Goal: Task Accomplishment & Management: Manage account settings

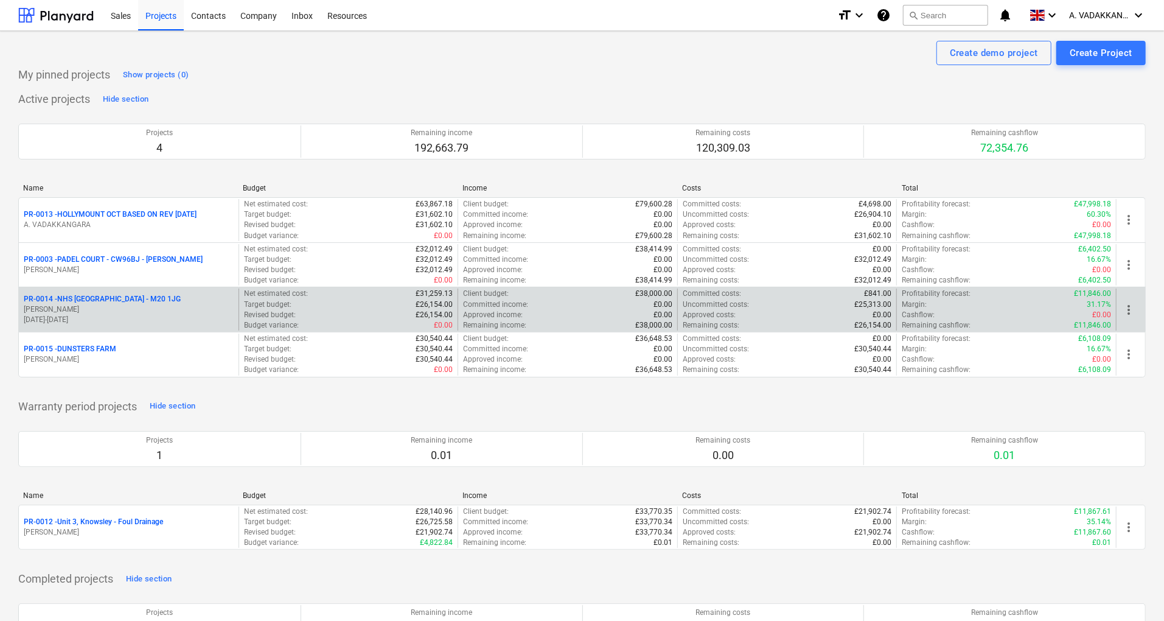
click at [163, 310] on p "[PERSON_NAME]" at bounding box center [129, 309] width 210 height 10
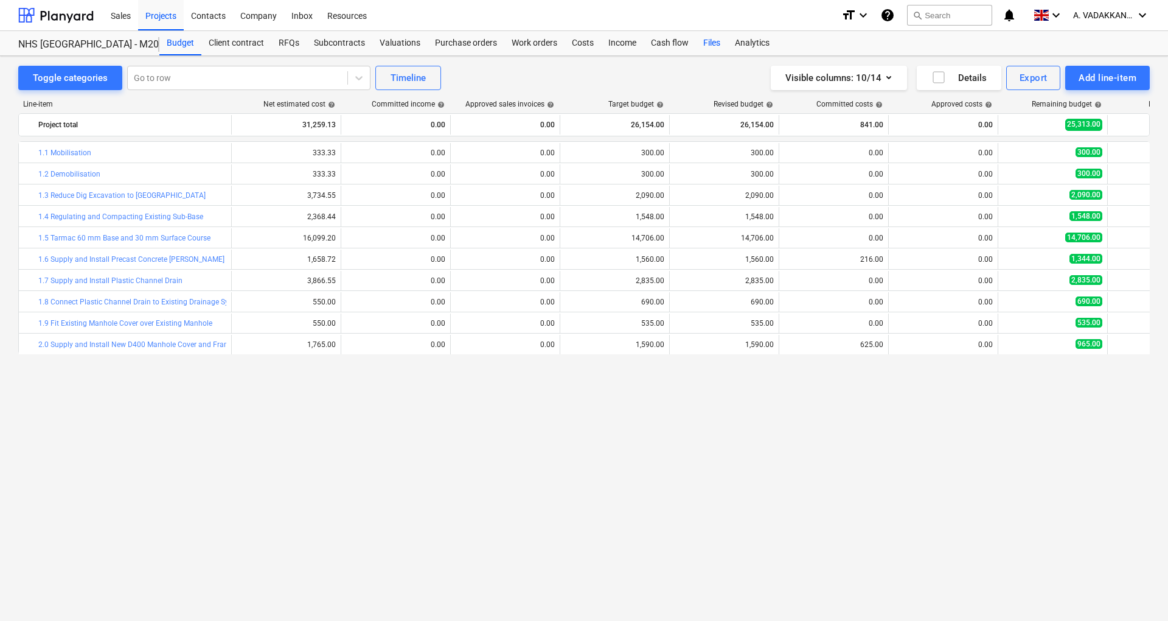
click at [715, 40] on div "Files" at bounding box center [712, 43] width 32 height 24
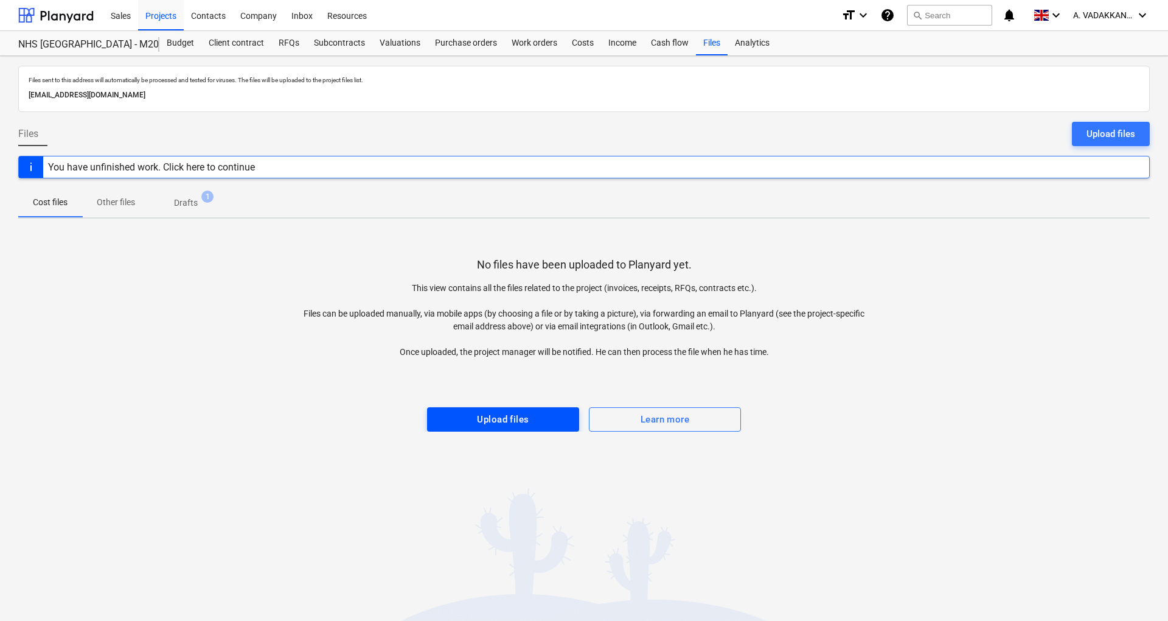
click at [516, 414] on div "Upload files" at bounding box center [503, 419] width 52 height 16
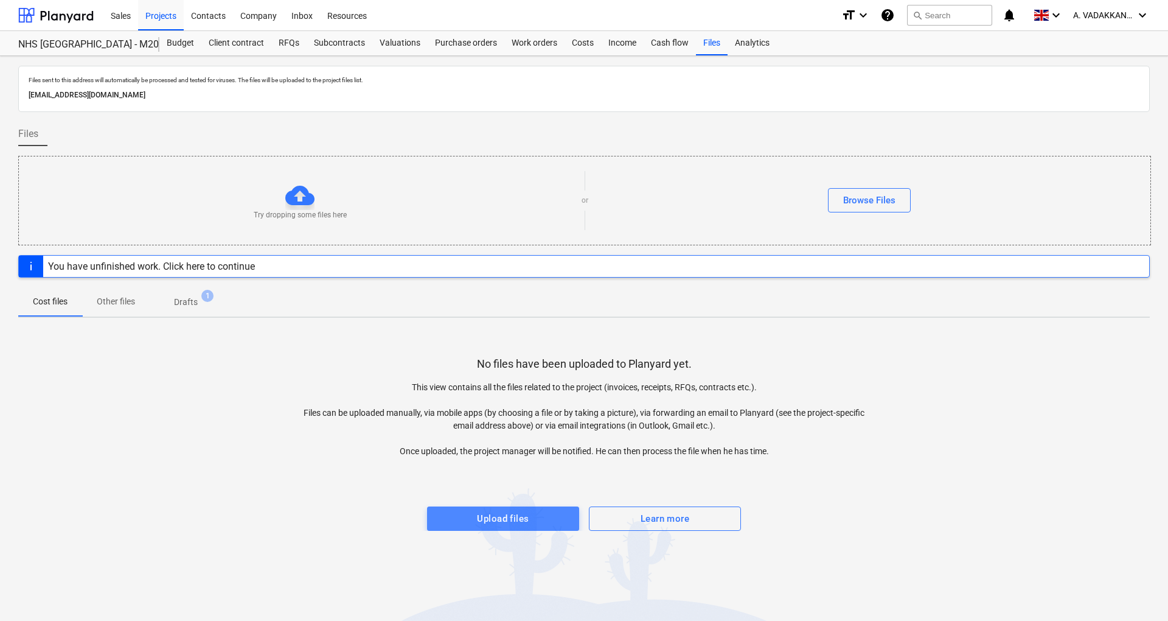
click at [503, 517] on div "Upload files" at bounding box center [503, 518] width 52 height 16
click at [879, 196] on div "Browse Files" at bounding box center [869, 200] width 52 height 16
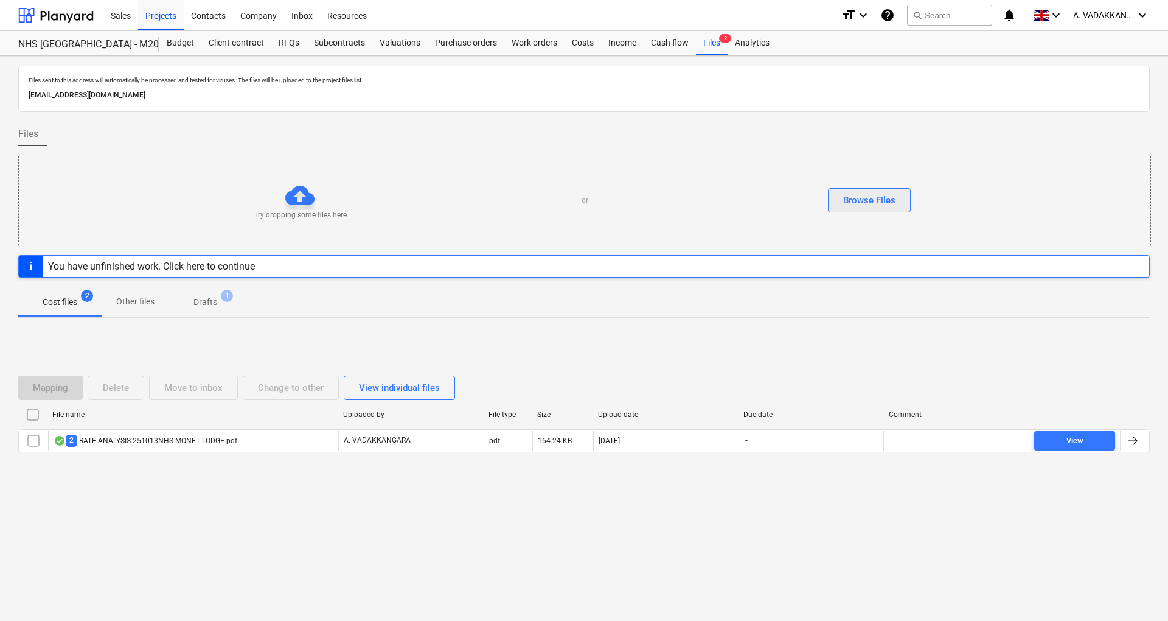
click at [892, 201] on div "Browse Files" at bounding box center [869, 200] width 52 height 16
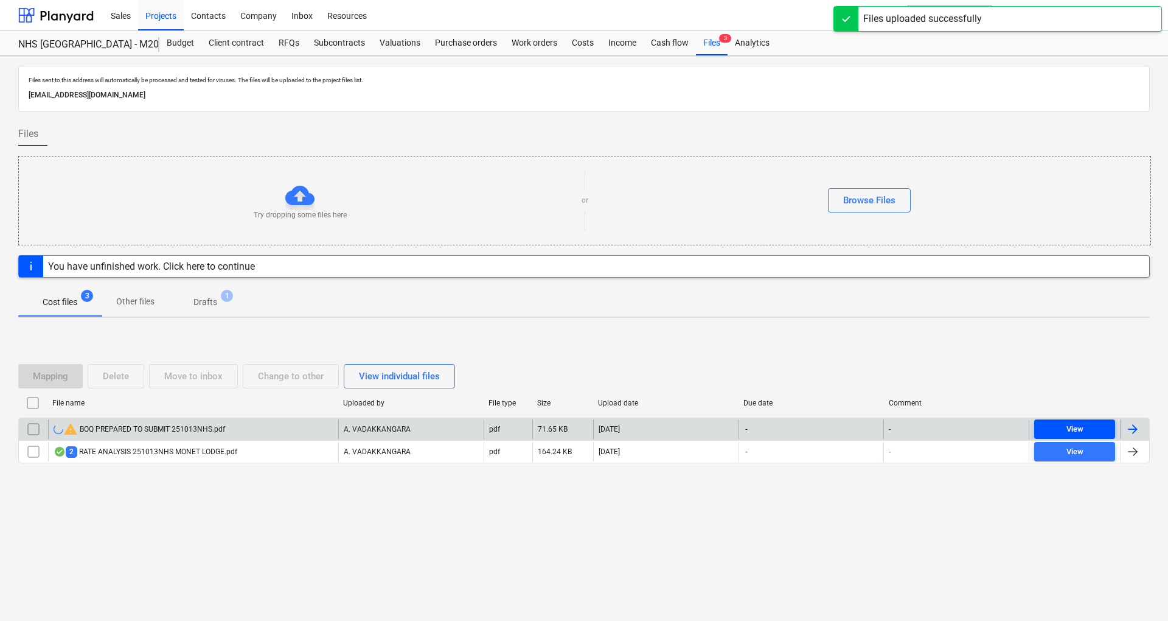
click at [1101, 425] on span "View" at bounding box center [1074, 429] width 71 height 14
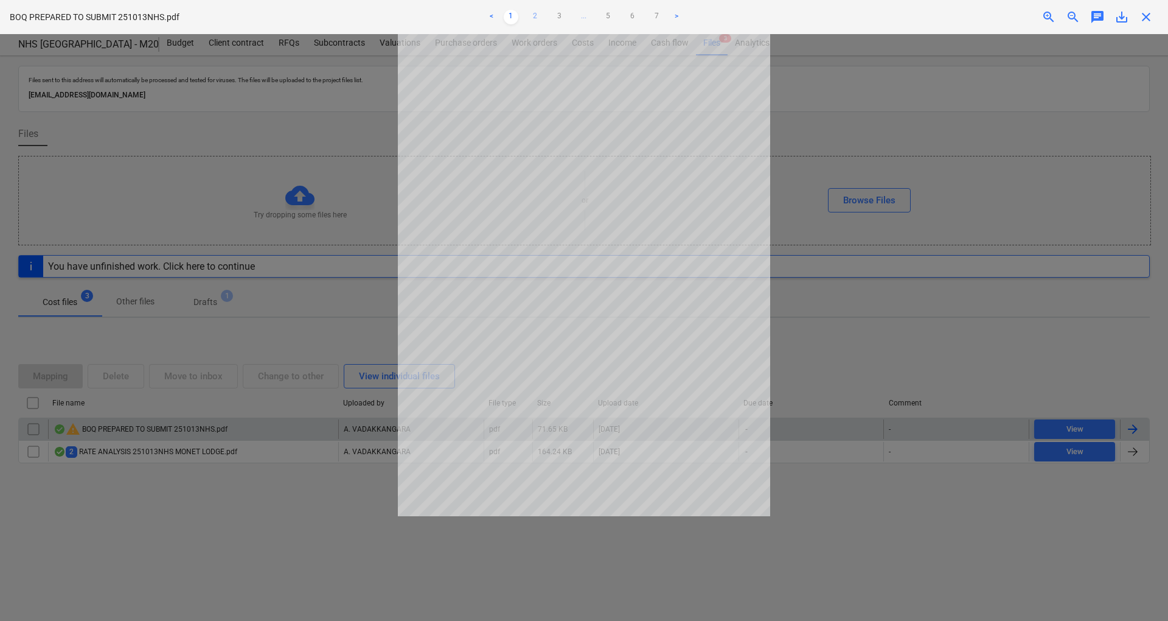
click at [536, 19] on link "2" at bounding box center [535, 17] width 15 height 15
click at [550, 17] on ul "< 1 2 3 ... 5 6 7 >" at bounding box center [583, 17] width 383 height 15
click at [560, 15] on link "3" at bounding box center [559, 17] width 15 height 15
click at [582, 15] on link "4" at bounding box center [584, 17] width 15 height 15
click at [609, 13] on link "5" at bounding box center [608, 17] width 15 height 15
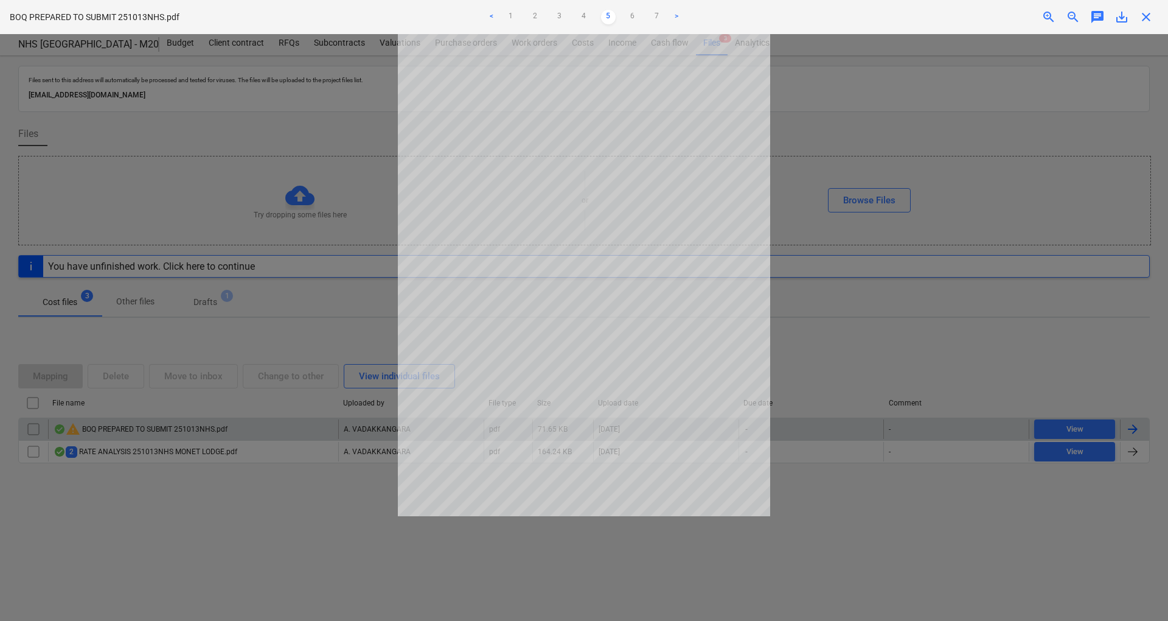
click at [622, 16] on ul "< 1 2 3 4 5 6 7 >" at bounding box center [583, 17] width 383 height 15
click at [633, 12] on link "6" at bounding box center [632, 17] width 15 height 15
click at [656, 12] on link "7" at bounding box center [657, 17] width 15 height 15
click at [102, 106] on div at bounding box center [584, 327] width 1168 height 587
click at [935, 377] on div at bounding box center [584, 327] width 1168 height 587
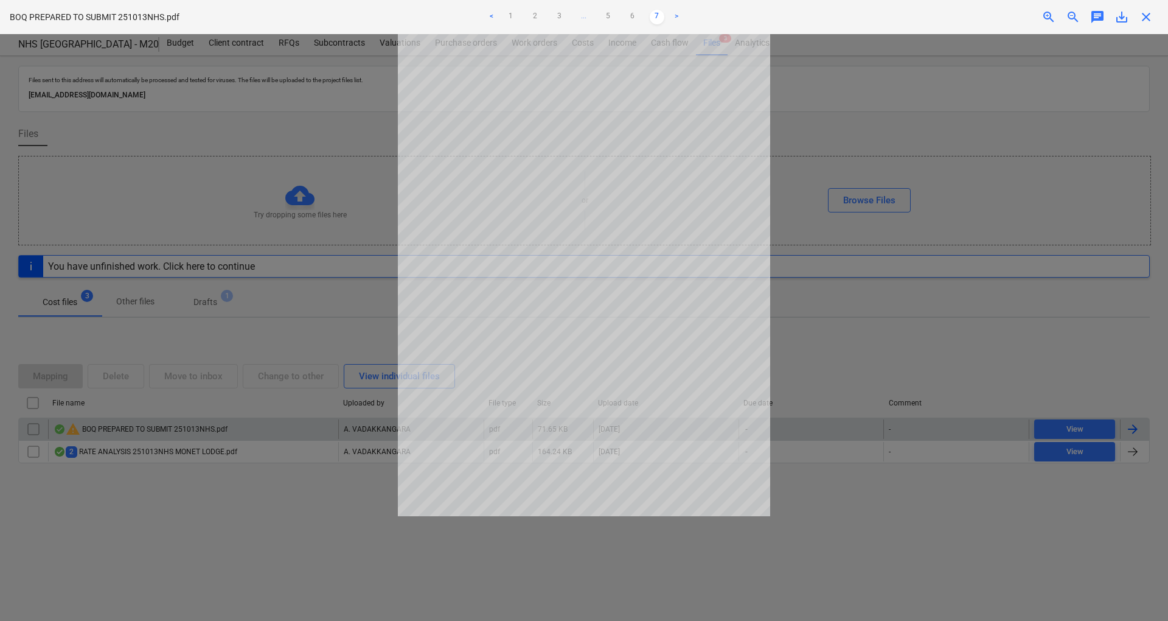
click at [307, 388] on div at bounding box center [584, 327] width 1168 height 587
click at [221, 183] on div at bounding box center [584, 327] width 1168 height 587
click at [1150, 17] on span "close" at bounding box center [1146, 17] width 15 height 15
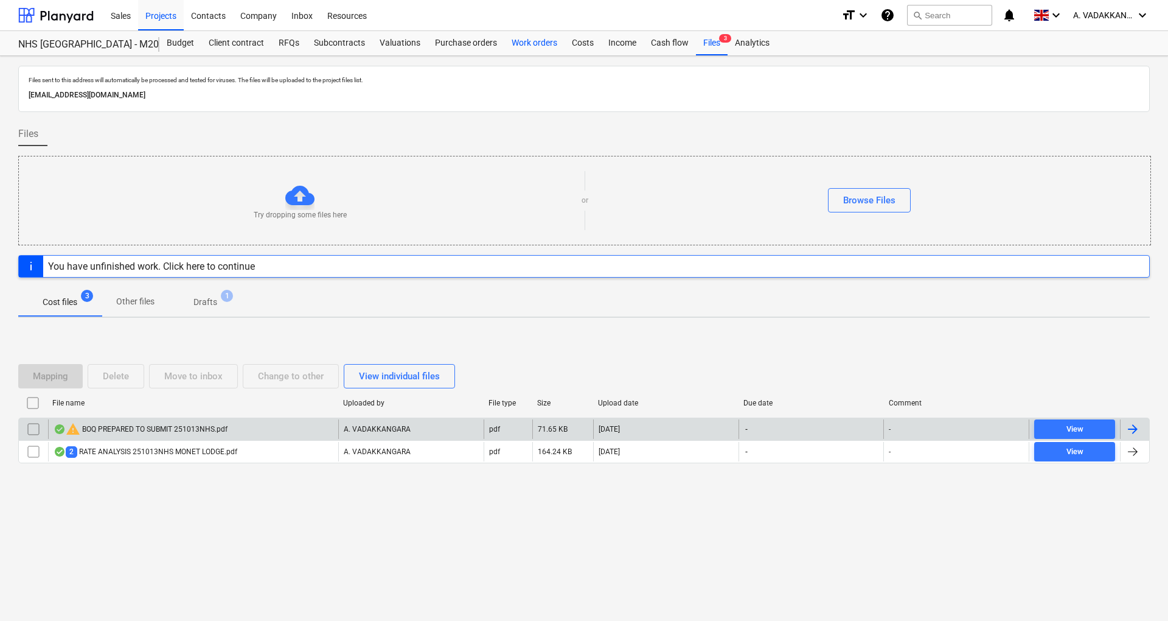
click at [534, 41] on div "Work orders" at bounding box center [534, 43] width 60 height 24
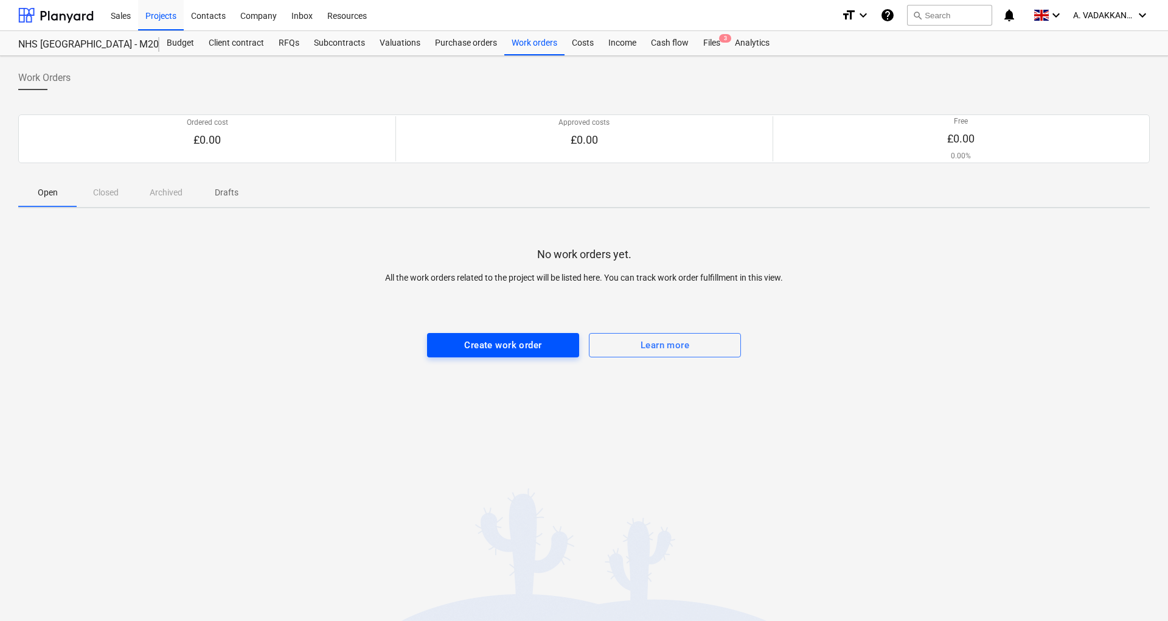
click at [535, 344] on div "Create work order" at bounding box center [502, 345] width 77 height 16
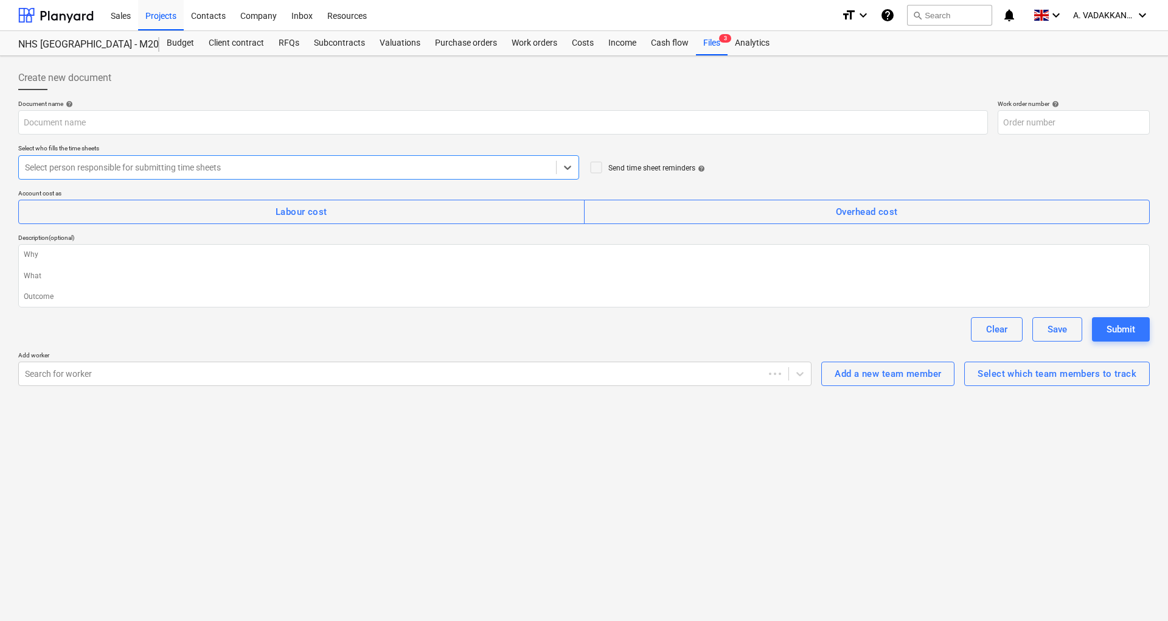
type textarea "x"
type input "PR-0014-WO-001"
click at [364, 164] on div at bounding box center [287, 167] width 525 height 12
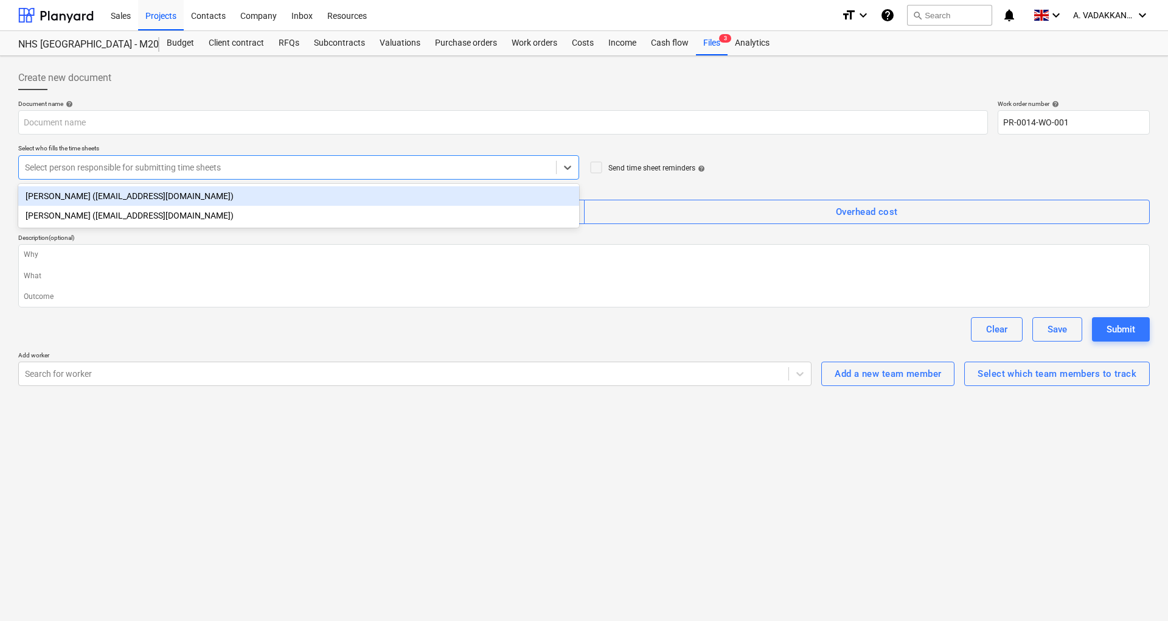
click at [201, 193] on div "[PERSON_NAME] ([EMAIL_ADDRESS][DOMAIN_NAME])" at bounding box center [298, 195] width 561 height 19
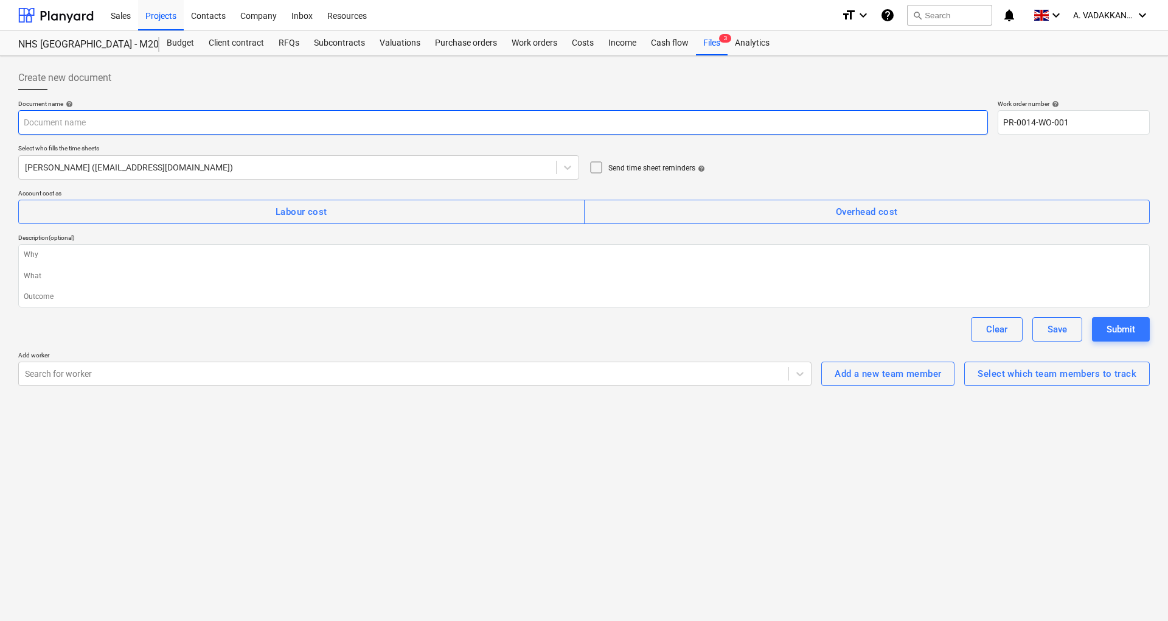
click at [193, 128] on input "text" at bounding box center [503, 122] width 970 height 24
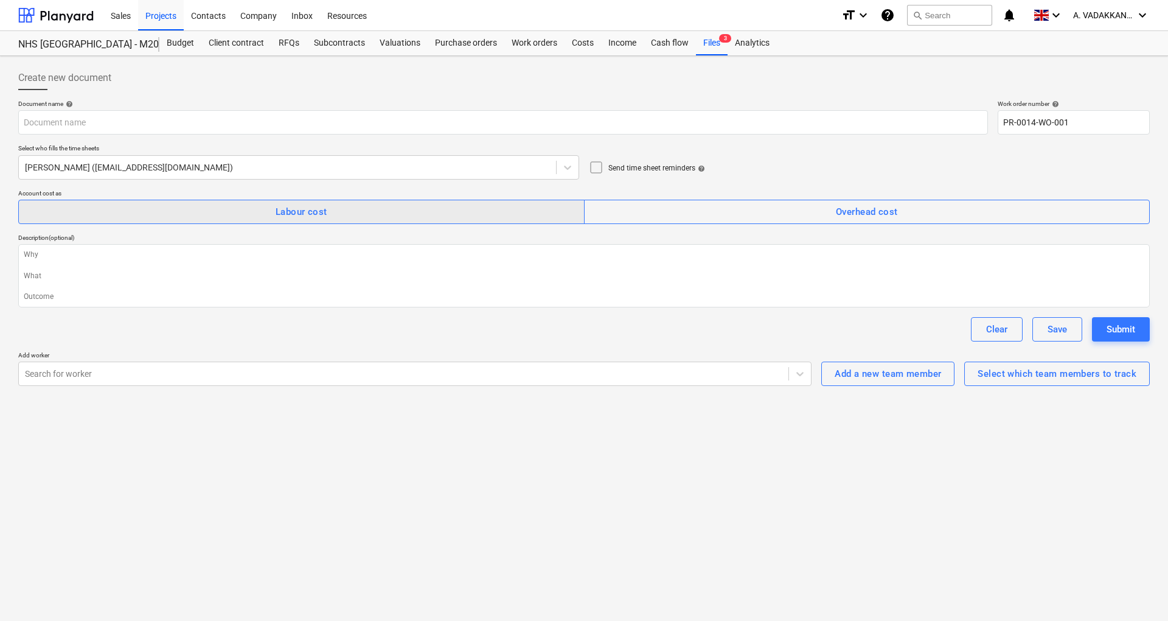
click at [399, 207] on span "Labour cost" at bounding box center [302, 212] width 540 height 16
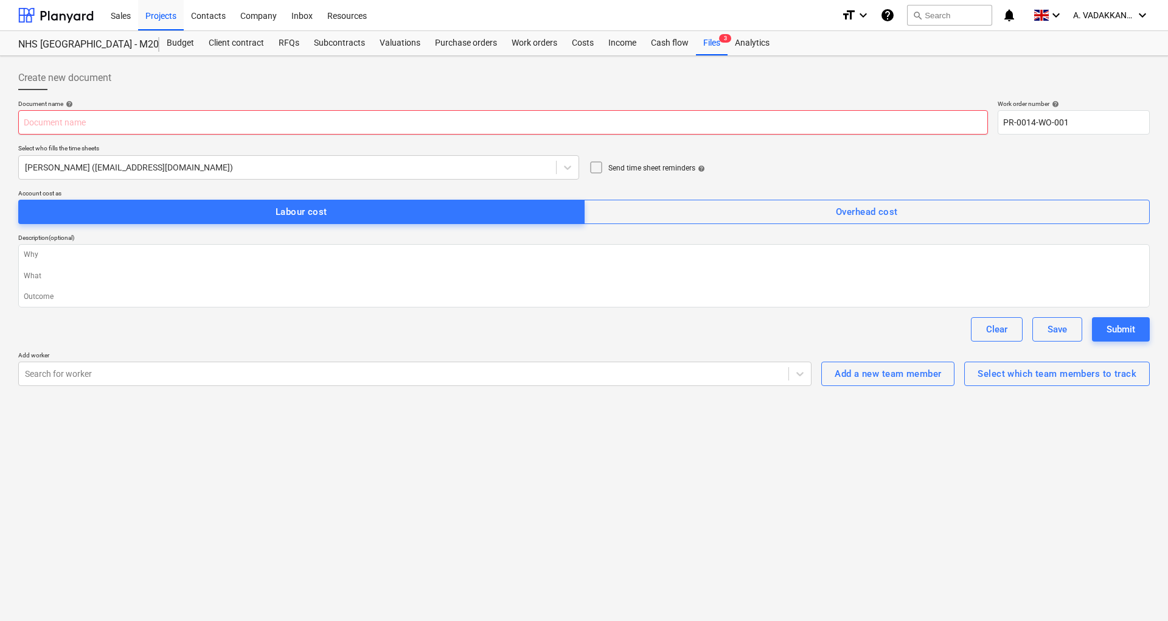
click at [173, 117] on input "text" at bounding box center [503, 122] width 970 height 24
type textarea "x"
type input "M"
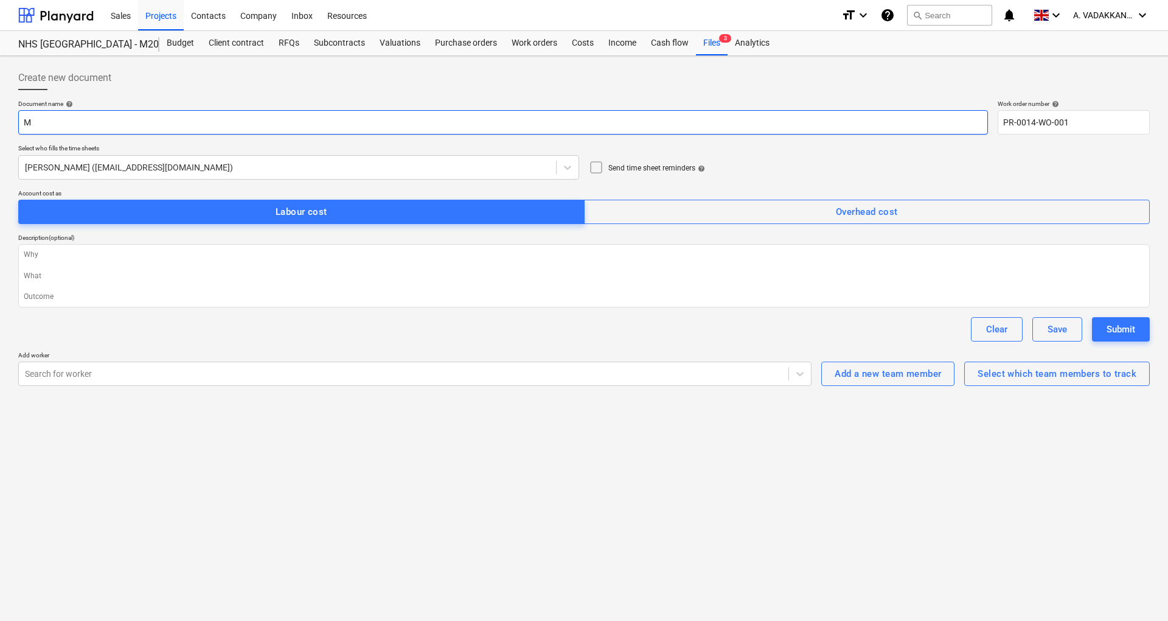
type textarea "x"
type input "MO"
type textarea "x"
type input "MON"
type textarea "x"
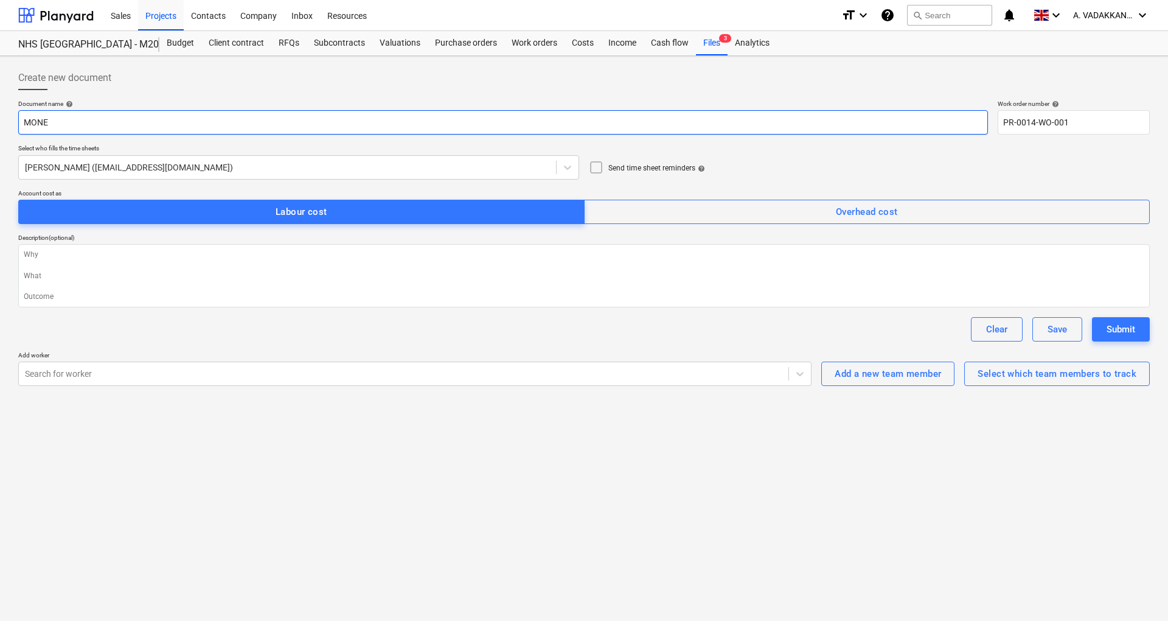
type input "MONET"
type textarea "x"
type input "MONET"
type textarea "x"
type input "[PERSON_NAME]"
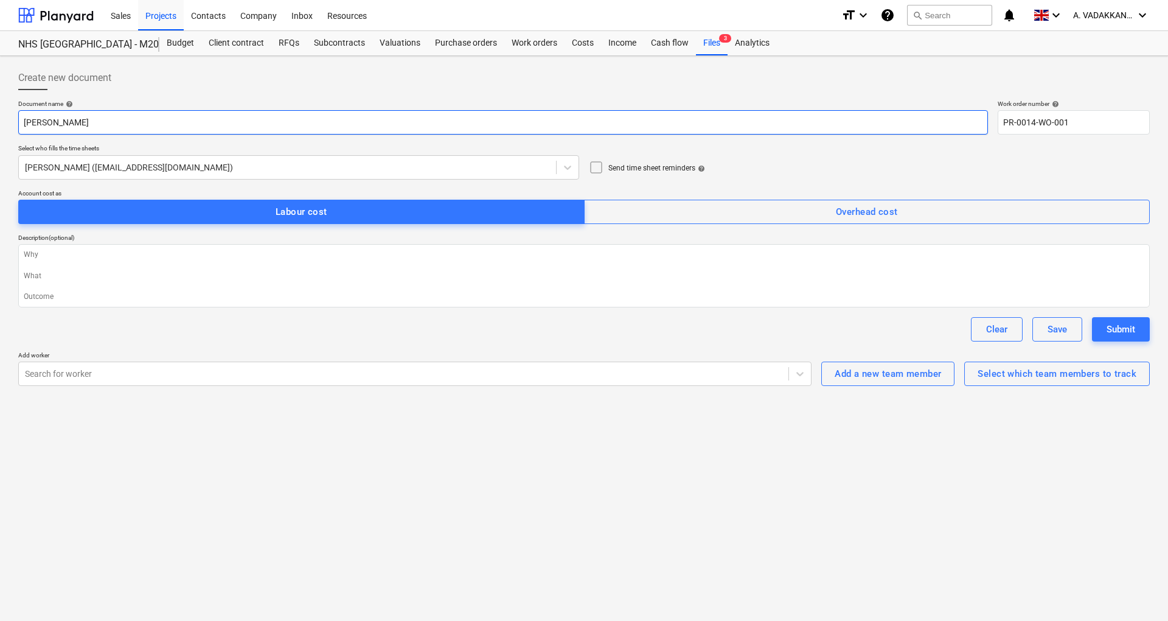
type textarea "x"
type input "MONET LO"
type textarea "x"
type input "MONET LOA"
type textarea "x"
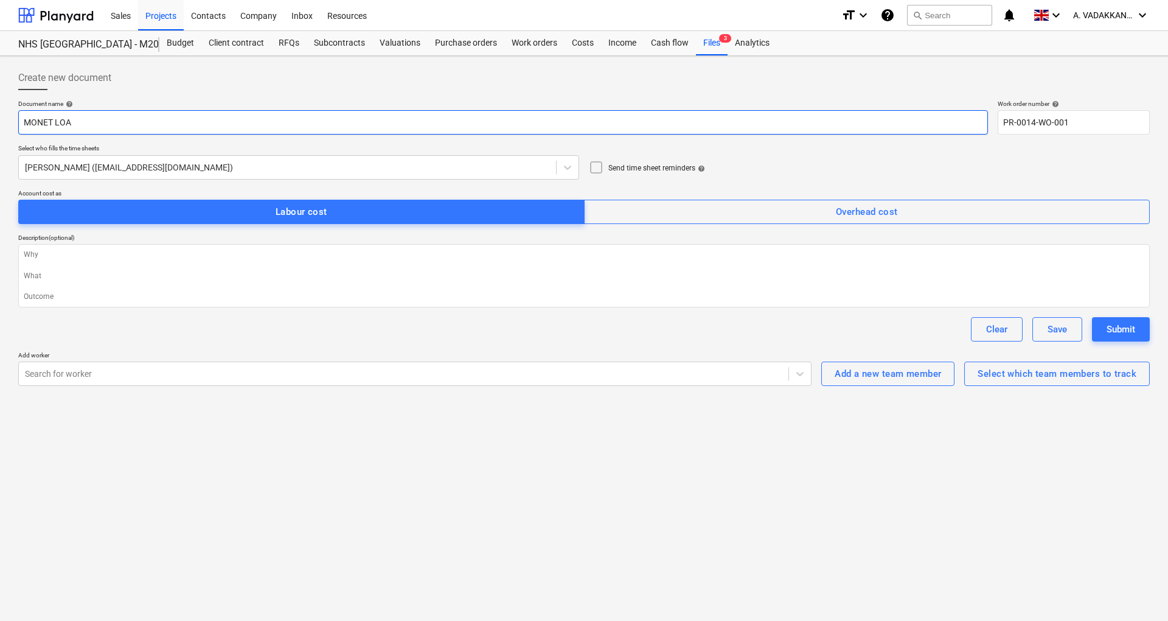
type input "MONET LOAD"
type textarea "x"
type input "MONET LOADG"
type textarea "x"
type input "MONET LOADGE"
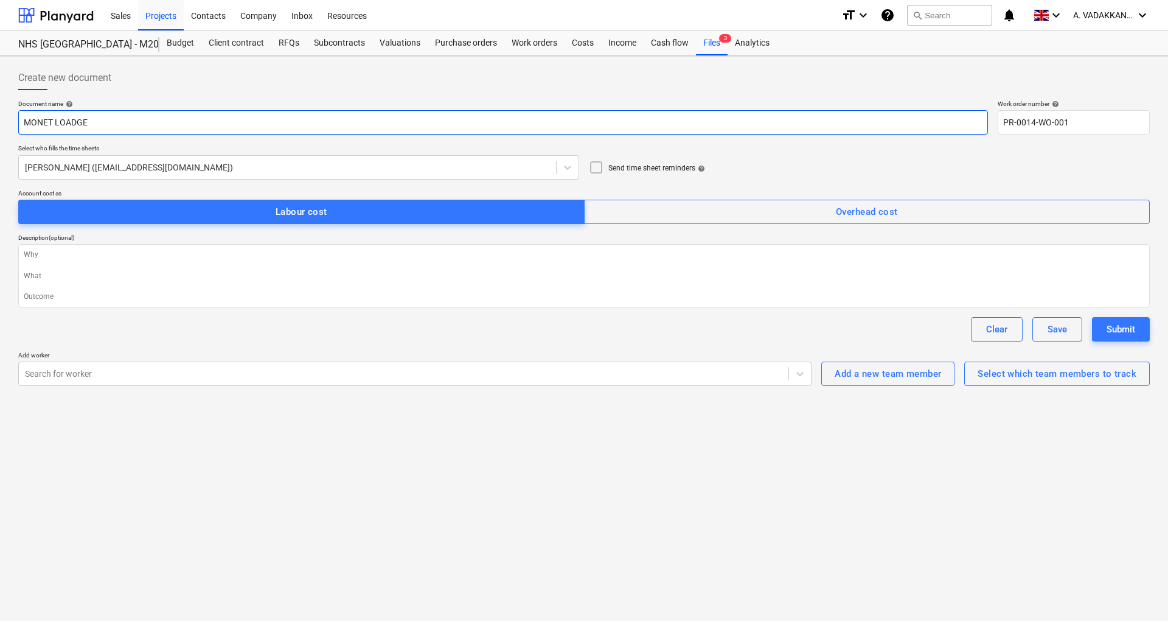
type textarea "x"
type input "MONET LOADGE"
type textarea "x"
type input "MONET LOADGE W"
type textarea "x"
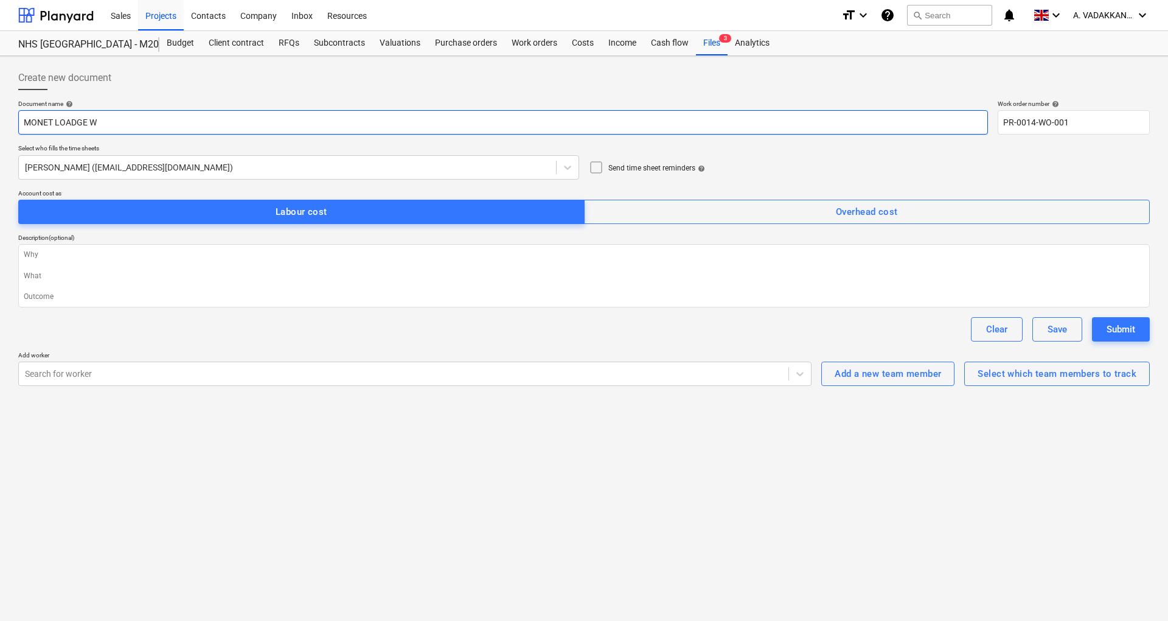
type input "MONET LOADGE WO"
type textarea "x"
type input "MONET LOADGE WOR"
type textarea "x"
type input "MONET LOADGE WORK"
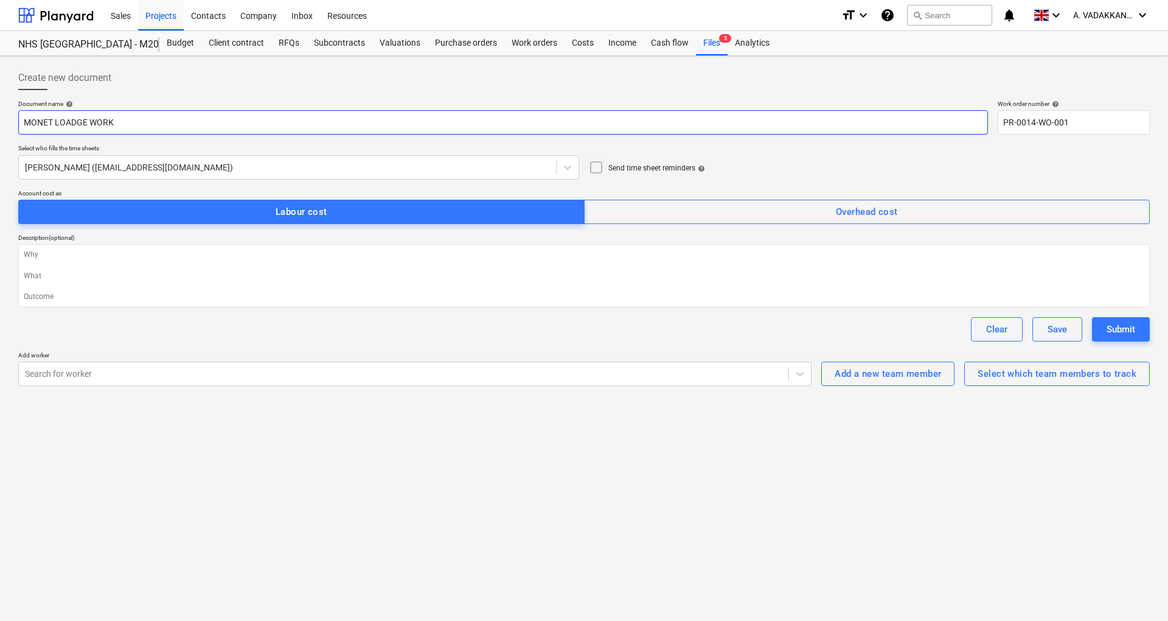
type textarea "x"
type input "MONET LOADGE WORK"
type textarea "x"
type input "MONET LOADGE WORK"
type textarea "x"
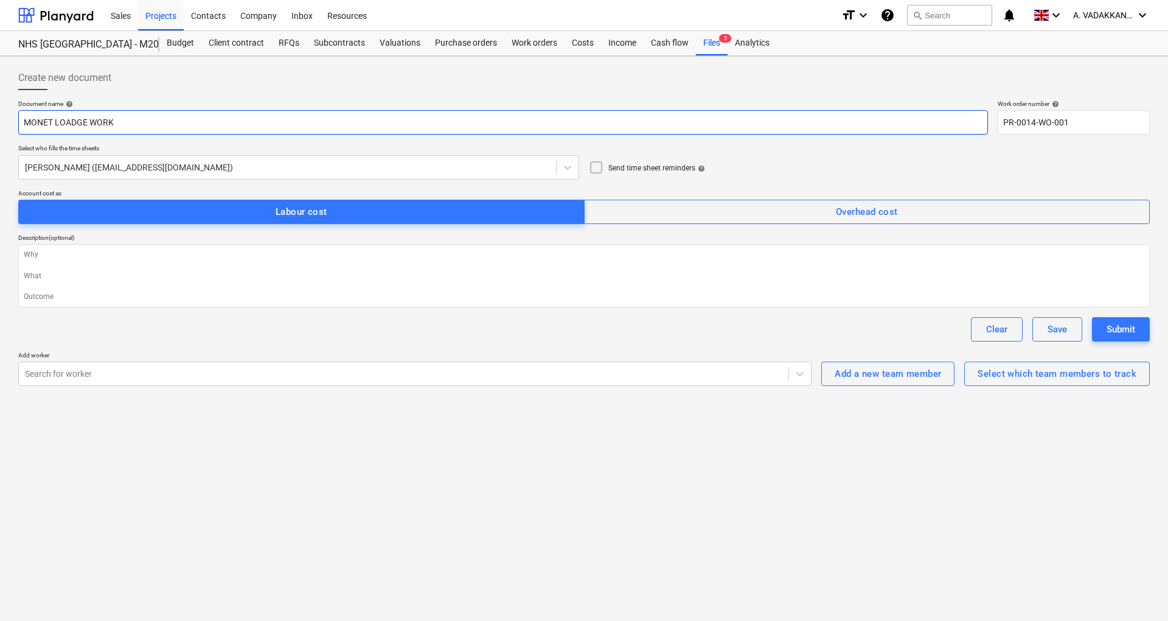
type input "MONET LOADGE WOR"
type textarea "x"
type input "MONET LOADGE WO"
type textarea "x"
type input "MONET LOADGE W"
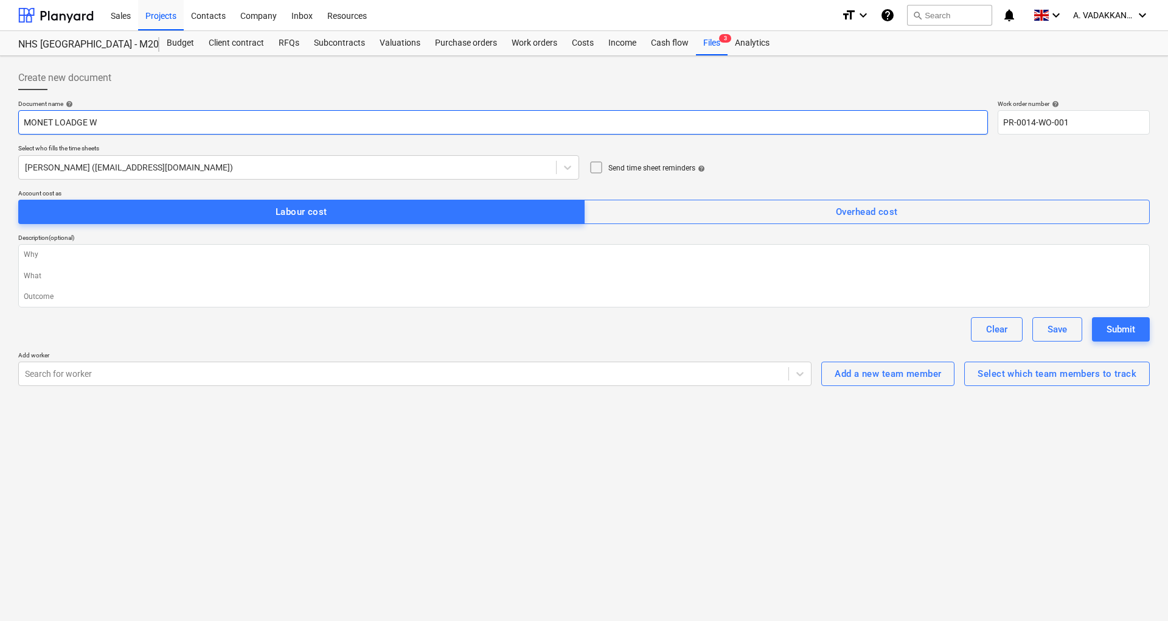
type textarea "x"
type input "MONET LOADGE"
type textarea "x"
type input "MONET LOADGE L"
type textarea "x"
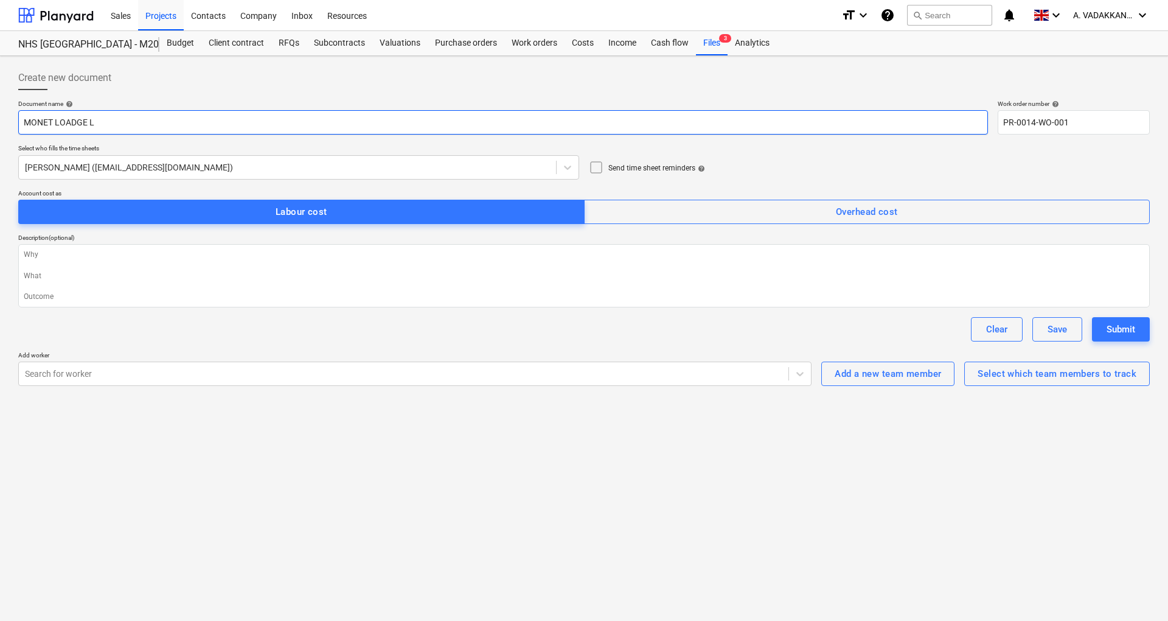
type input "MONET LOADGE LA"
type textarea "x"
type input "MONET LOADGE LAB"
type textarea "x"
type input "MONET LOADGE LABO"
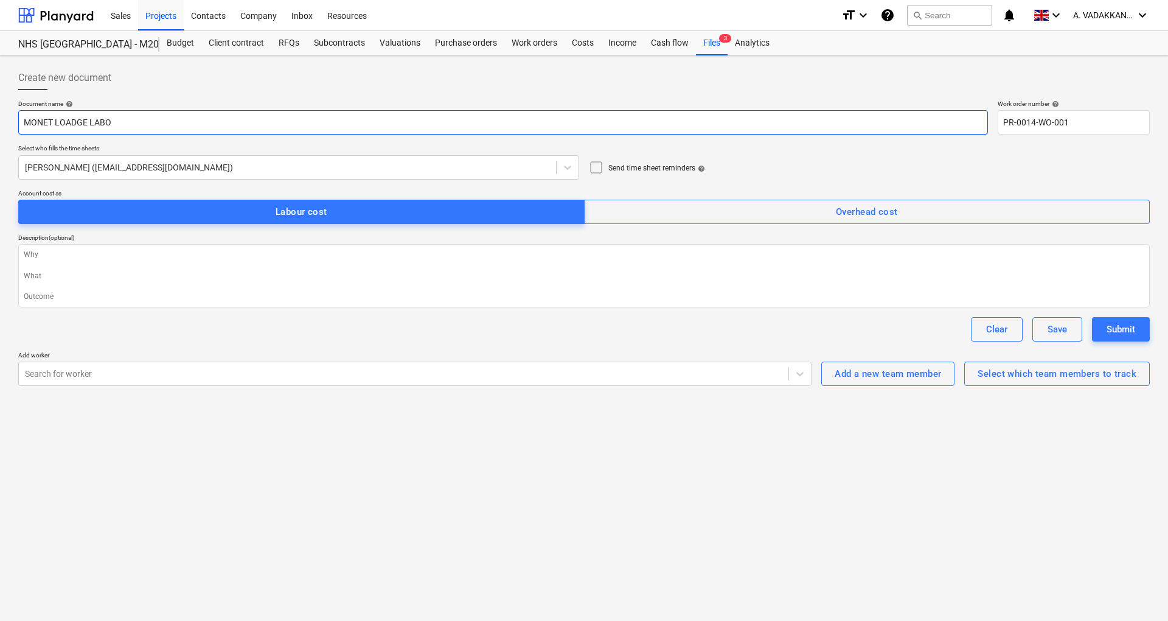
type textarea "x"
type input "MONET LOADGE LABOU"
type textarea "x"
type input "MONET LOADGE LABOUR"
type textarea "x"
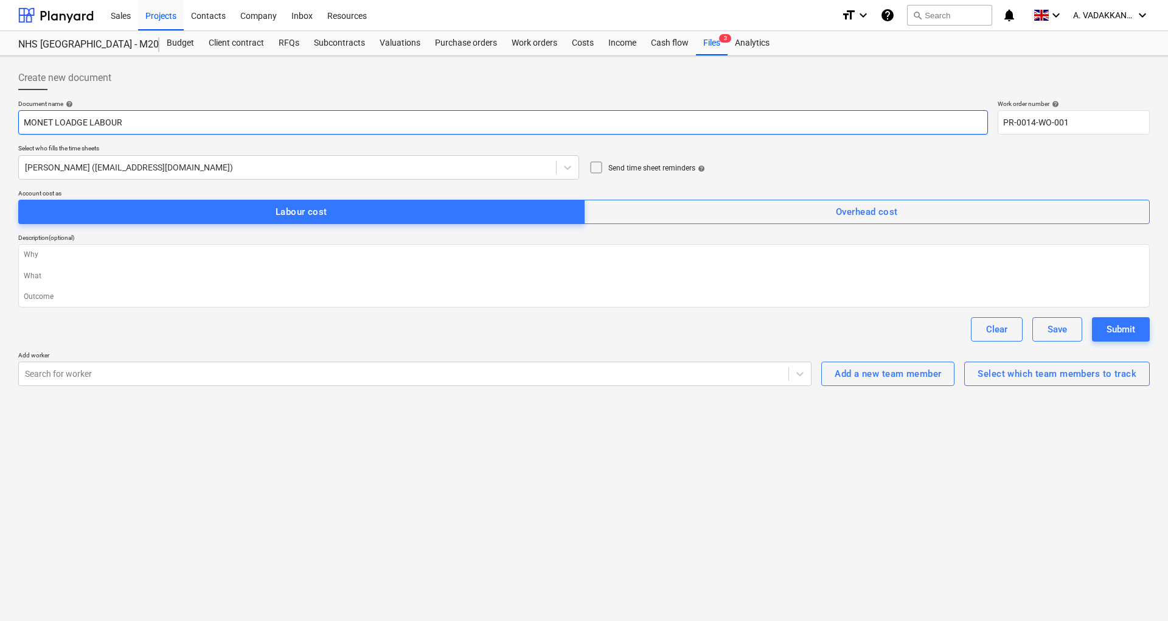
type input "MONET LOADGE LABOUR"
type textarea "x"
type input "MONET LOADGE LABOUR C"
type textarea "x"
type input "MONET LOADGE LABOUR CA"
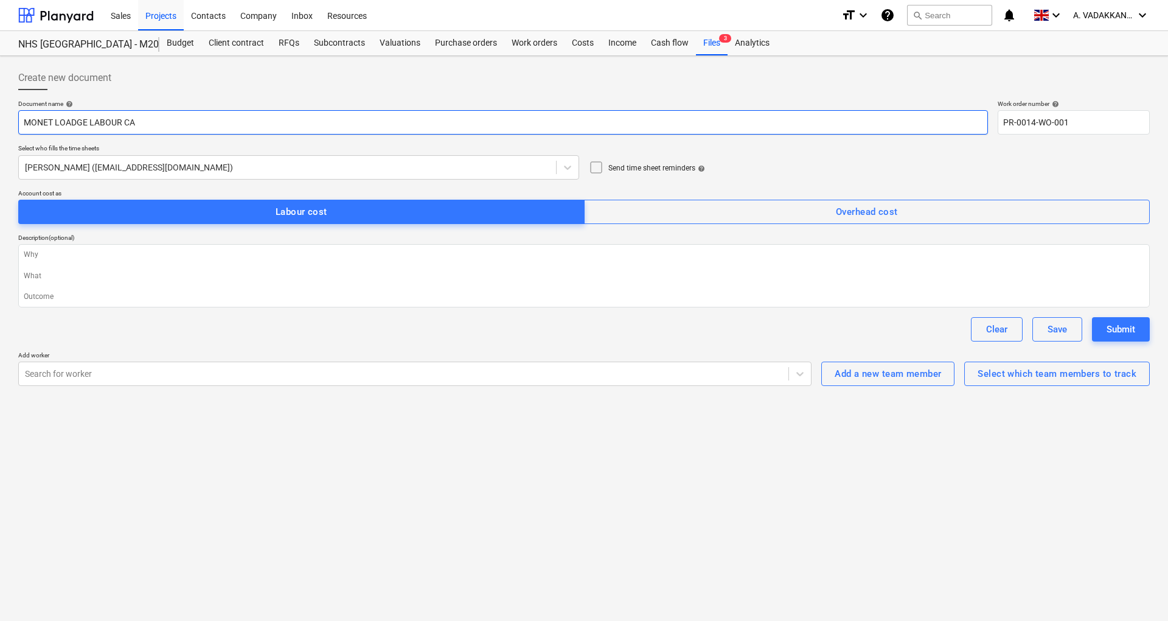
type textarea "x"
type input "MONET LOADGE LABOUR C"
type textarea "x"
type input "MONET LOADGE LABOUR"
type textarea "x"
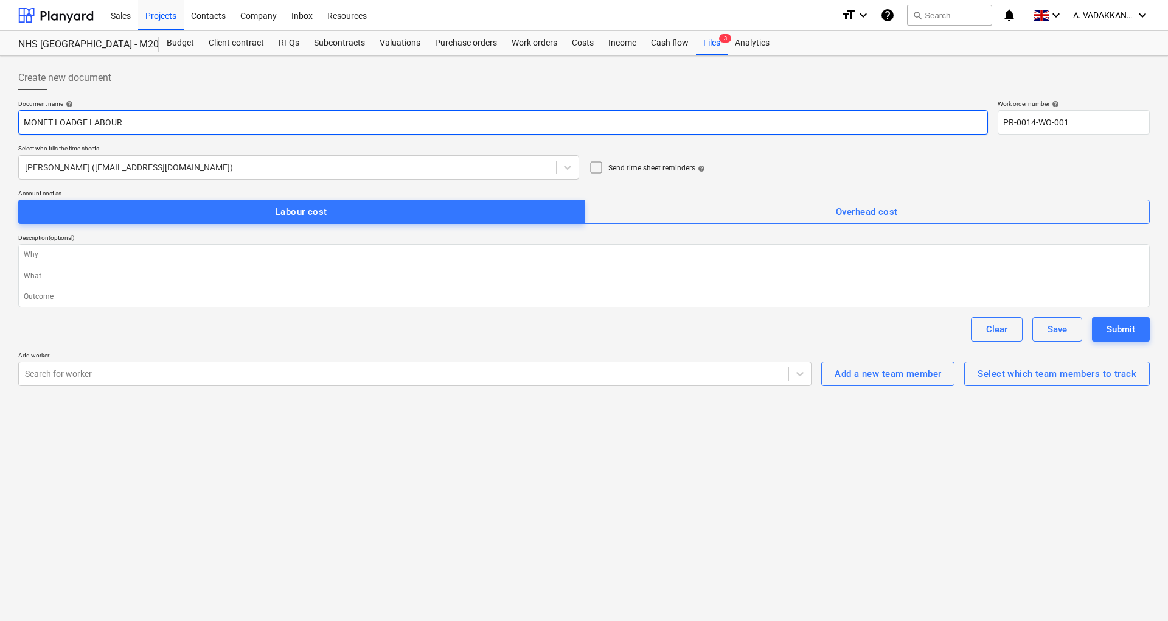
type input "MONET LOADGE LABOUR C"
type textarea "x"
type input "MONET LOADGE LABOUR"
type textarea "x"
type input "MONET LOADGE LABOUR C"
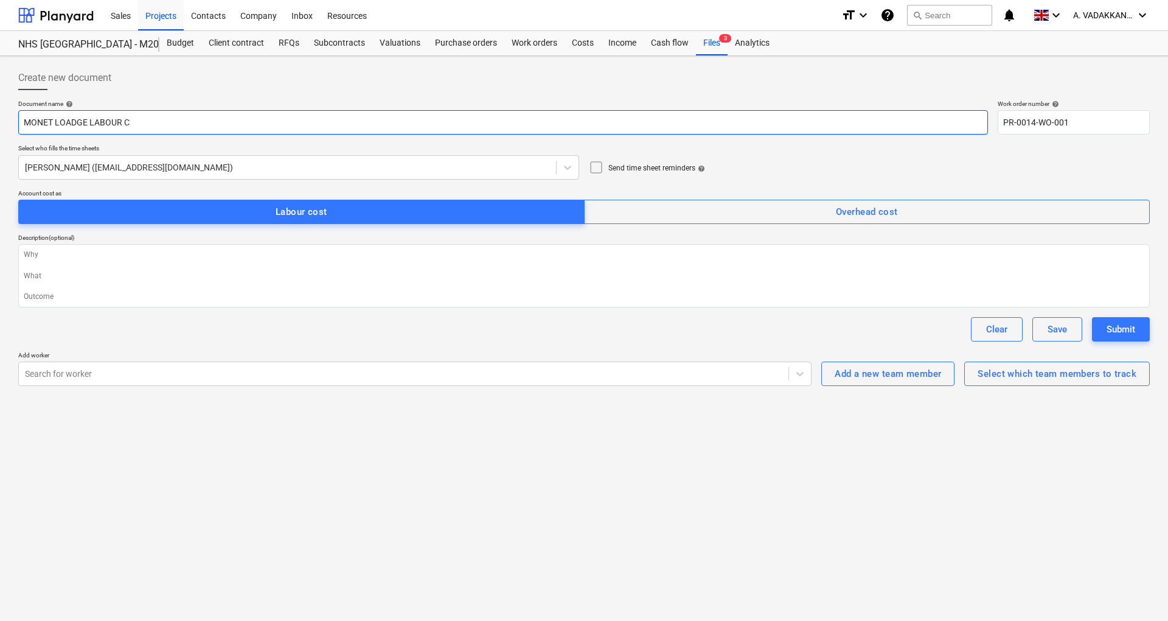
type textarea "x"
type input "MONET LOADGE LABOUR CA"
type textarea "x"
type input "MONET LOADGE LABOUR C"
type textarea "x"
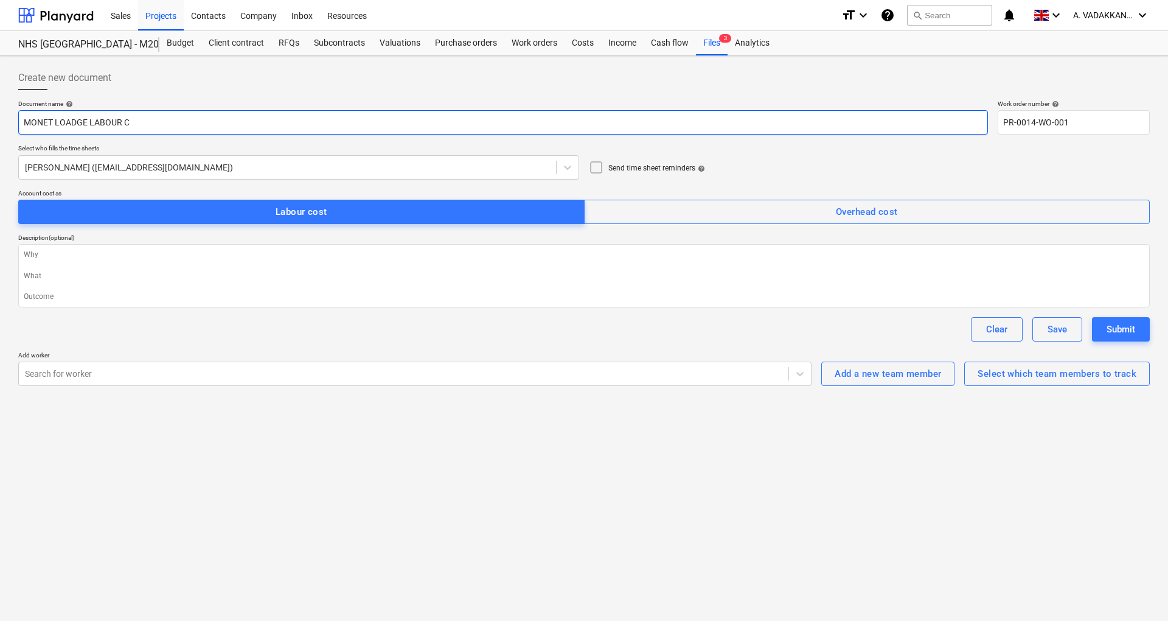
type input "MONET LOADGE LABOUR"
type textarea "x"
type input "MONET LOADGE LABOUR F"
type textarea "x"
type input "MONET LOADGE LABOUR FO"
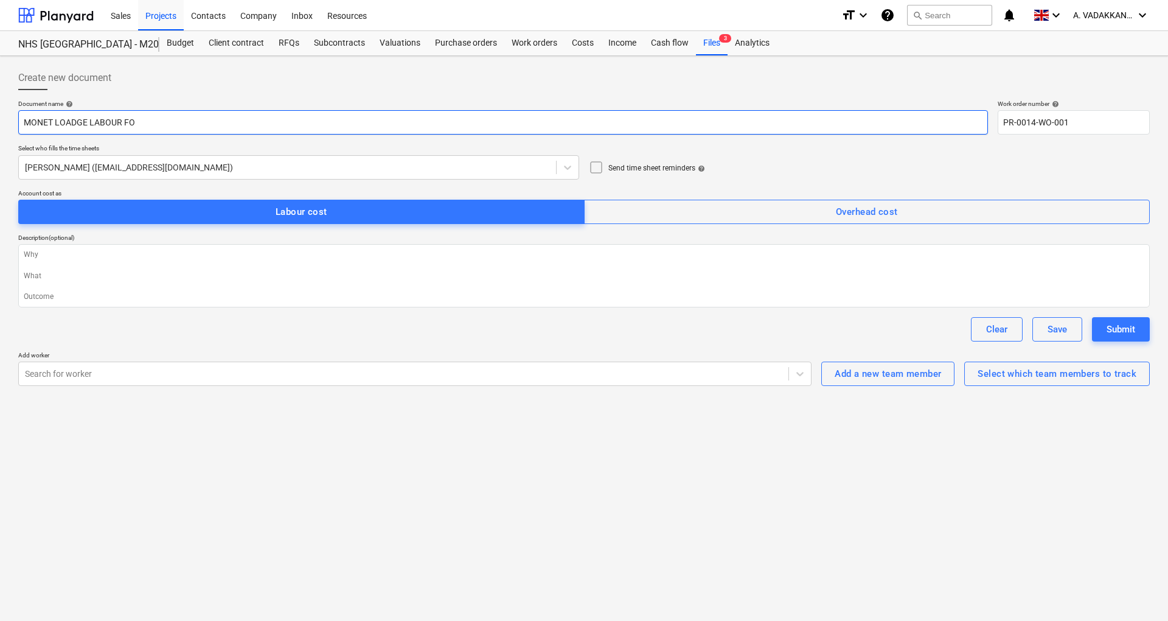
type textarea "x"
type input "MONET LOADGE LABOUR FOR"
type textarea "x"
type input "MONET LOADGE LABOUR FORC"
type textarea "x"
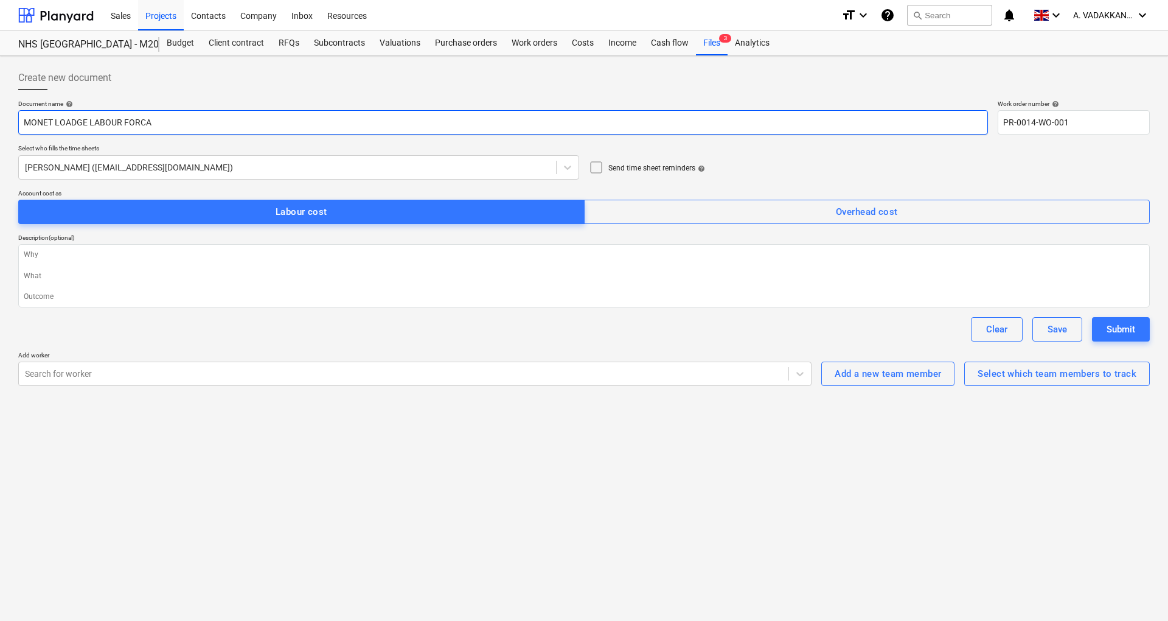
type input "MONET LOADGE LABOUR FORCAS"
type textarea "x"
type input "MONET LOADGE LABOUR FORCAST"
click at [137, 123] on input "MONET LOADGE LABOUR FORCAST" at bounding box center [503, 122] width 970 height 24
type textarea "x"
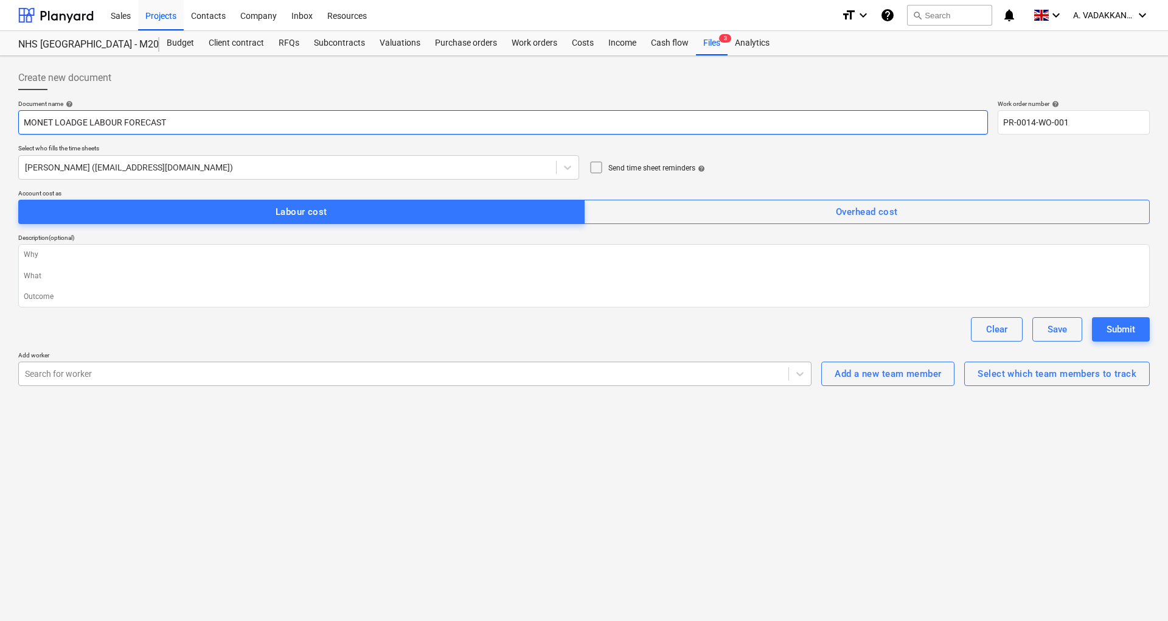
type input "MONET LOADGE LABOUR FORECAST"
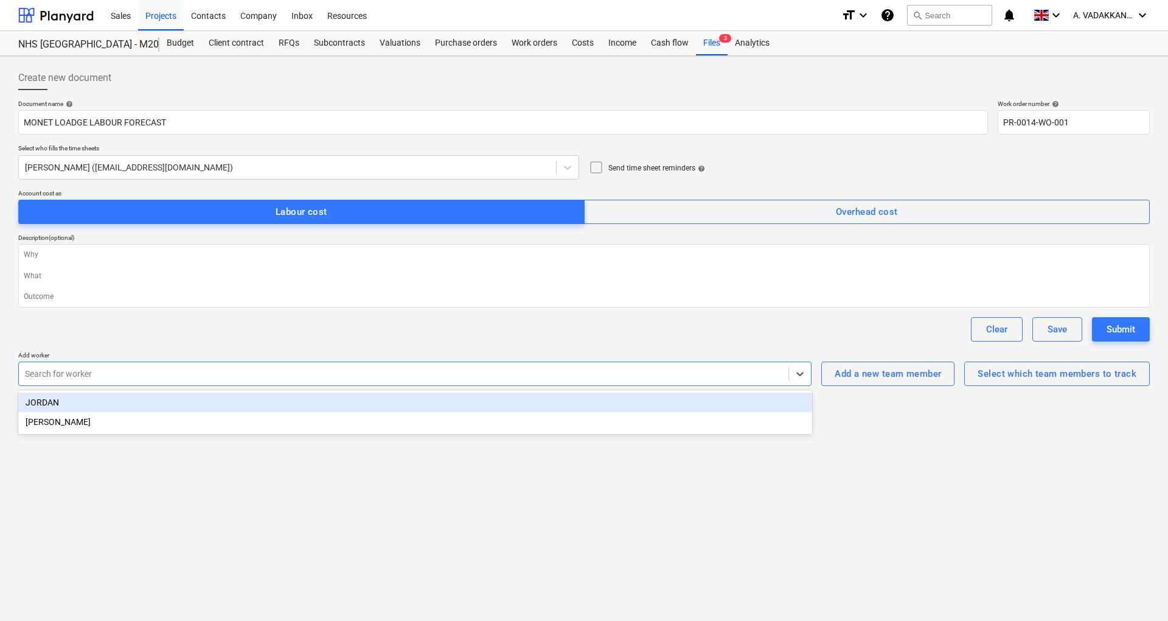
click at [490, 374] on div at bounding box center [403, 373] width 757 height 12
click at [327, 409] on div "JORDAN" at bounding box center [415, 401] width 794 height 19
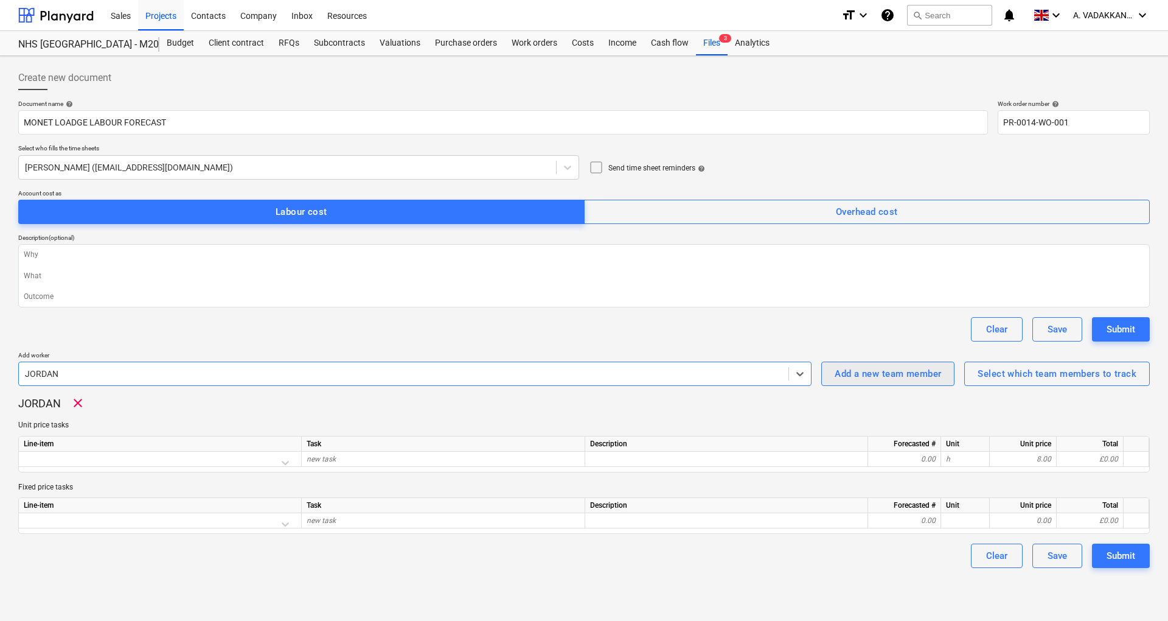
click at [892, 371] on div "Add a new team member" at bounding box center [888, 374] width 106 height 16
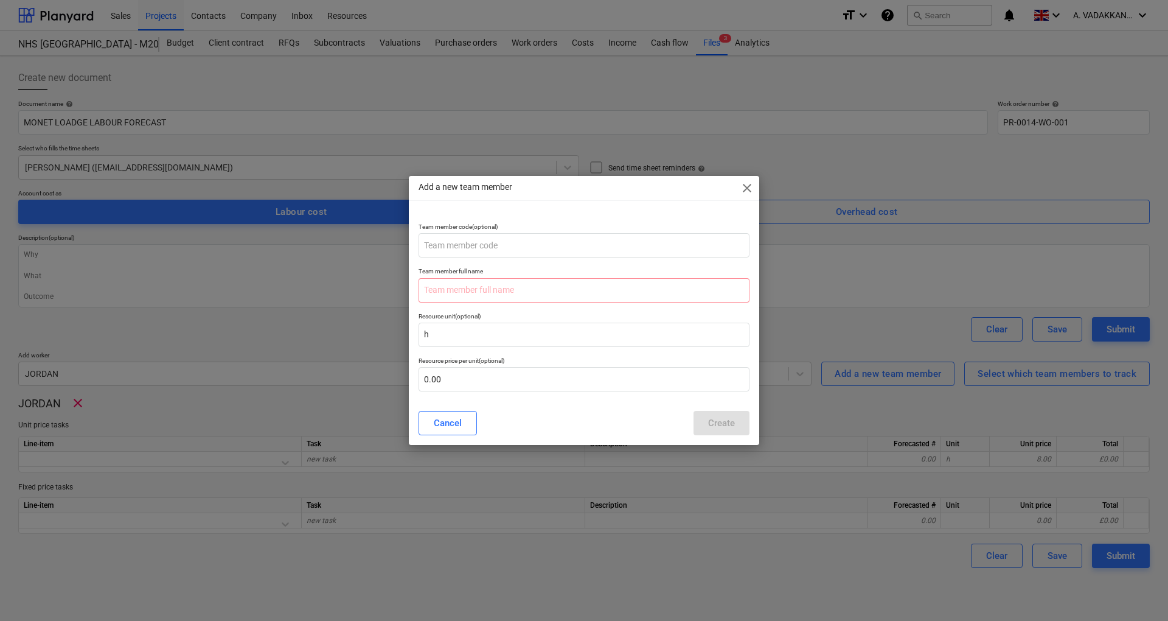
click at [742, 191] on span "close" at bounding box center [747, 188] width 15 height 15
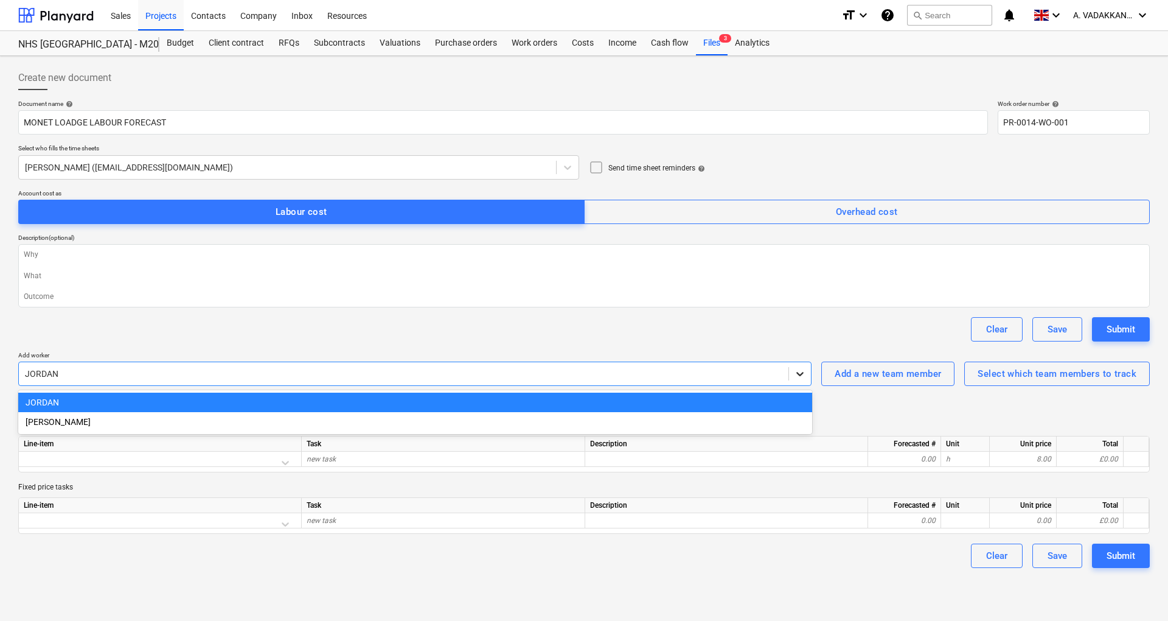
click at [793, 378] on div at bounding box center [800, 374] width 22 height 22
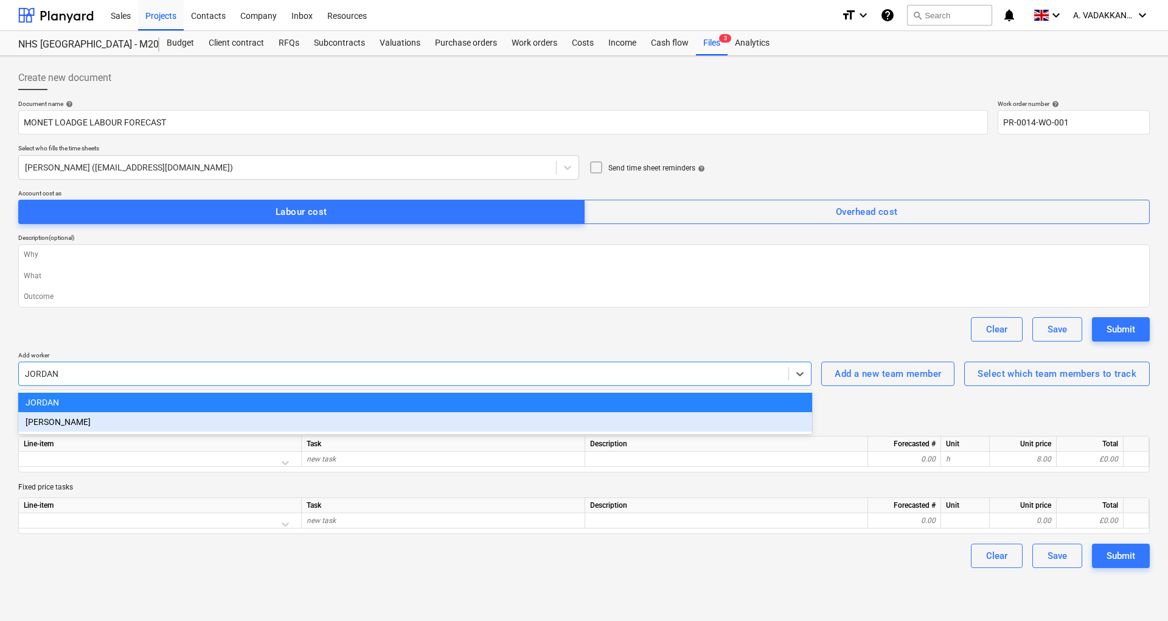
click at [75, 421] on div "[PERSON_NAME]" at bounding box center [415, 421] width 794 height 19
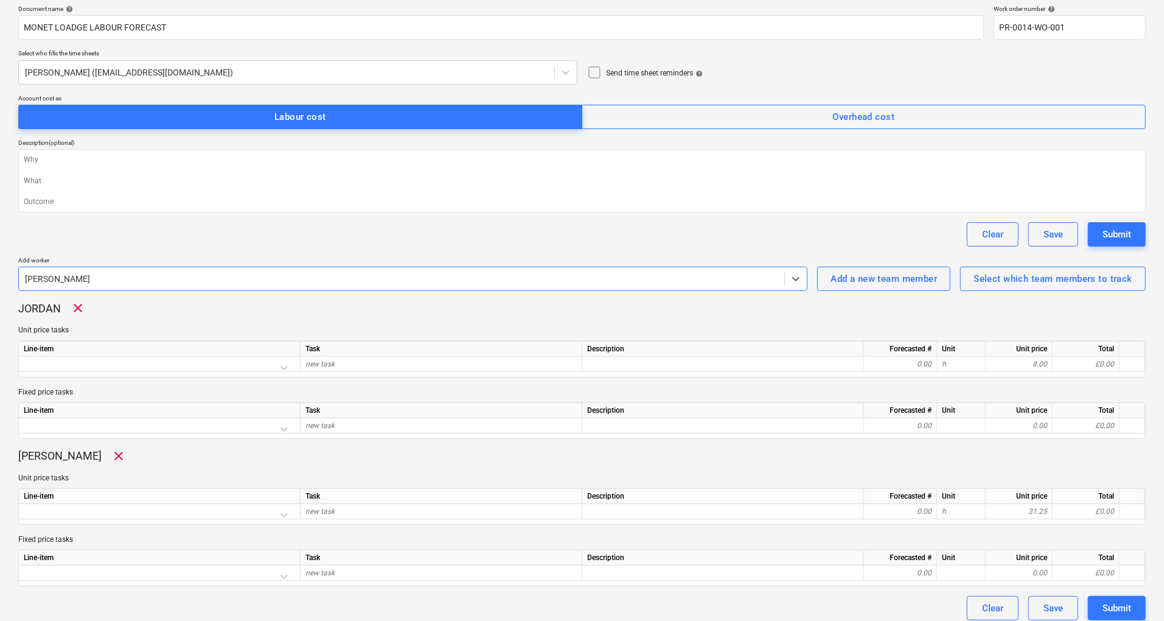
scroll to position [103, 0]
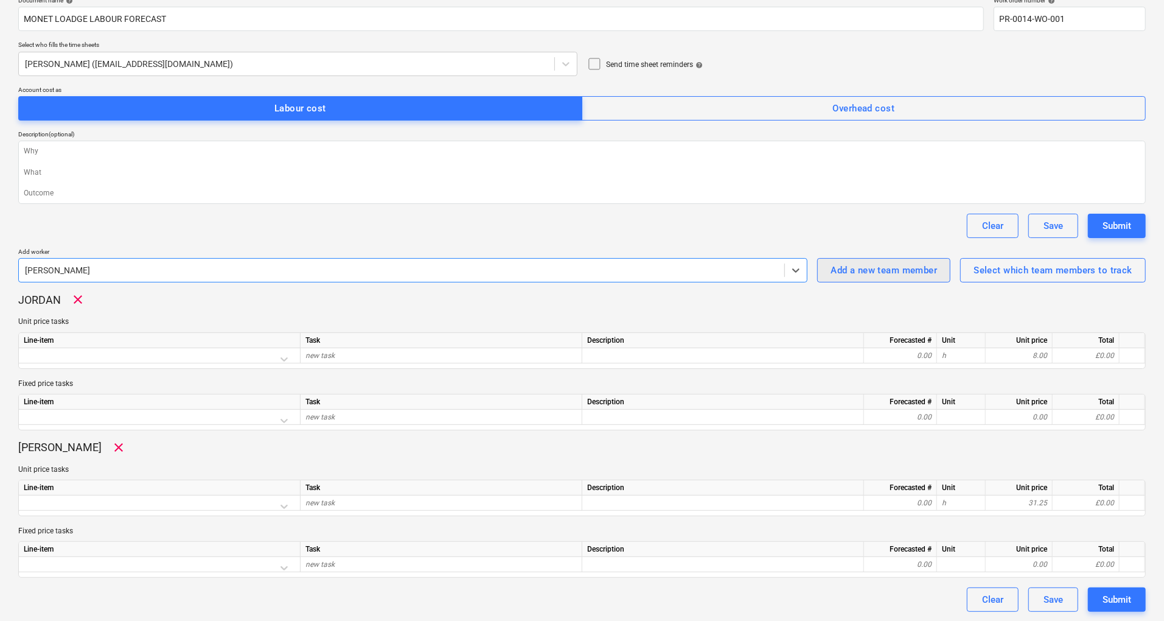
type textarea "x"
click at [878, 264] on div "Add a new team member" at bounding box center [883, 270] width 106 height 16
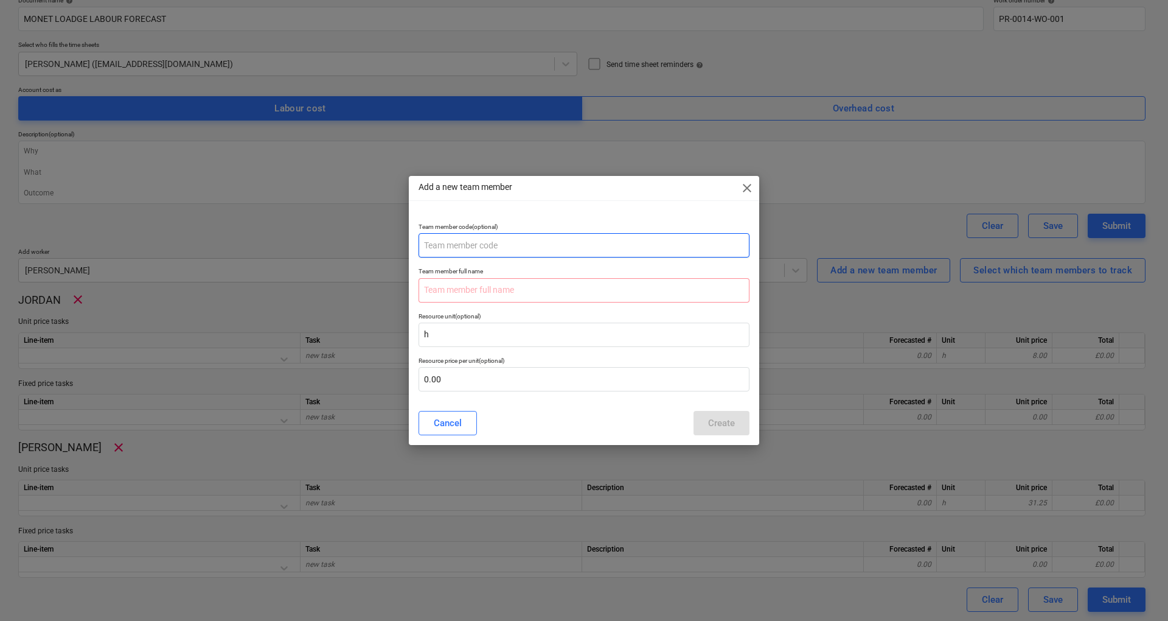
click at [515, 250] on input "text" at bounding box center [584, 245] width 331 height 24
type input "m"
click at [512, 285] on input "text" at bounding box center [584, 290] width 331 height 24
click at [520, 243] on input "Machine Driver" at bounding box center [584, 245] width 331 height 24
type input "Machine Driver"
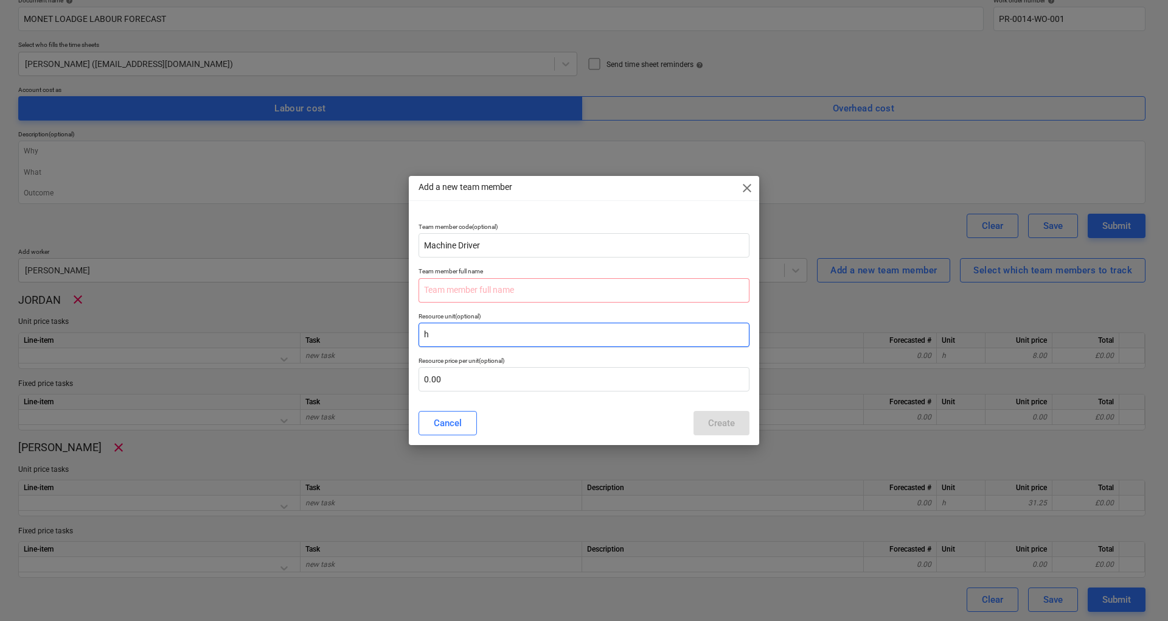
click at [481, 330] on input "h" at bounding box center [584, 334] width 331 height 24
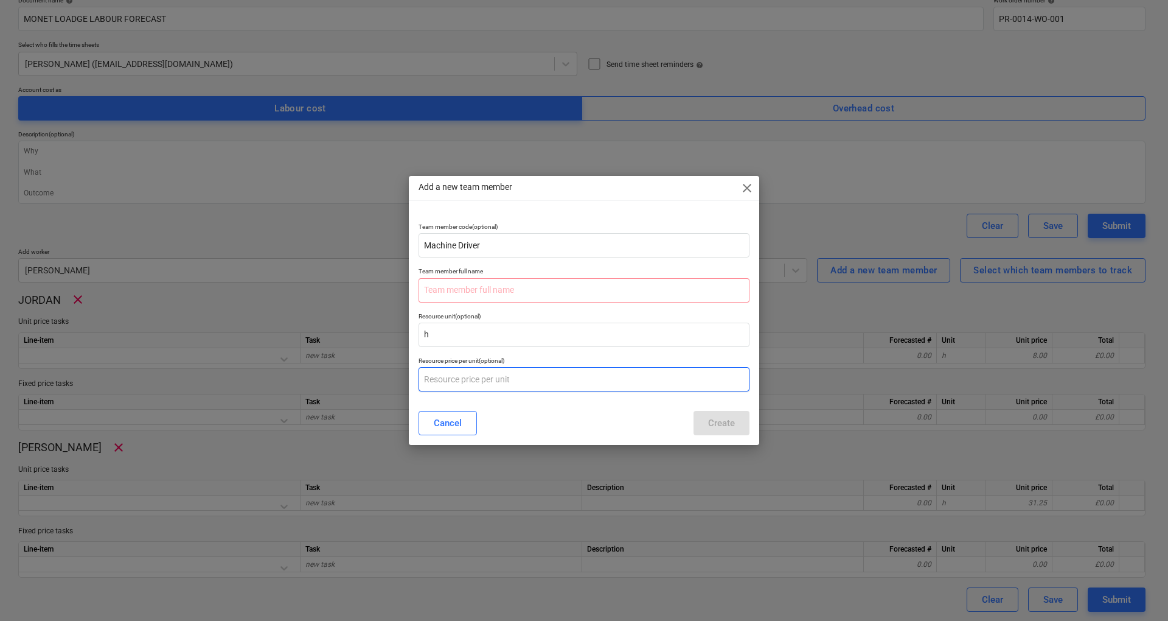
click at [473, 375] on input "text" at bounding box center [584, 379] width 331 height 24
type input "35.00"
click at [555, 409] on div "Cancel Create" at bounding box center [584, 423] width 346 height 34
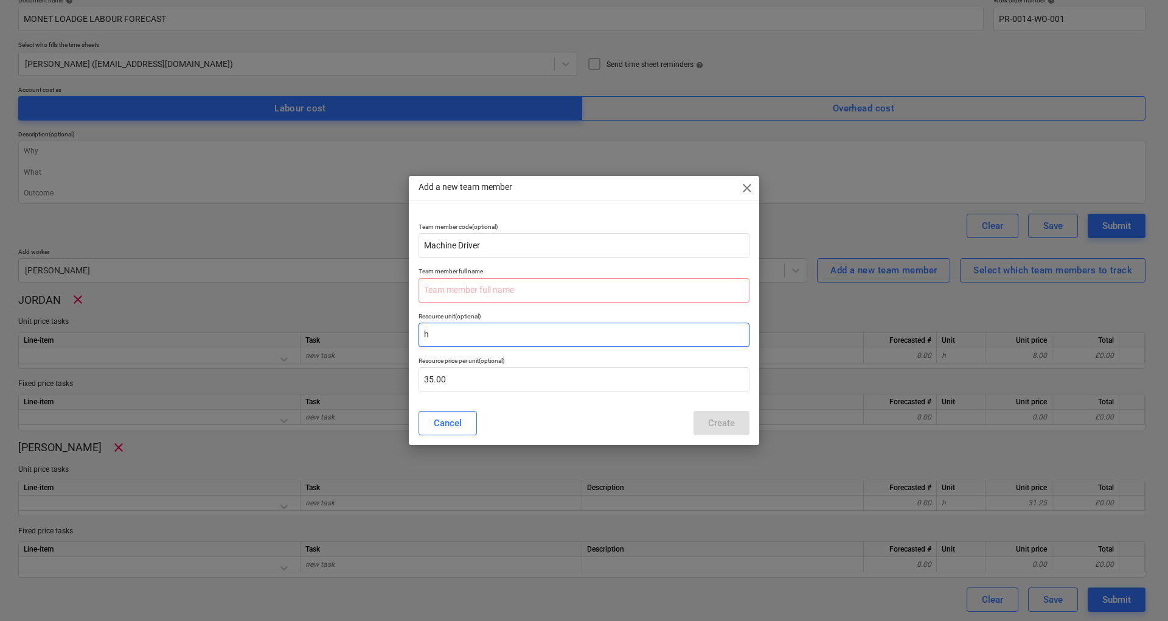
click at [451, 336] on input "h" at bounding box center [584, 334] width 331 height 24
click at [459, 298] on input "text" at bounding box center [584, 290] width 331 height 24
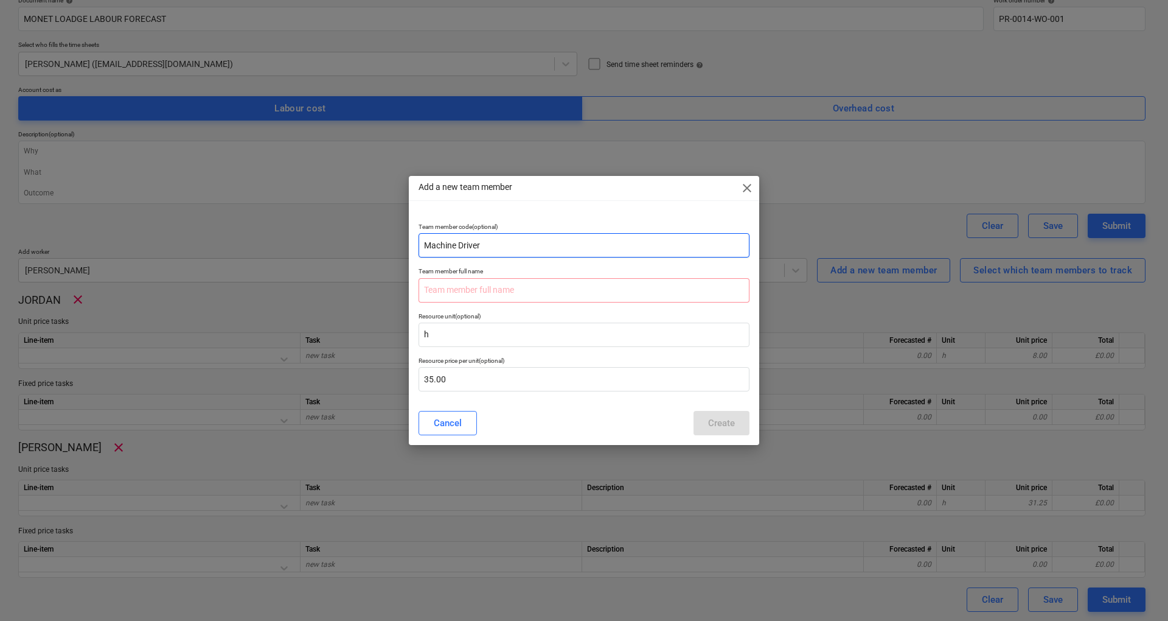
drag, startPoint x: 490, startPoint y: 247, endPoint x: 398, endPoint y: 256, distance: 92.3
click at [398, 256] on div "Add a new team member close Team member code (optional) Machine Driver Team mem…" at bounding box center [584, 310] width 1168 height 621
click at [459, 291] on input "text" at bounding box center [584, 290] width 331 height 24
paste input "Machine Driver"
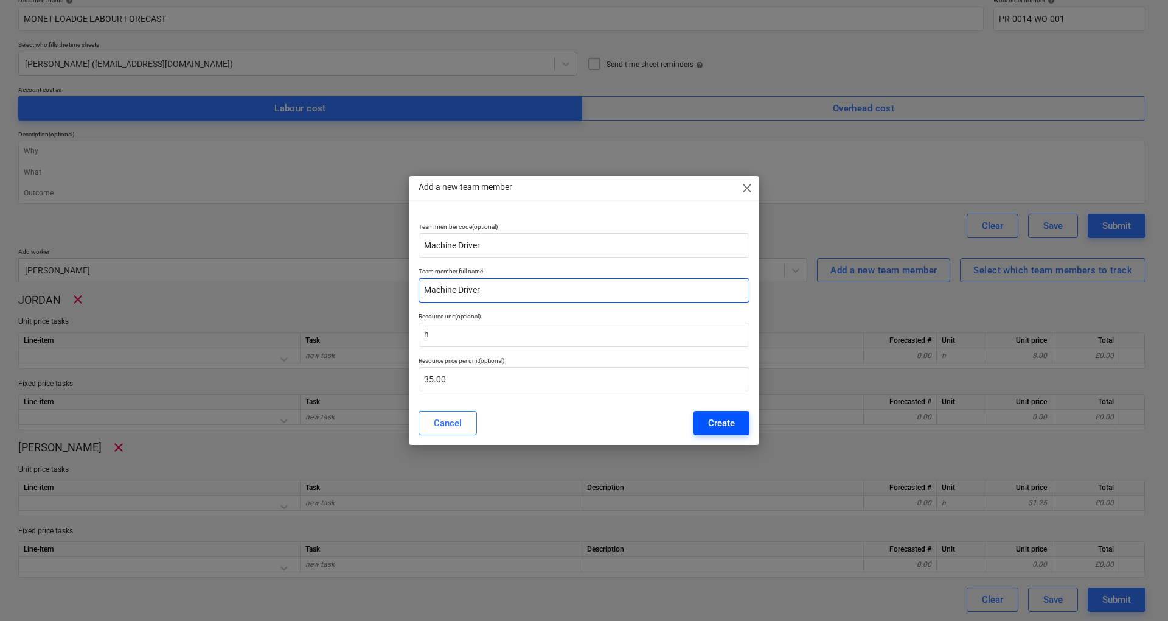
type input "Machine Driver"
click at [719, 426] on div "Create" at bounding box center [721, 423] width 27 height 16
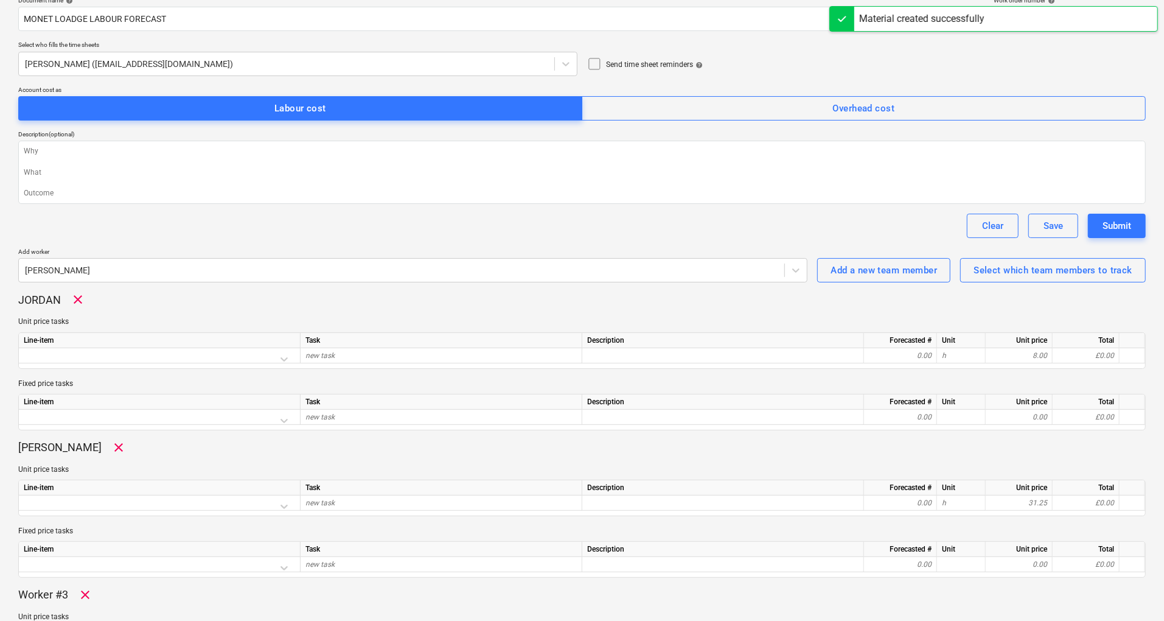
type textarea "x"
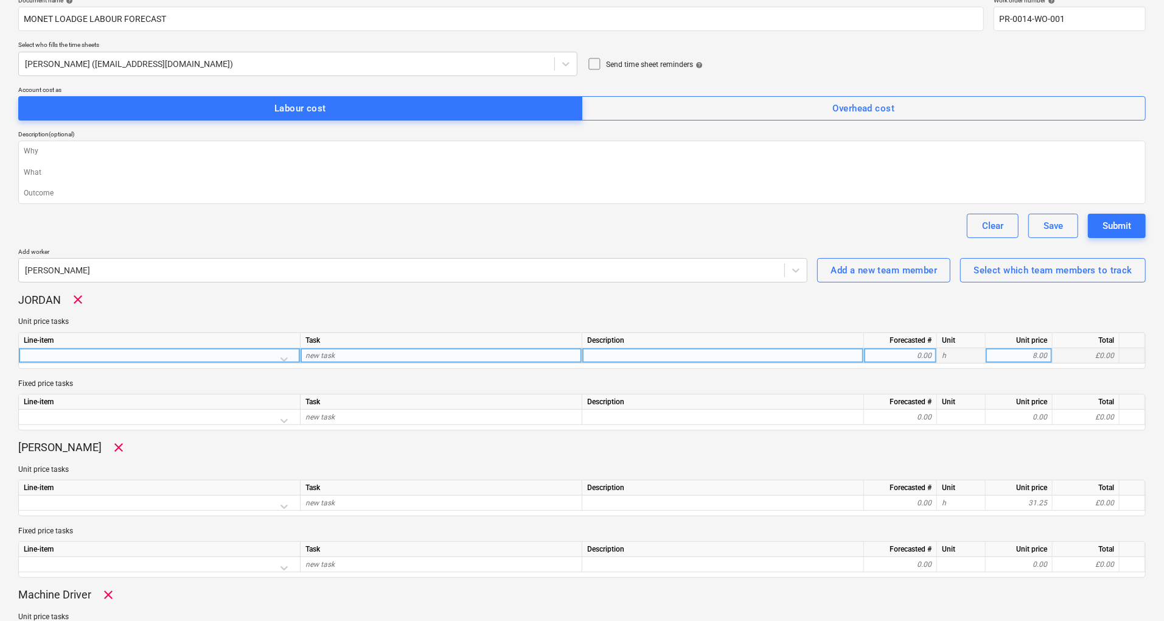
click at [1031, 355] on div "8.00" at bounding box center [1019, 355] width 57 height 15
type input "25"
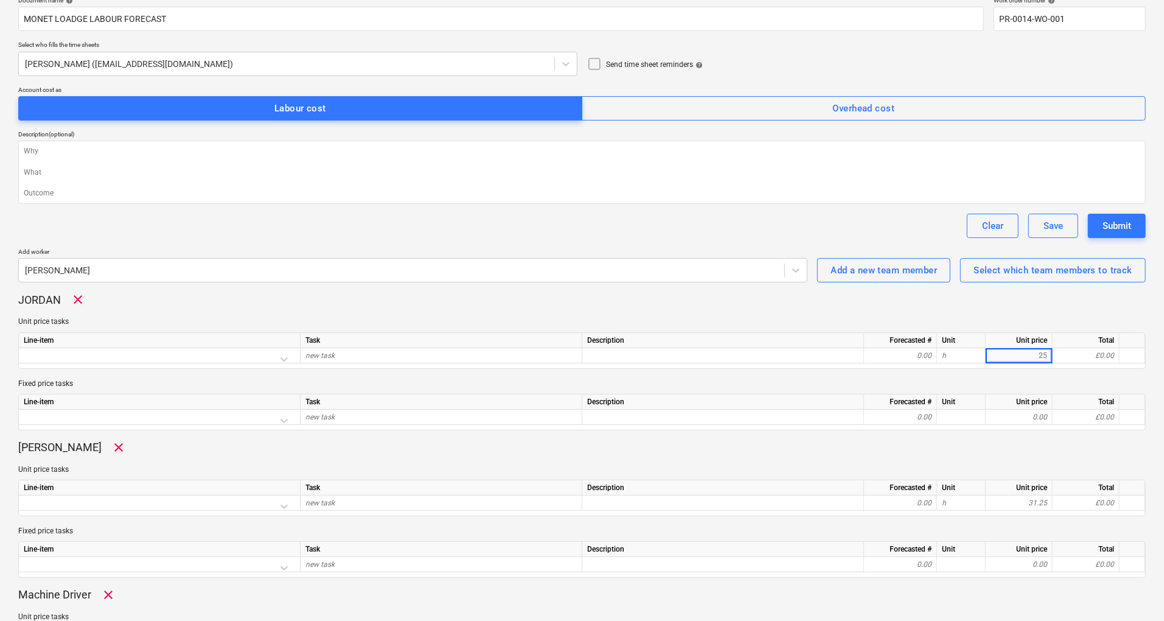
click at [1032, 399] on div "Fixed price tasks Line-item Task Description Forecasted # Unit Unit price Total…" at bounding box center [581, 404] width 1127 height 52
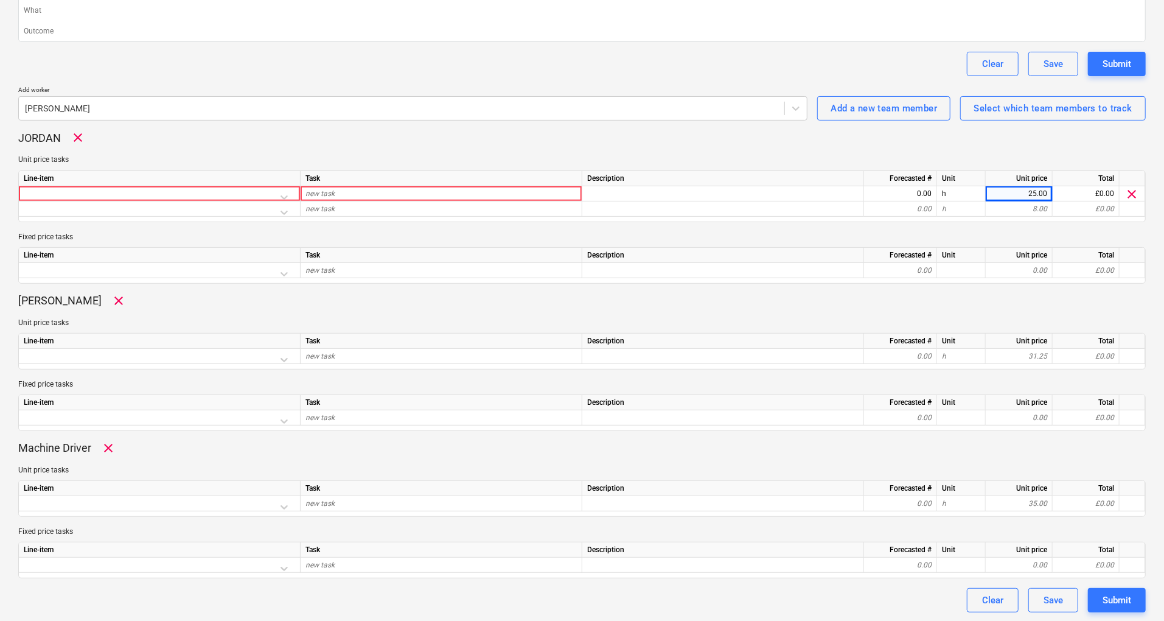
scroll to position [266, 0]
click at [284, 198] on div at bounding box center [159, 196] width 271 height 21
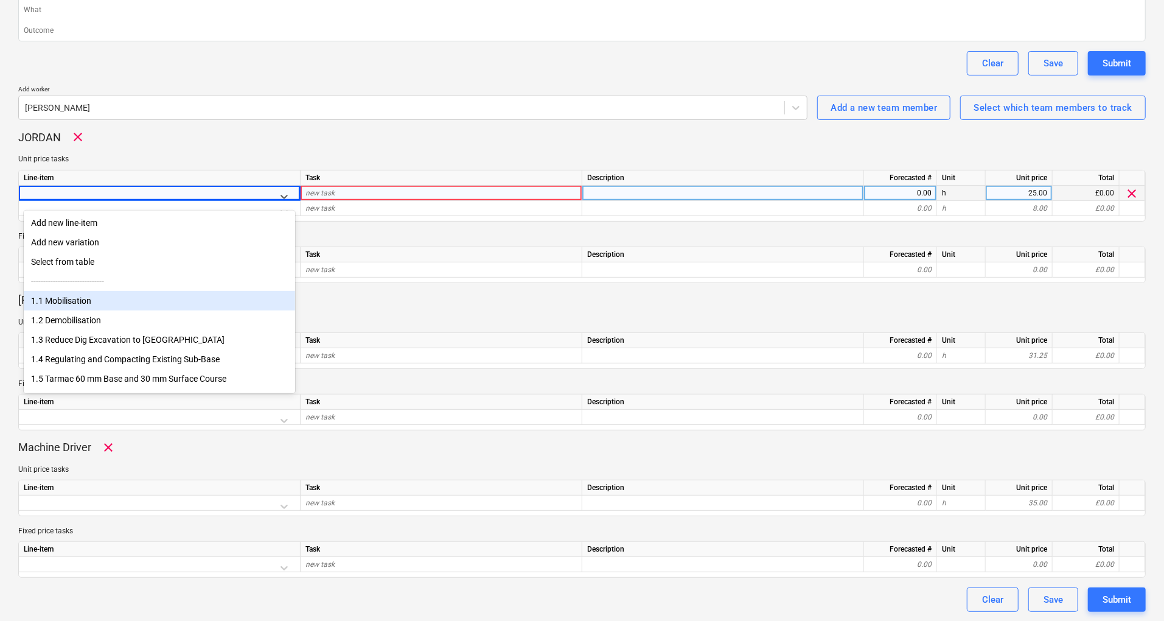
click at [102, 299] on div "1.1 Mobilisation" at bounding box center [159, 300] width 271 height 19
type textarea "x"
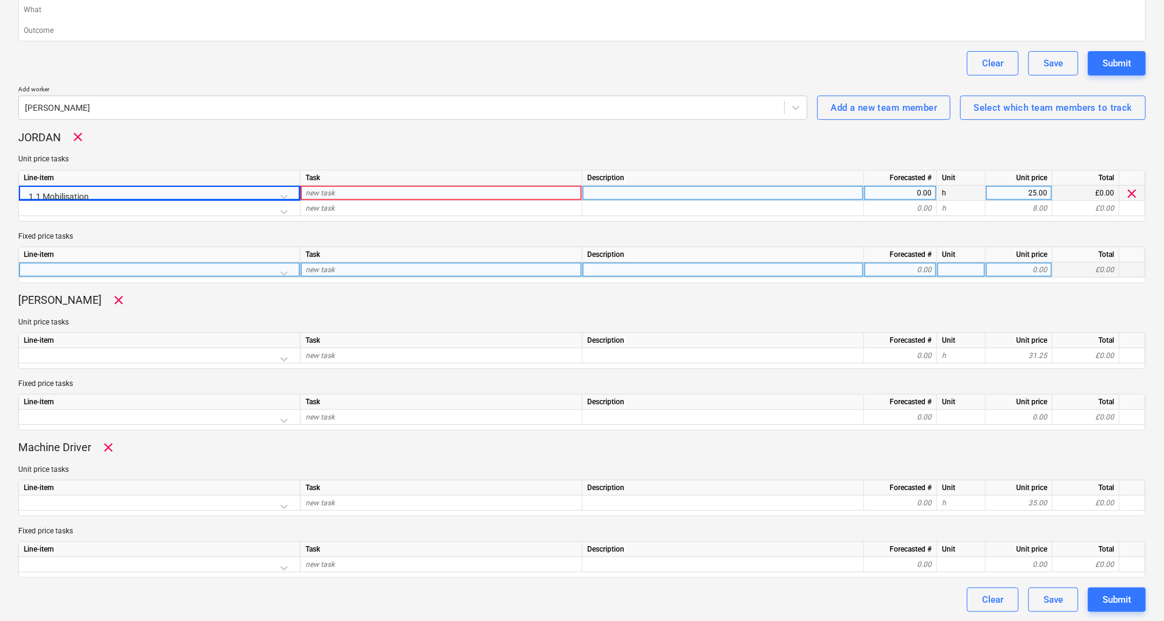
click at [284, 271] on div at bounding box center [159, 272] width 271 height 21
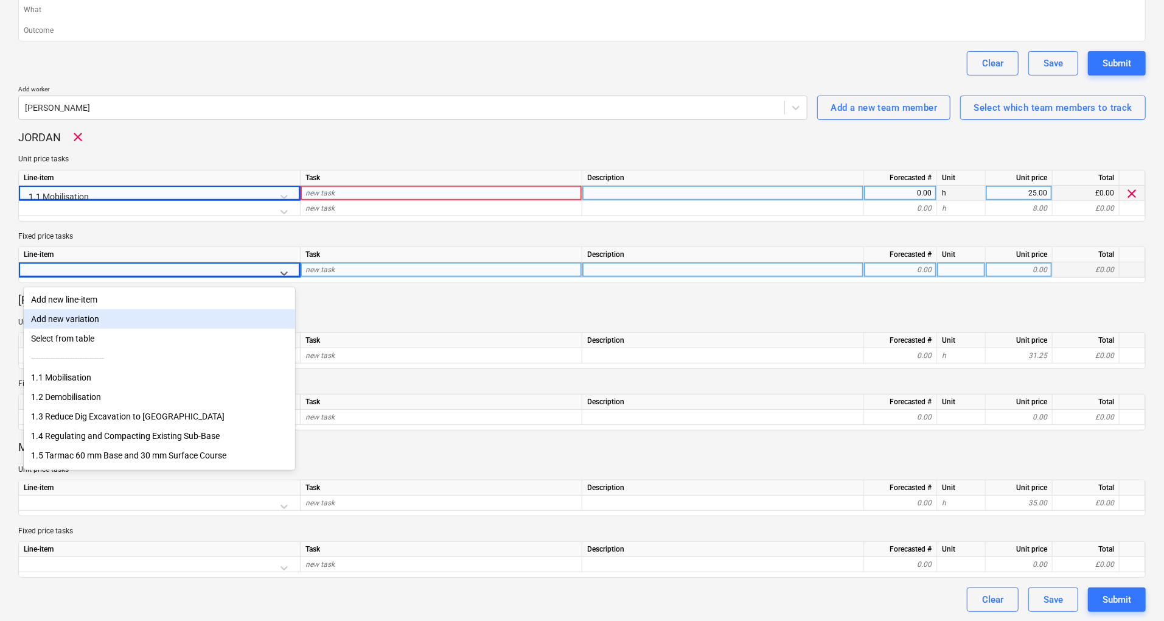
click at [408, 329] on div "Unit price tasks Line-item Task Description Forecasted # Unit Unit price Total …" at bounding box center [581, 343] width 1127 height 52
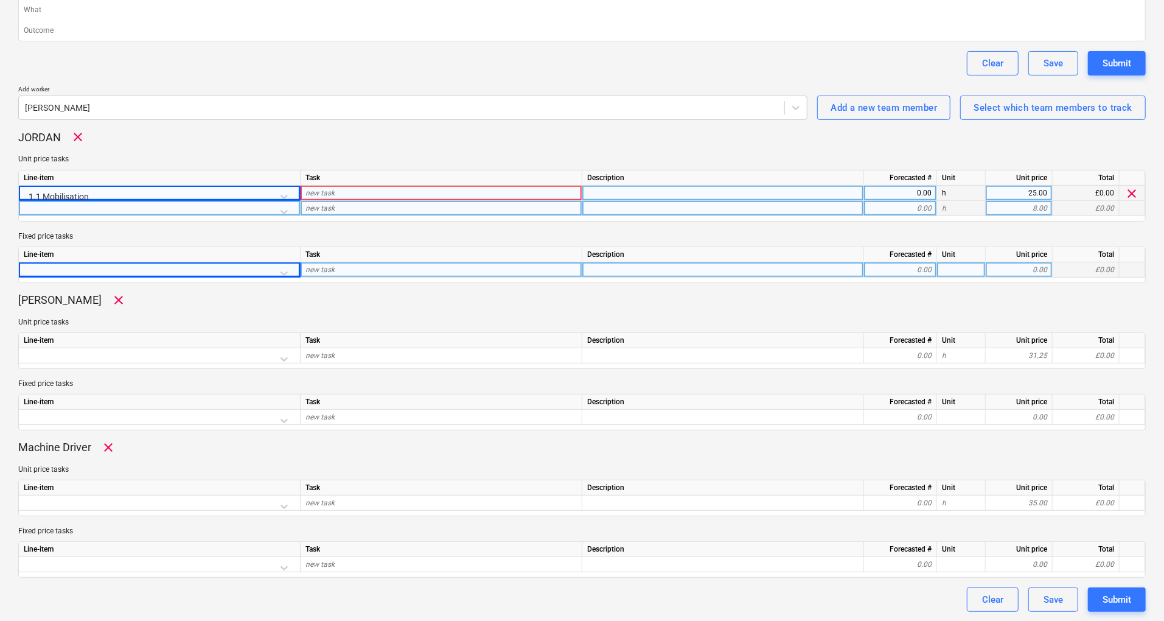
click at [265, 208] on div at bounding box center [159, 211] width 271 height 21
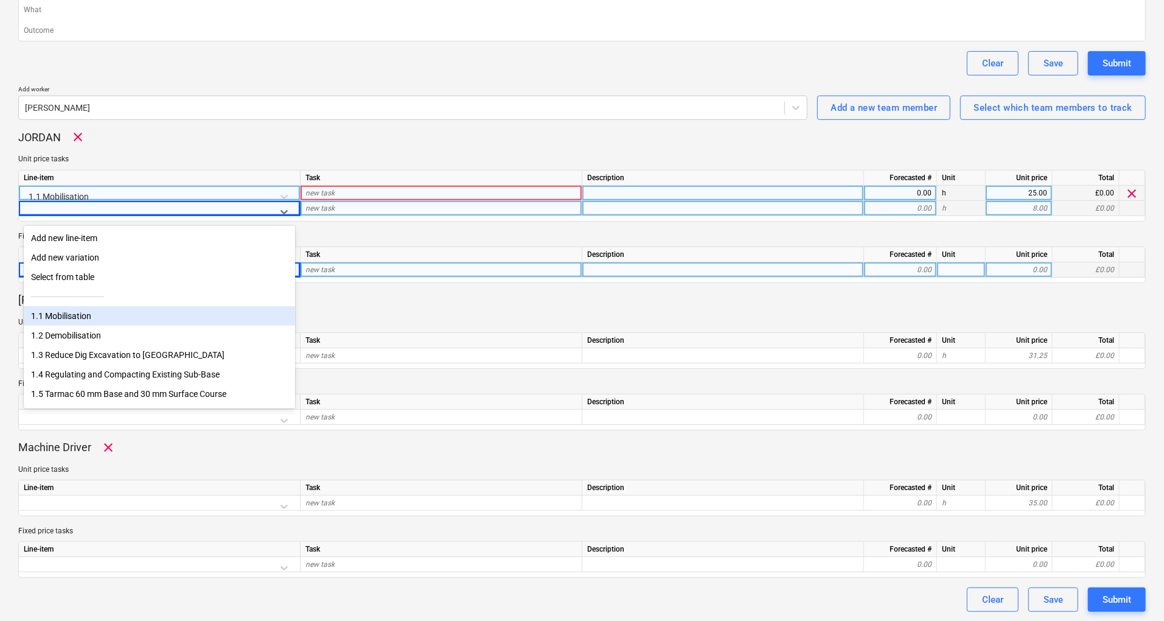
click at [894, 186] on div "0.00" at bounding box center [900, 193] width 63 height 15
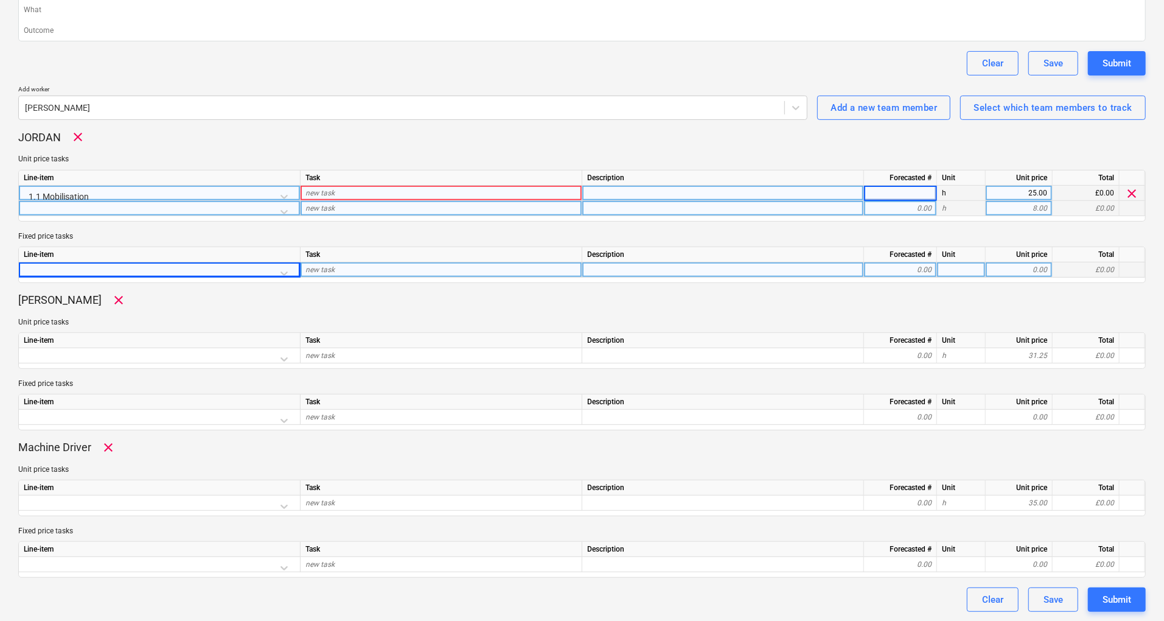
type input "8"
click at [883, 238] on p "Fixed price tasks" at bounding box center [581, 236] width 1127 height 10
click at [289, 209] on div at bounding box center [159, 211] width 271 height 21
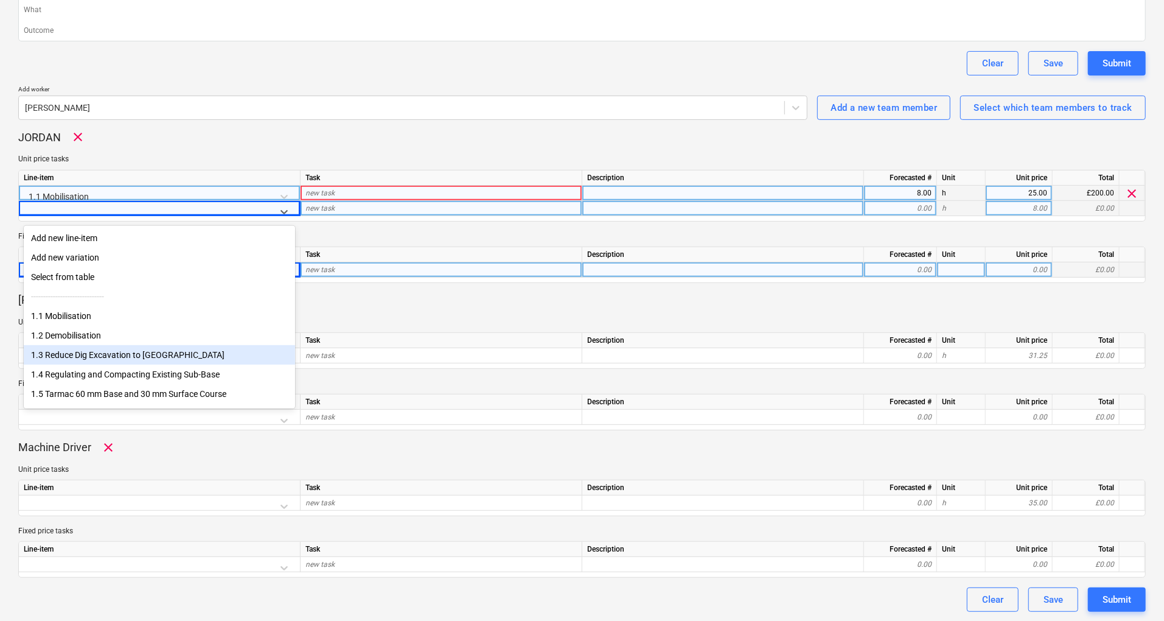
click at [148, 360] on div "1.3 Reduce Dig Excavation to [GEOGRAPHIC_DATA]" at bounding box center [159, 354] width 271 height 19
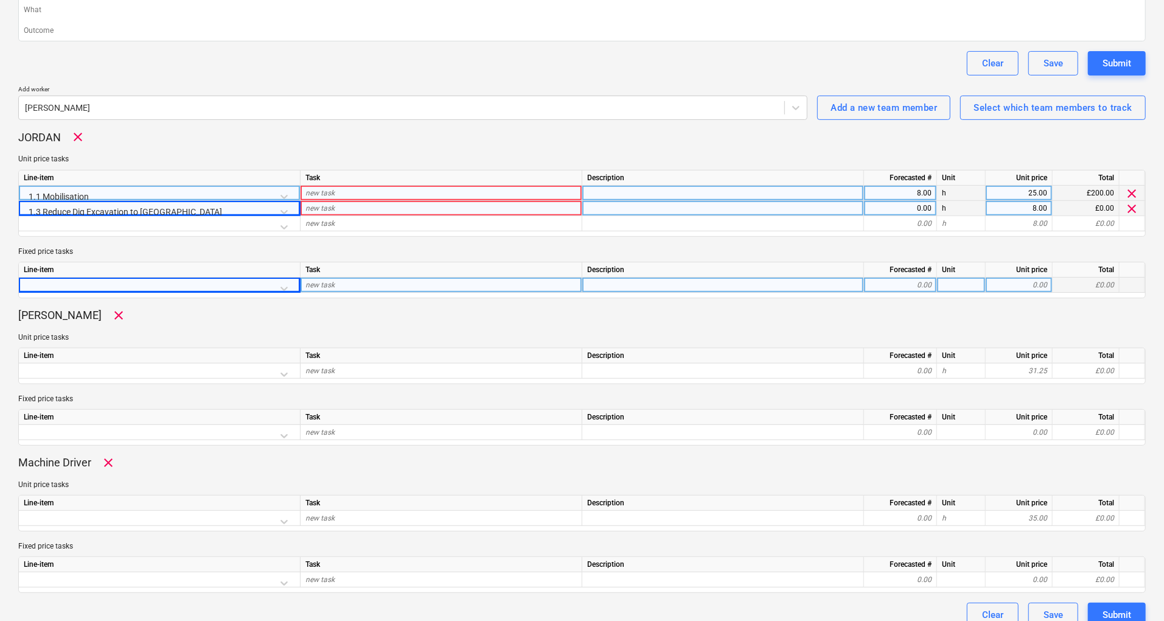
type textarea "x"
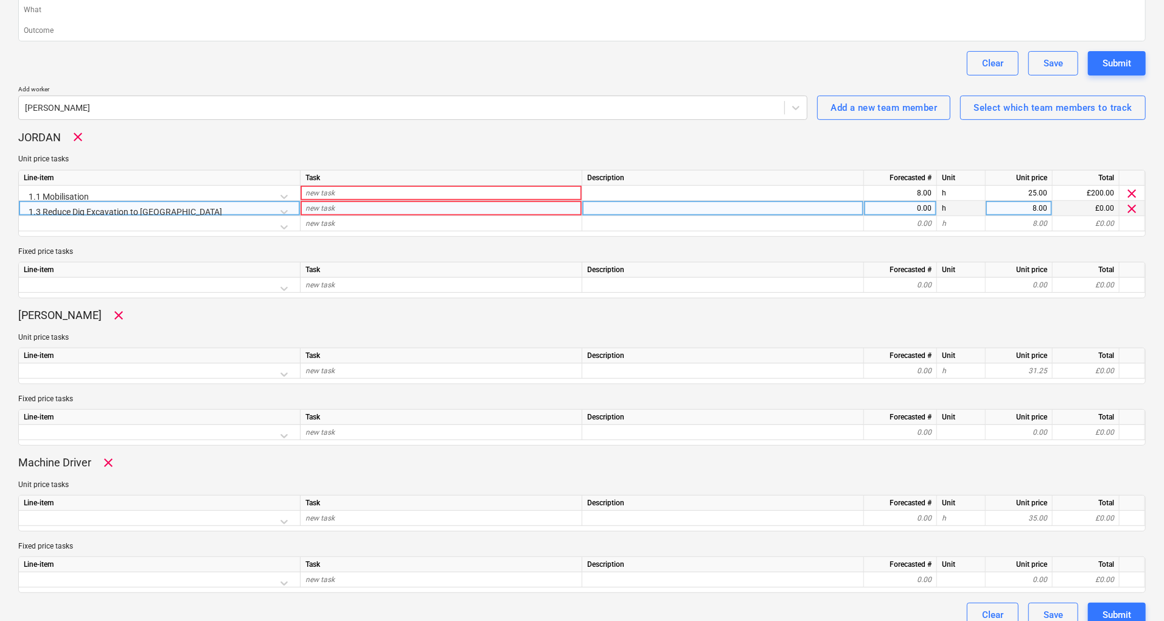
click at [327, 208] on span "new task" at bounding box center [319, 208] width 29 height 9
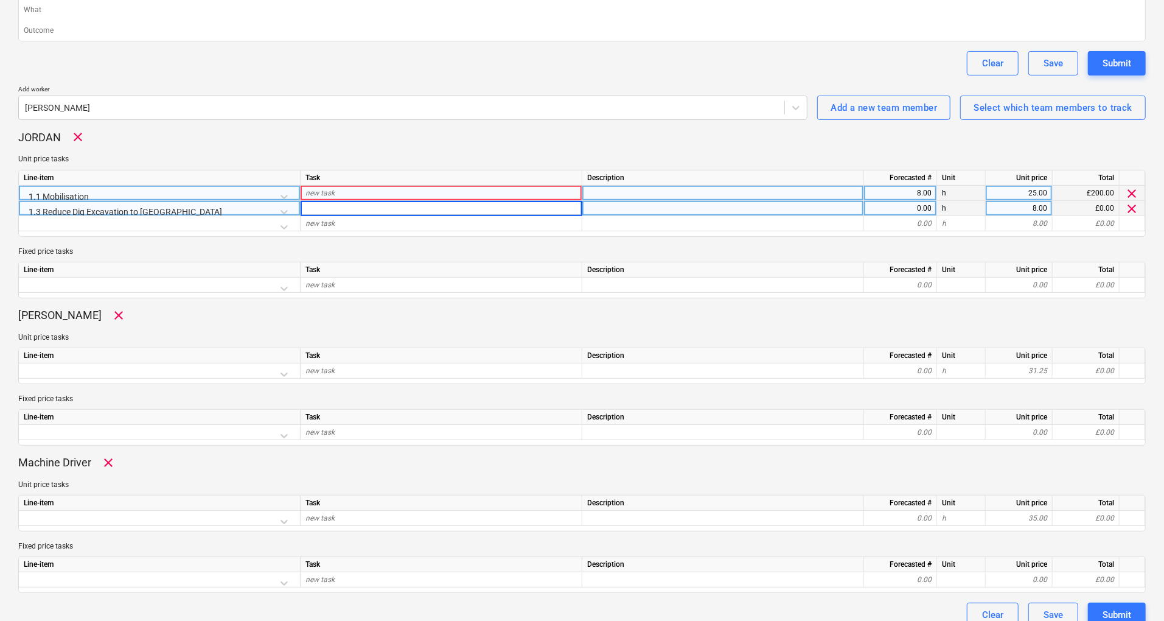
click at [344, 197] on div "new task" at bounding box center [442, 193] width 282 height 15
click at [380, 209] on div "new task" at bounding box center [442, 208] width 282 height 15
click at [903, 212] on div "0.00" at bounding box center [900, 208] width 63 height 15
type input "20"
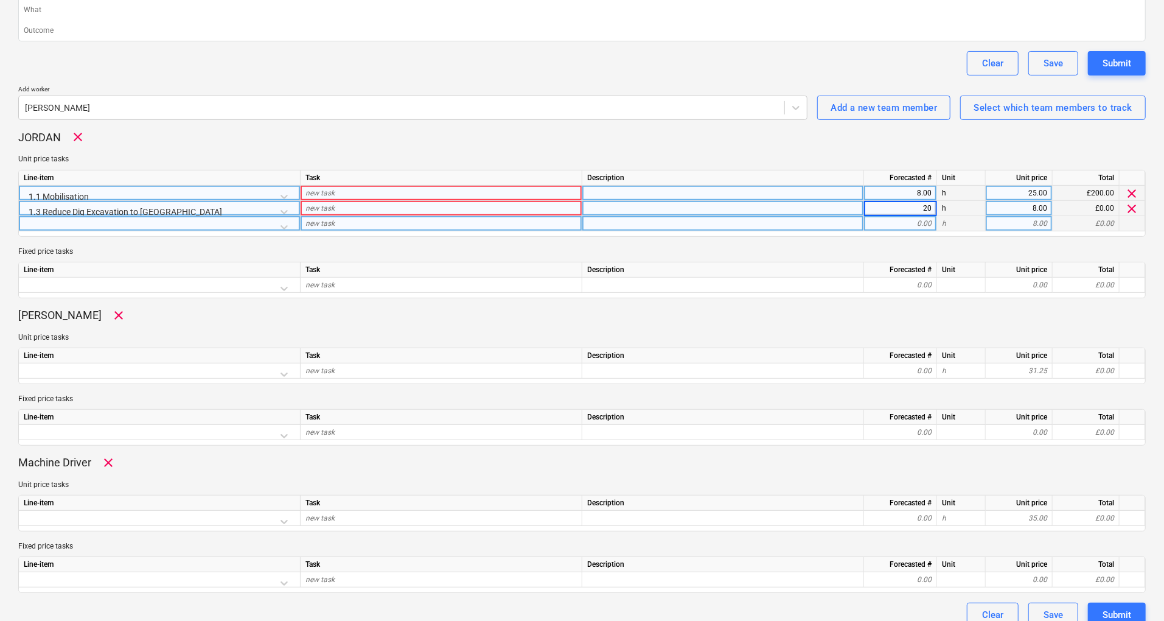
click at [919, 223] on div "0.00" at bounding box center [900, 223] width 63 height 15
type textarea "x"
click at [915, 207] on div "20.00" at bounding box center [900, 208] width 63 height 15
click at [1041, 207] on div "8.00" at bounding box center [1019, 208] width 57 height 15
type input "25"
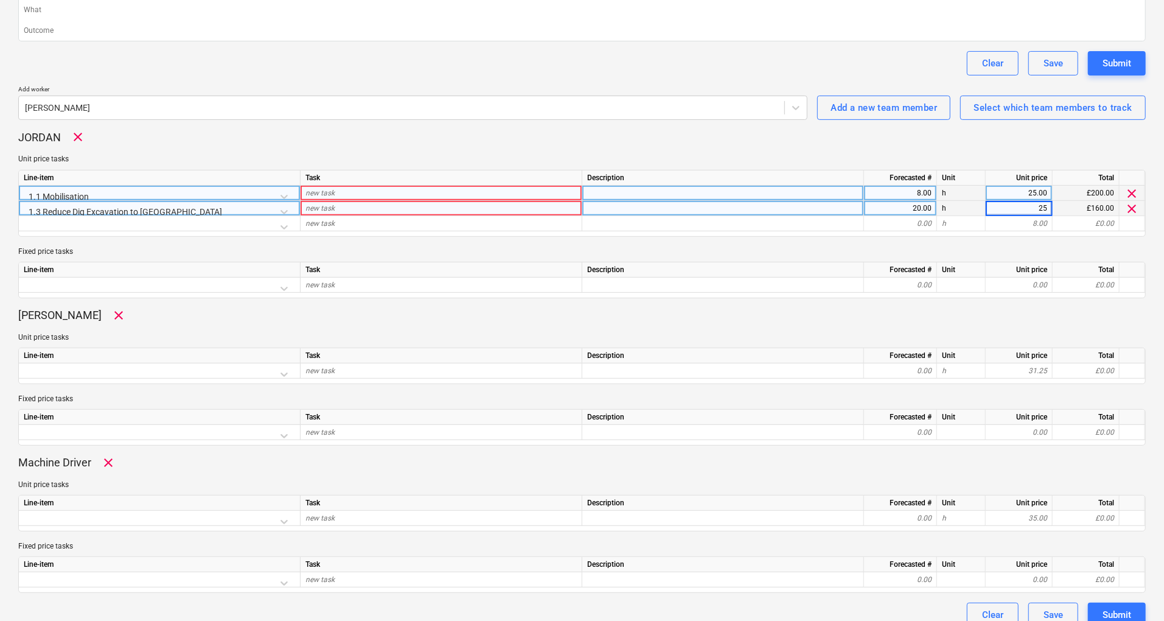
click at [1037, 231] on div "Line-item Task Description Forecasted # Unit Unit price Total 1.1 Mobilisation …" at bounding box center [581, 203] width 1127 height 67
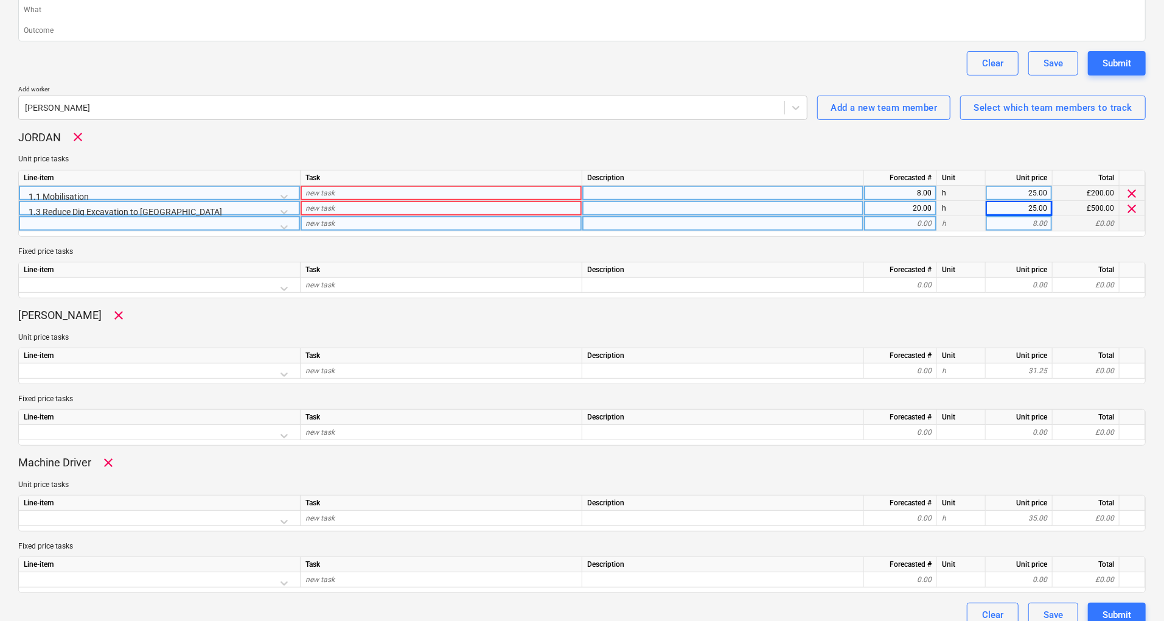
click at [221, 225] on div at bounding box center [159, 226] width 271 height 21
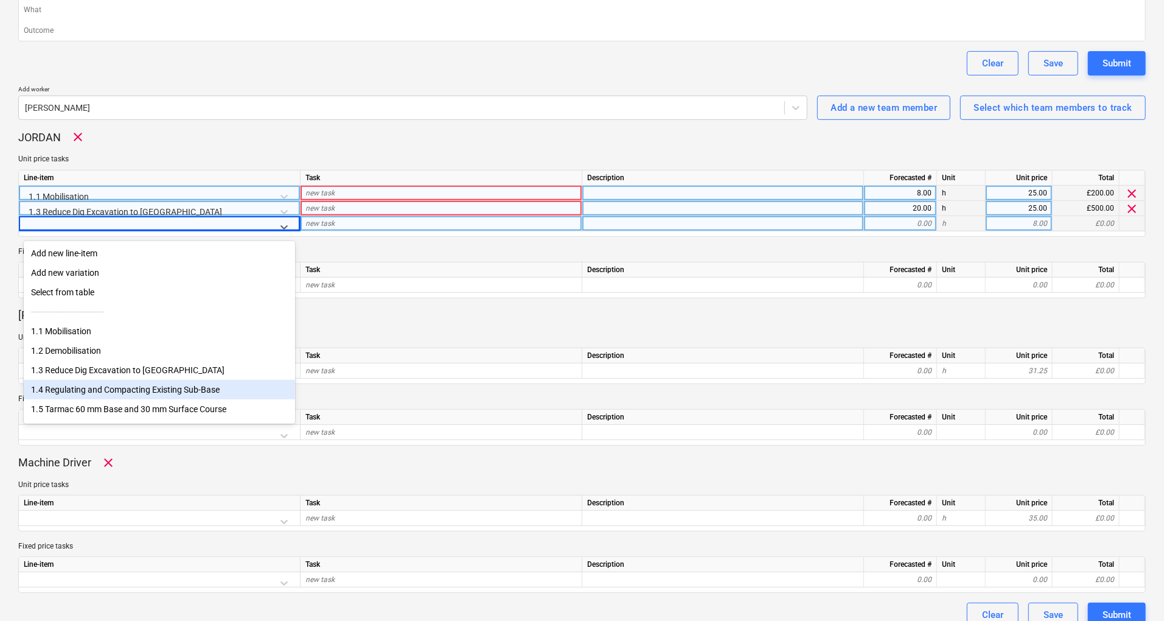
click at [189, 393] on div "1.4 Regulating and Compacting Existing Sub-Base" at bounding box center [159, 389] width 271 height 19
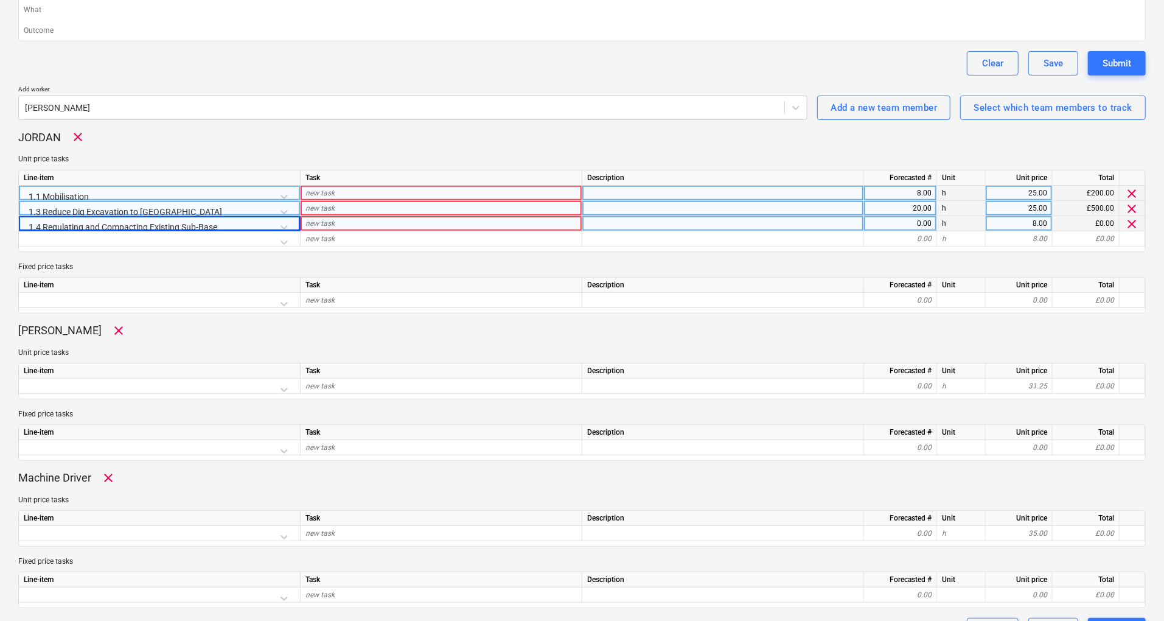
type textarea "x"
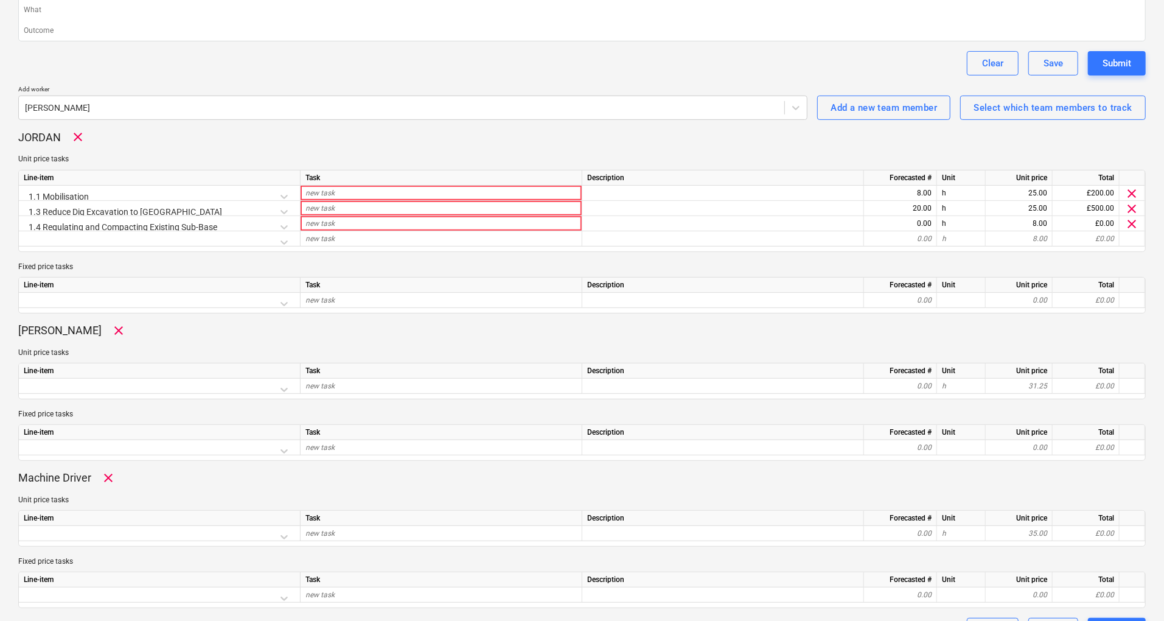
click at [921, 220] on div "0.00" at bounding box center [900, 223] width 63 height 15
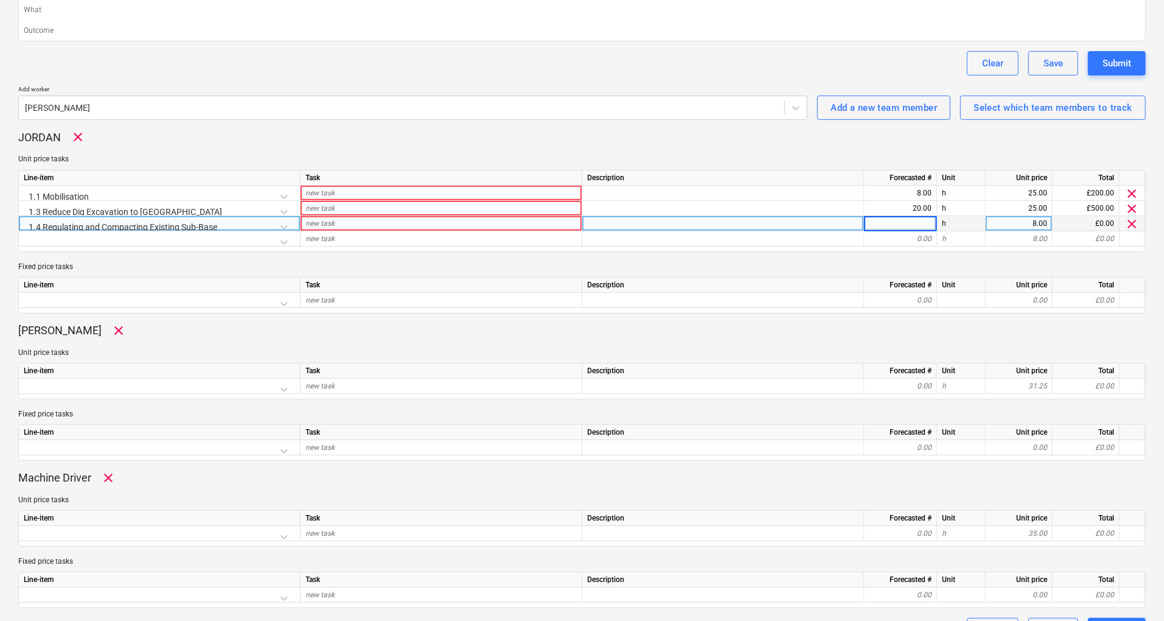
type input "8"
click at [1025, 220] on div "8.00" at bounding box center [1019, 223] width 57 height 15
type textarea "x"
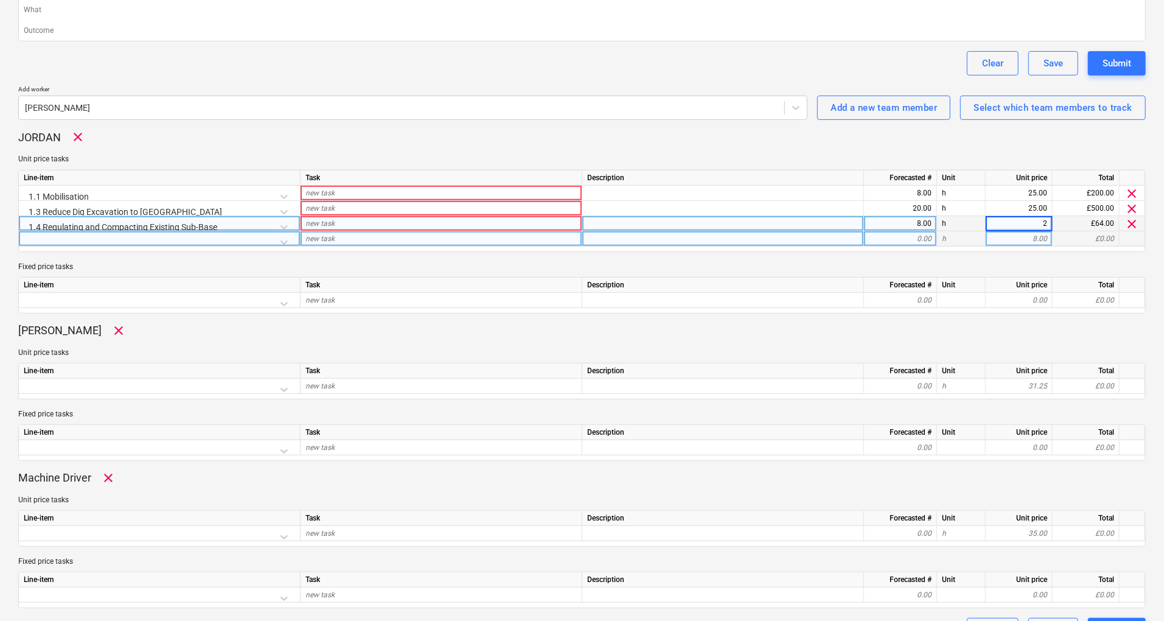
type input "25"
click at [1017, 239] on div "8.00" at bounding box center [1019, 238] width 57 height 15
click at [290, 241] on div at bounding box center [159, 241] width 271 height 21
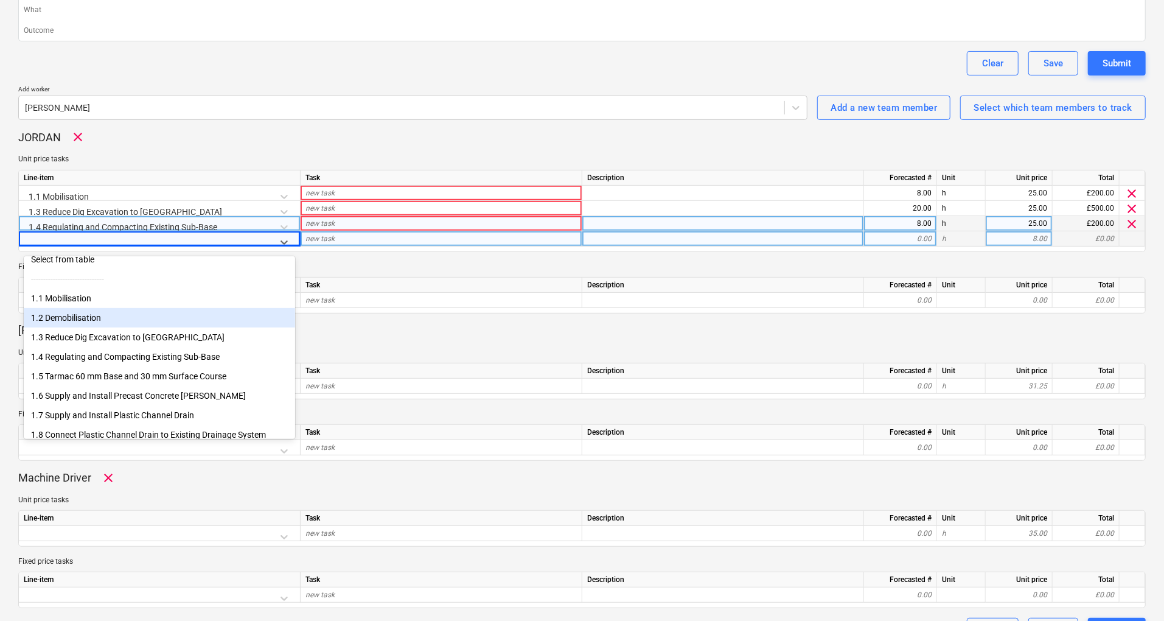
scroll to position [81, 0]
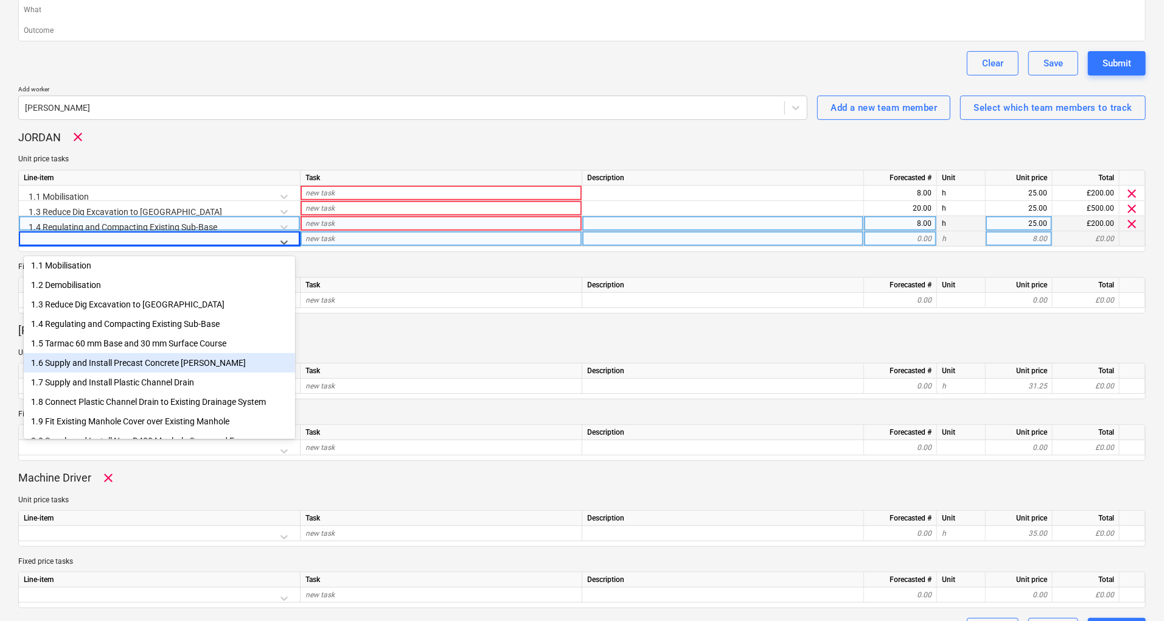
click at [176, 372] on div "1.6 Supply and Install Precast Concrete [PERSON_NAME]" at bounding box center [159, 362] width 271 height 19
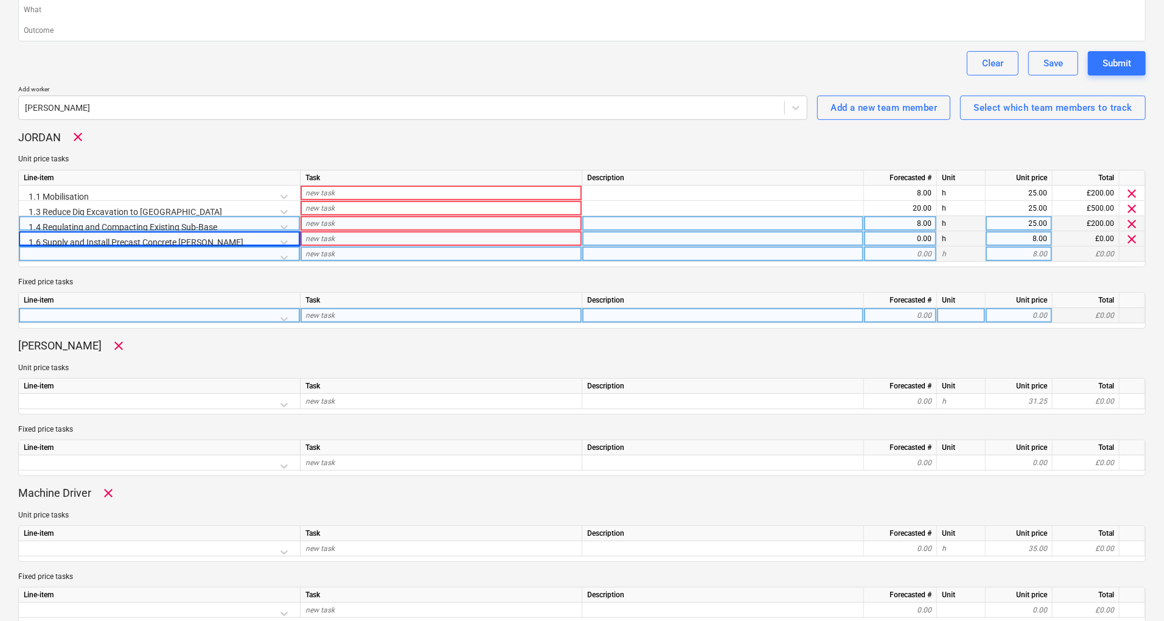
type textarea "x"
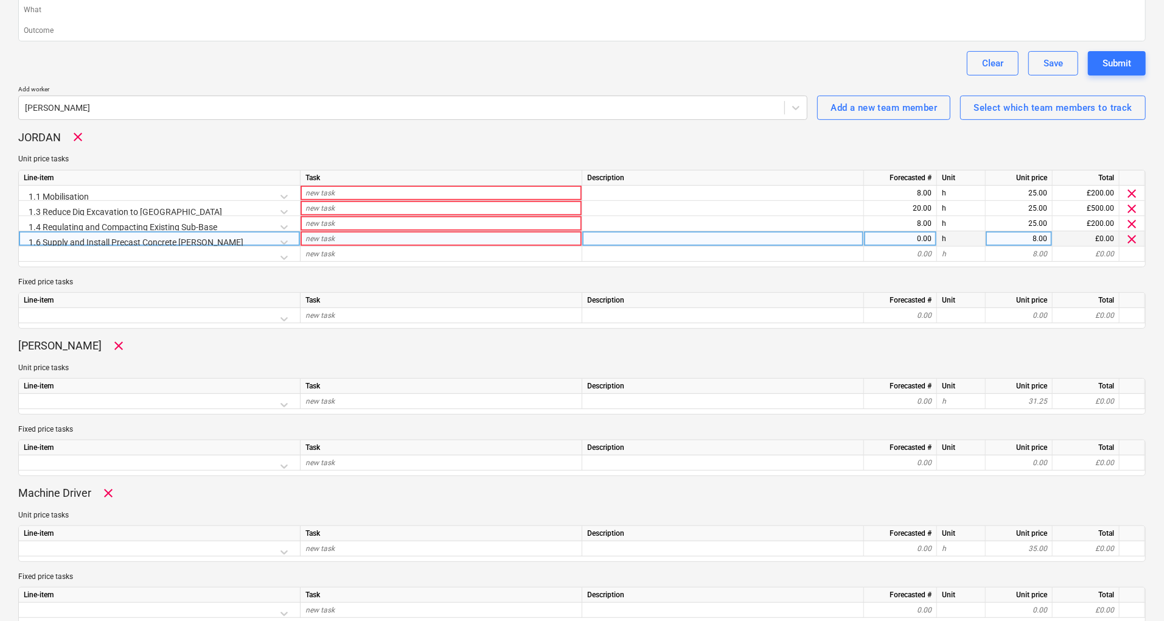
click at [915, 238] on div "0.00" at bounding box center [900, 238] width 63 height 15
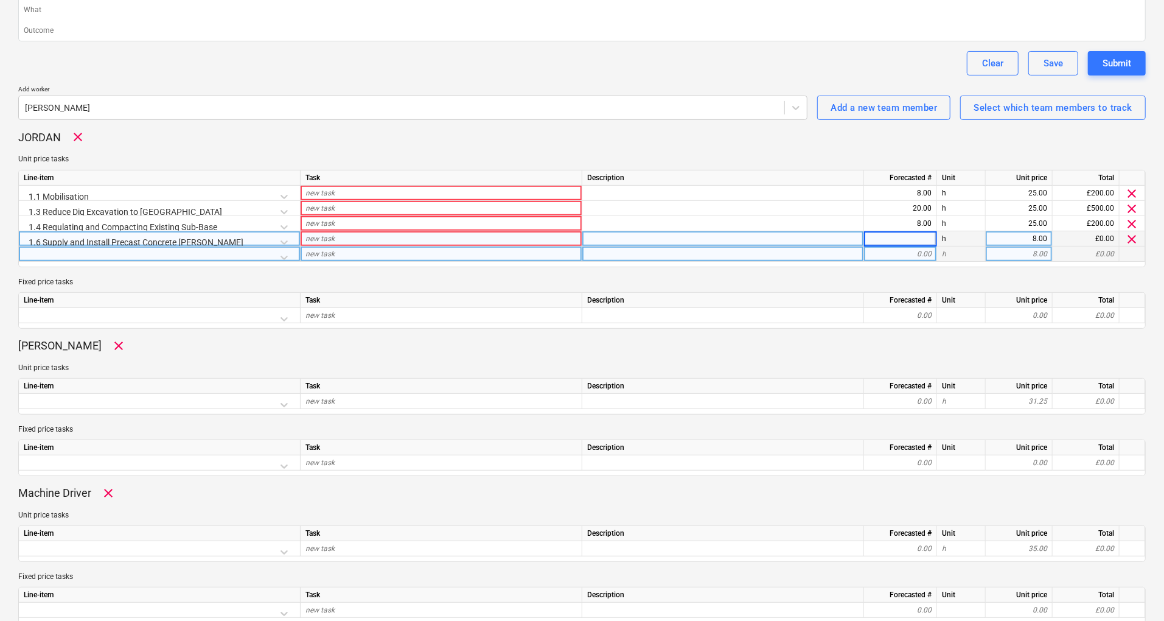
type input "4"
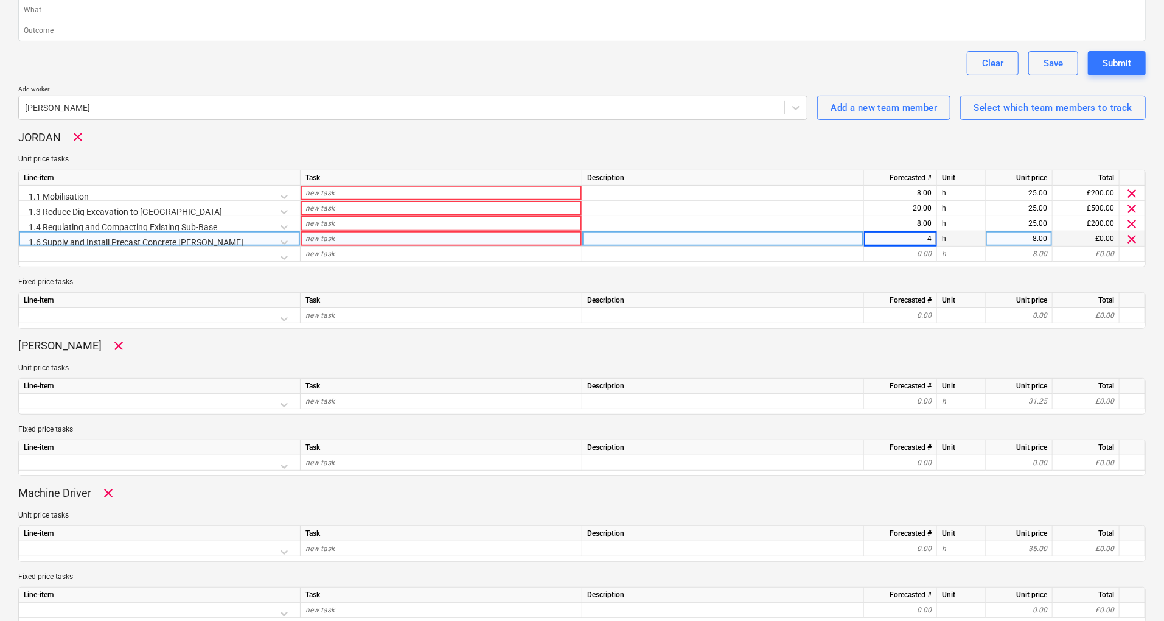
type textarea "x"
click at [911, 261] on div "Line-item Task Description Forecasted # Unit Unit price Total 1.1 Mobilisation …" at bounding box center [581, 218] width 1127 height 97
click at [999, 231] on div "8.00" at bounding box center [1019, 238] width 57 height 15
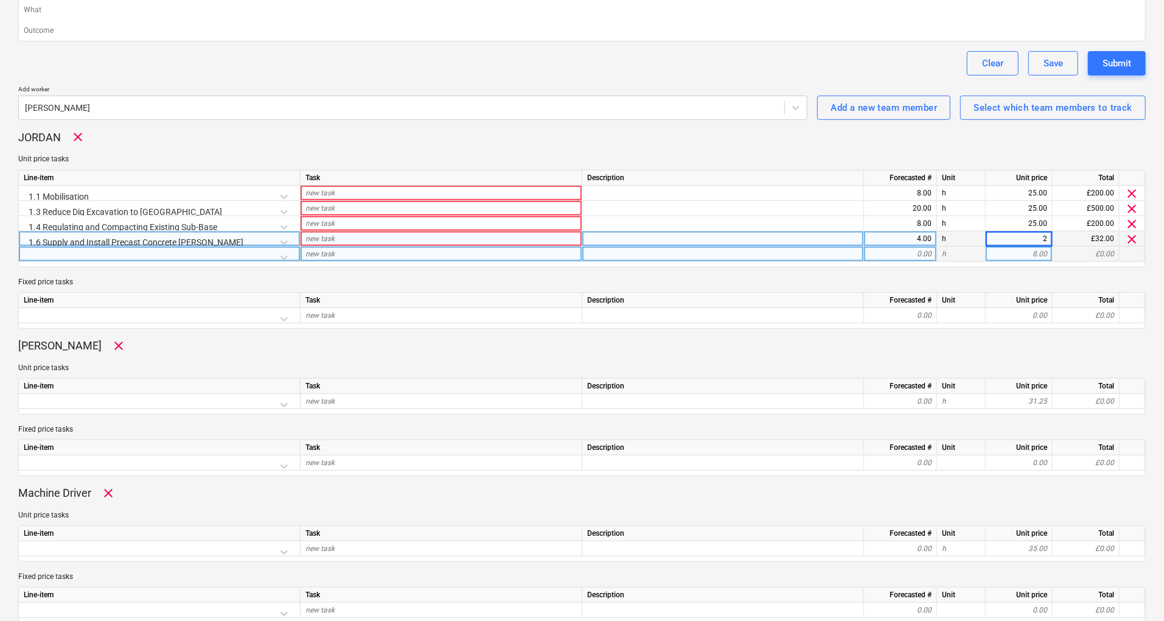
type input "25"
click at [987, 254] on div "8.00" at bounding box center [1019, 253] width 67 height 15
click at [225, 255] on div at bounding box center [159, 256] width 271 height 21
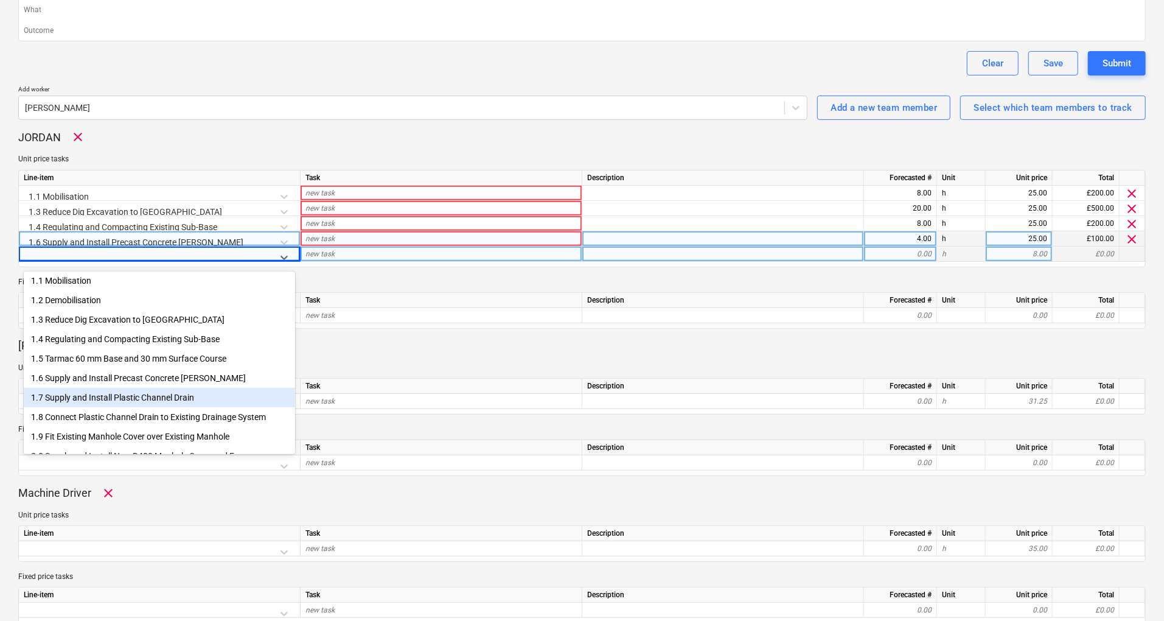
click at [192, 399] on div "1.7 Supply and Install Plastic Channel Drain" at bounding box center [159, 397] width 271 height 19
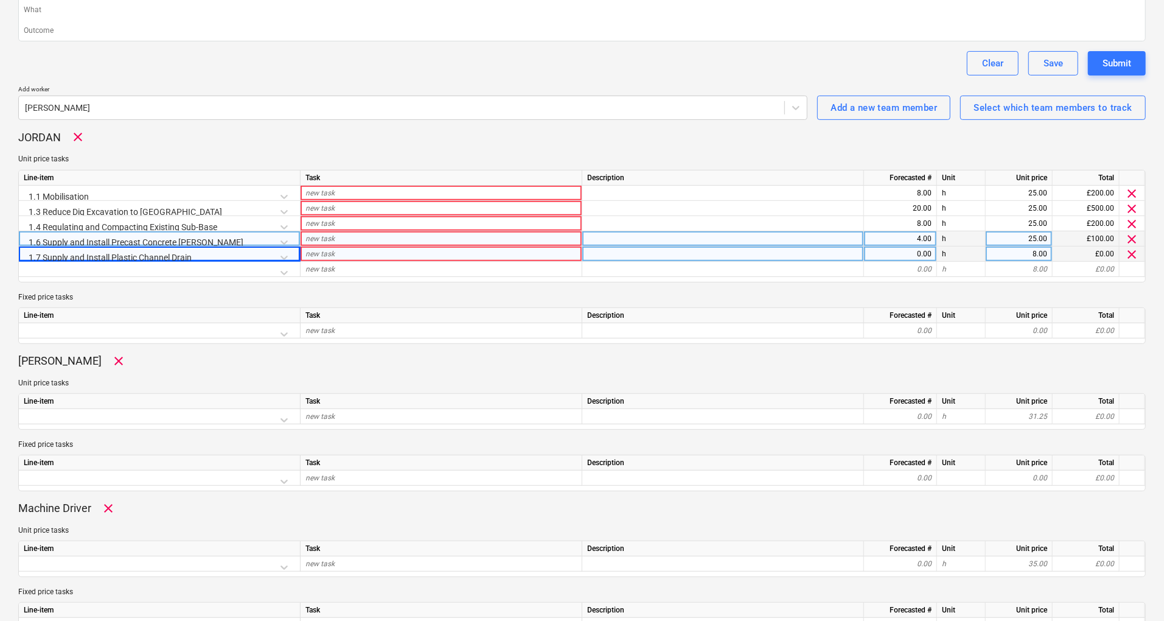
type textarea "x"
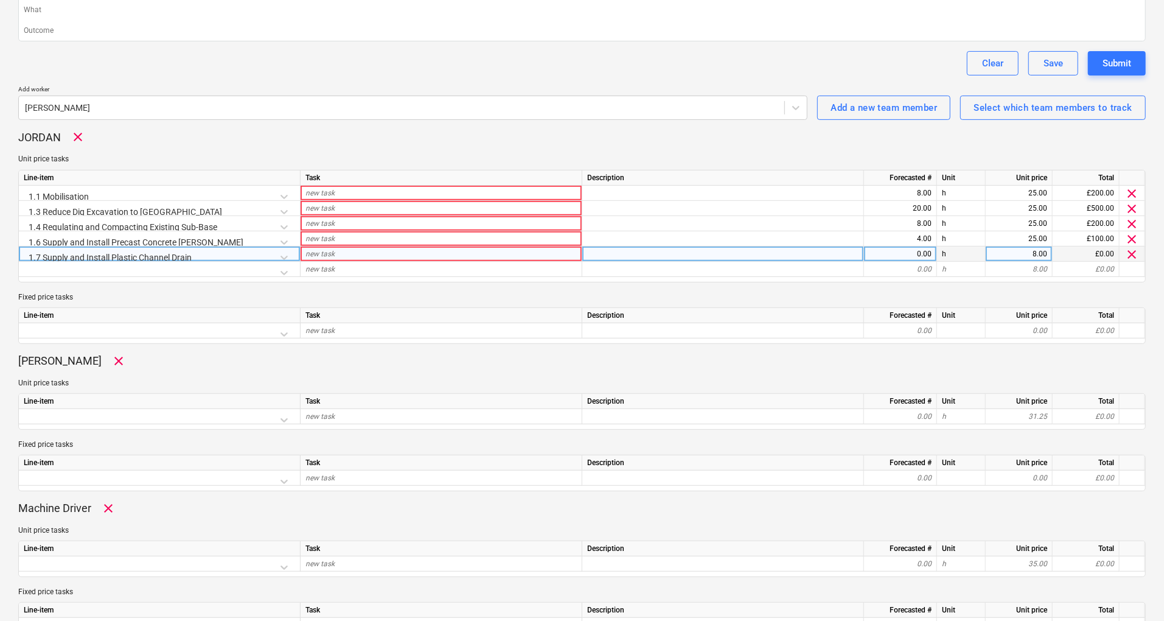
click at [915, 253] on div "0.00" at bounding box center [900, 253] width 63 height 15
type input "8"
click at [910, 280] on div "Line-item Task Description Forecasted # Unit Unit price Total 1.1 Mobilisation …" at bounding box center [581, 226] width 1127 height 113
type textarea "x"
click at [1023, 252] on div "8.00" at bounding box center [1019, 253] width 57 height 15
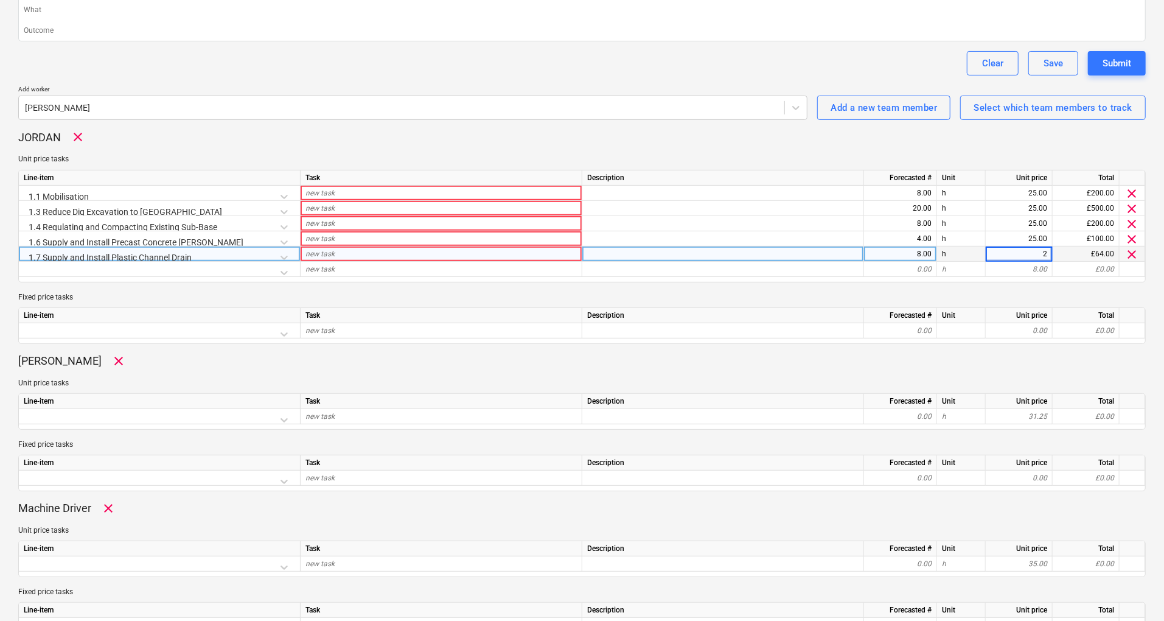
type input "25"
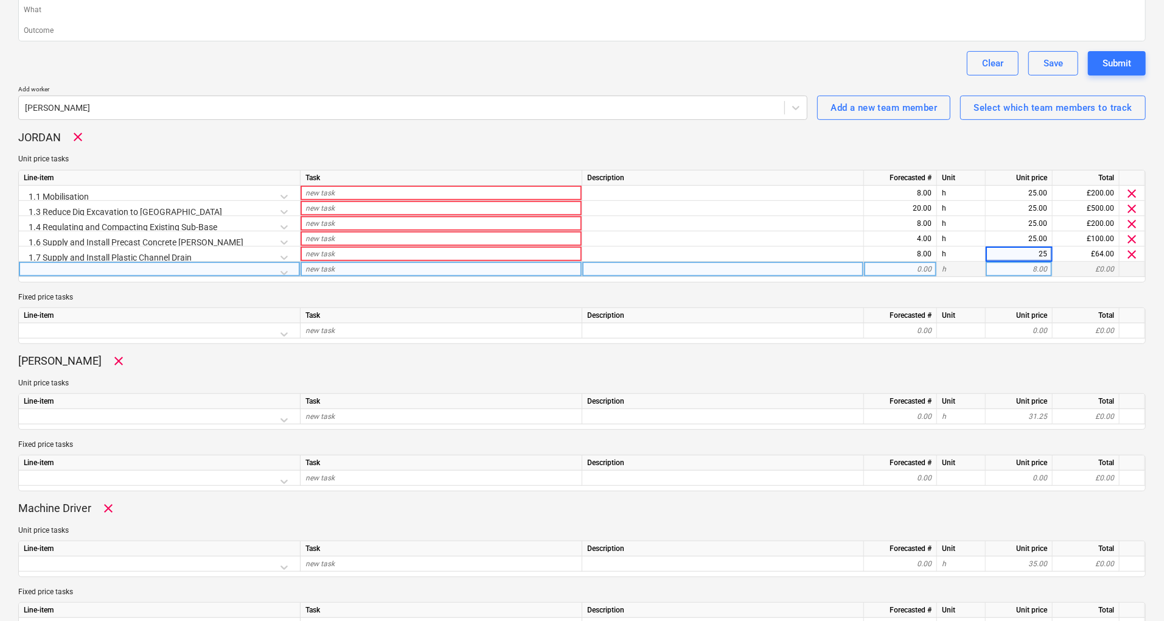
click at [1001, 274] on div "8.00" at bounding box center [1019, 269] width 57 height 15
click at [229, 266] on div at bounding box center [159, 272] width 271 height 21
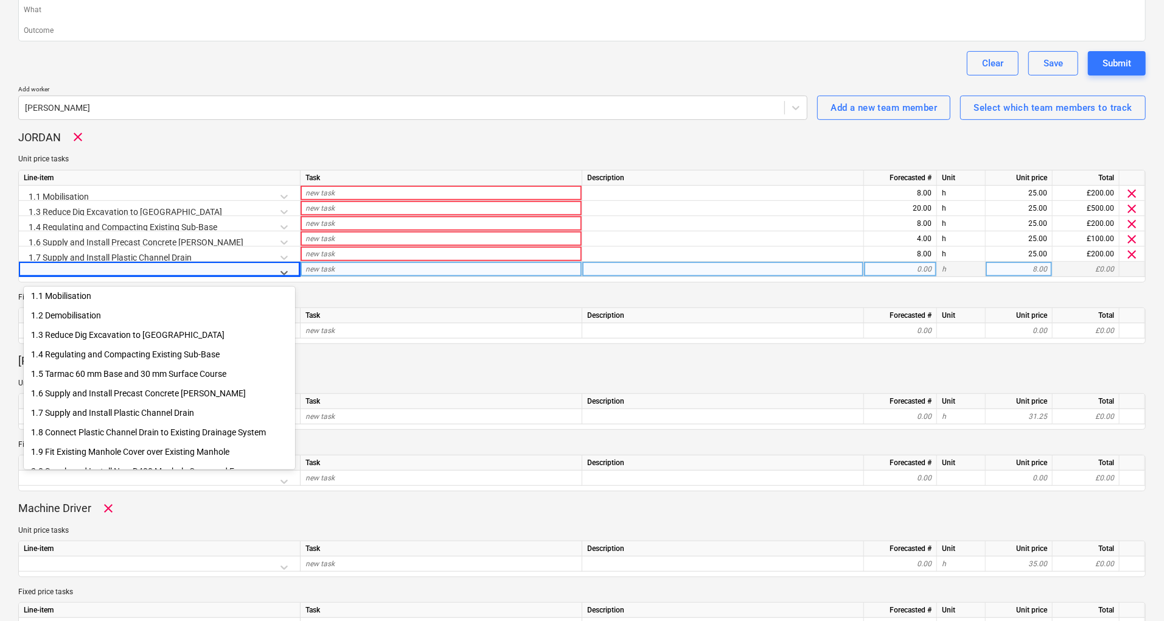
scroll to position [100, 0]
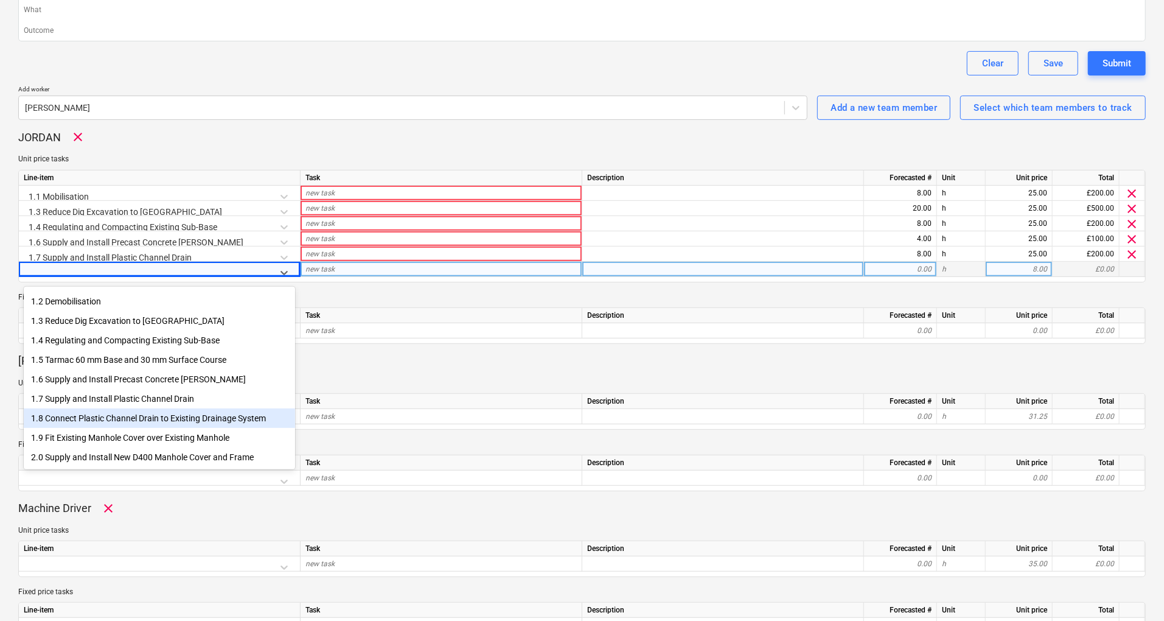
click at [145, 420] on div "1.8 Connect Plastic Channel Drain to Existing Drainage System" at bounding box center [159, 417] width 271 height 19
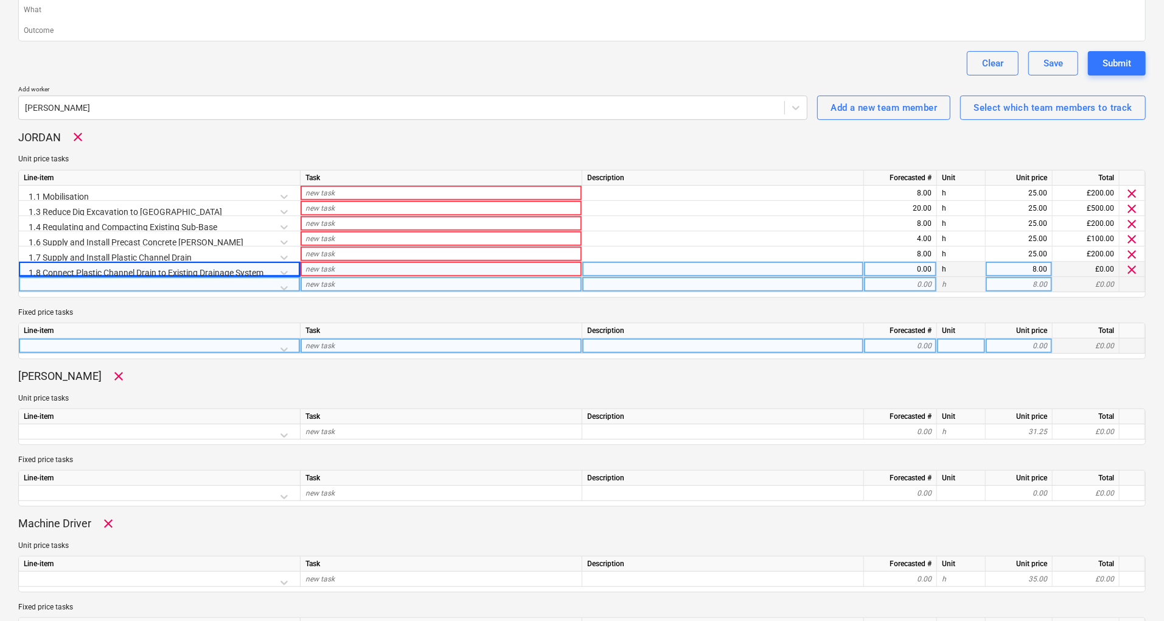
type textarea "x"
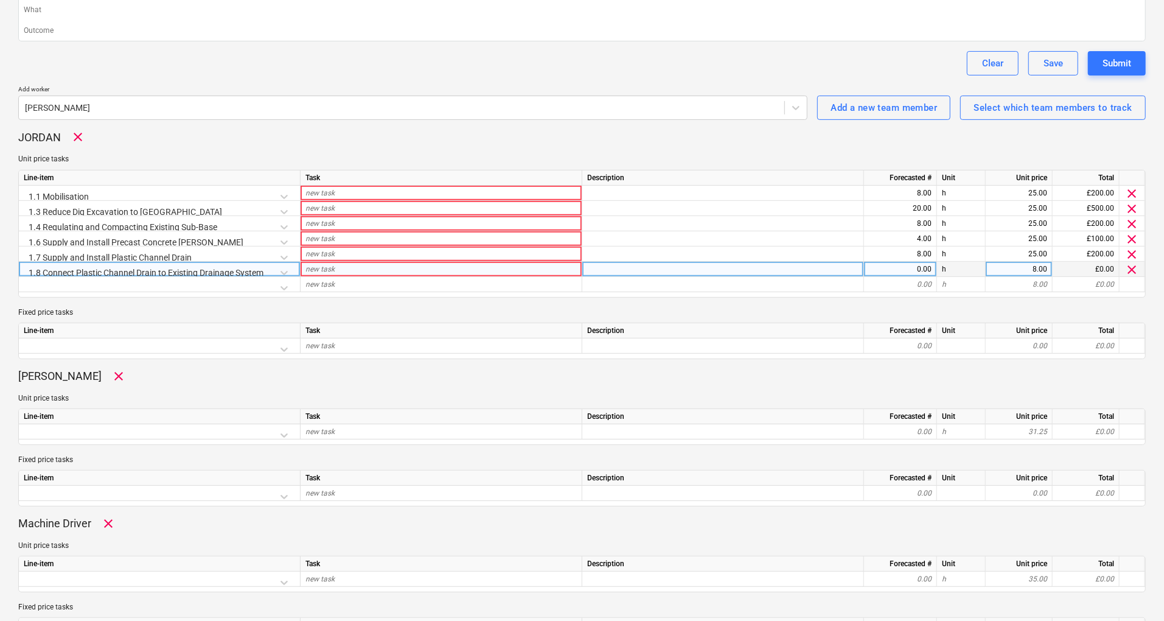
click at [919, 271] on div "0.00" at bounding box center [900, 269] width 63 height 15
type input "4"
type textarea "x"
click at [913, 291] on div "Line-item Task Description Forecasted # Unit Unit price Total 1.1 Mobilisation …" at bounding box center [581, 234] width 1127 height 128
click at [1017, 262] on div "8.00" at bounding box center [1019, 269] width 57 height 15
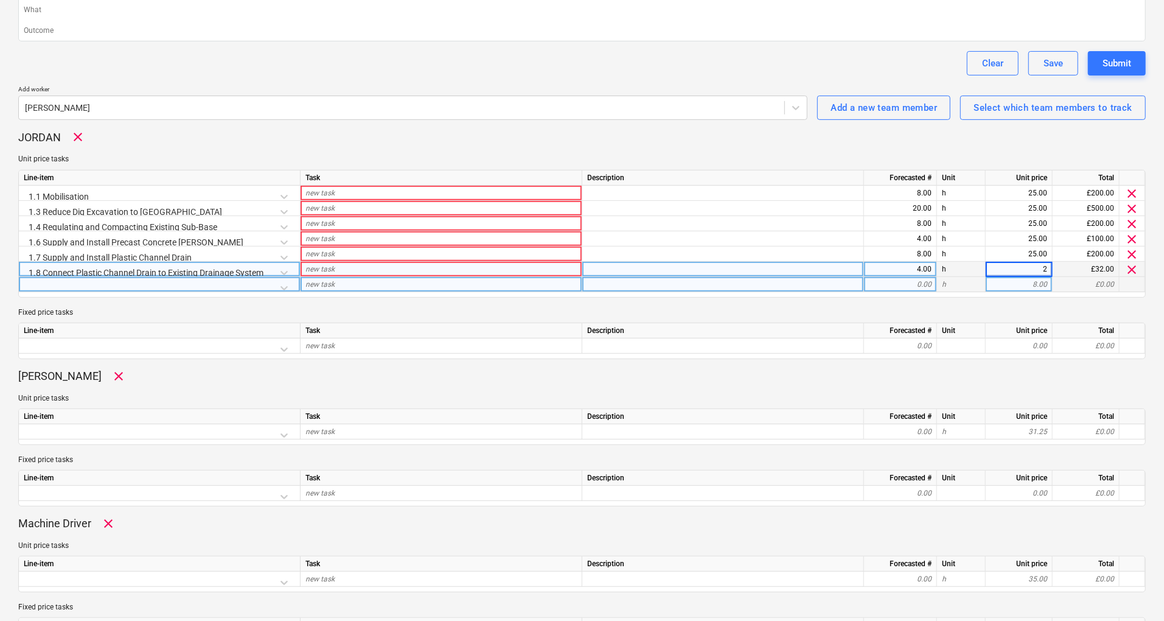
type input "25"
click at [998, 288] on div "8.00" at bounding box center [1019, 284] width 57 height 15
click at [288, 284] on div at bounding box center [159, 287] width 271 height 21
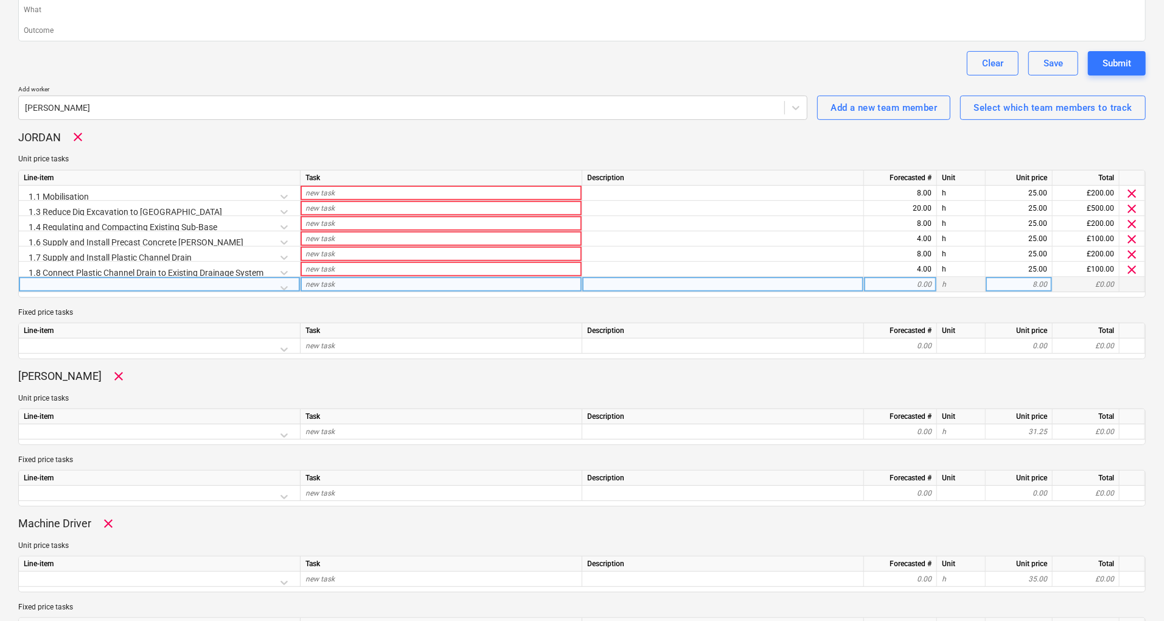
click at [288, 286] on div at bounding box center [159, 287] width 271 height 21
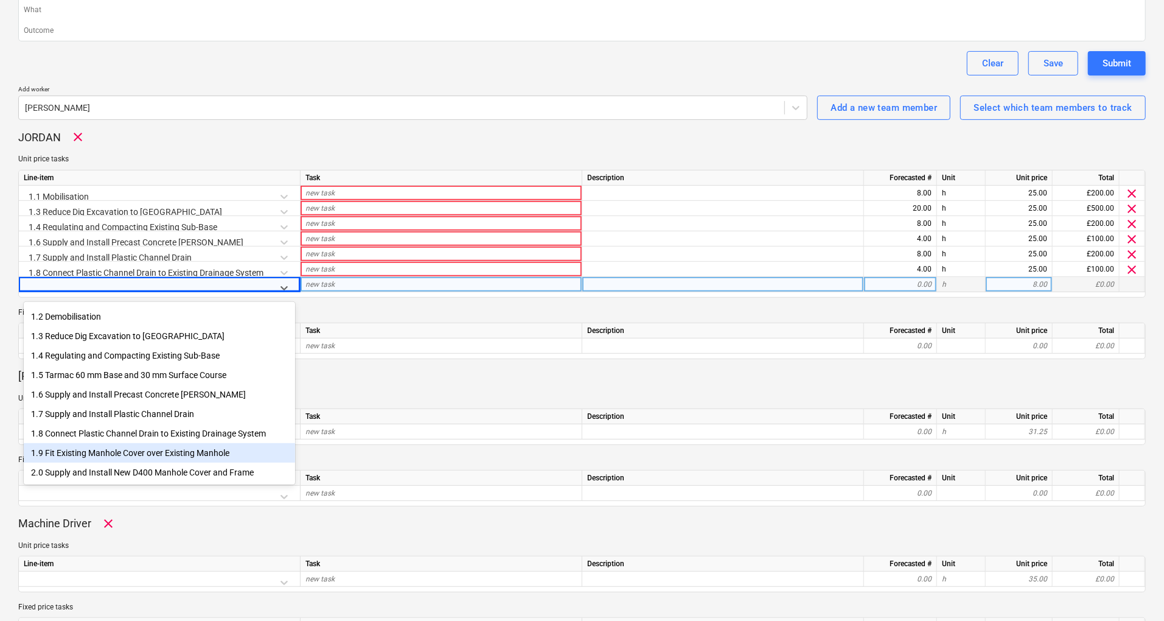
click at [193, 459] on div "1.9 Fit Existing Manhole Cover over Existing Manhole" at bounding box center [159, 452] width 271 height 19
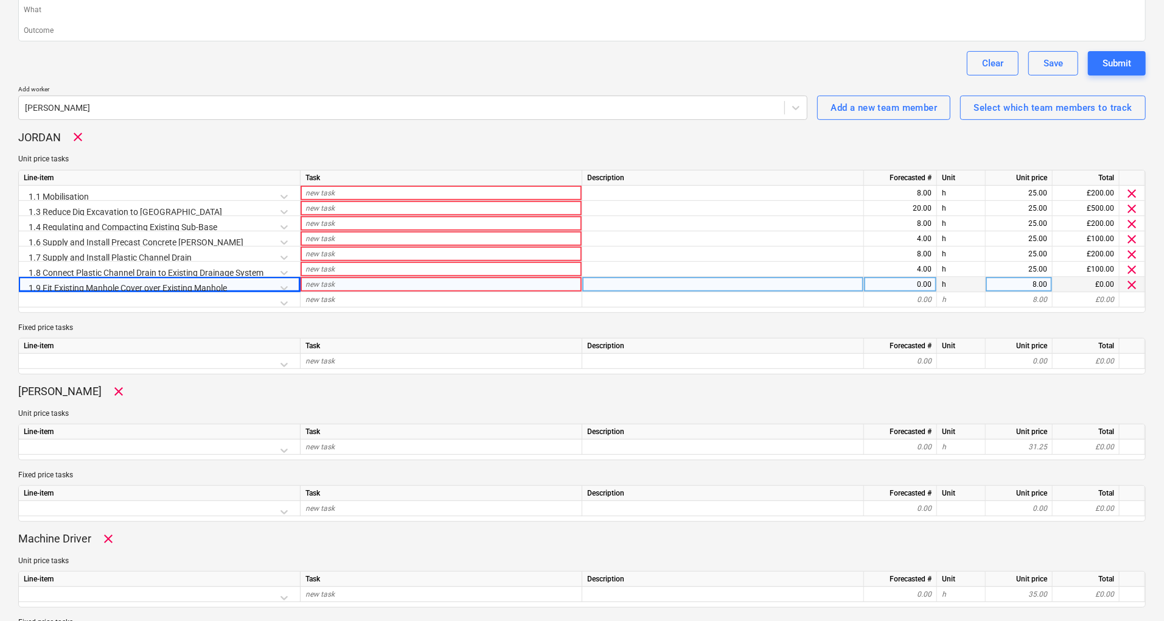
type textarea "x"
click at [931, 285] on div "0.00" at bounding box center [900, 284] width 63 height 15
type input "8"
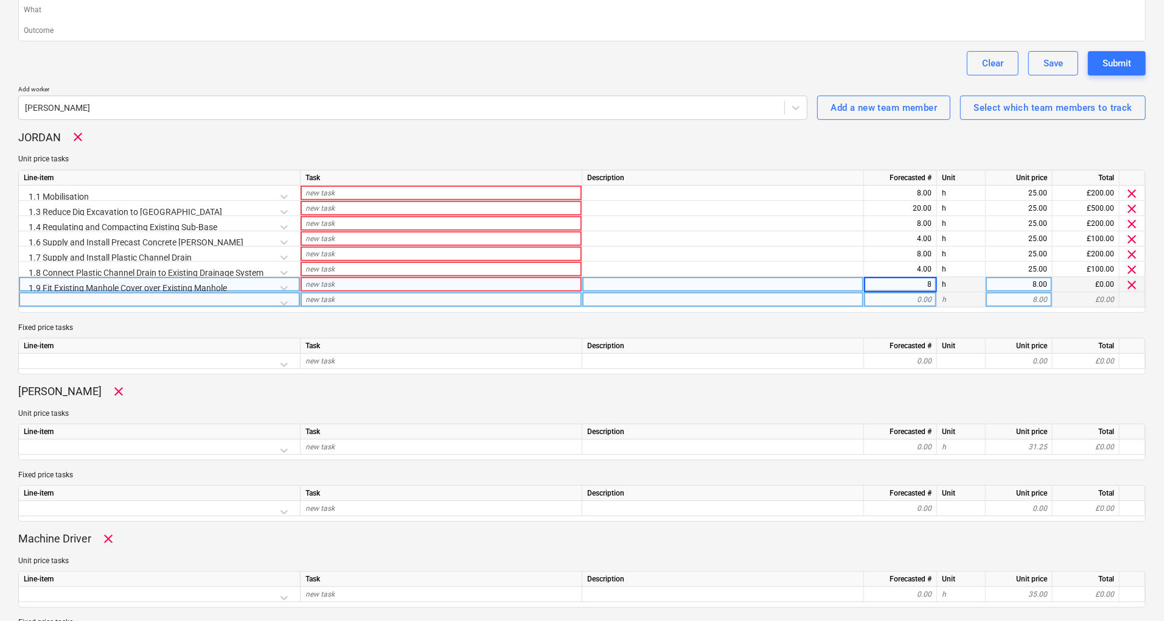
click at [927, 293] on div "0.00" at bounding box center [900, 299] width 63 height 15
type textarea "x"
click at [1033, 280] on div "8.00" at bounding box center [1019, 284] width 57 height 15
type input "25"
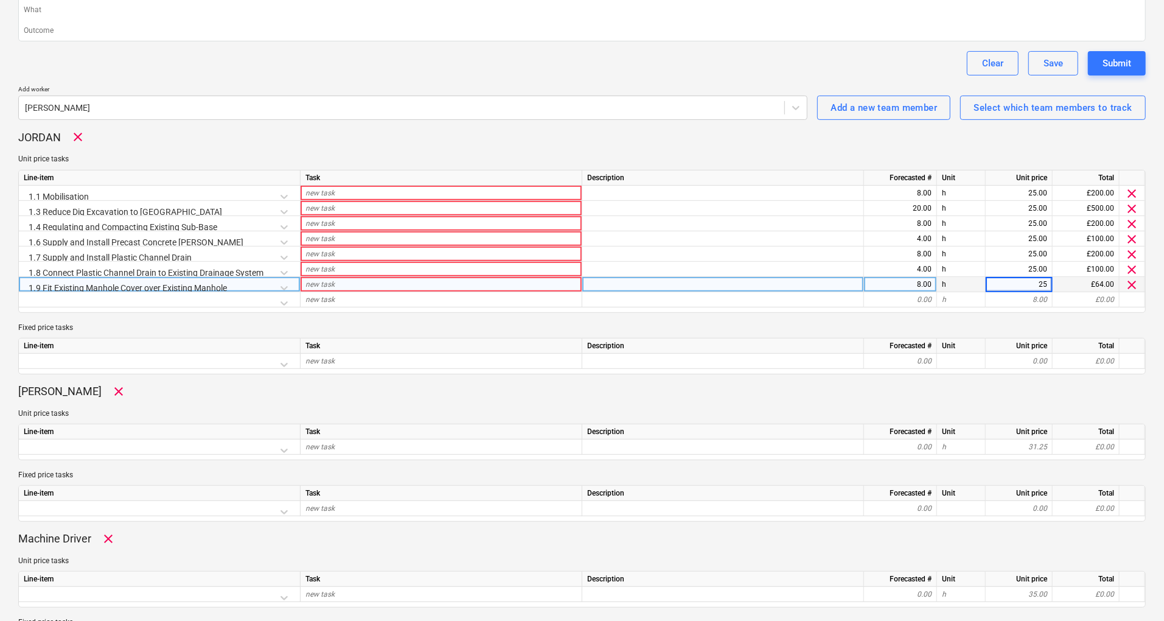
click at [1014, 306] on div "Line-item Task Description Forecasted # Unit Unit price Total 1.1 Mobilisation …" at bounding box center [581, 241] width 1127 height 143
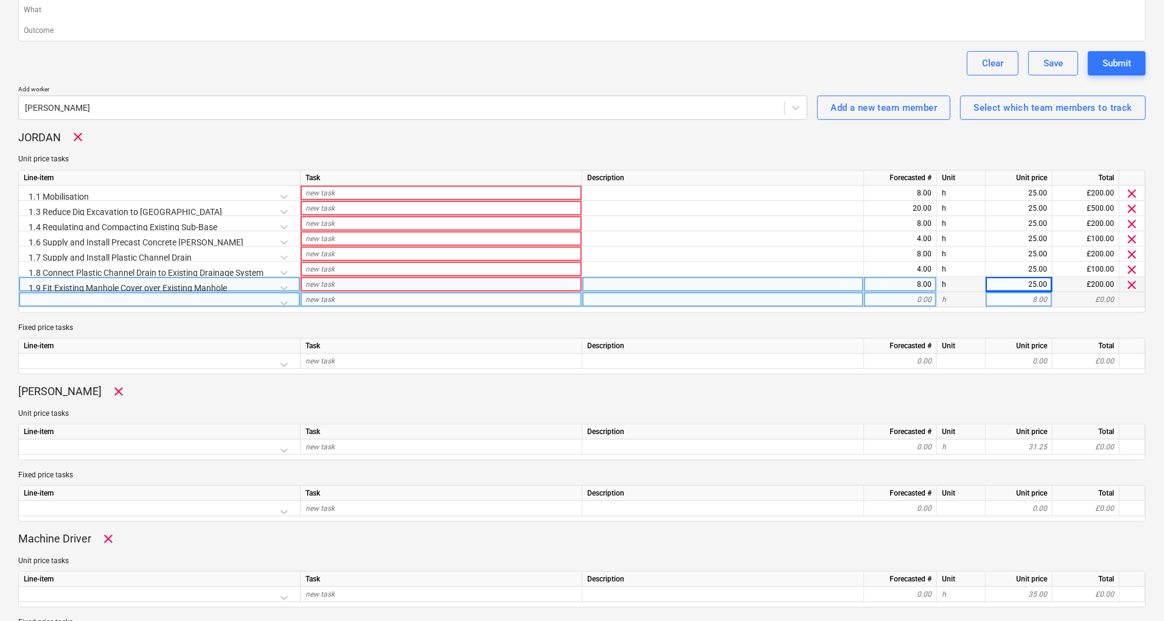
click at [258, 301] on div at bounding box center [159, 302] width 271 height 21
type textarea "x"
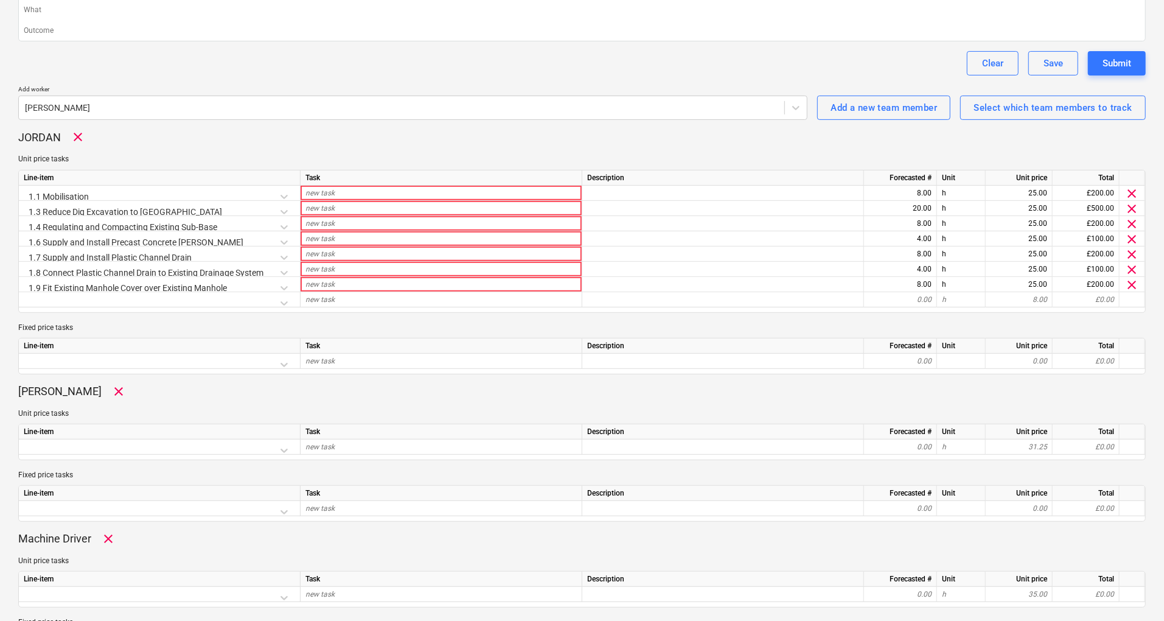
click at [265, 289] on div "1.9 Fit Existing Manhole Cover over Existing Manhole" at bounding box center [159, 287] width 271 height 21
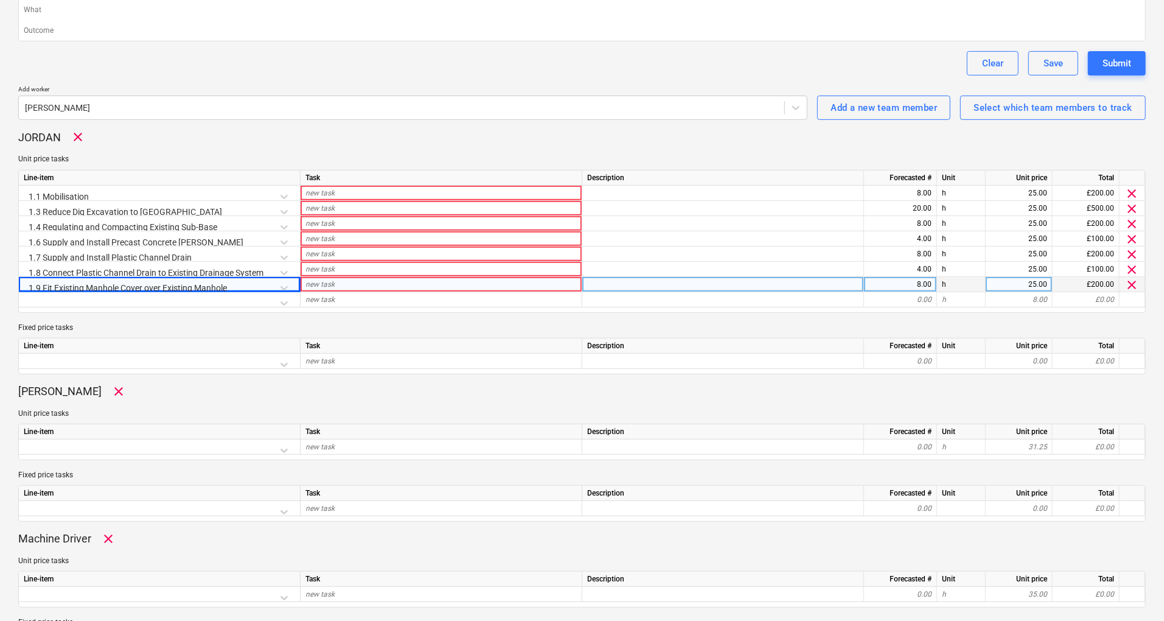
click at [922, 279] on div "8.00" at bounding box center [900, 284] width 63 height 15
type input "4"
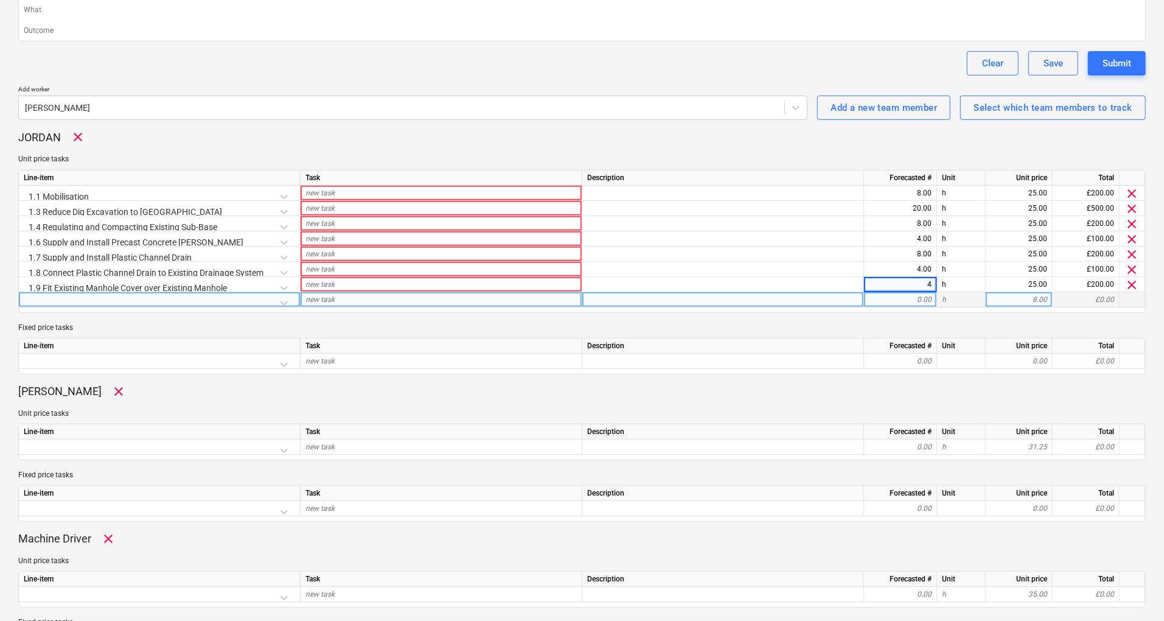
click at [912, 295] on div "0.00" at bounding box center [900, 299] width 63 height 15
click at [284, 296] on div at bounding box center [159, 302] width 271 height 21
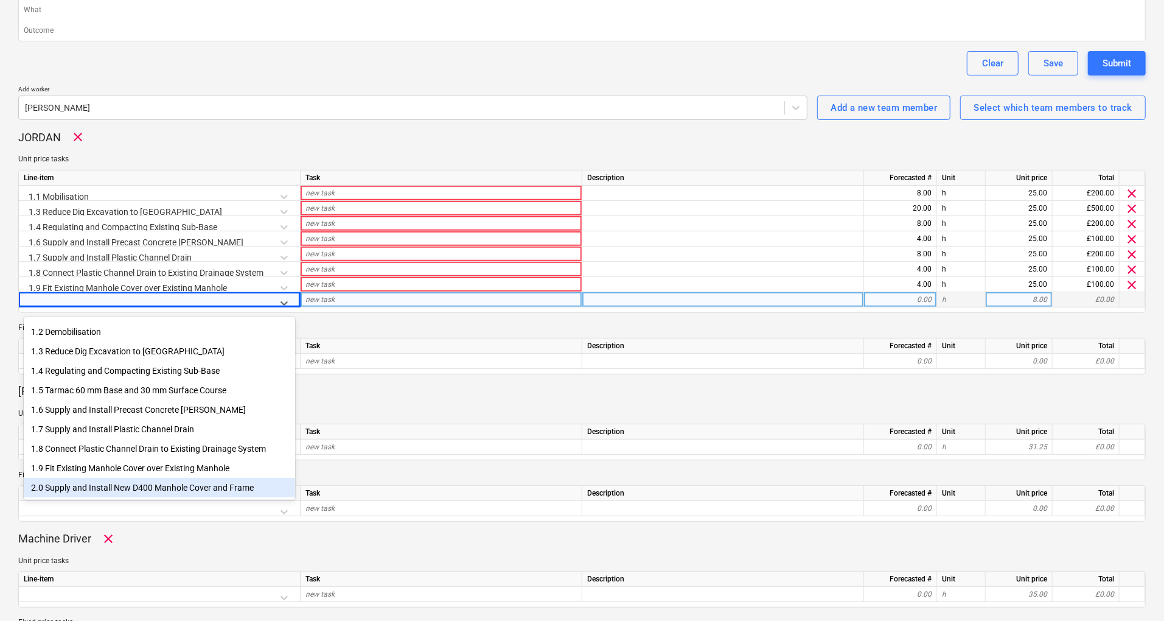
click at [180, 478] on div "2.0 Supply and Install New D400 Manhole Cover and Frame" at bounding box center [159, 487] width 271 height 19
type textarea "x"
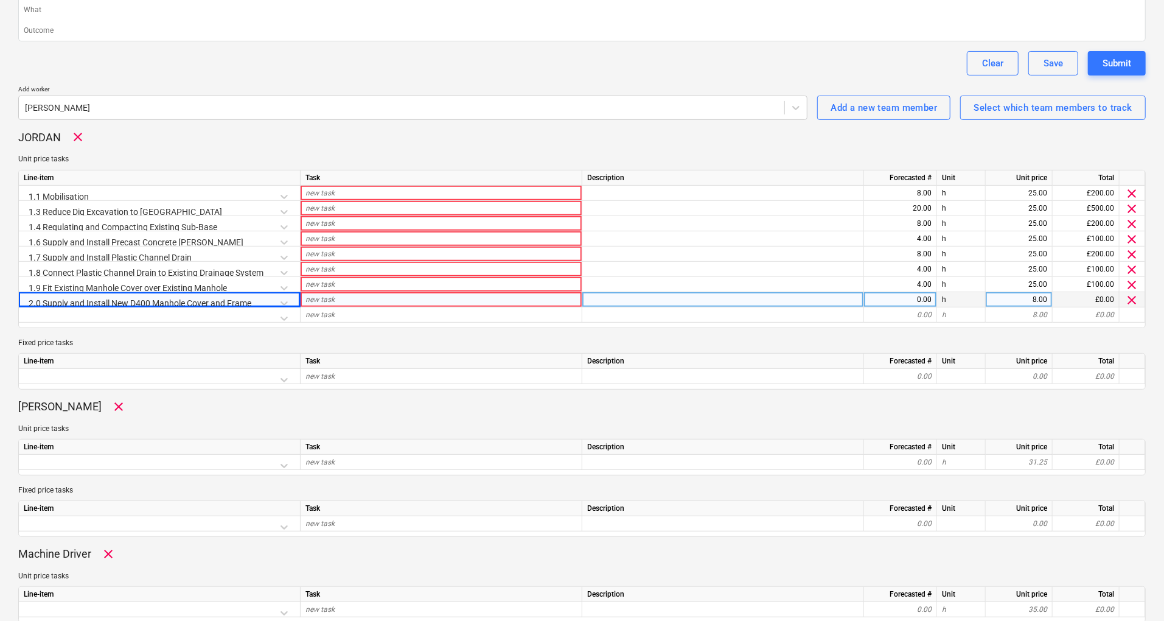
click at [929, 294] on div "0.00" at bounding box center [900, 299] width 63 height 15
type input "8"
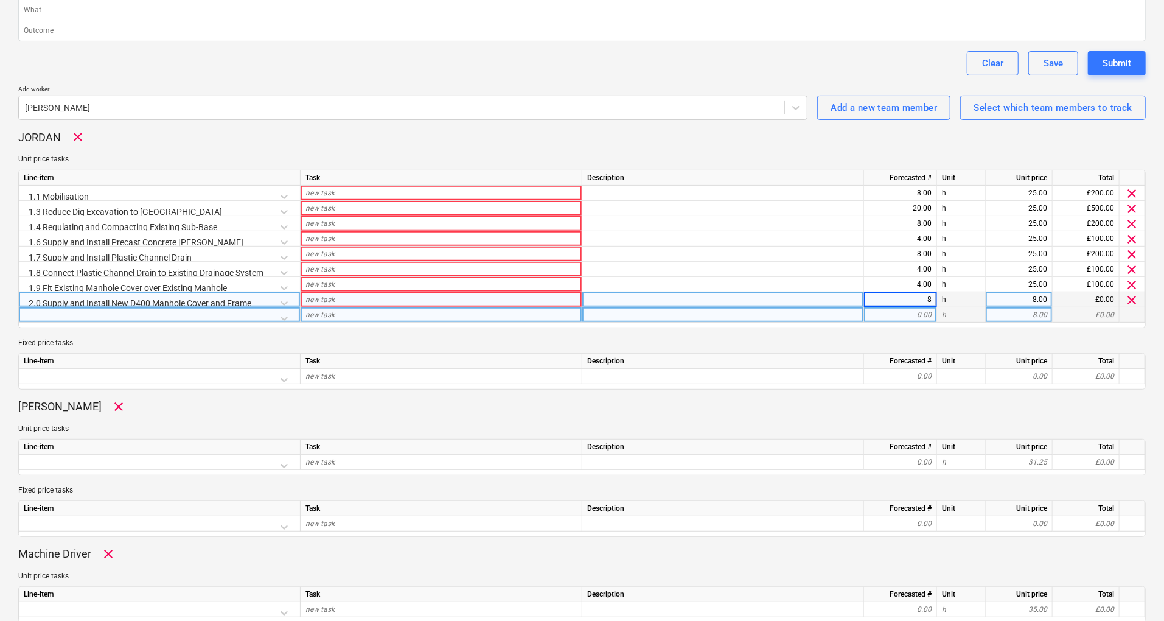
click at [952, 314] on div "h" at bounding box center [961, 314] width 49 height 15
type textarea "x"
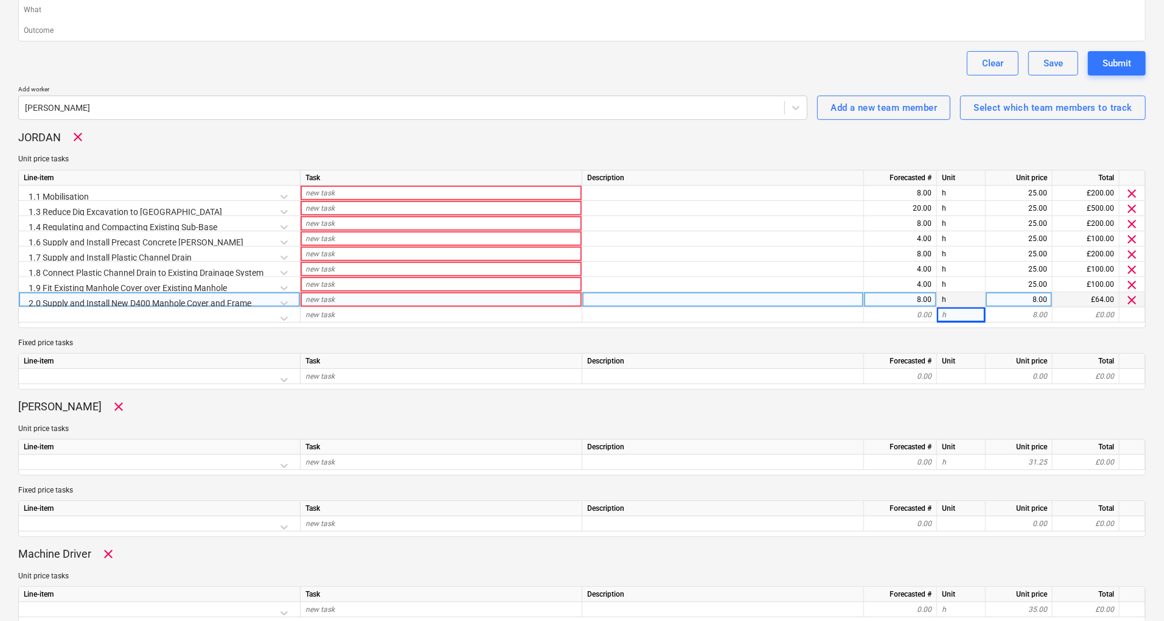
click at [1025, 297] on div "8.00" at bounding box center [1019, 299] width 57 height 15
type input "25"
click at [992, 341] on p "Fixed price tasks" at bounding box center [581, 343] width 1127 height 10
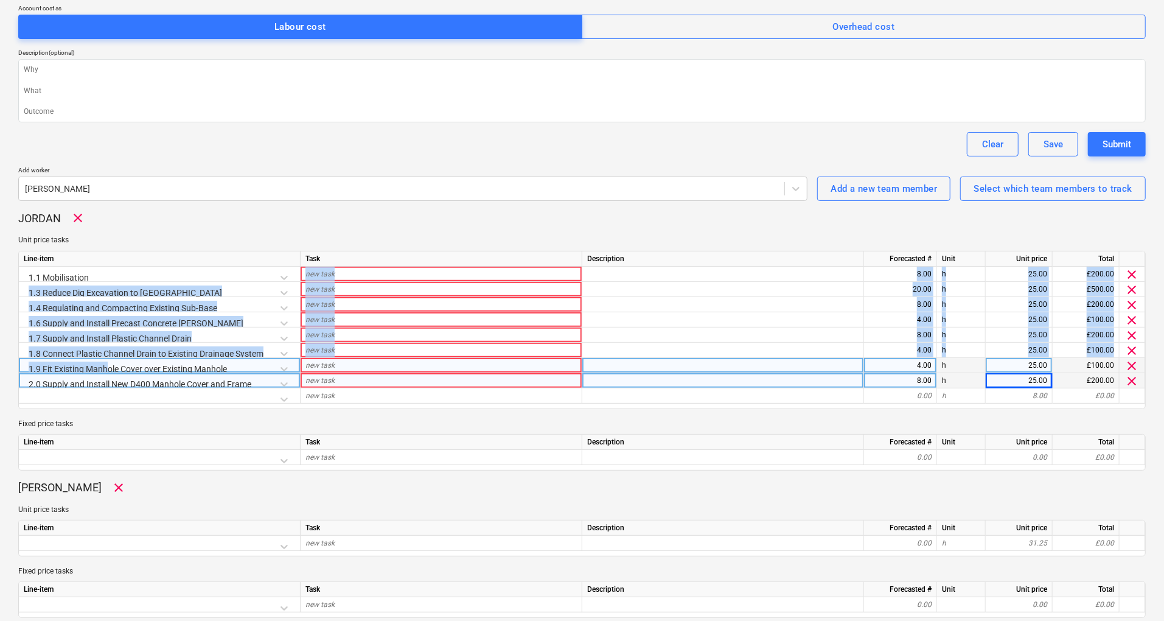
drag, startPoint x: 98, startPoint y: 268, endPoint x: 107, endPoint y: 371, distance: 102.6
click at [107, 371] on div "Line-item Task Description Forecasted # Unit Unit price Total 1.1 Mobilisation …" at bounding box center [581, 330] width 1127 height 158
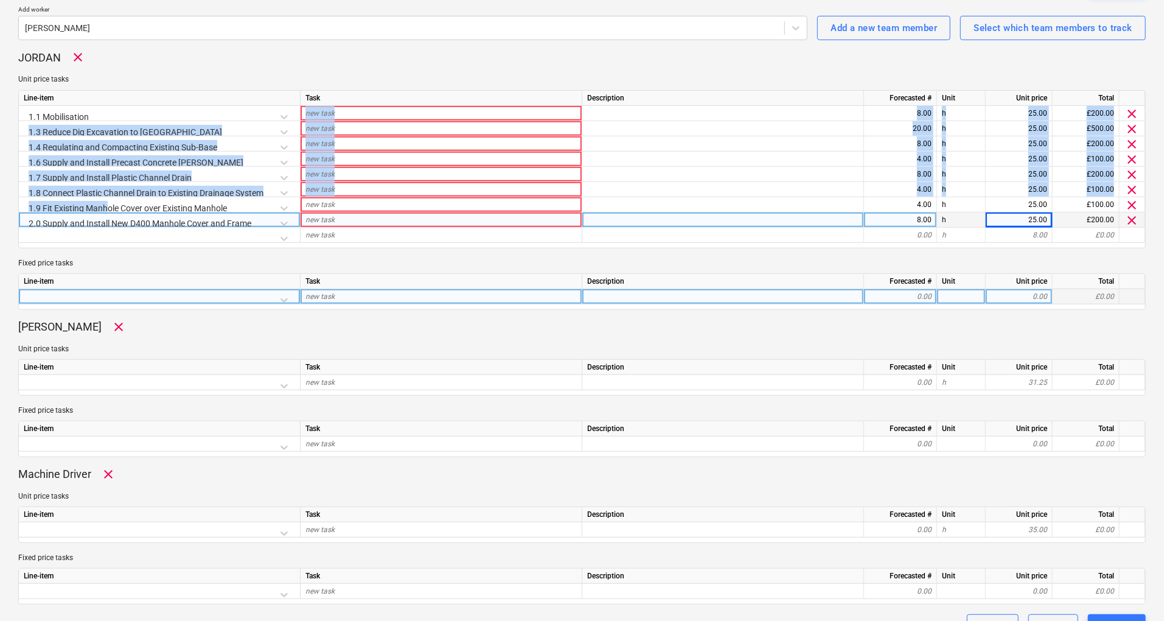
scroll to position [347, 0]
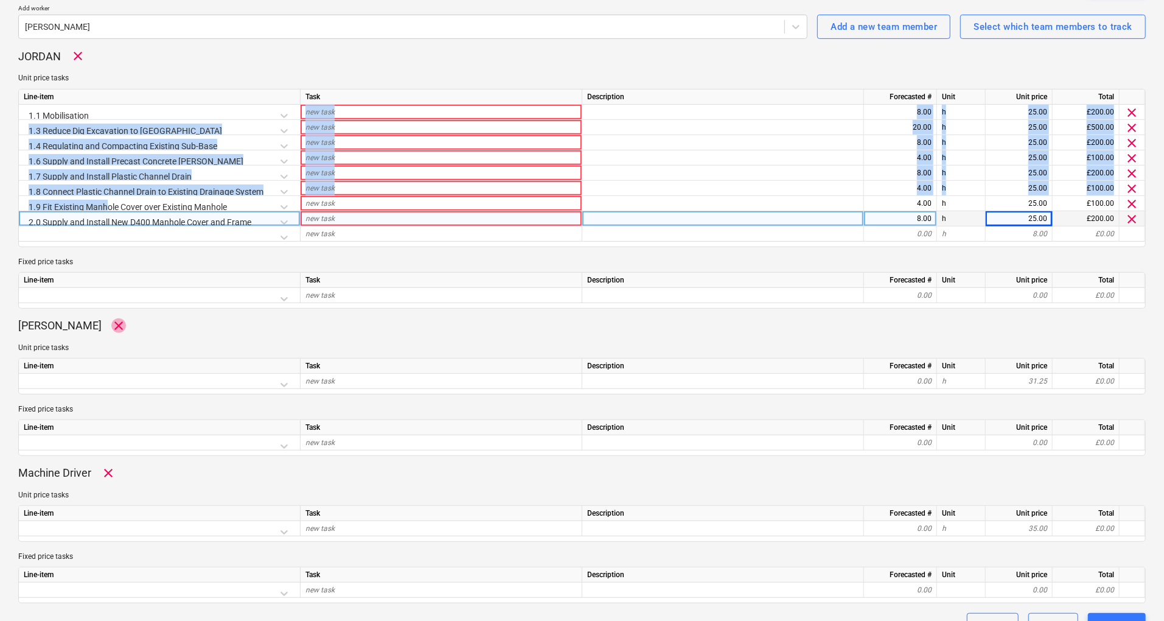
click at [111, 321] on span "clear" at bounding box center [118, 325] width 15 height 15
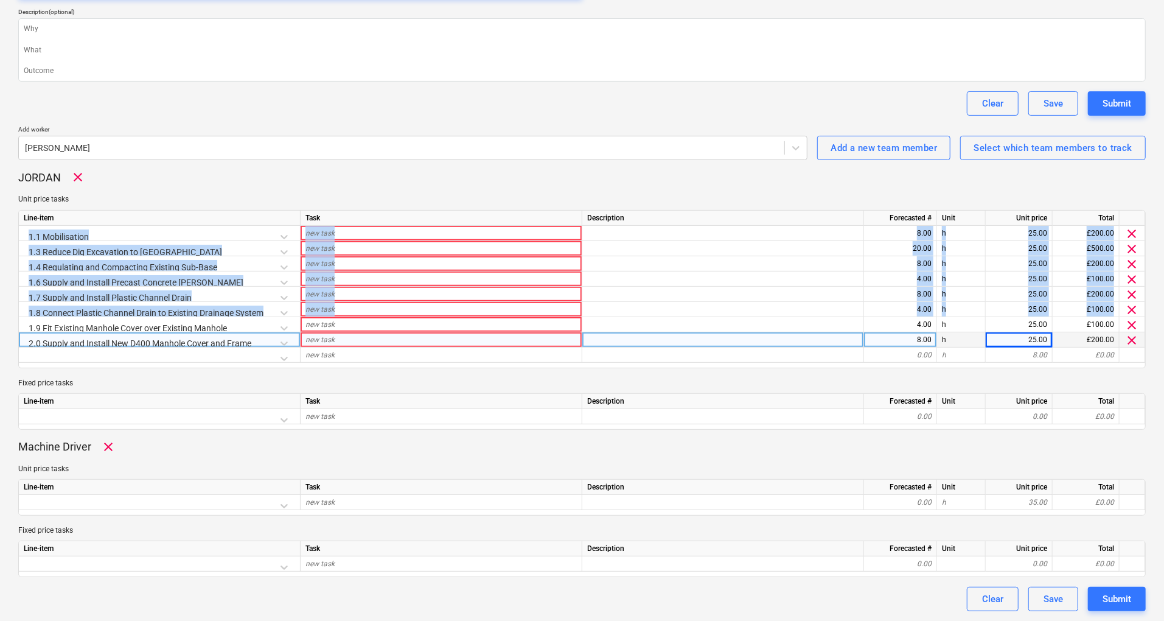
scroll to position [225, 0]
click at [111, 443] on span "clear" at bounding box center [108, 447] width 15 height 15
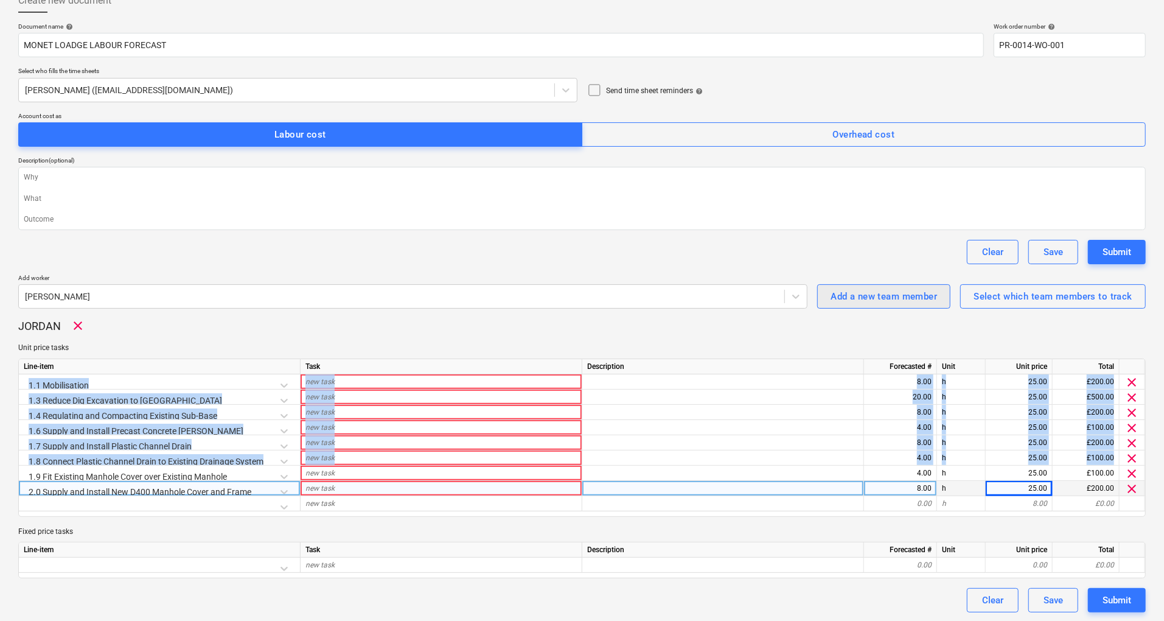
click at [850, 294] on div "Add a new team member" at bounding box center [883, 296] width 106 height 16
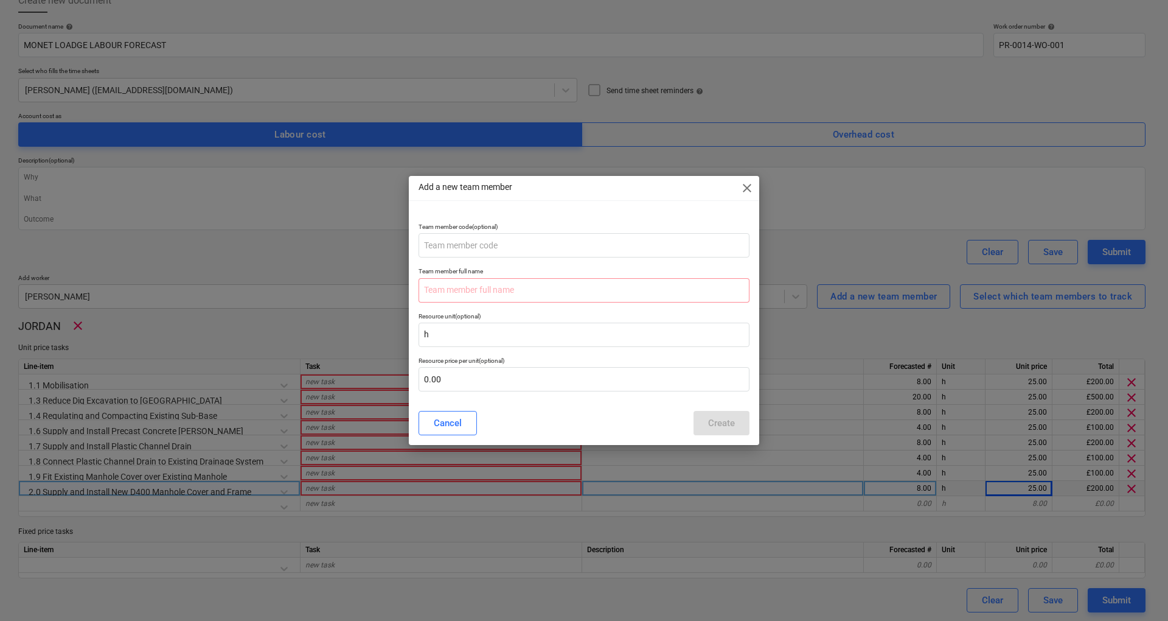
click at [739, 184] on div "Add a new team member close" at bounding box center [584, 188] width 350 height 24
click at [745, 183] on span "close" at bounding box center [747, 188] width 15 height 15
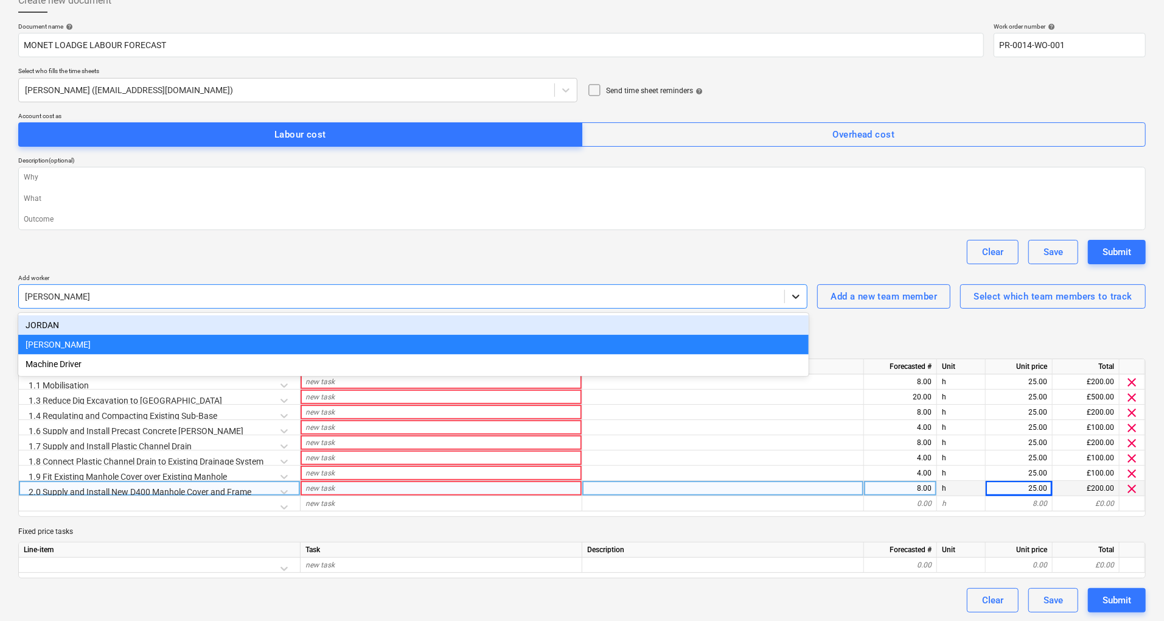
click at [792, 298] on icon at bounding box center [796, 296] width 12 height 12
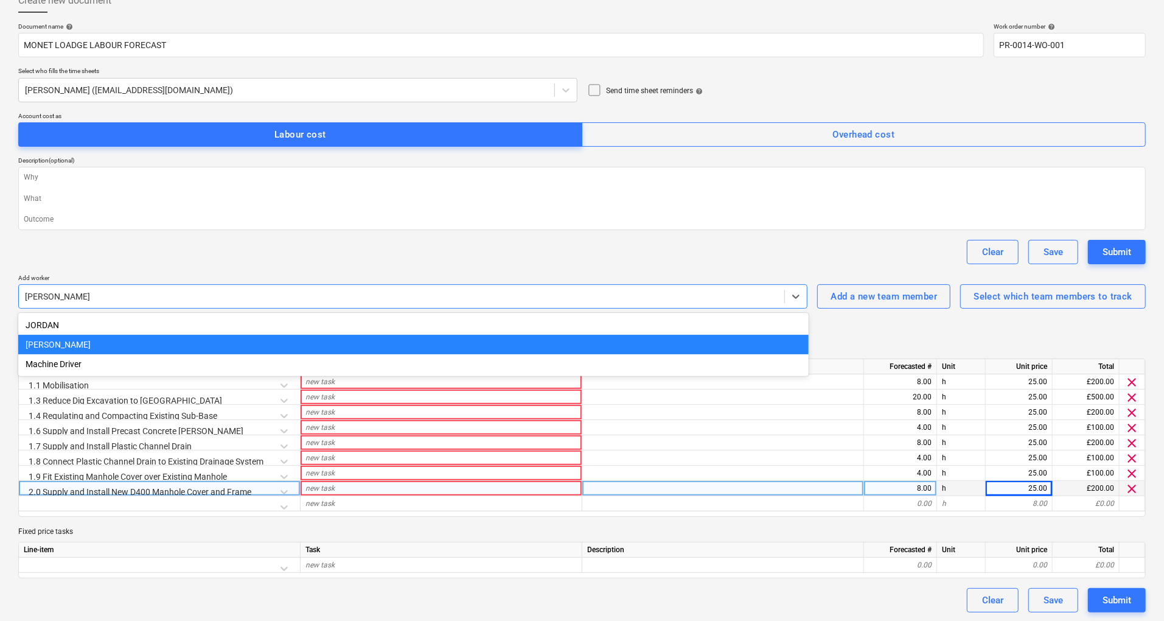
click at [52, 348] on div "[PERSON_NAME]" at bounding box center [413, 344] width 790 height 19
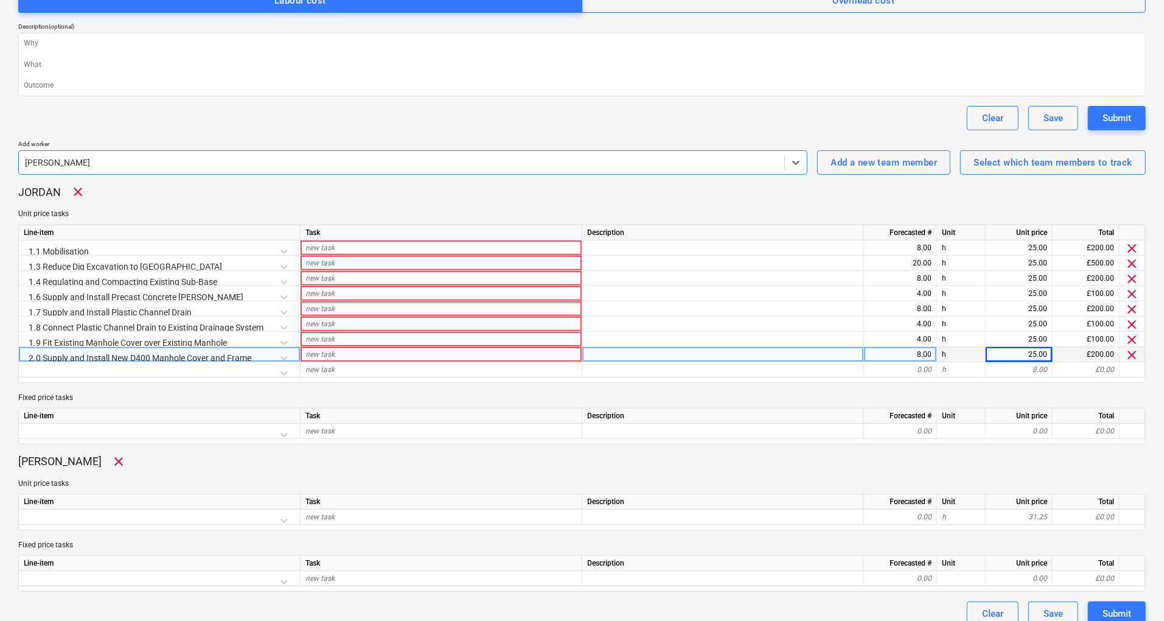
scroll to position [225, 0]
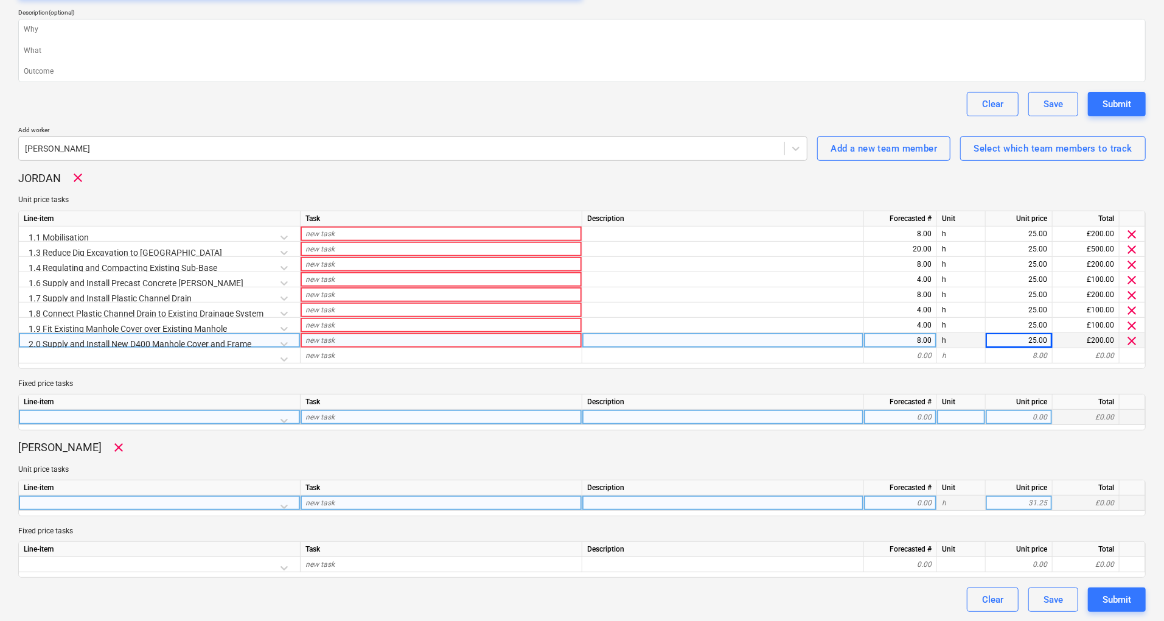
click at [286, 507] on div at bounding box center [159, 505] width 271 height 21
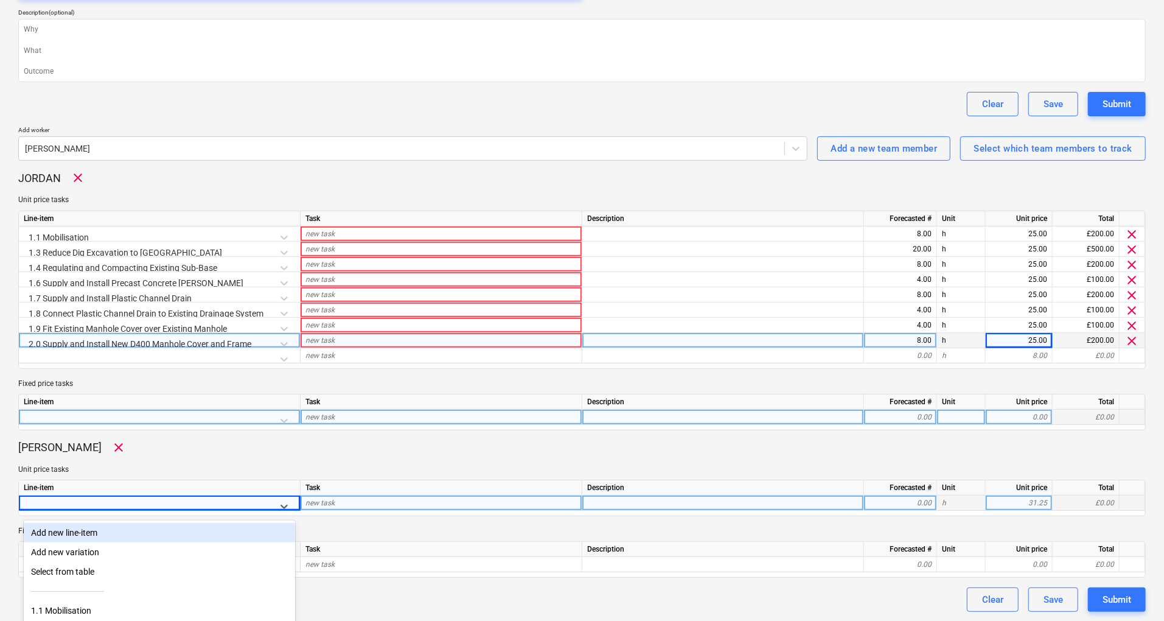
scroll to position [307, 0]
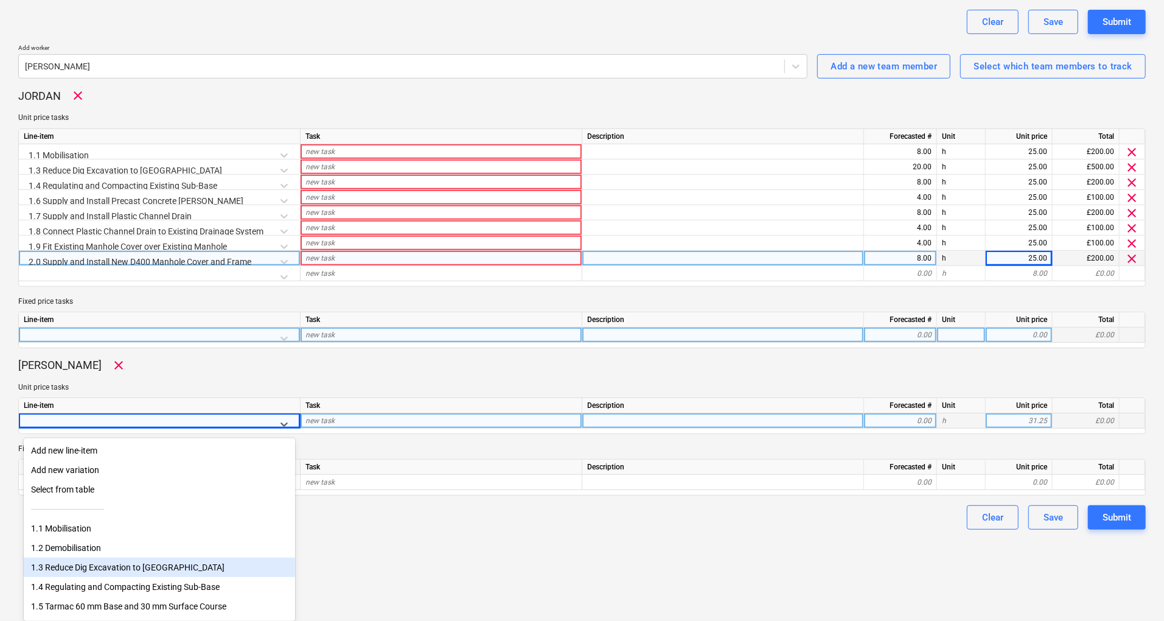
click at [112, 566] on div "1.3 Reduce Dig Excavation to [GEOGRAPHIC_DATA]" at bounding box center [159, 566] width 271 height 19
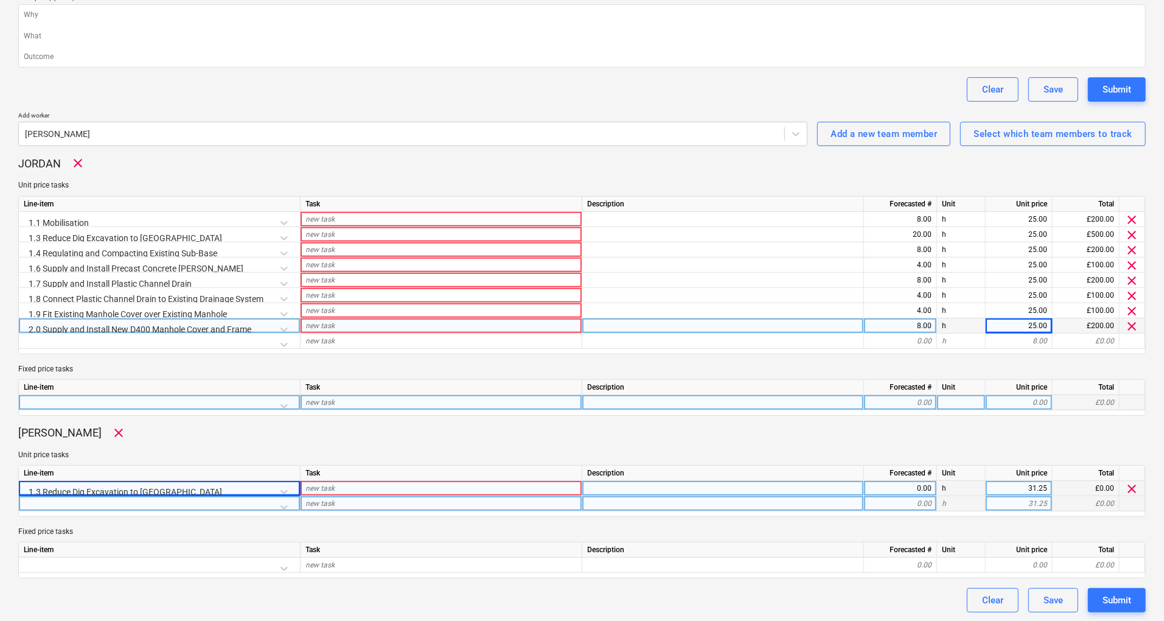
click at [282, 505] on div at bounding box center [159, 506] width 271 height 21
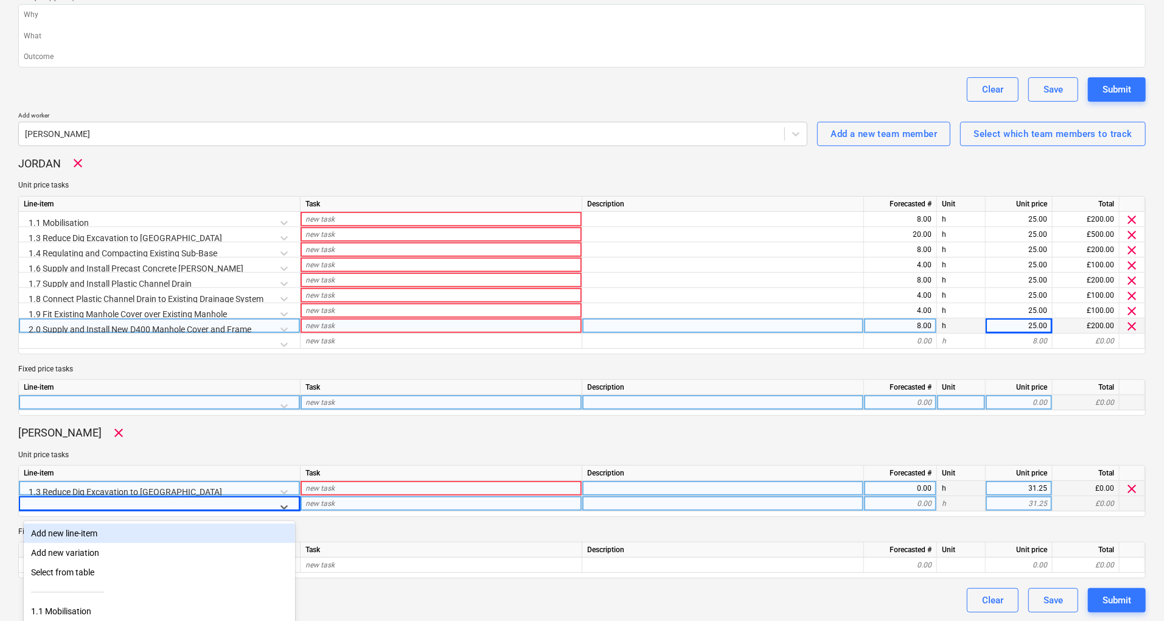
scroll to position [322, 0]
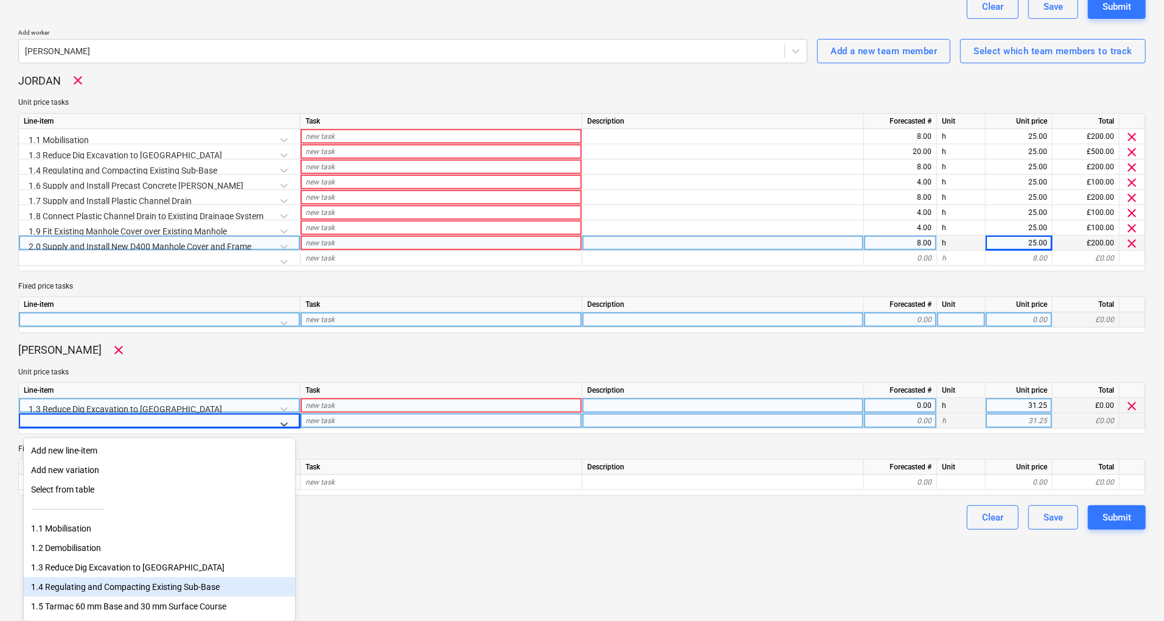
drag, startPoint x: 118, startPoint y: 591, endPoint x: 125, endPoint y: 589, distance: 6.9
click at [119, 591] on div "1.4 Regulating and Compacting Existing Sub-Base" at bounding box center [159, 586] width 271 height 19
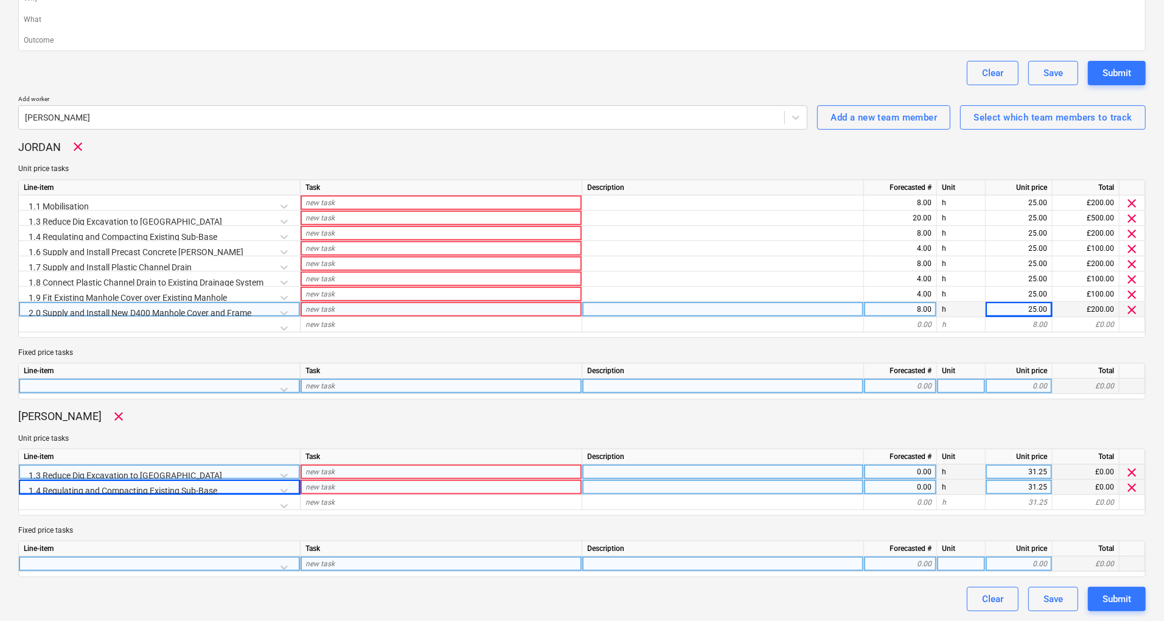
scroll to position [256, 0]
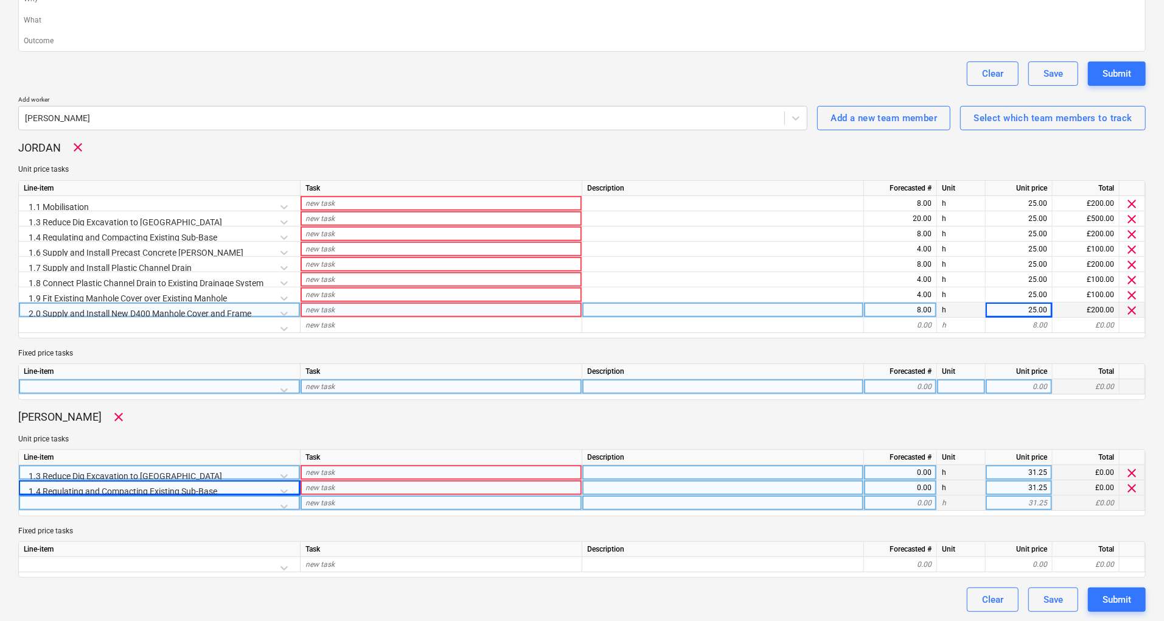
click at [285, 508] on div at bounding box center [159, 505] width 271 height 21
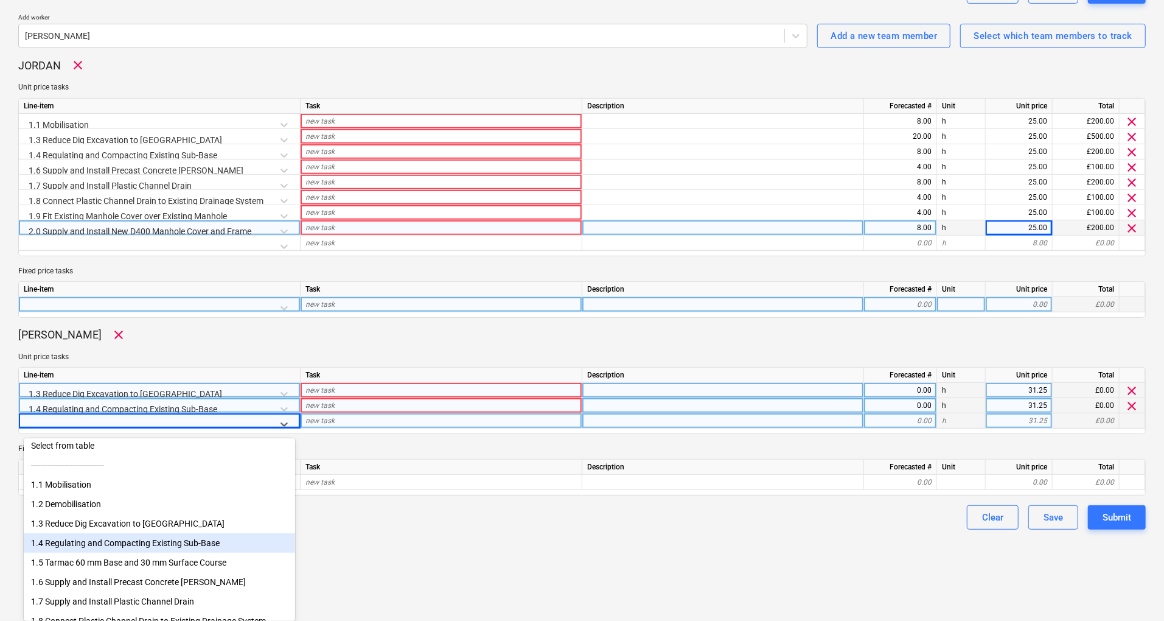
scroll to position [81, 0]
click at [141, 554] on div "1.6 Supply and Install Precast Concrete [PERSON_NAME]" at bounding box center [159, 544] width 271 height 19
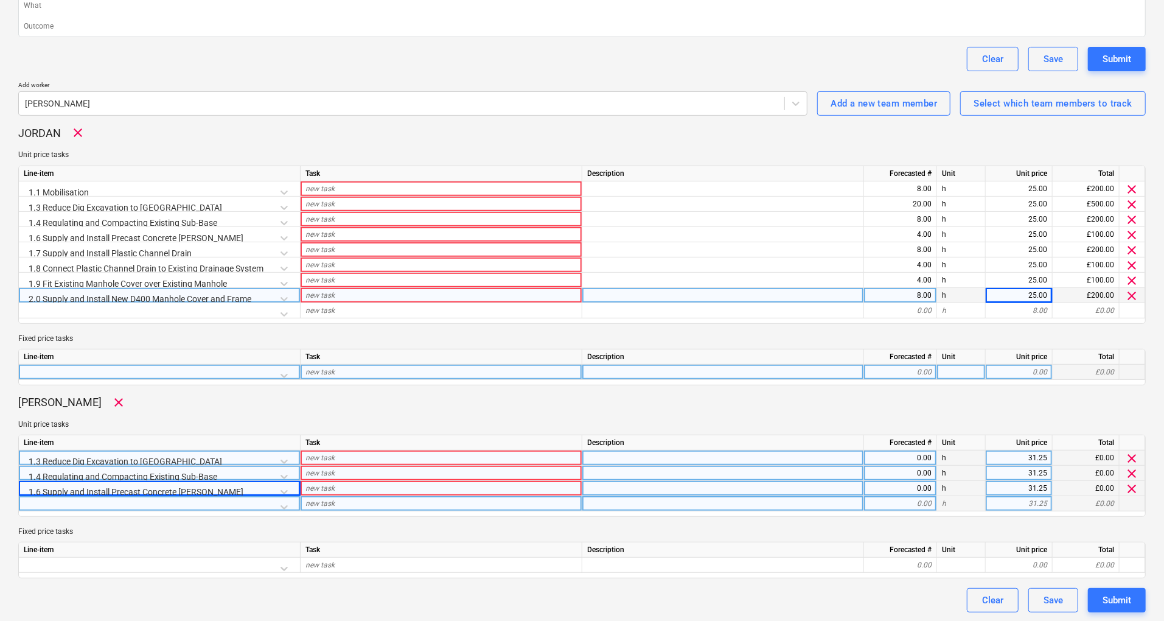
click at [287, 507] on div at bounding box center [159, 506] width 271 height 21
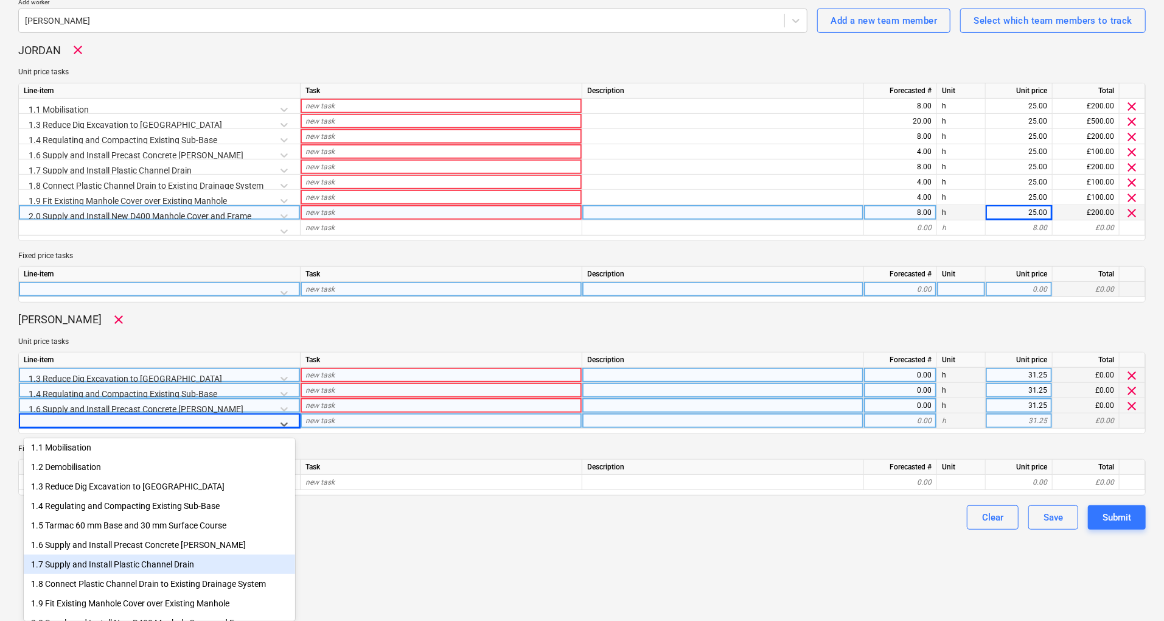
click at [148, 574] on div "1.7 Supply and Install Plastic Channel Drain" at bounding box center [159, 563] width 271 height 19
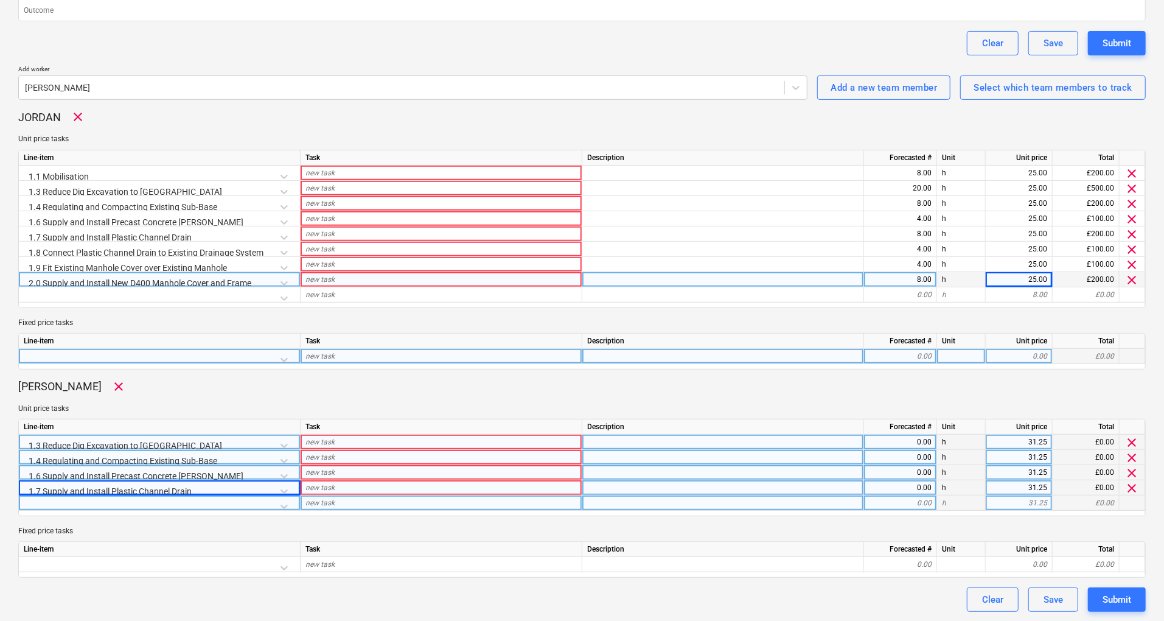
click at [288, 506] on div at bounding box center [159, 505] width 271 height 21
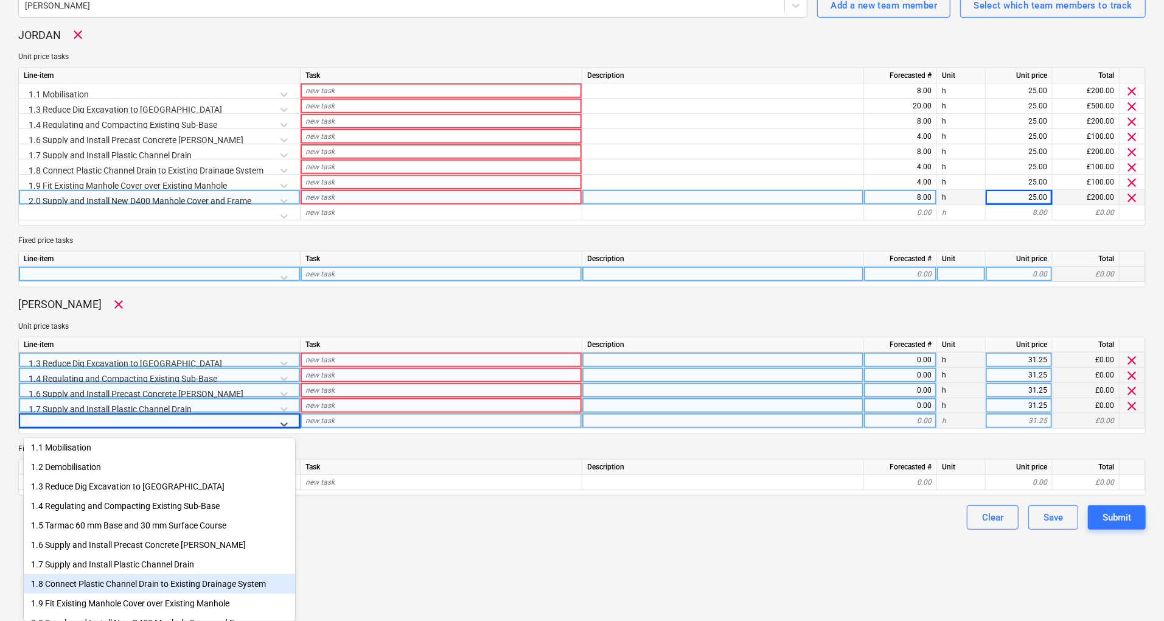
click at [189, 593] on div "1.8 Connect Plastic Channel Drain to Existing Drainage System" at bounding box center [159, 583] width 271 height 19
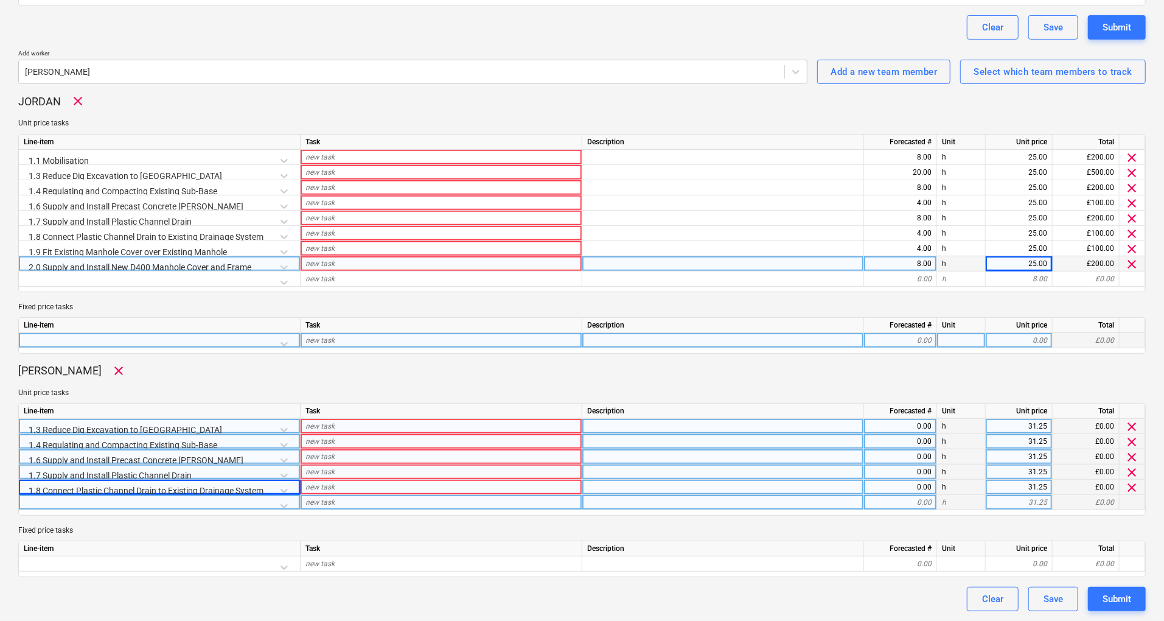
scroll to position [301, 0]
click at [288, 507] on div at bounding box center [159, 506] width 271 height 21
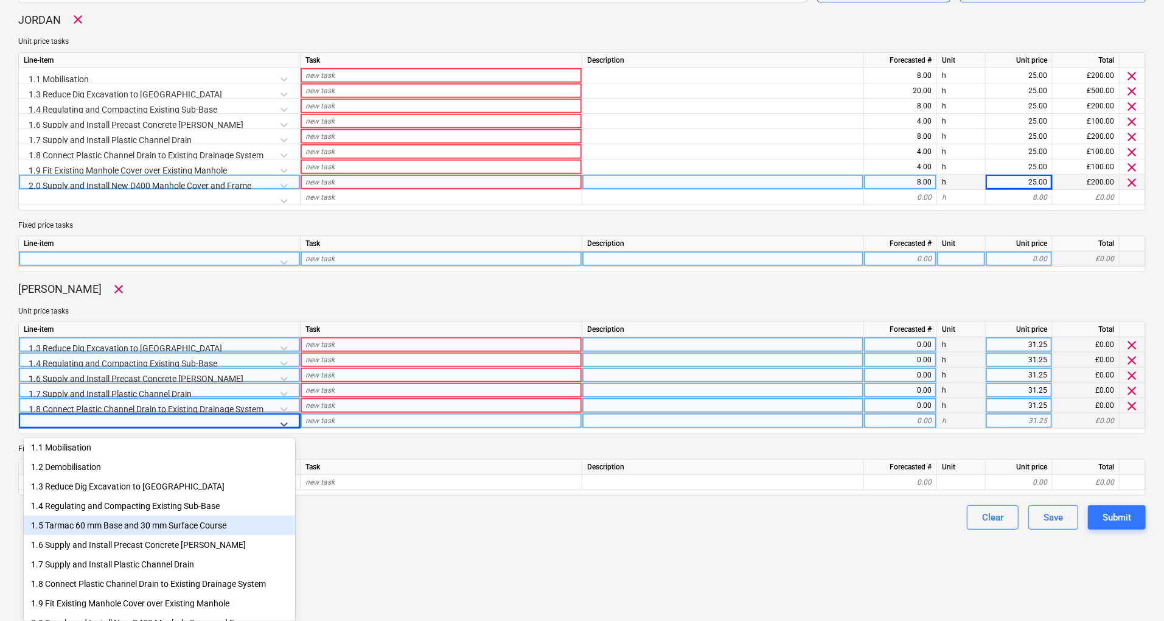
scroll to position [100, 0]
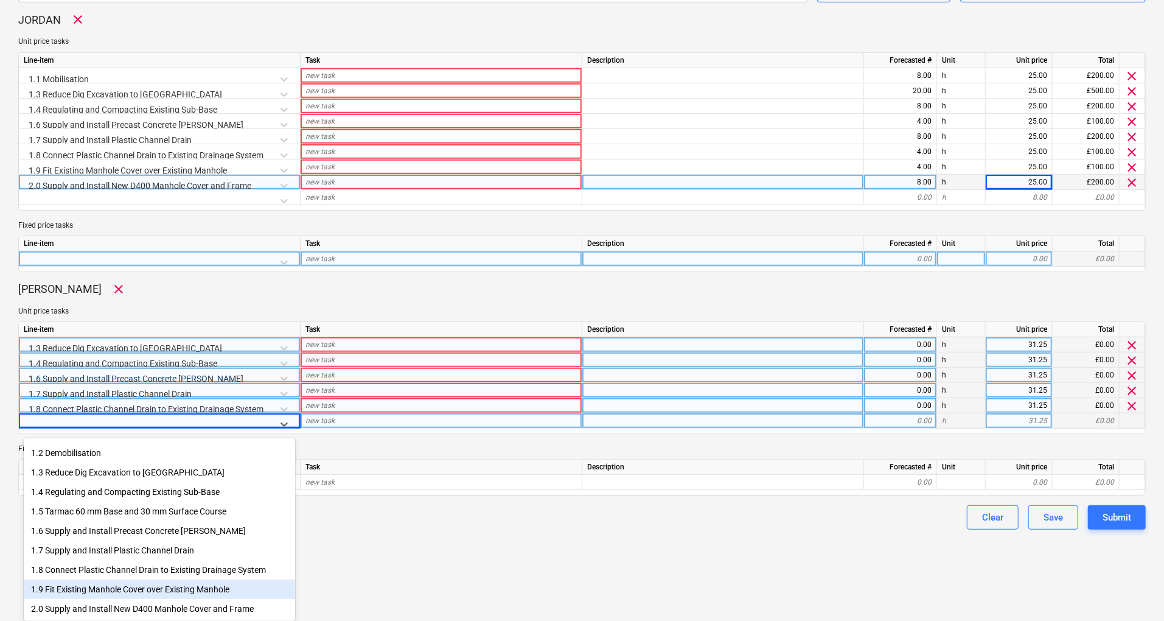
click at [225, 585] on div "1.9 Fit Existing Manhole Cover over Existing Manhole" at bounding box center [159, 588] width 271 height 19
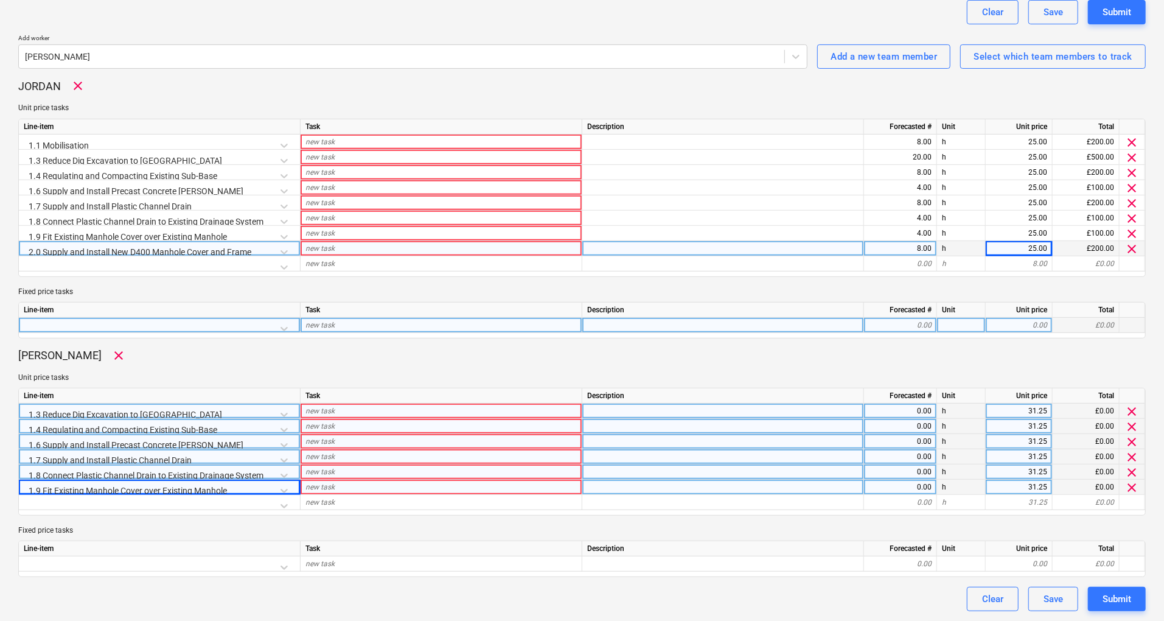
scroll to position [316, 0]
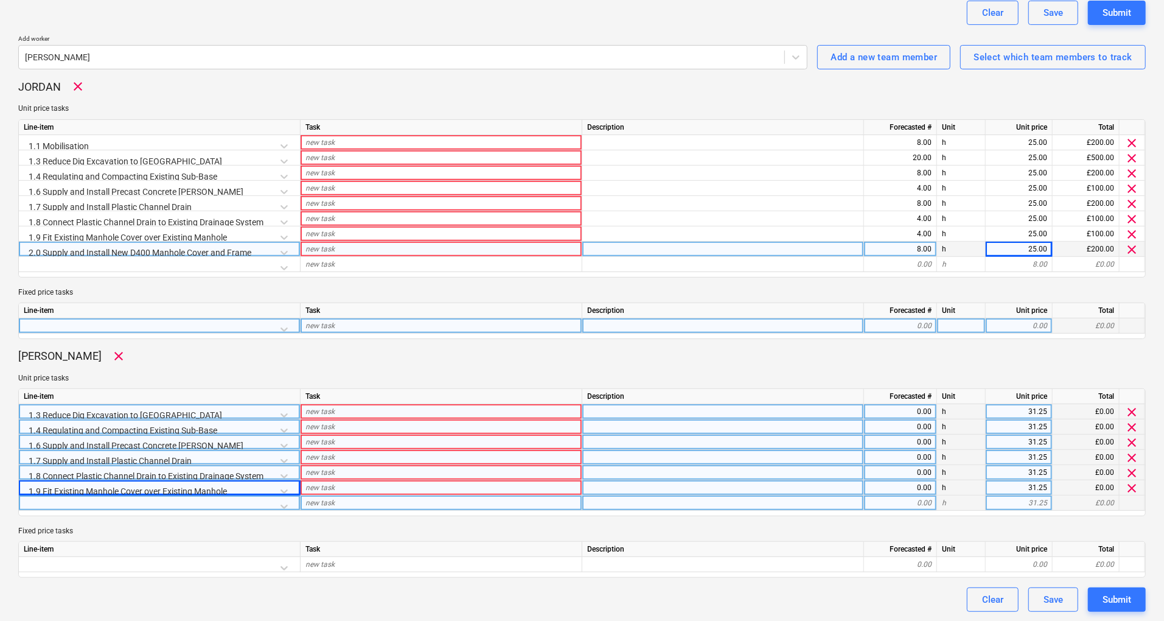
click at [287, 504] on div at bounding box center [159, 505] width 271 height 21
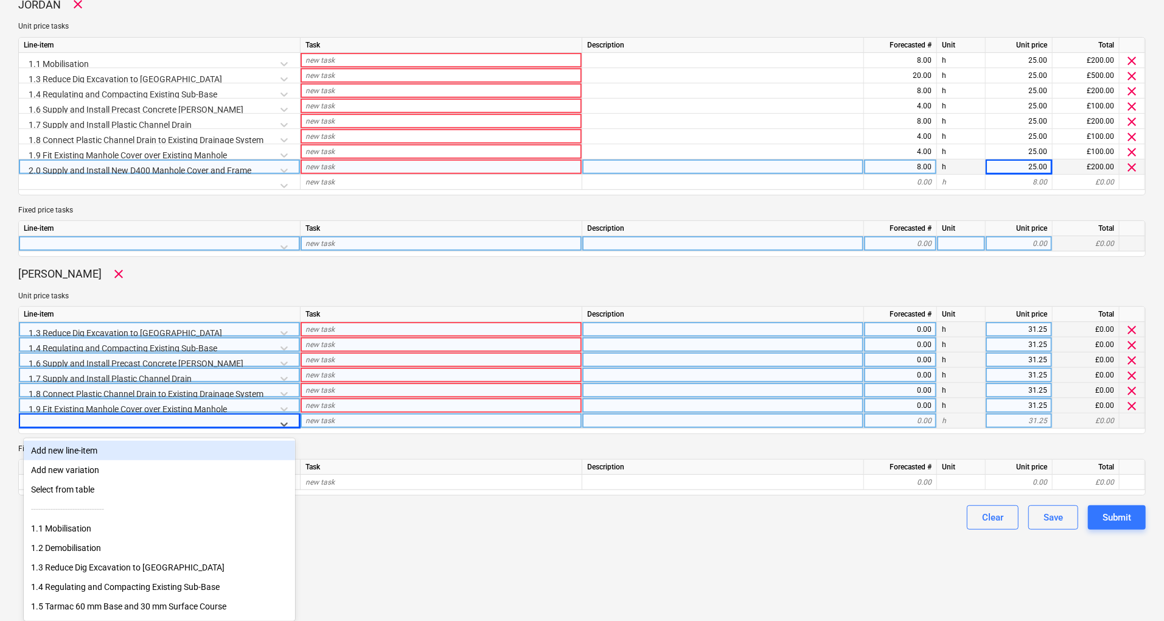
scroll to position [100, 0]
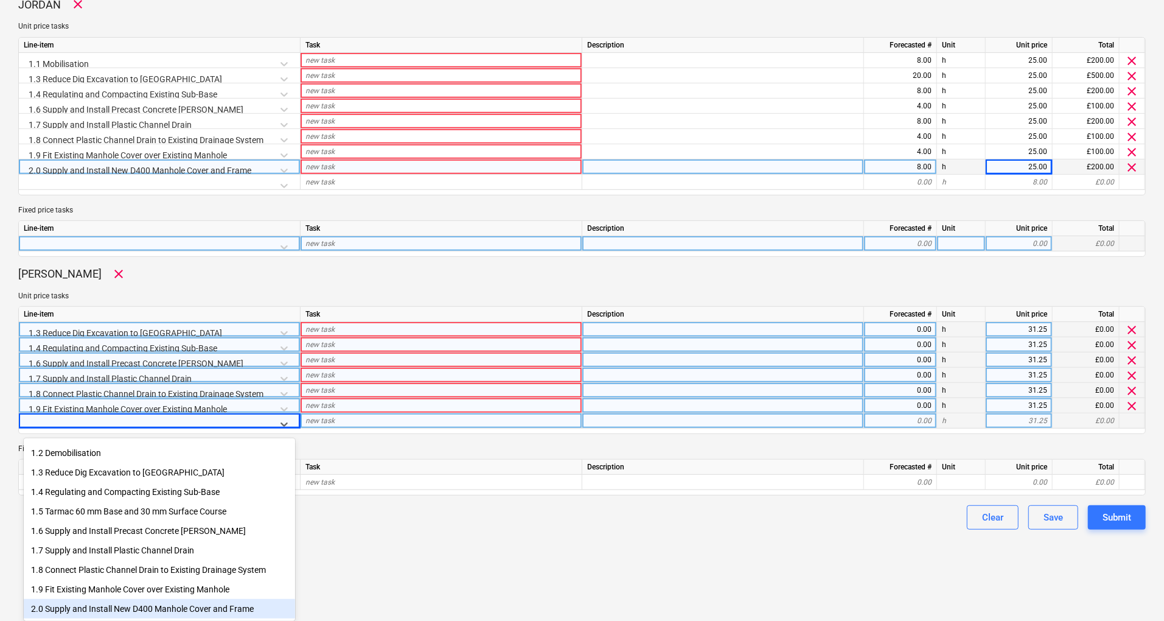
click at [163, 607] on div "2.0 Supply and Install New D400 Manhole Cover and Frame" at bounding box center [159, 608] width 271 height 19
type textarea "x"
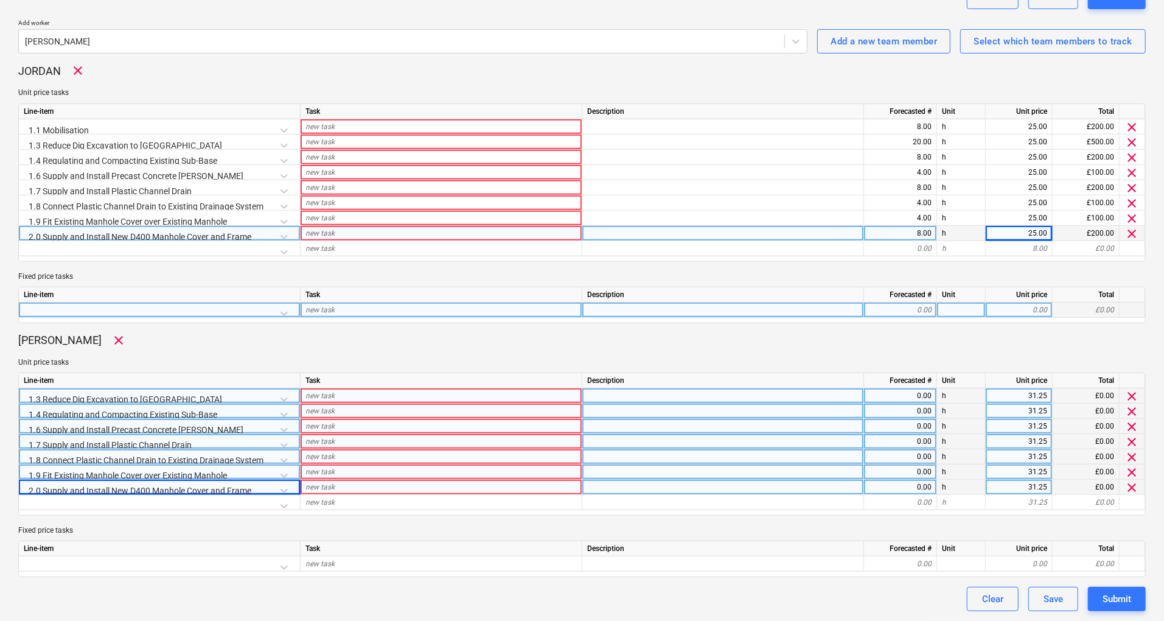
scroll to position [331, 0]
click at [923, 397] on div "0.00" at bounding box center [900, 396] width 63 height 15
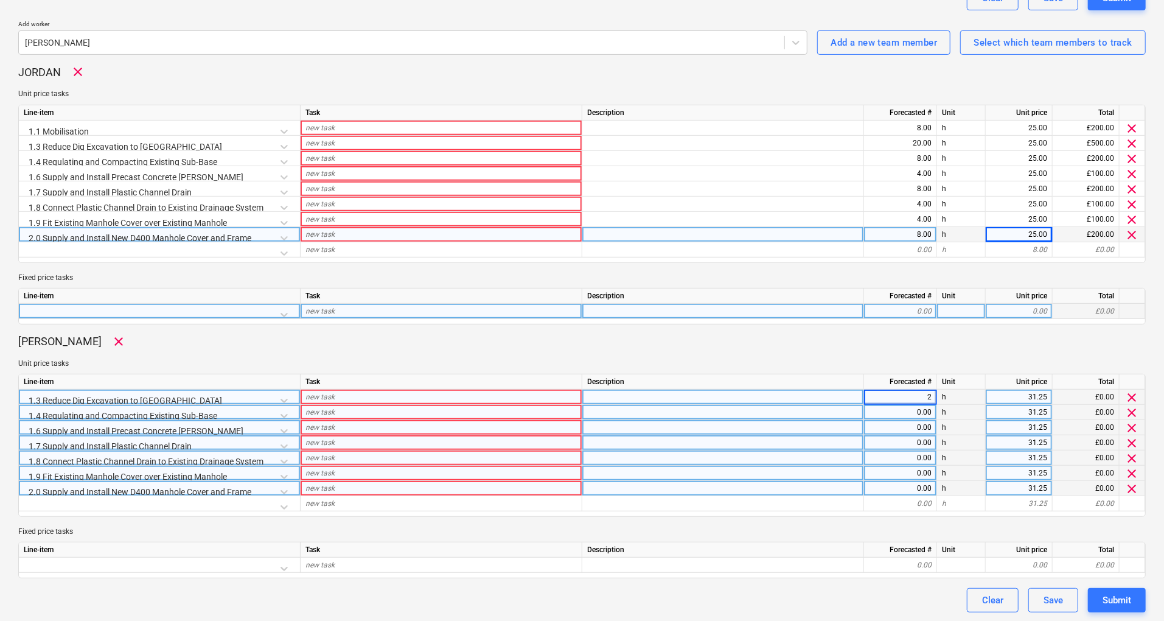
type input "20"
click at [925, 410] on div "0.00" at bounding box center [900, 412] width 63 height 15
type textarea "x"
type input "8"
click at [925, 426] on div "0.00" at bounding box center [900, 427] width 63 height 15
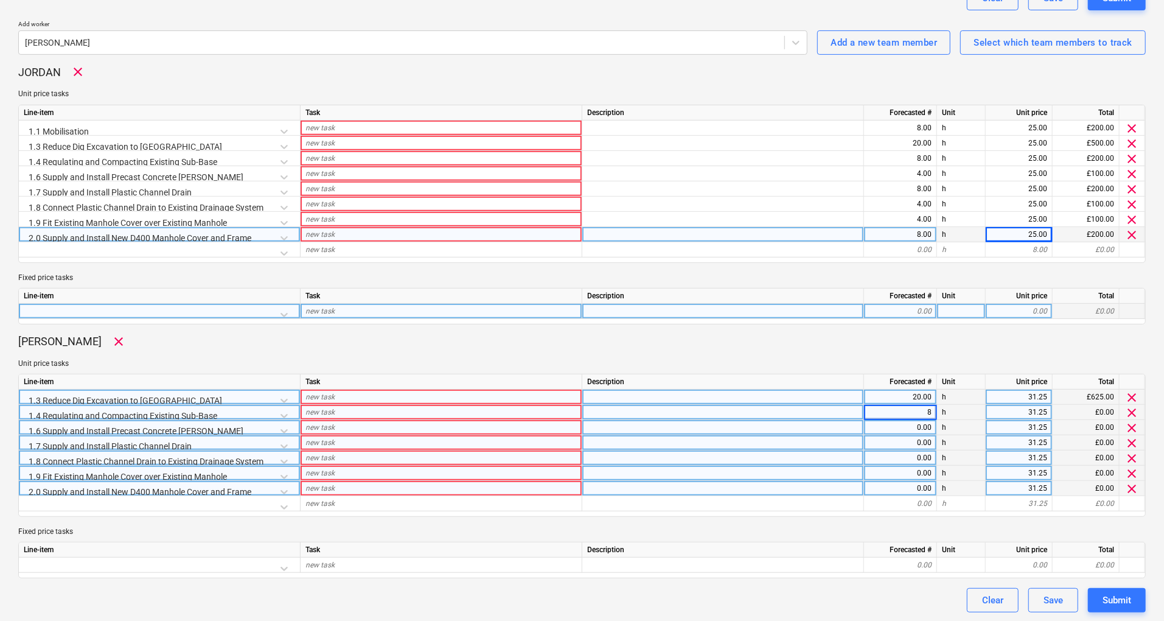
type textarea "x"
type input "8"
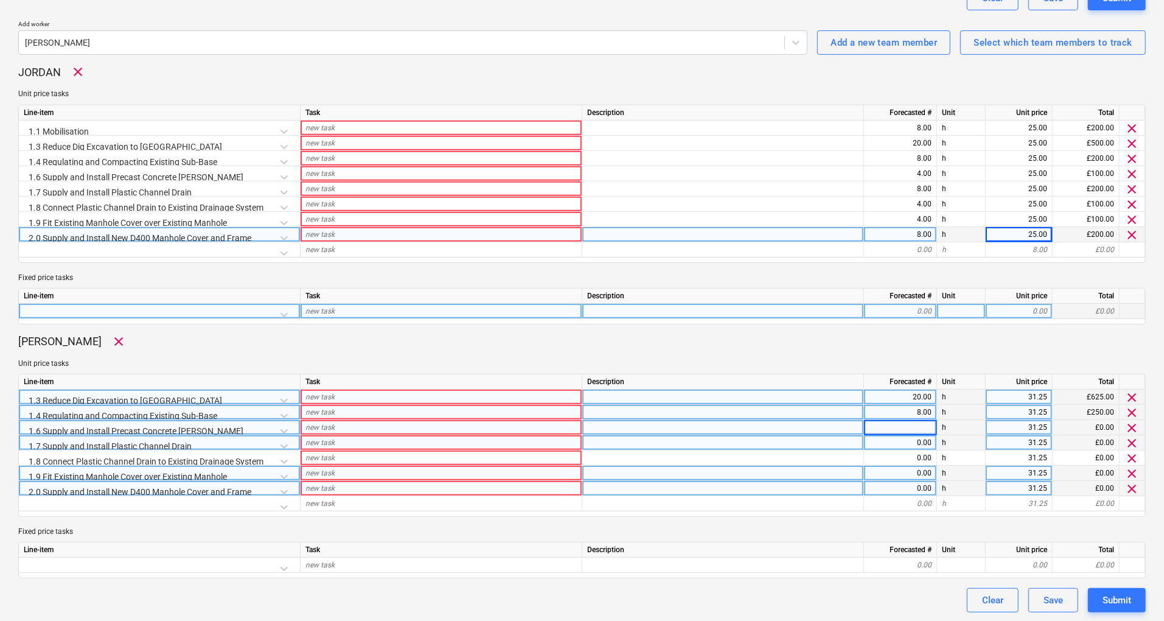
type input "4"
click at [930, 442] on div "0.00" at bounding box center [900, 442] width 63 height 15
type textarea "x"
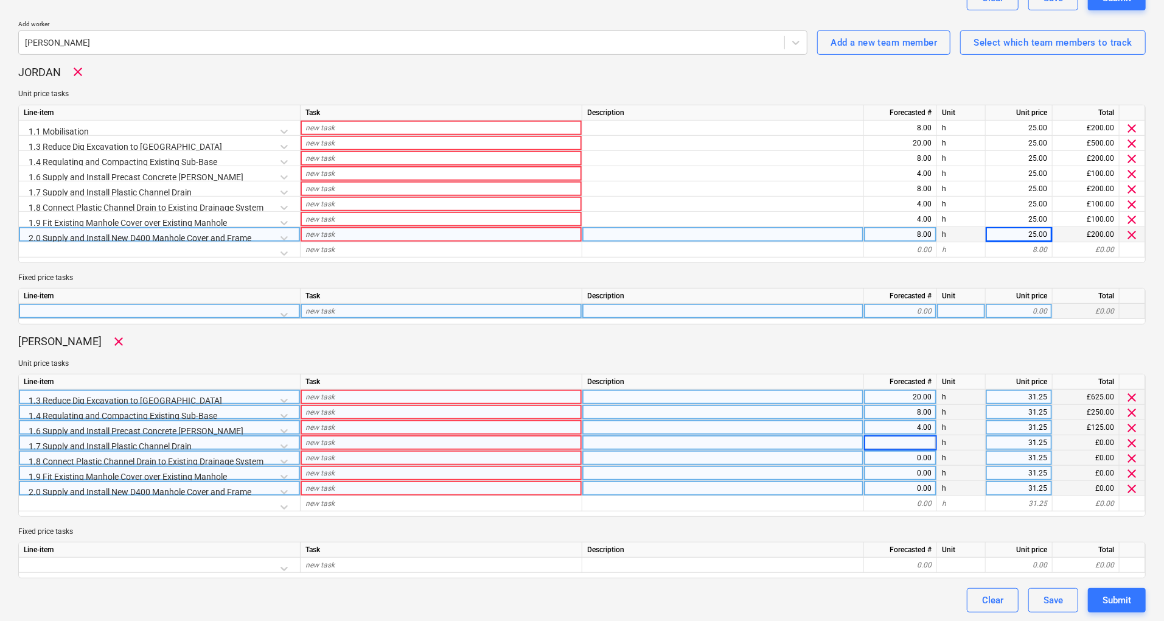
type input "8"
click at [931, 459] on div "0.00" at bounding box center [900, 457] width 63 height 15
type textarea "x"
type input "4"
click at [933, 475] on div "0.00" at bounding box center [900, 472] width 73 height 15
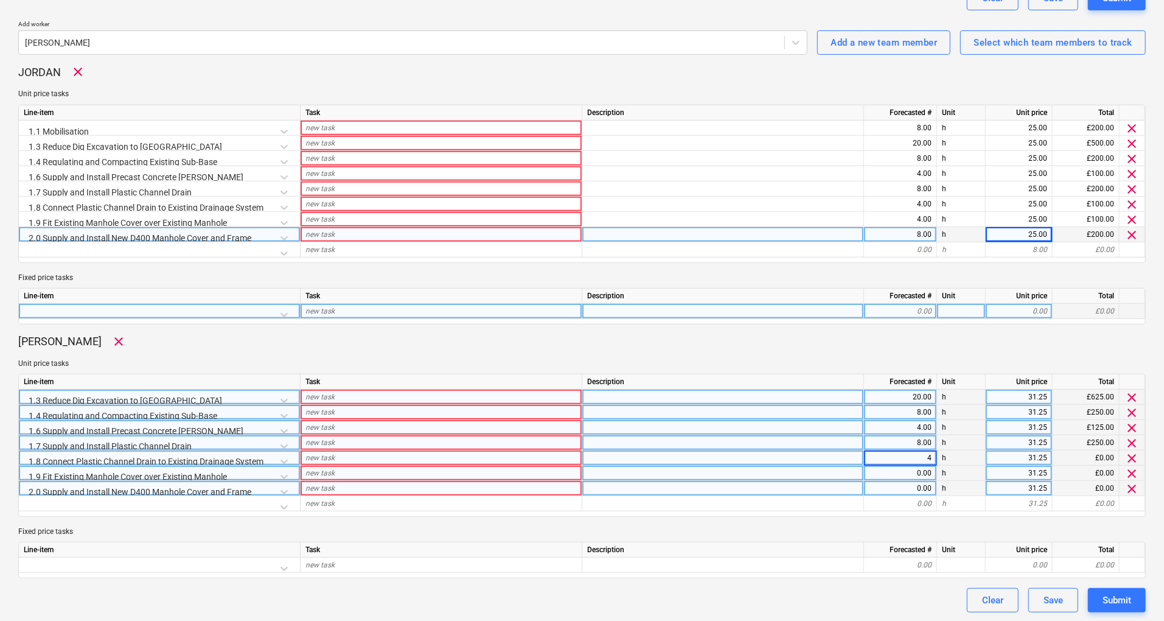
type textarea "x"
type input "4"
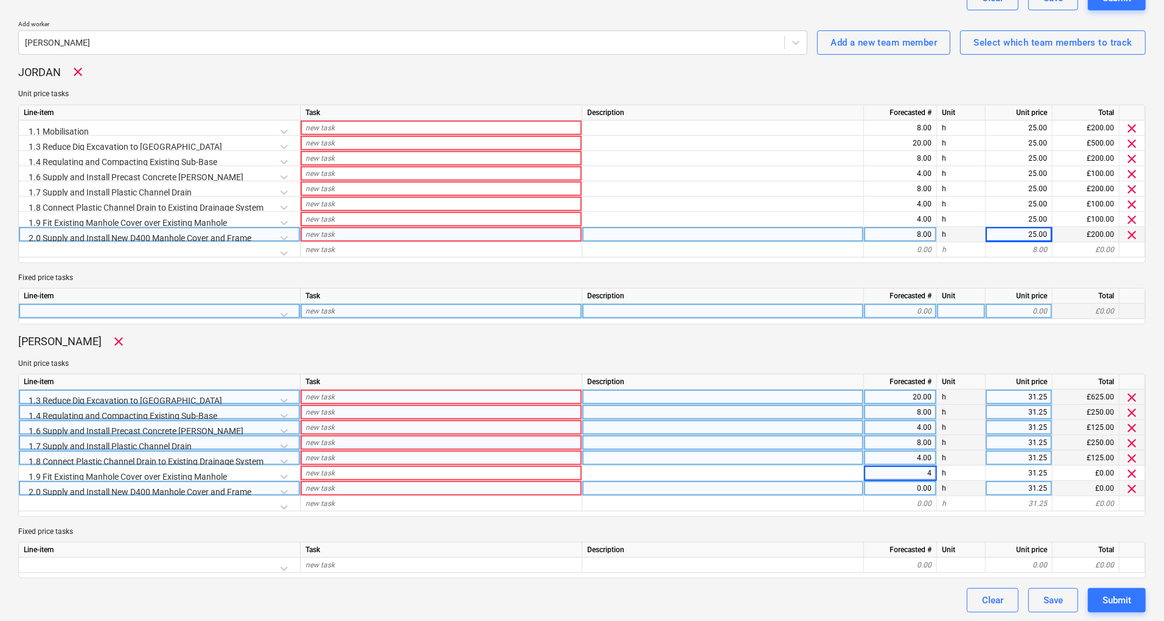
click at [932, 489] on div "0.00" at bounding box center [900, 488] width 73 height 15
type textarea "x"
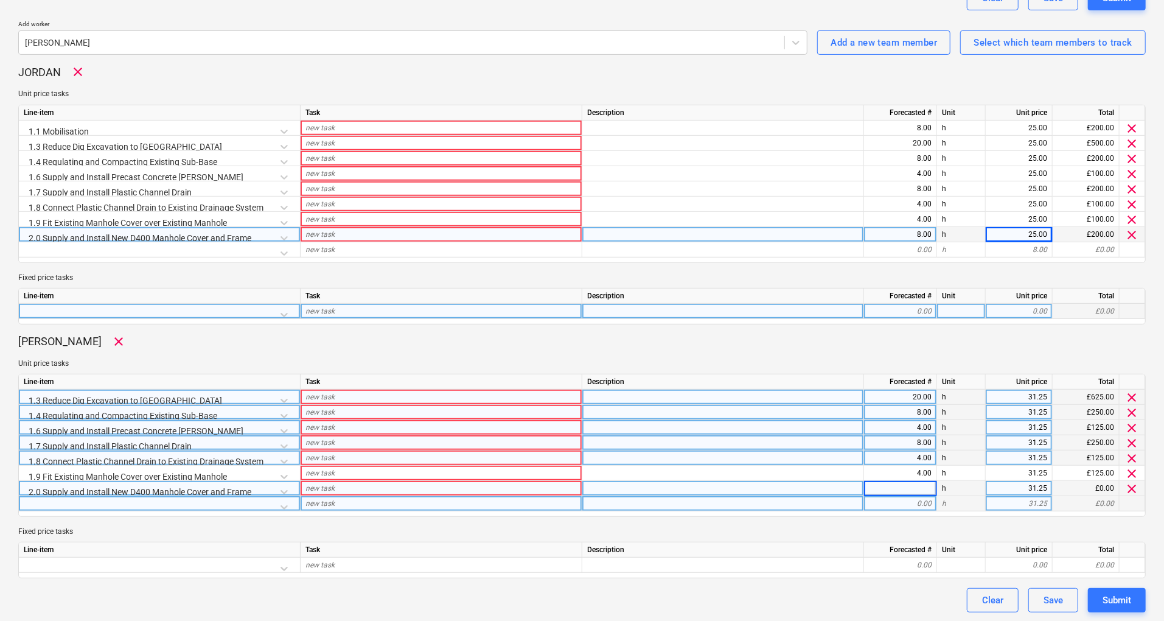
type input "8"
click at [931, 503] on div "0.00" at bounding box center [900, 503] width 63 height 15
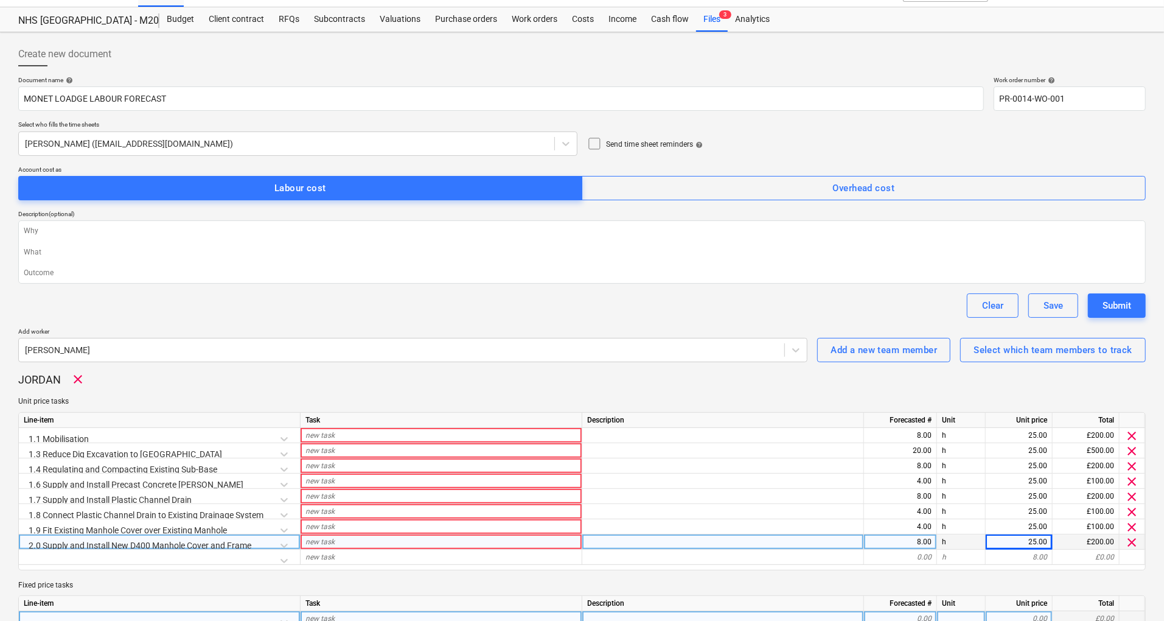
scroll to position [7, 0]
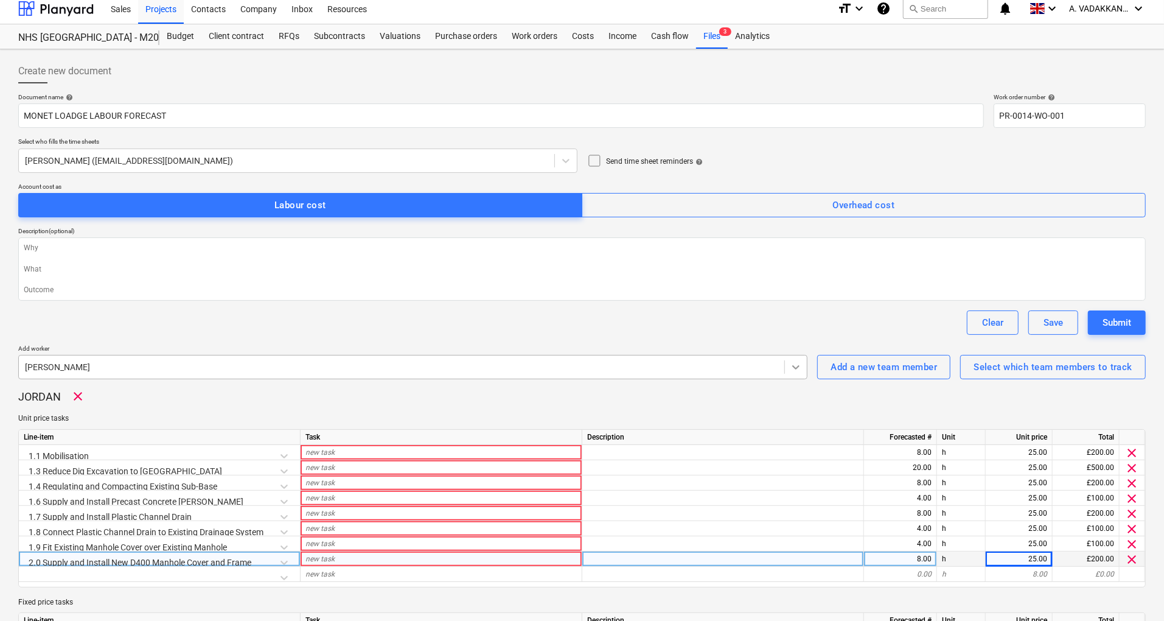
click at [793, 367] on icon at bounding box center [796, 367] width 12 height 12
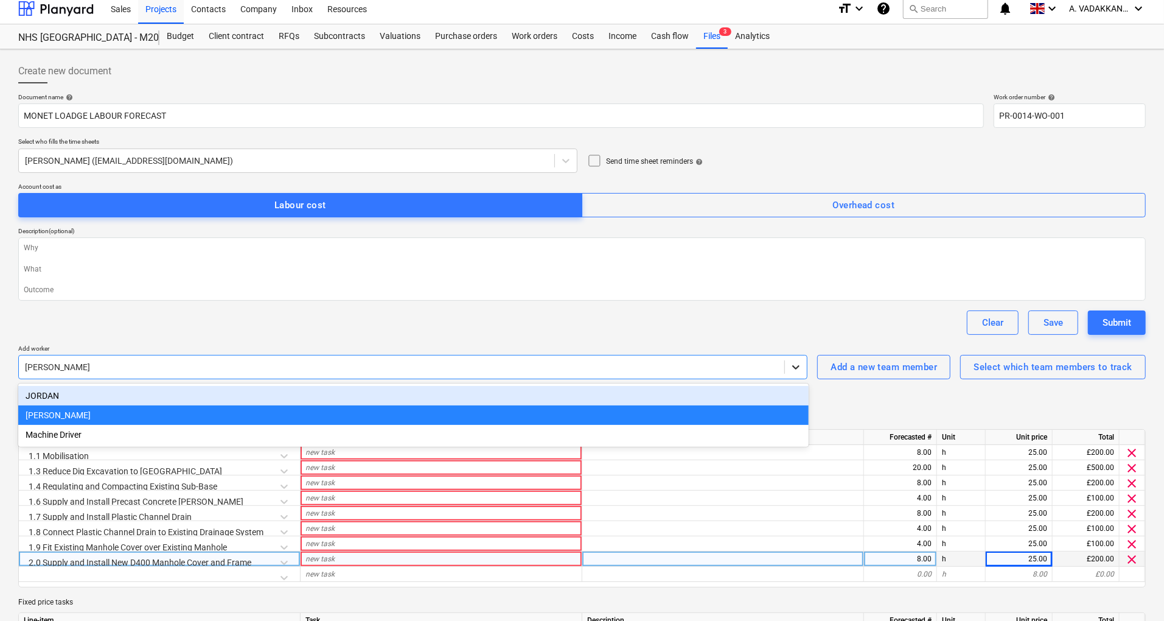
click at [801, 369] on icon at bounding box center [796, 367] width 12 height 12
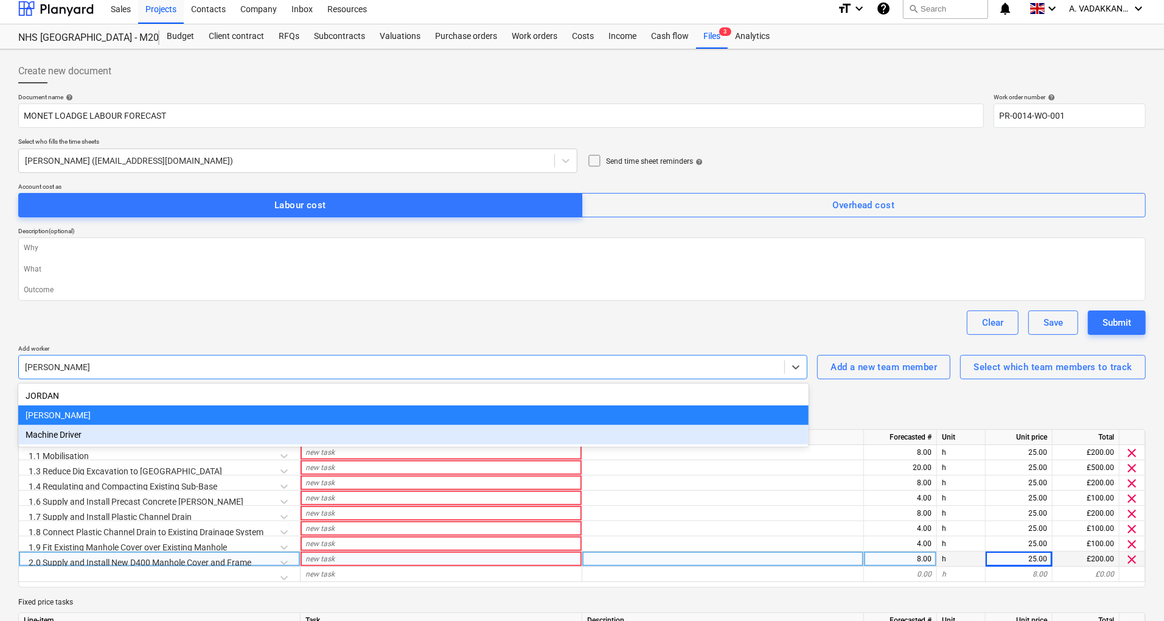
click at [66, 437] on div "Machine Driver" at bounding box center [413, 434] width 790 height 19
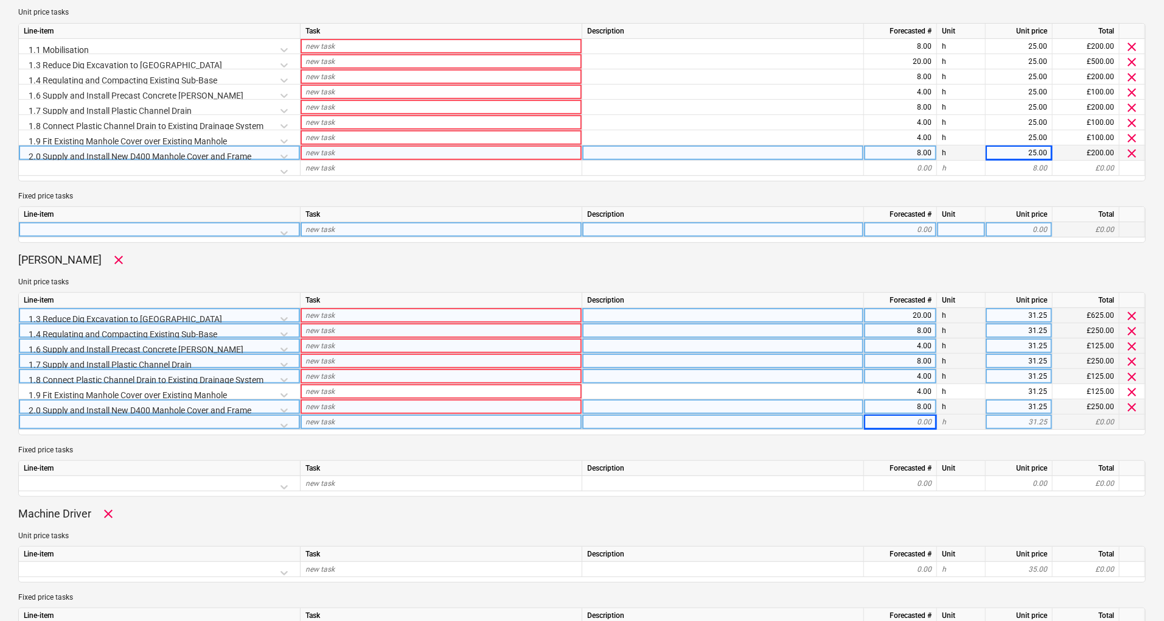
scroll to position [479, 0]
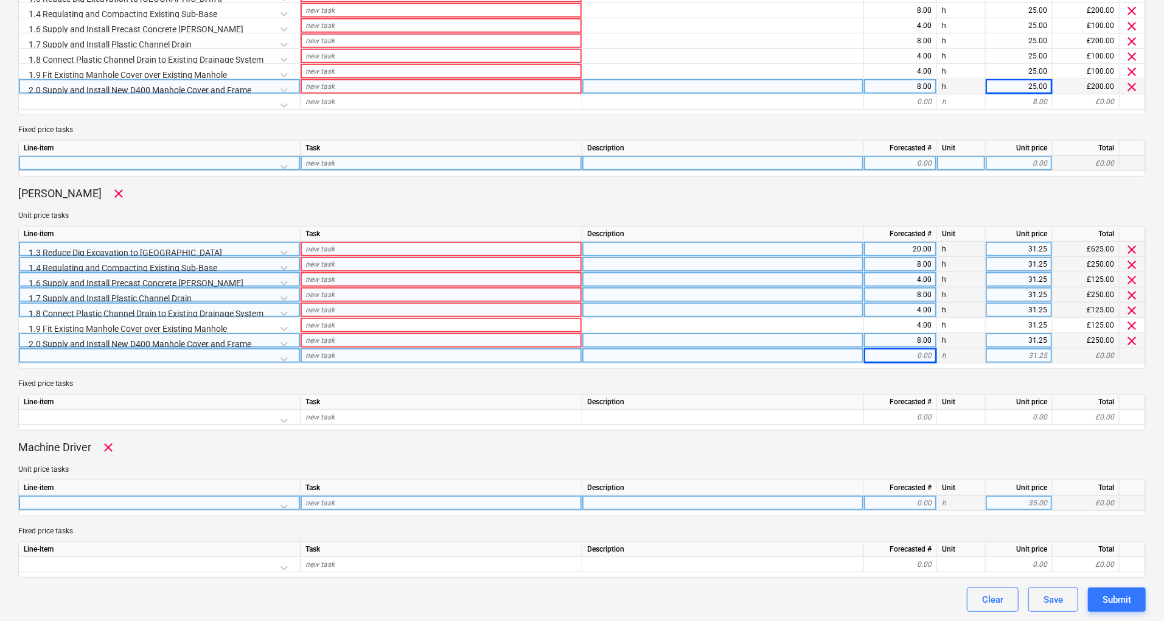
click at [285, 505] on div at bounding box center [159, 505] width 271 height 21
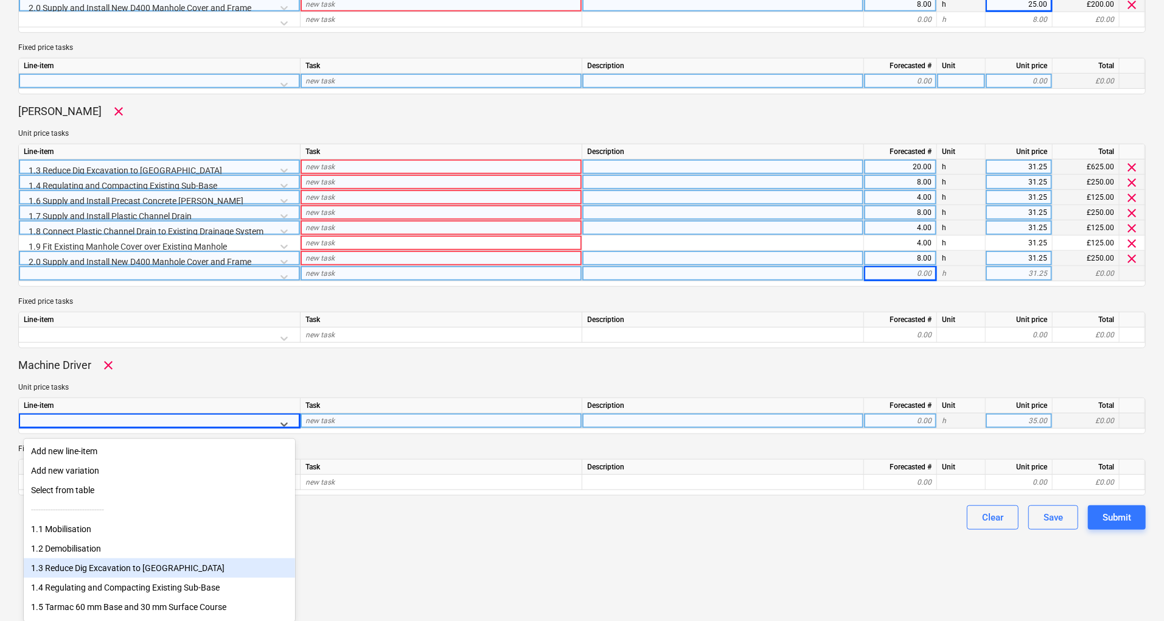
click at [146, 569] on div "1.3 Reduce Dig Excavation to [GEOGRAPHIC_DATA]" at bounding box center [159, 567] width 271 height 19
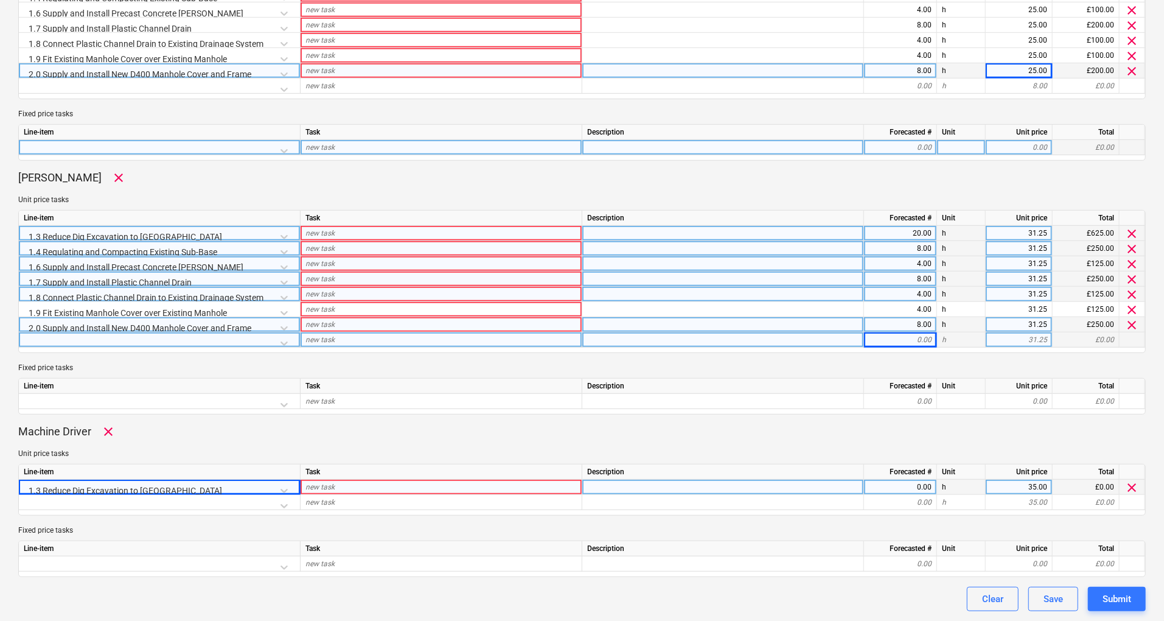
scroll to position [494, 0]
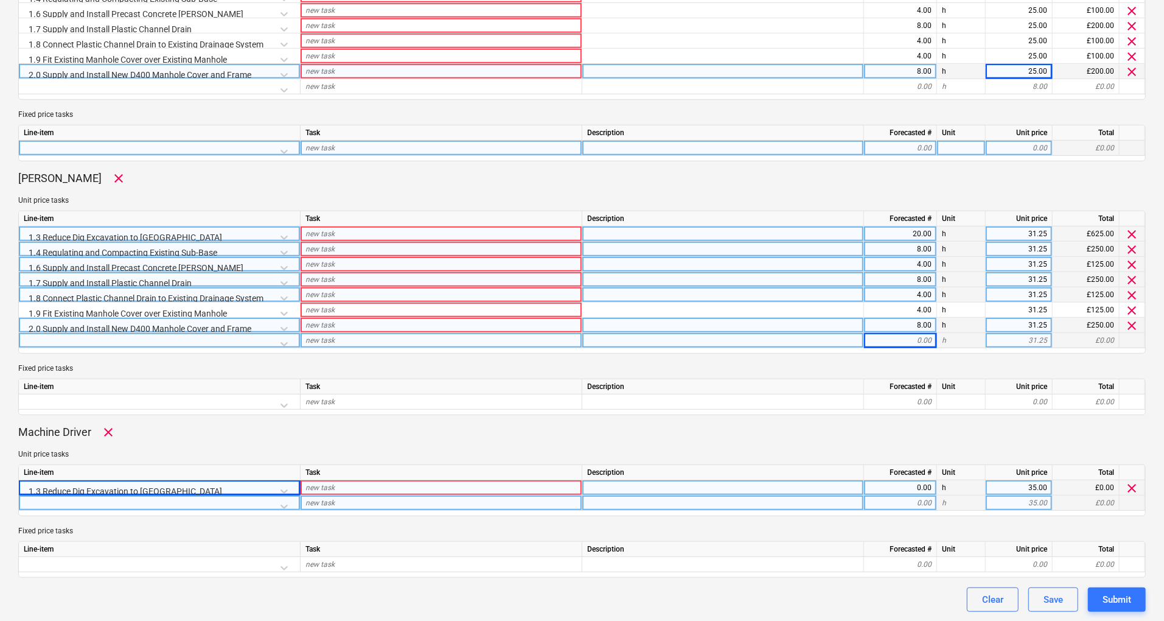
click at [293, 503] on div at bounding box center [159, 505] width 271 height 21
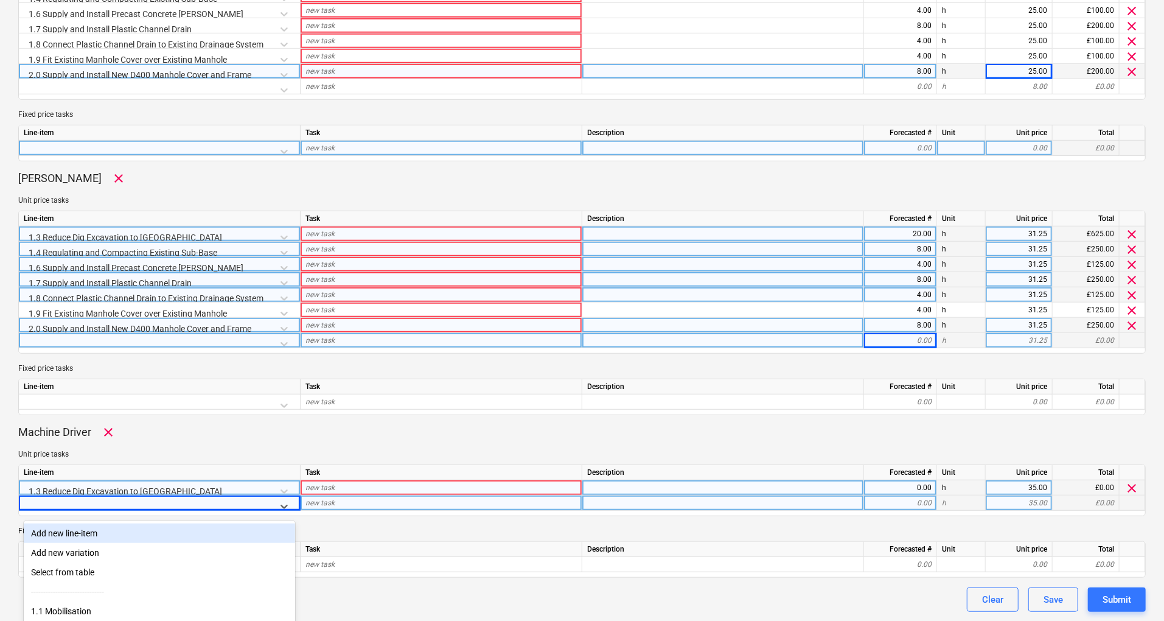
scroll to position [576, 0]
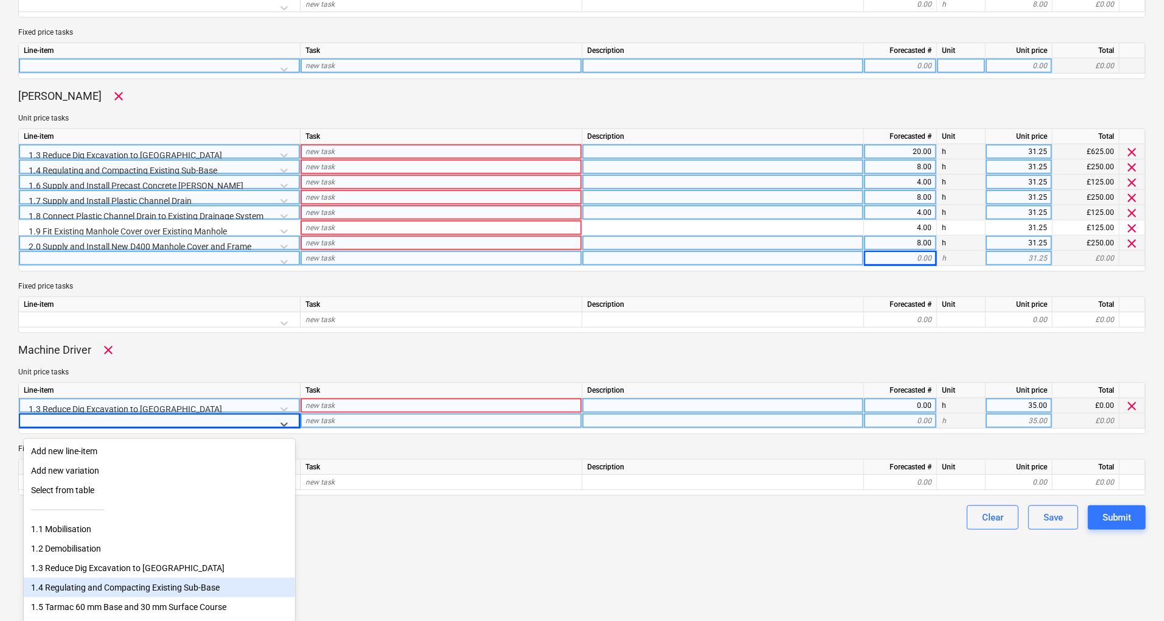
click at [209, 594] on div "1.4 Regulating and Compacting Existing Sub-Base" at bounding box center [159, 586] width 271 height 19
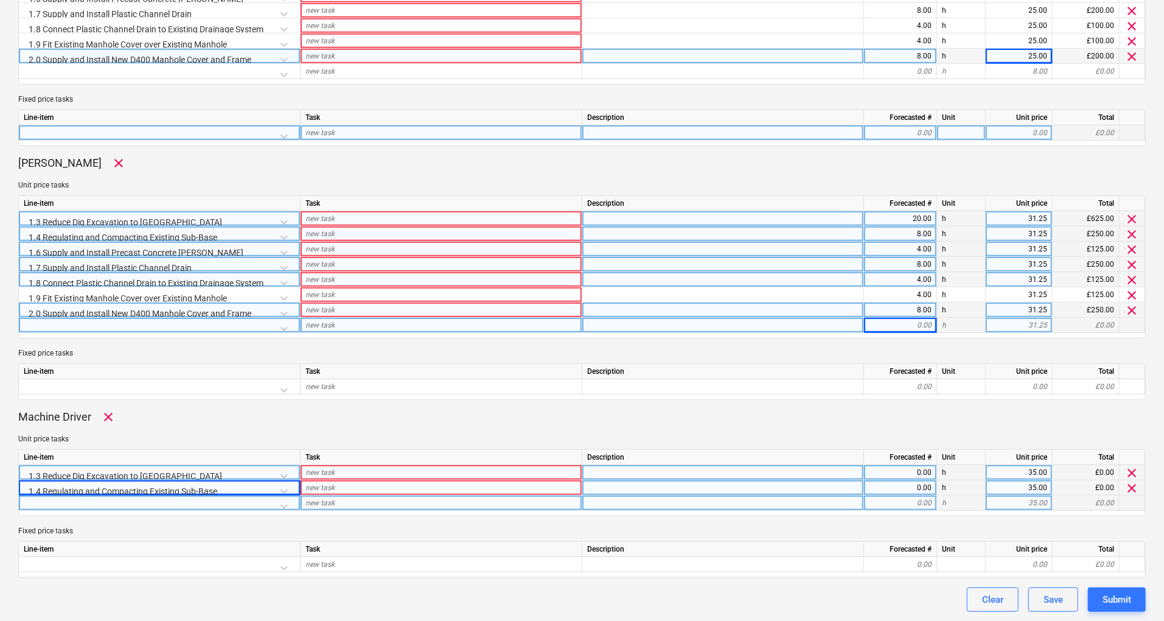
click at [284, 509] on div at bounding box center [159, 505] width 271 height 21
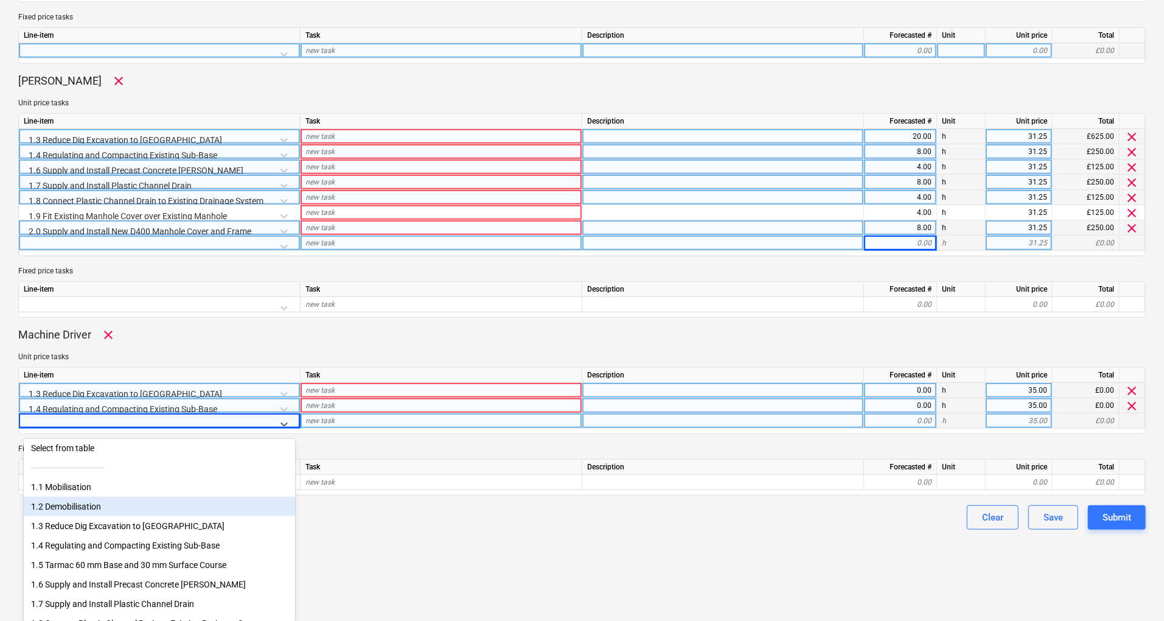
scroll to position [100, 0]
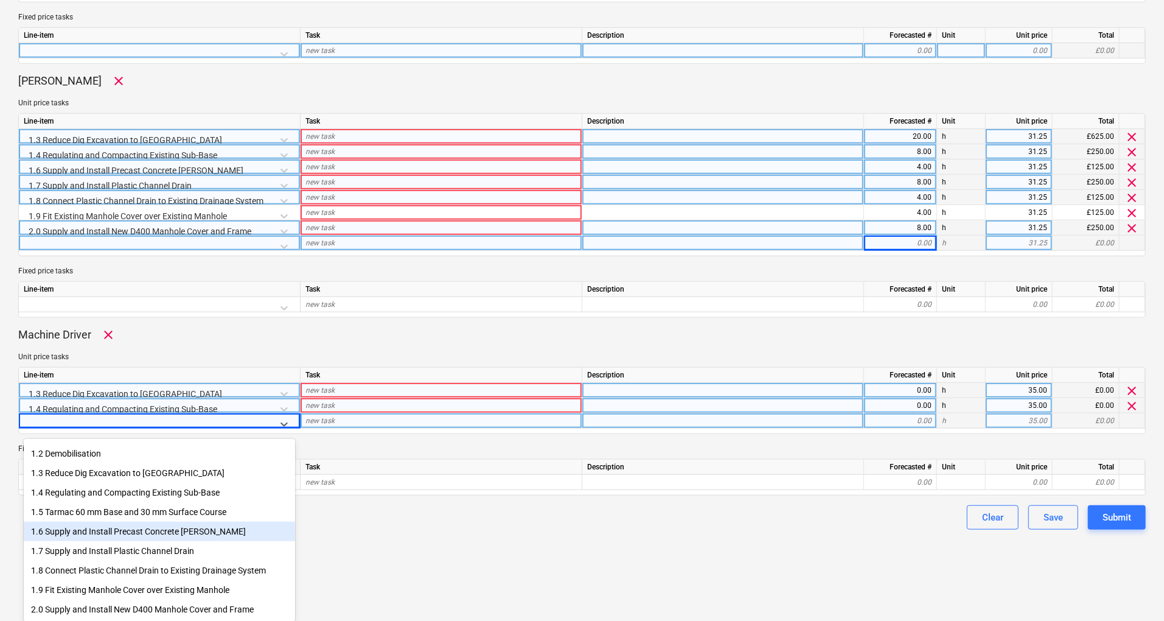
click at [212, 523] on div "1.6 Supply and Install Precast Concrete [PERSON_NAME]" at bounding box center [159, 530] width 271 height 19
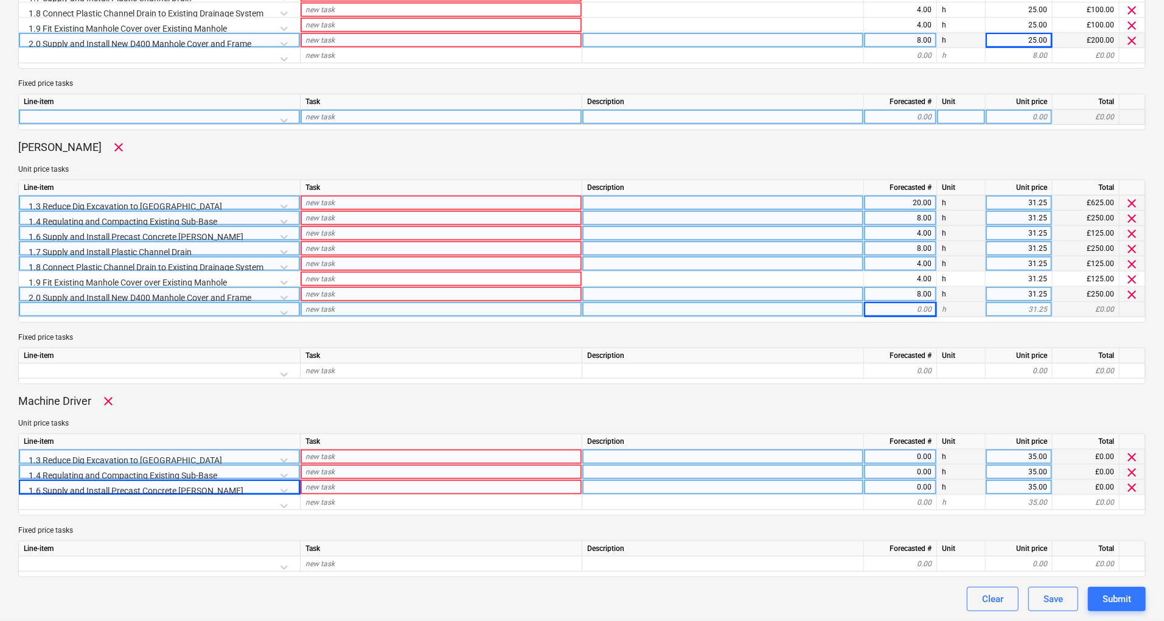
scroll to position [524, 0]
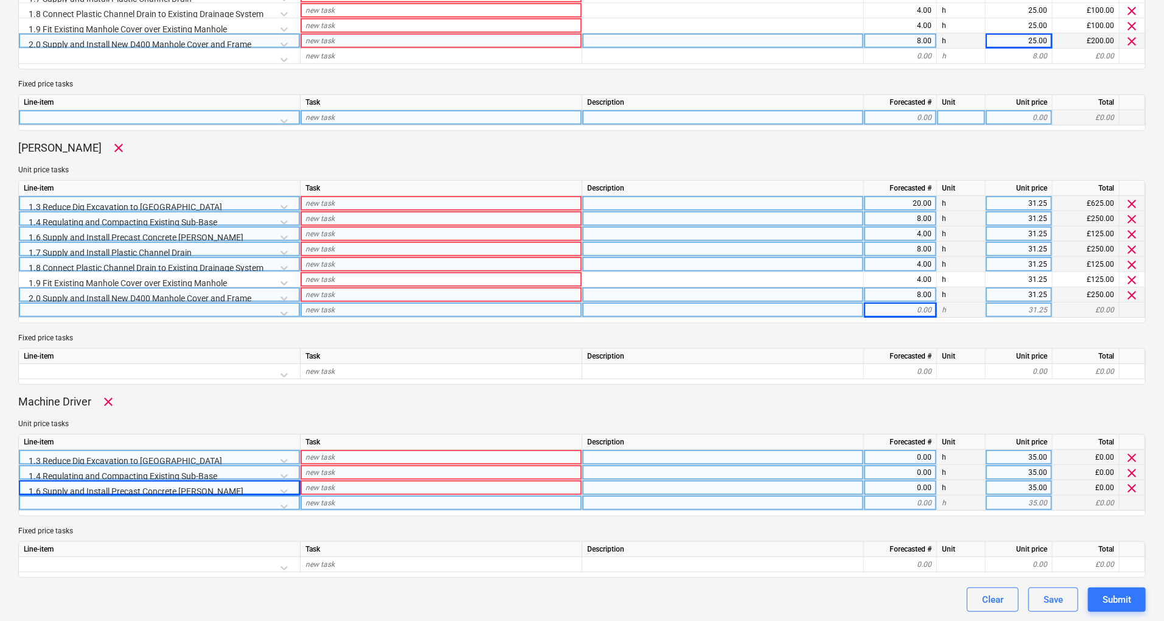
click at [282, 501] on div at bounding box center [159, 505] width 271 height 21
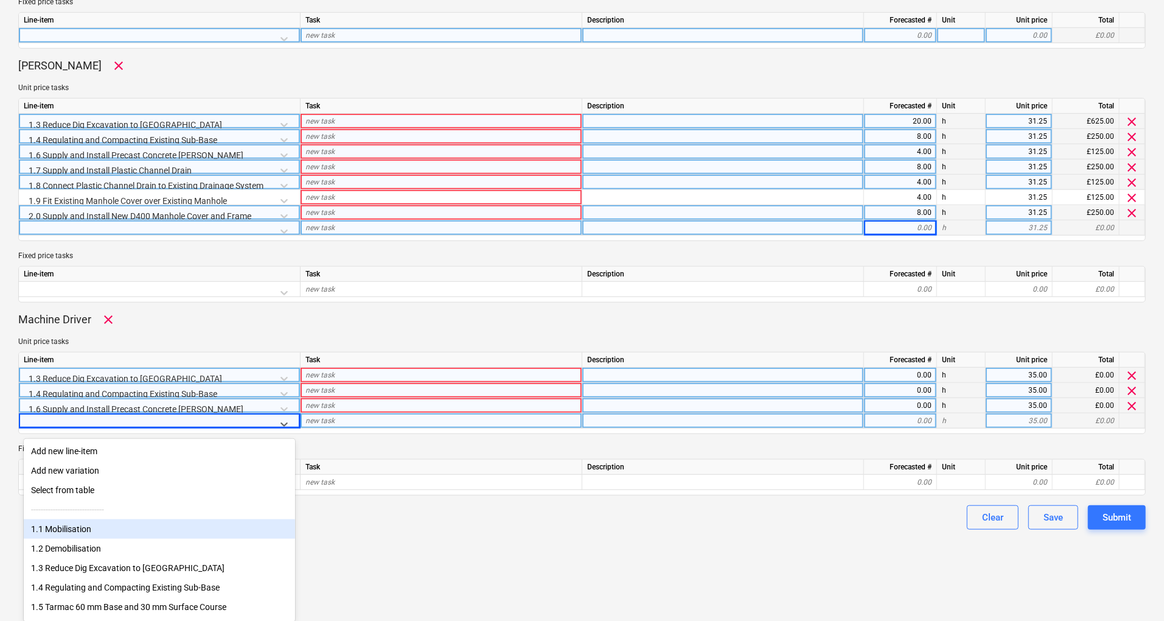
scroll to position [100, 0]
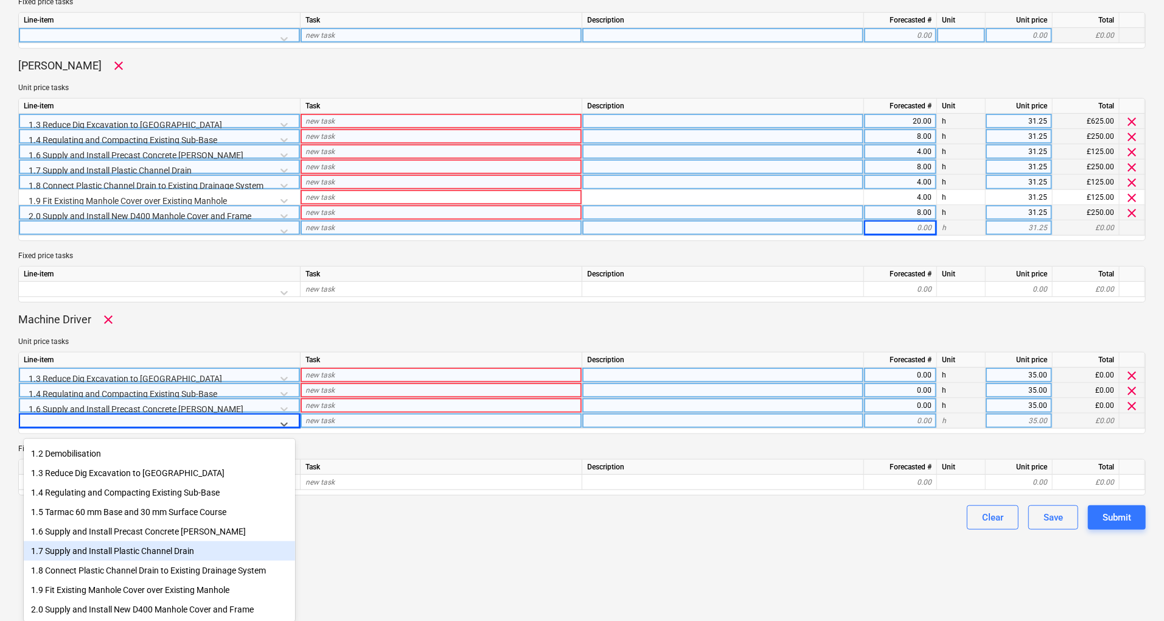
click at [220, 546] on div "1.7 Supply and Install Plastic Channel Drain" at bounding box center [159, 550] width 271 height 19
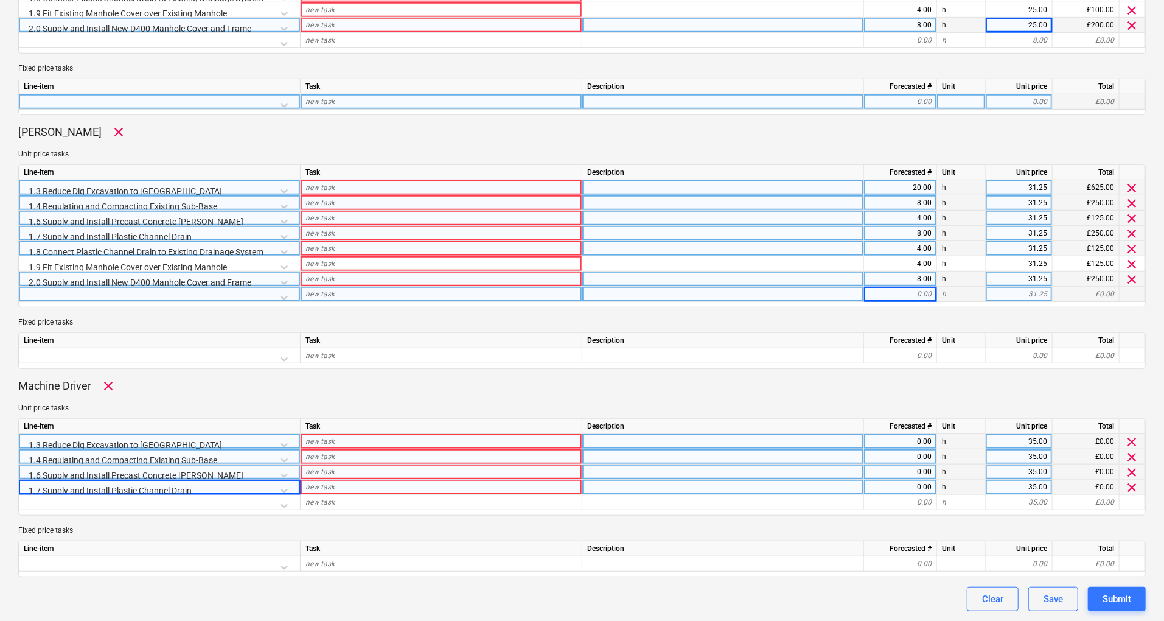
scroll to position [540, 0]
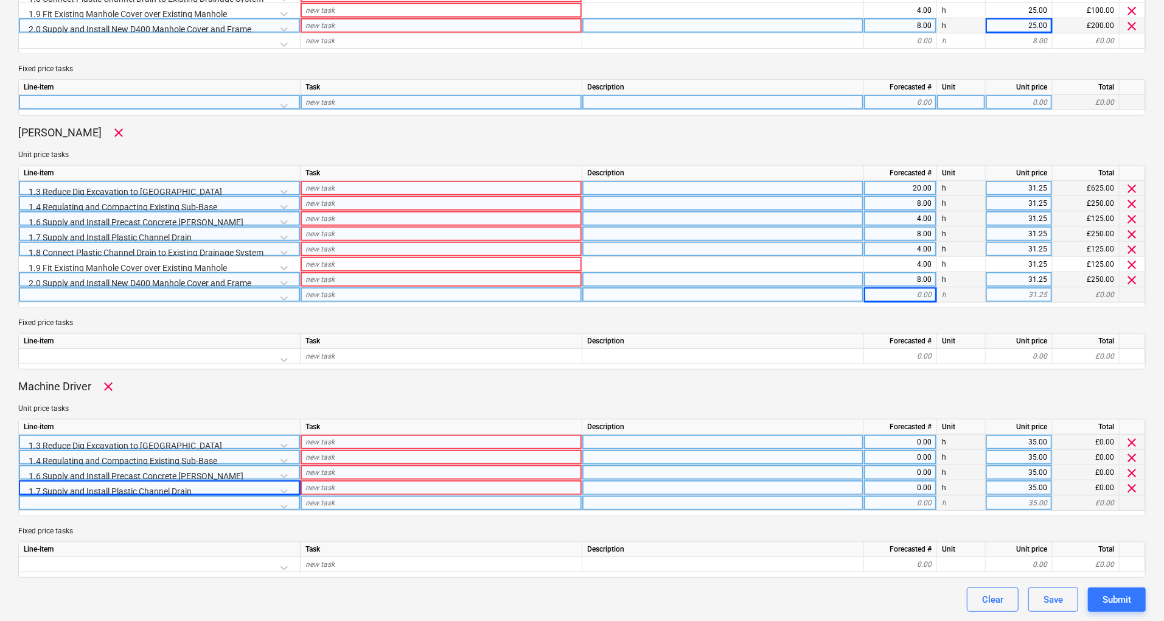
click at [287, 504] on div at bounding box center [159, 505] width 271 height 21
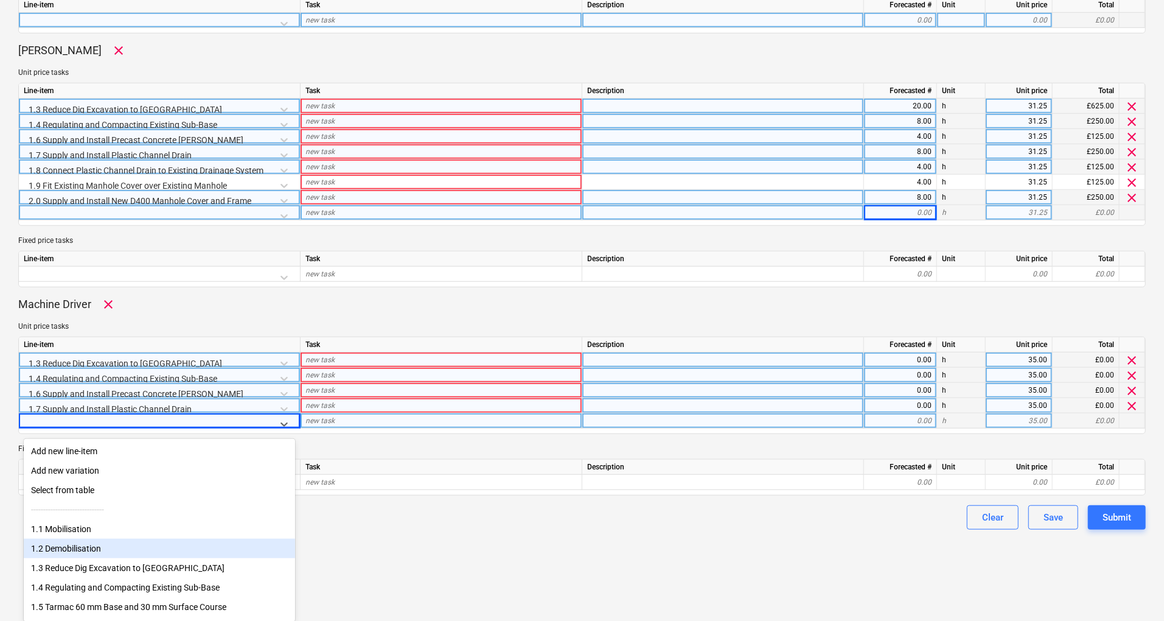
scroll to position [81, 0]
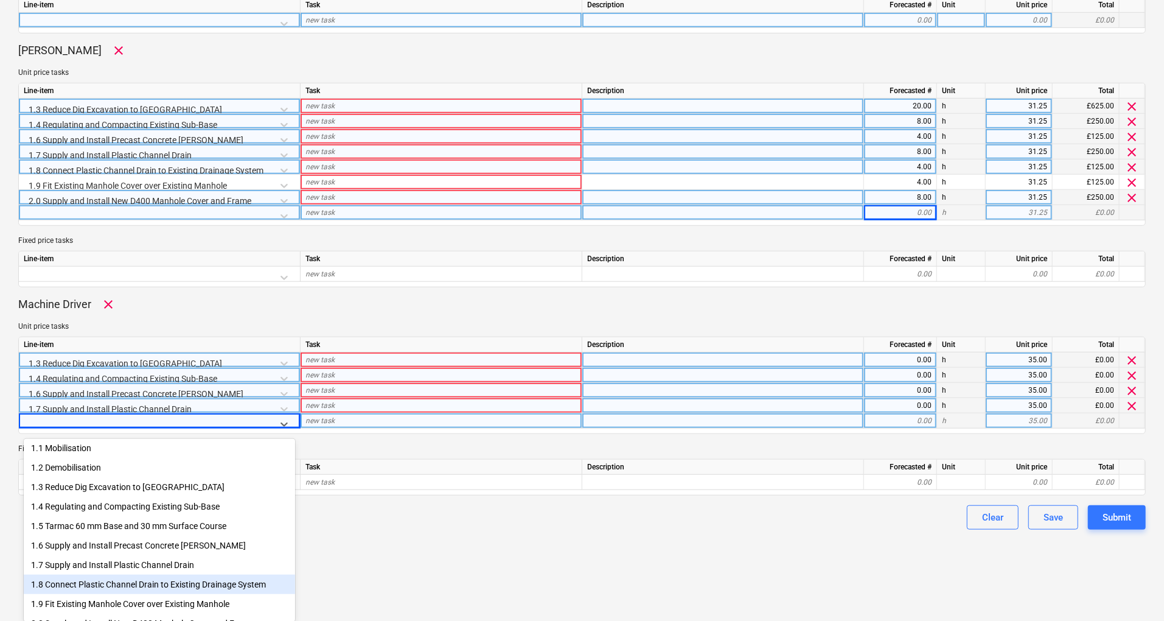
click at [246, 582] on div "1.8 Connect Plastic Channel Drain to Existing Drainage System" at bounding box center [159, 583] width 271 height 19
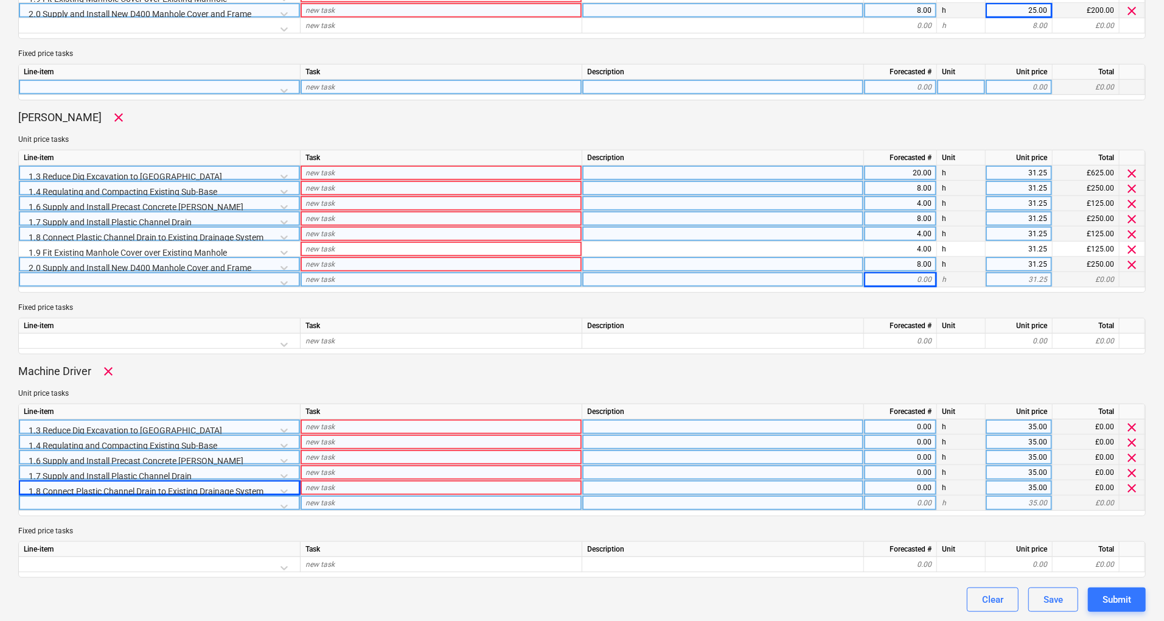
click at [282, 502] on div at bounding box center [159, 505] width 271 height 21
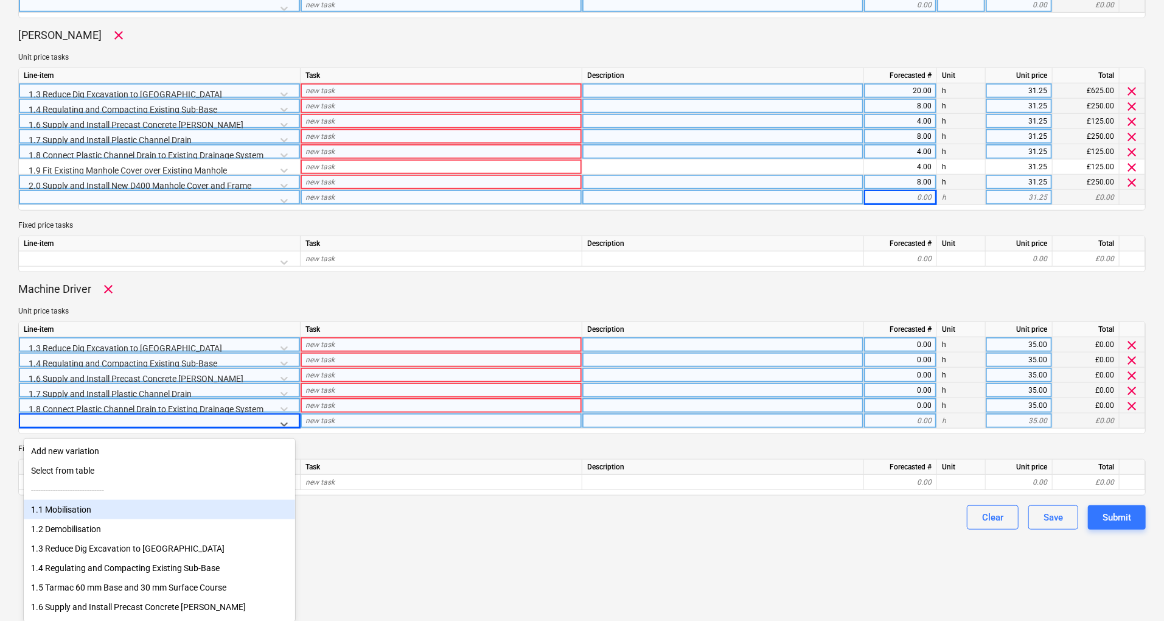
scroll to position [100, 0]
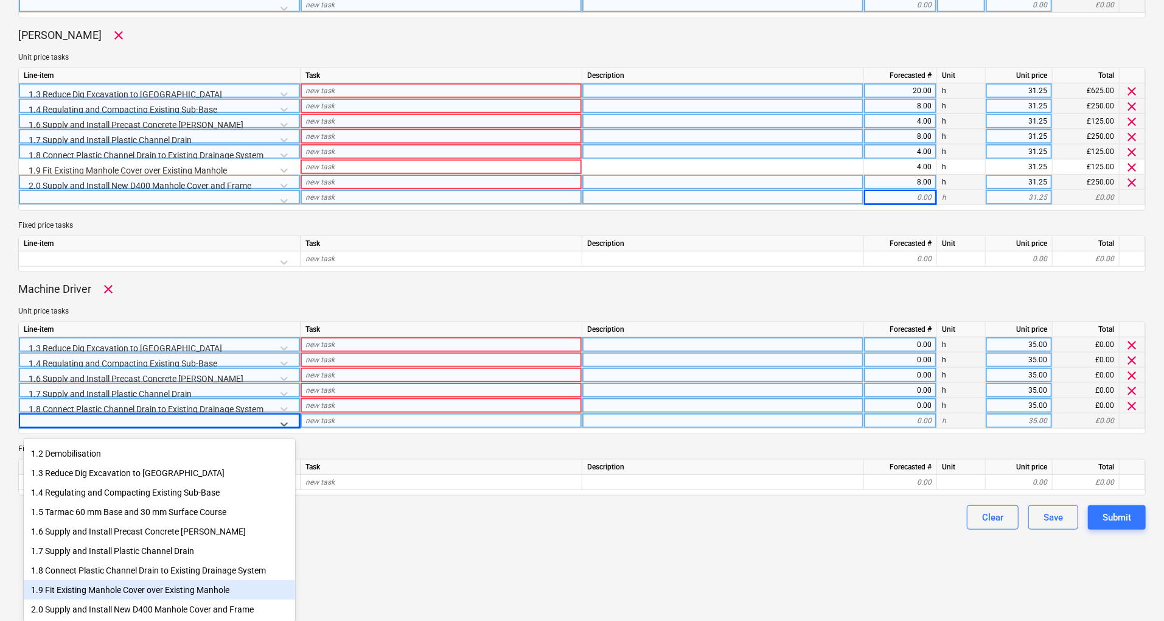
click at [179, 593] on div "1.9 Fit Existing Manhole Cover over Existing Manhole" at bounding box center [159, 589] width 271 height 19
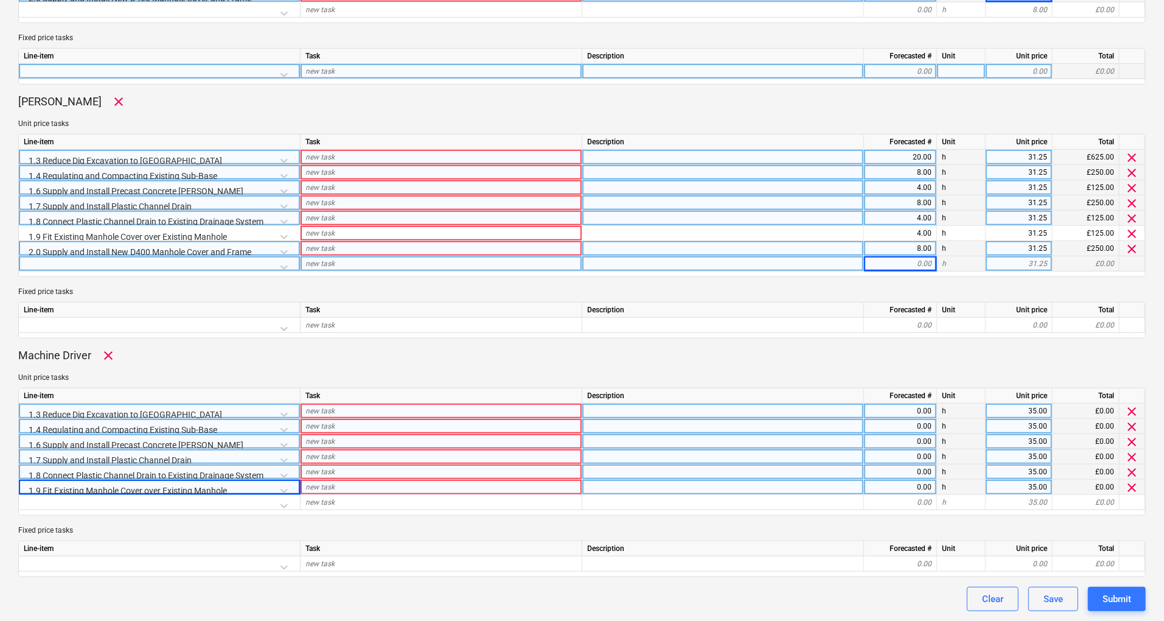
scroll to position [570, 0]
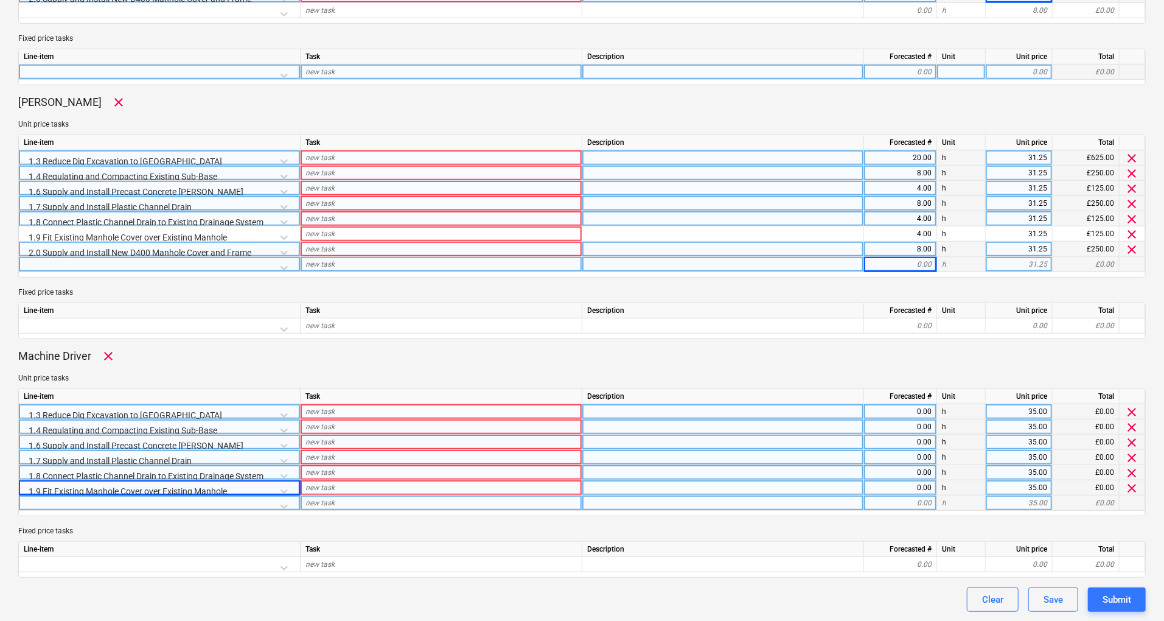
click at [281, 504] on div at bounding box center [159, 505] width 271 height 21
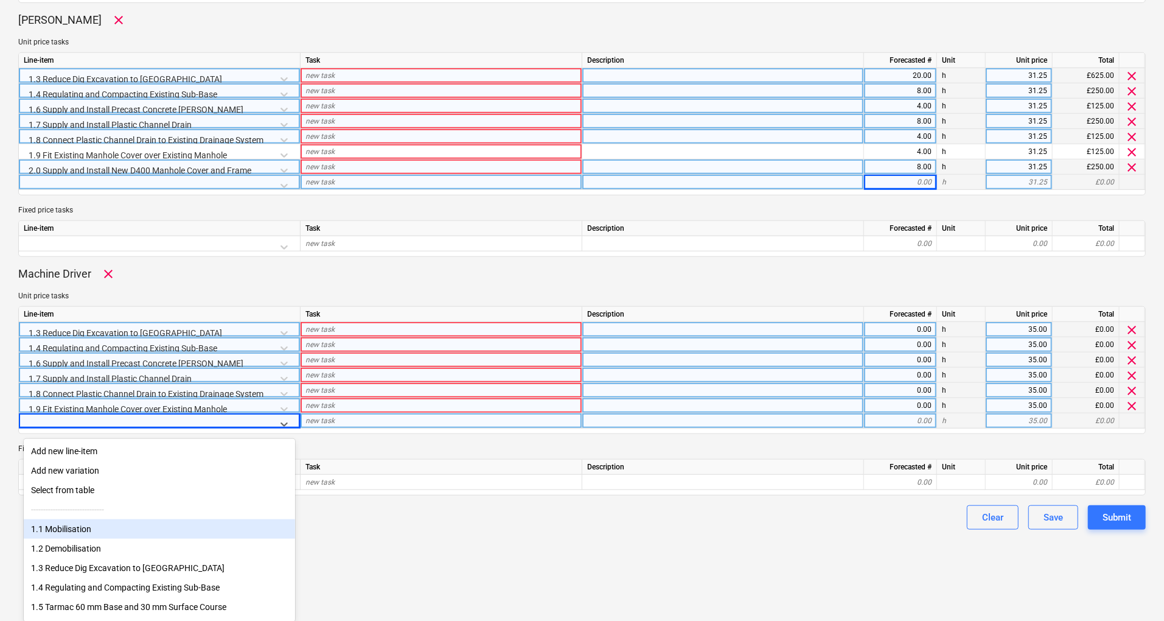
scroll to position [100, 0]
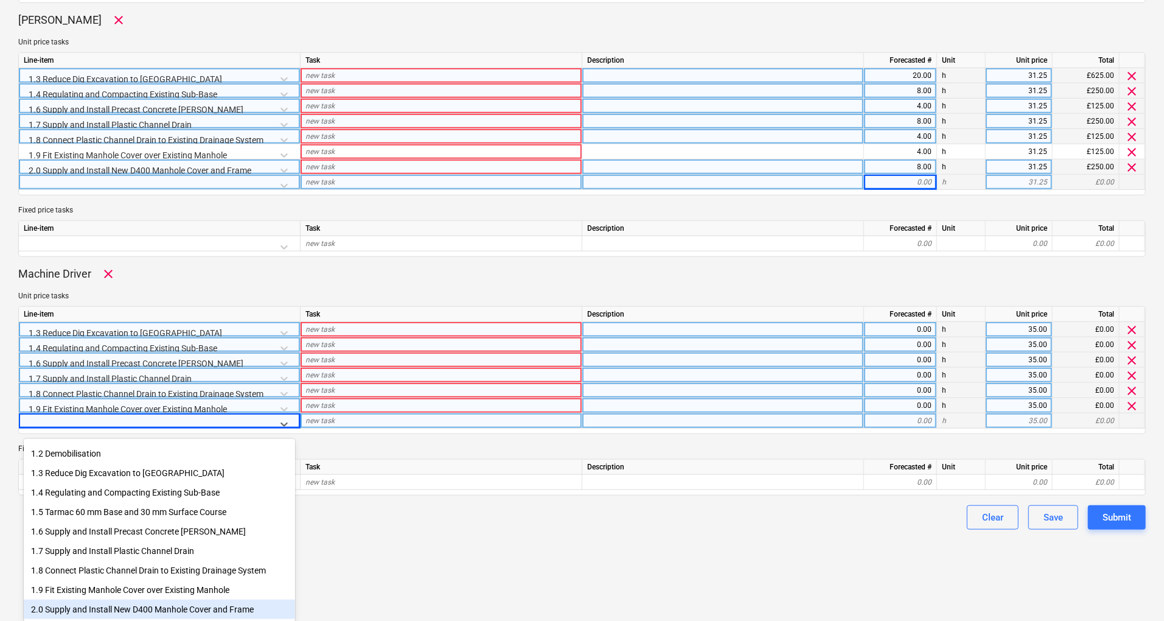
click at [133, 608] on div "2.0 Supply and Install New D400 Manhole Cover and Frame" at bounding box center [159, 608] width 271 height 19
type textarea "x"
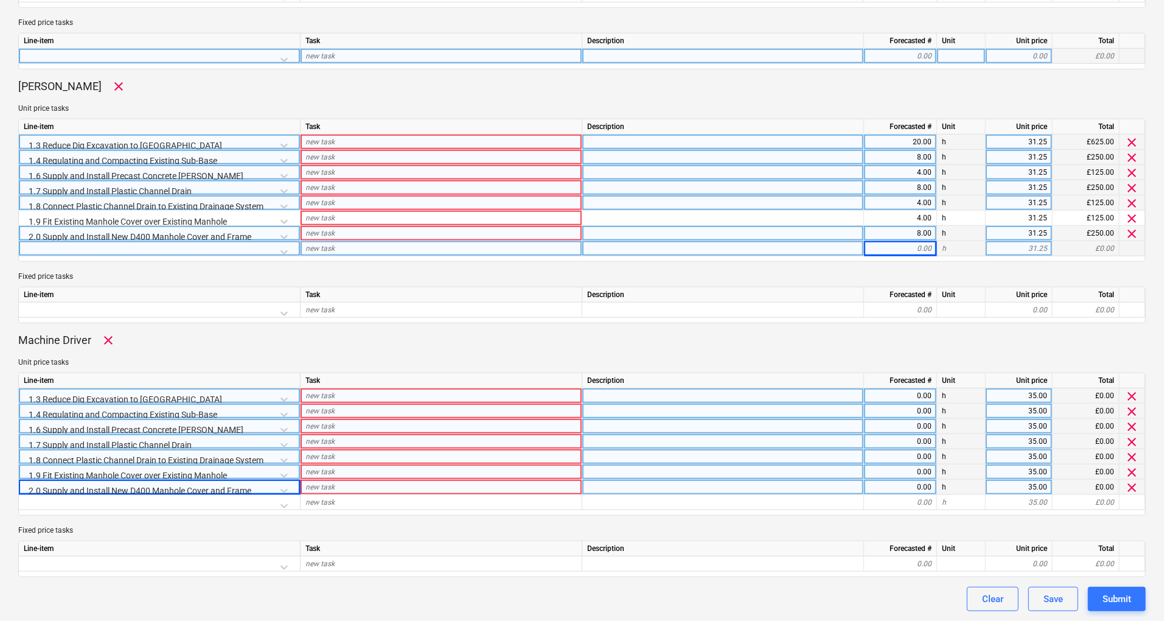
scroll to position [585, 0]
click at [911, 394] on div "0.00" at bounding box center [900, 396] width 63 height 15
type input "20"
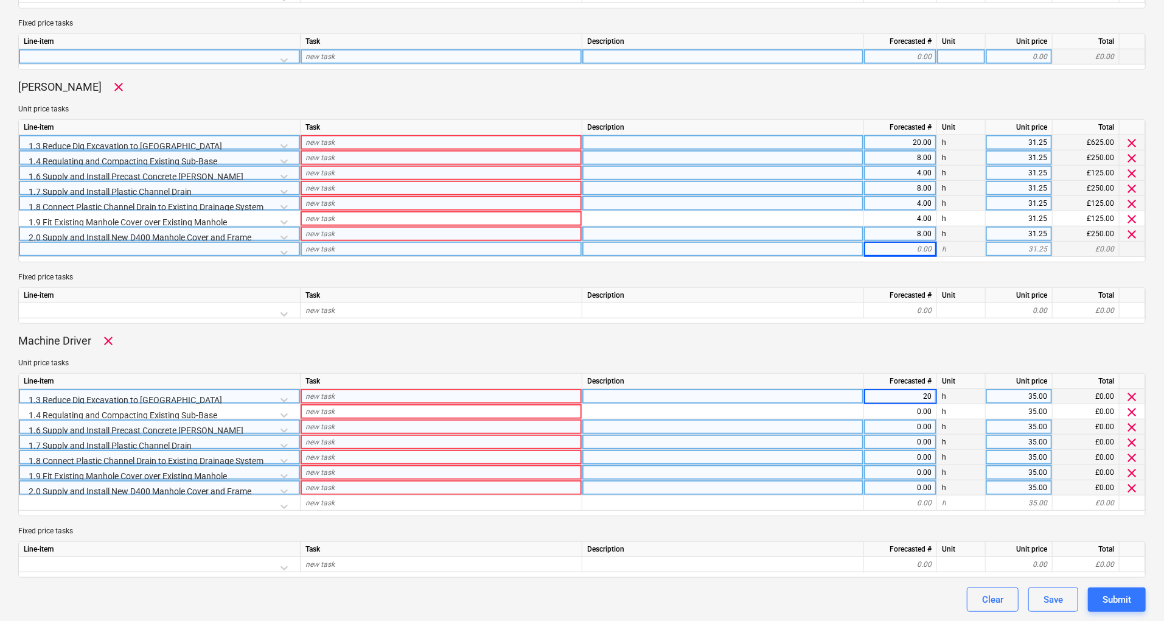
click at [925, 422] on div "0.00" at bounding box center [900, 426] width 63 height 15
type textarea "x"
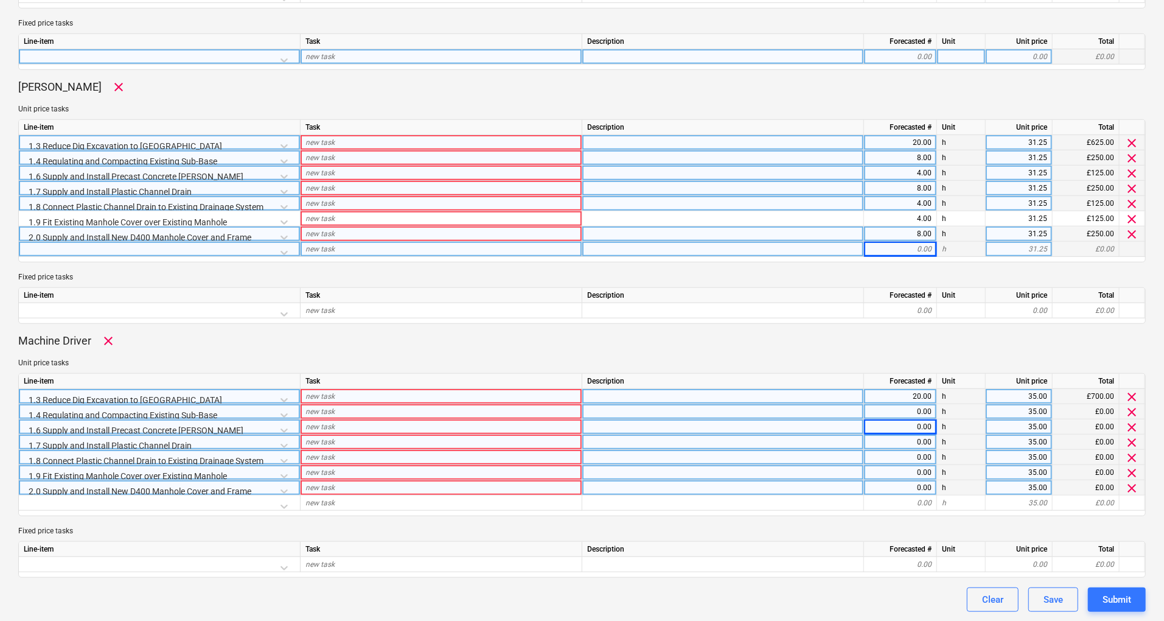
click at [927, 410] on div "0.00" at bounding box center [900, 411] width 63 height 15
type input "8"
click at [921, 436] on div "0.00" at bounding box center [900, 441] width 63 height 15
type textarea "x"
click at [927, 429] on div "0.00" at bounding box center [900, 426] width 63 height 15
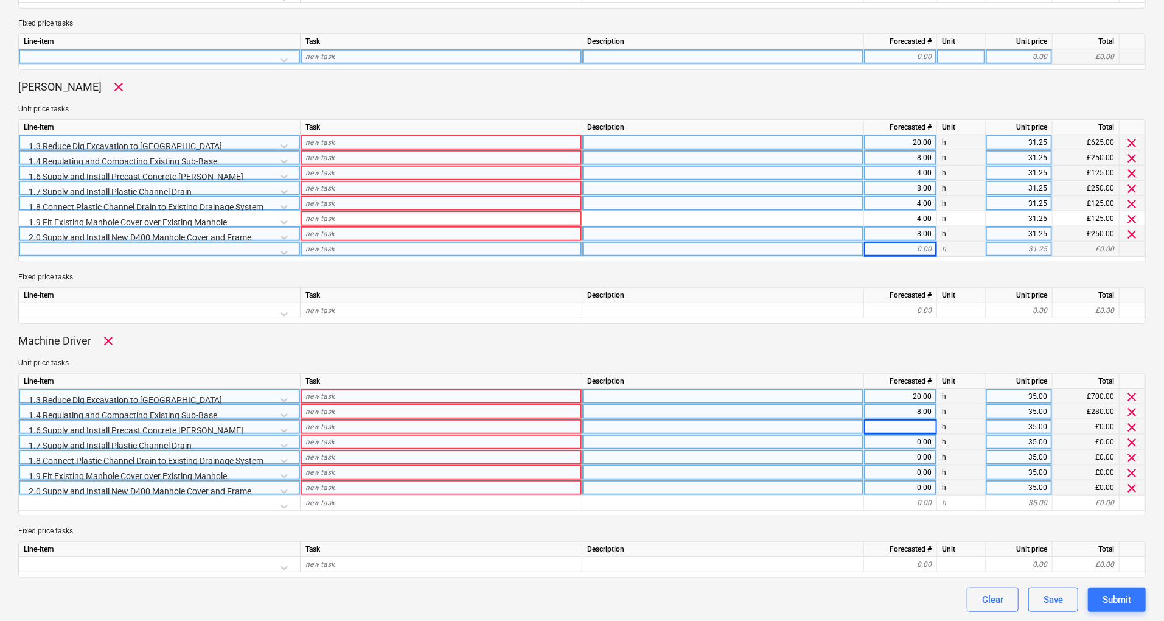
type input "4"
click at [925, 439] on div "0.00" at bounding box center [900, 441] width 63 height 15
type textarea "x"
type input "8"
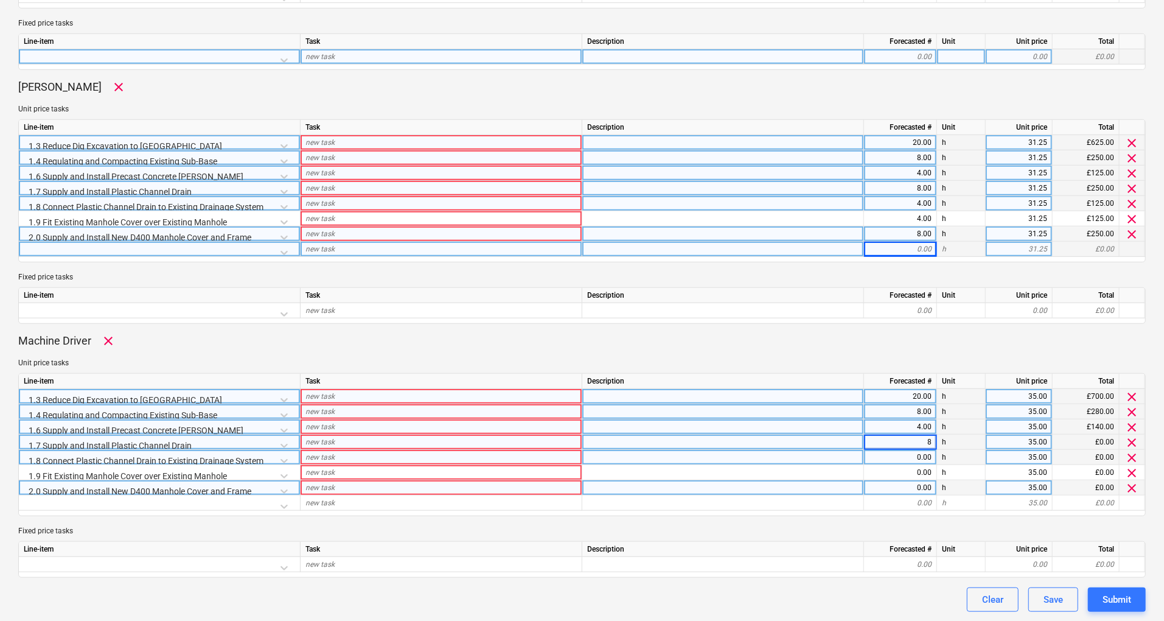
click at [926, 459] on div "0.00" at bounding box center [900, 457] width 63 height 15
type textarea "x"
type input "4"
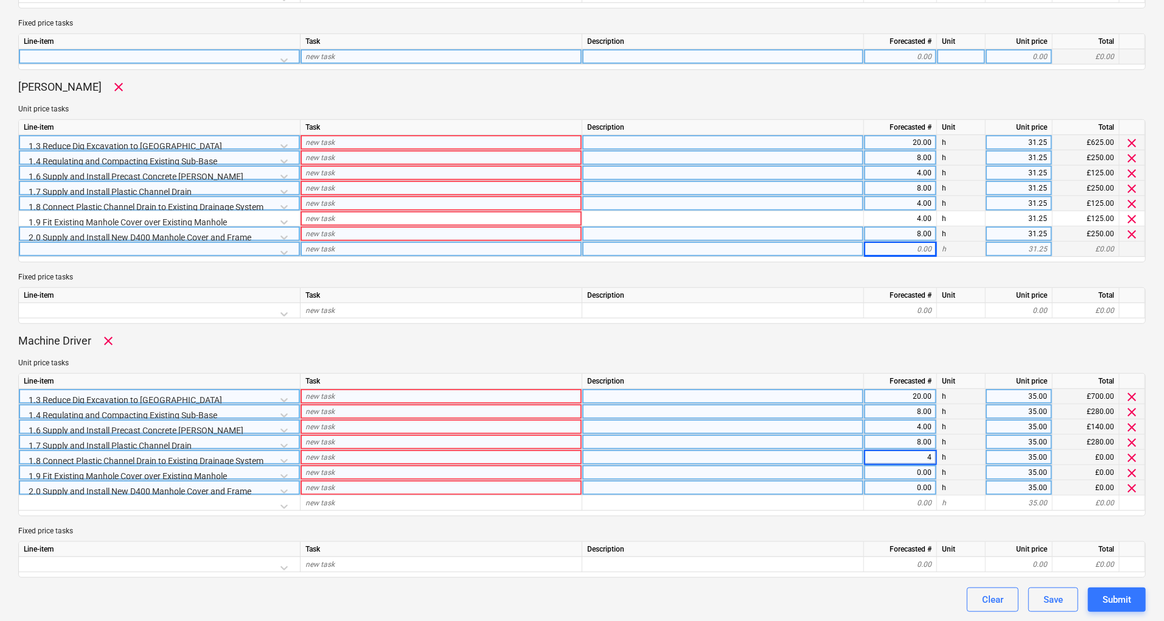
click at [925, 472] on div "0.00" at bounding box center [900, 472] width 63 height 15
type textarea "x"
type input "4"
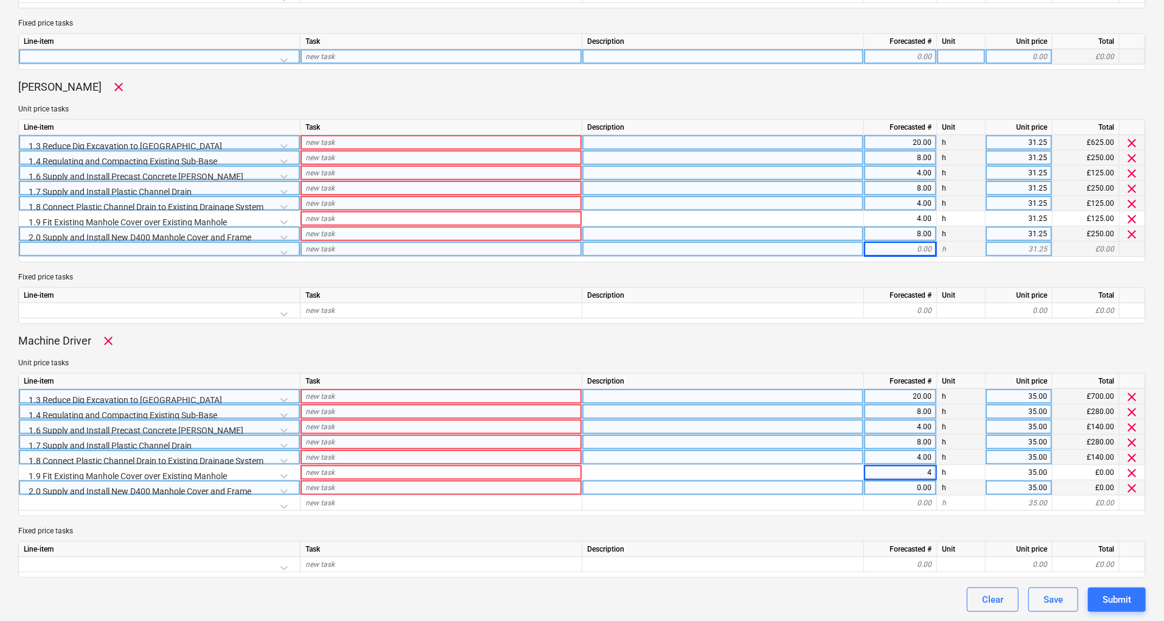
click at [931, 482] on div "0.00" at bounding box center [900, 487] width 73 height 15
type textarea "x"
type input "8"
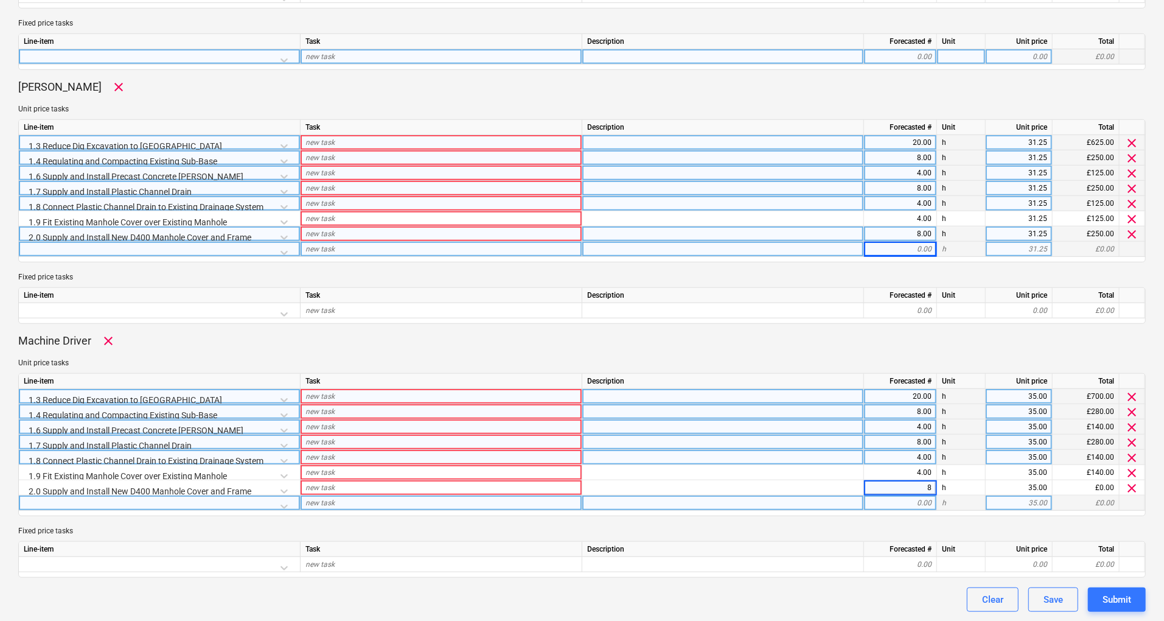
click at [919, 503] on div "0.00" at bounding box center [900, 502] width 63 height 15
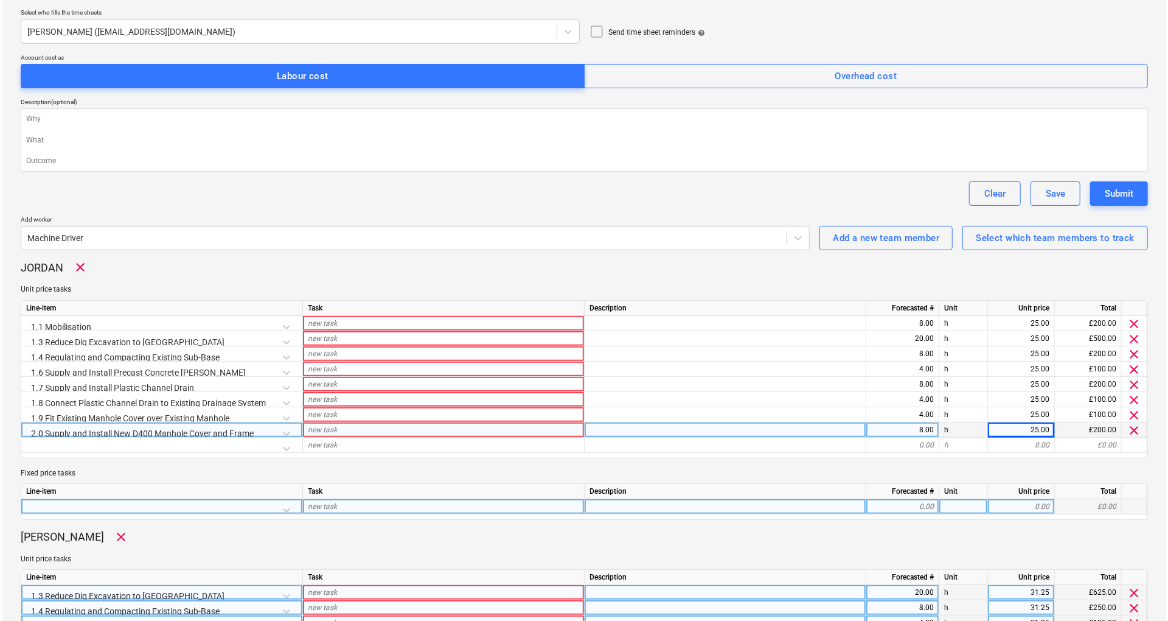
scroll to position [0, 0]
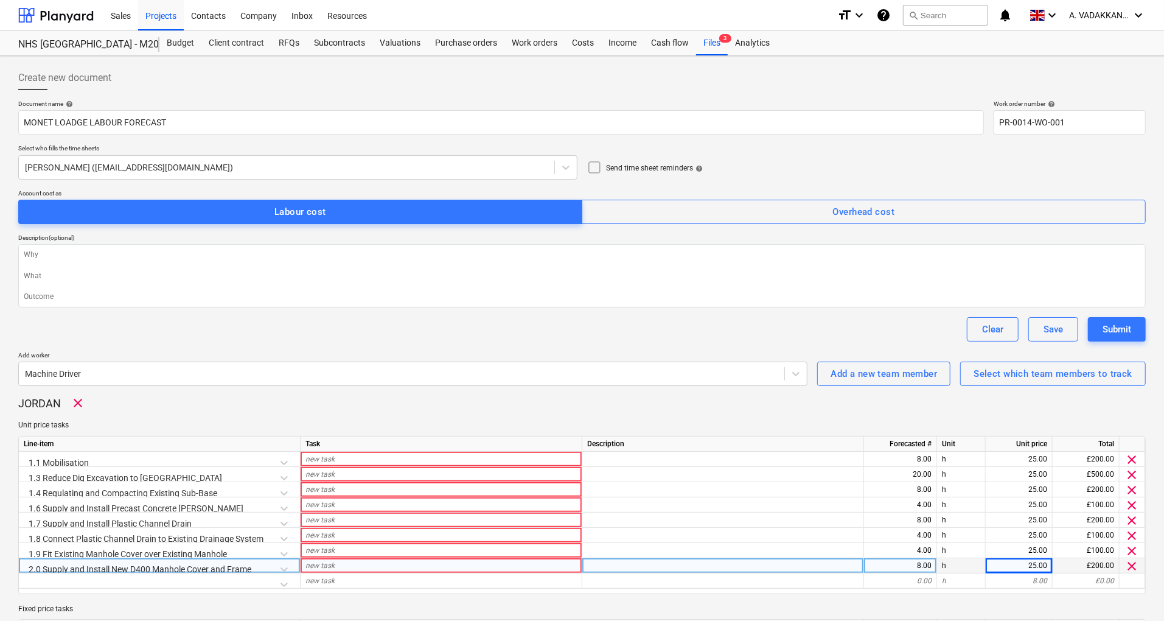
click at [596, 165] on icon at bounding box center [594, 167] width 15 height 15
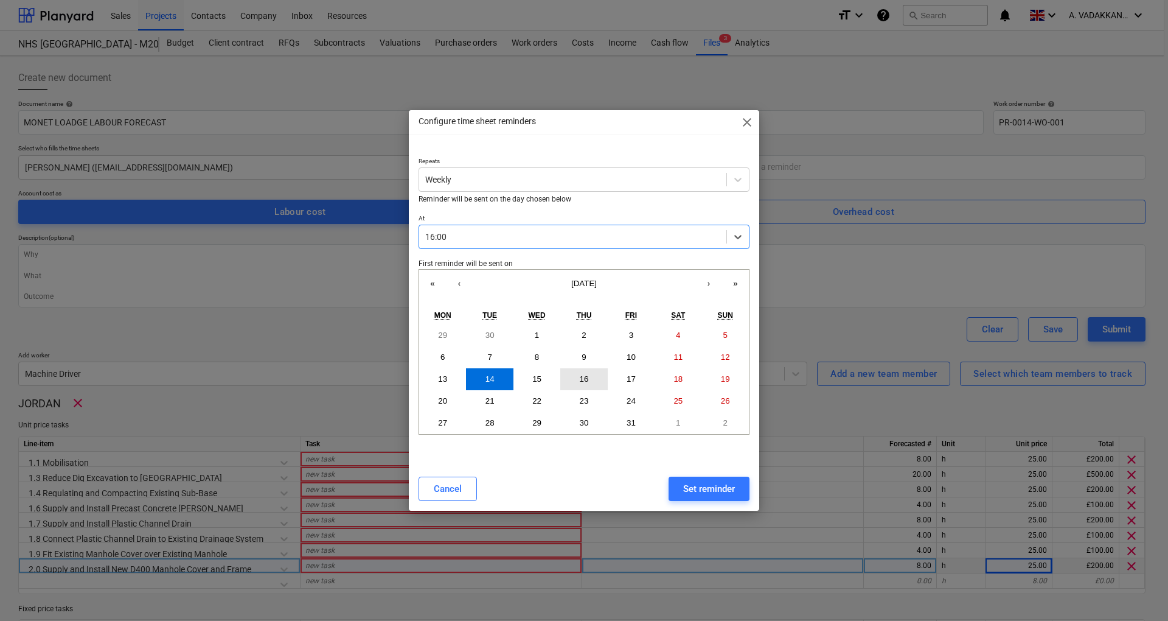
click at [573, 378] on button "16" at bounding box center [583, 379] width 47 height 22
click at [658, 377] on button "18" at bounding box center [678, 379] width 47 height 22
click at [500, 382] on button "14" at bounding box center [489, 379] width 47 height 22
click at [636, 381] on button "17" at bounding box center [631, 379] width 47 height 22
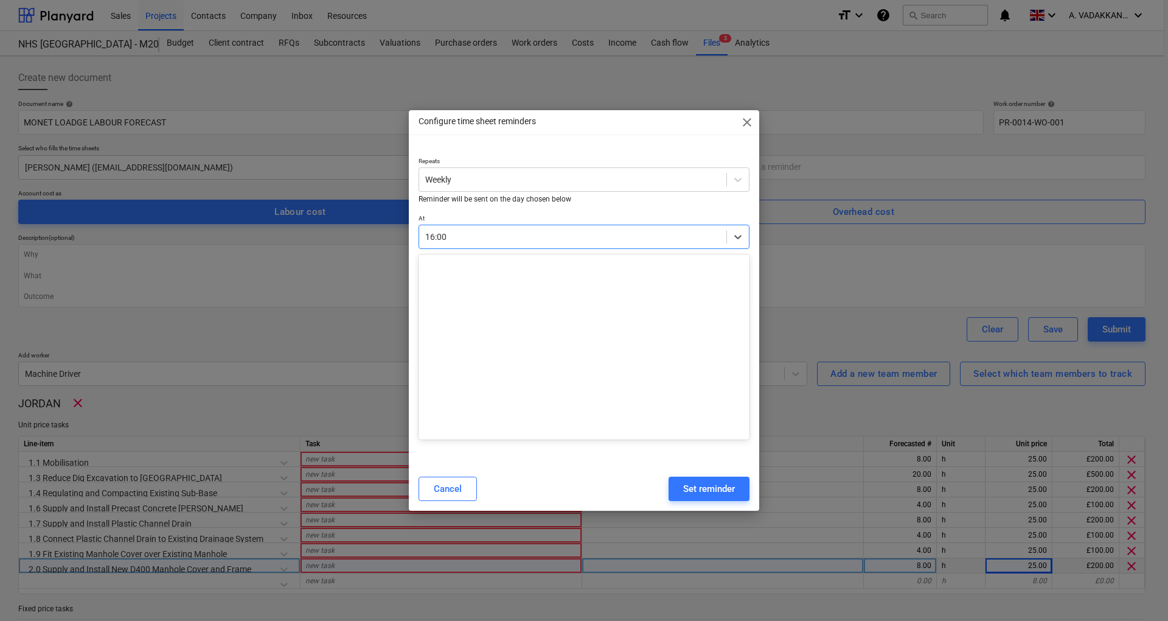
click at [566, 245] on div "16:00" at bounding box center [572, 236] width 307 height 17
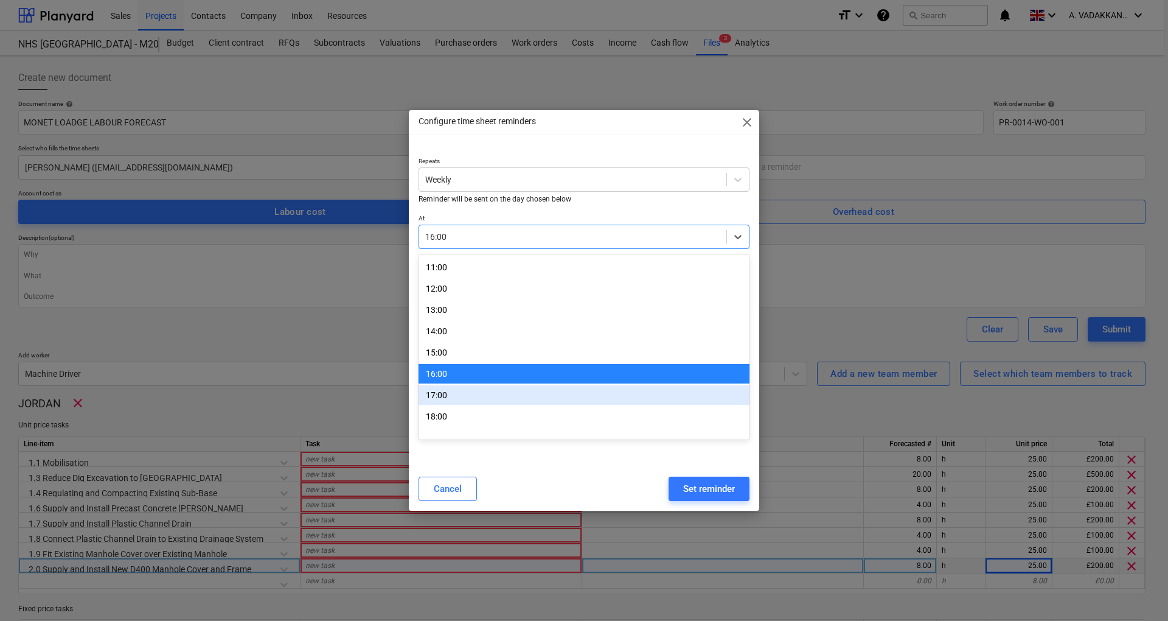
scroll to position [166, 0]
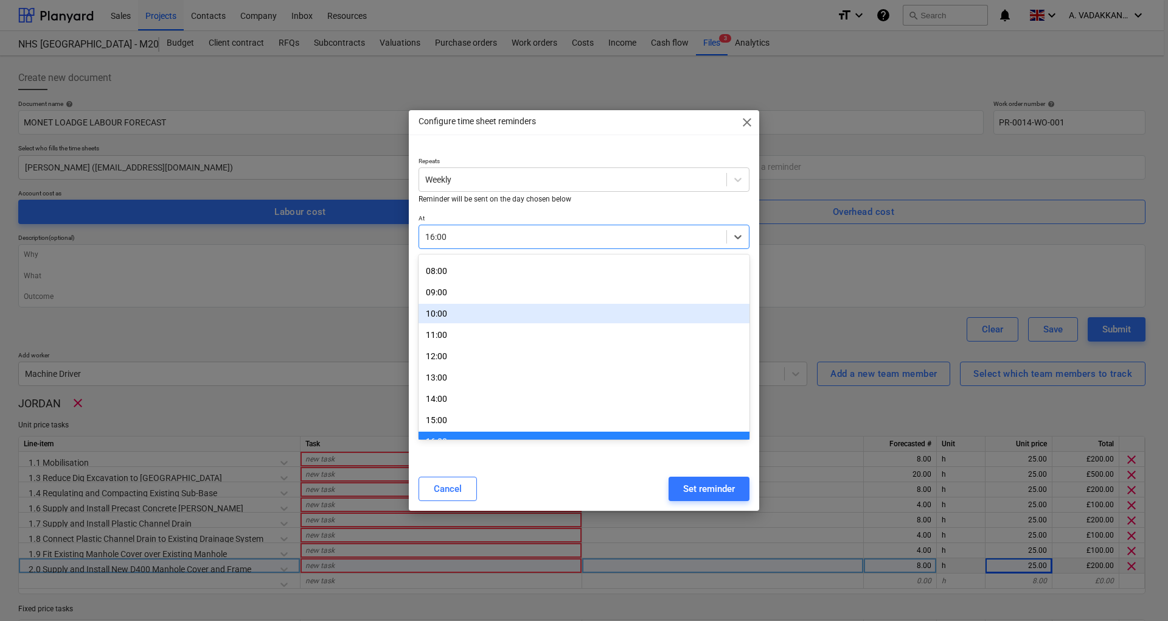
click at [486, 313] on div "10:00" at bounding box center [584, 313] width 331 height 19
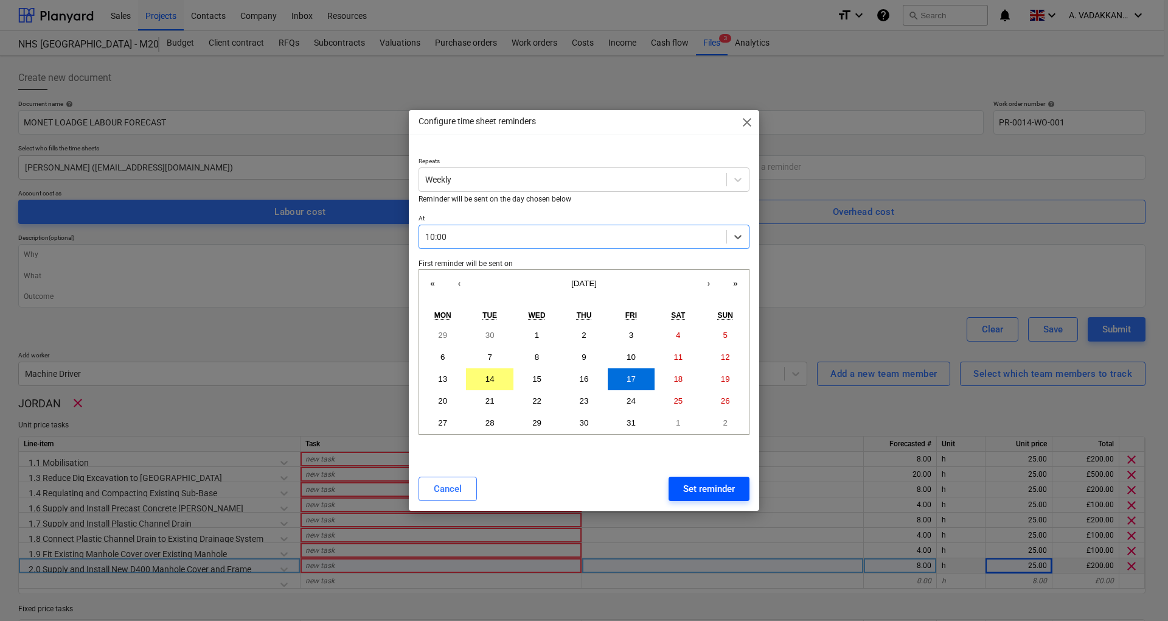
click at [695, 487] on div "Set reminder" at bounding box center [709, 489] width 52 height 16
type textarea "x"
type input "Weekly at 10:00, starting from [DATE]"
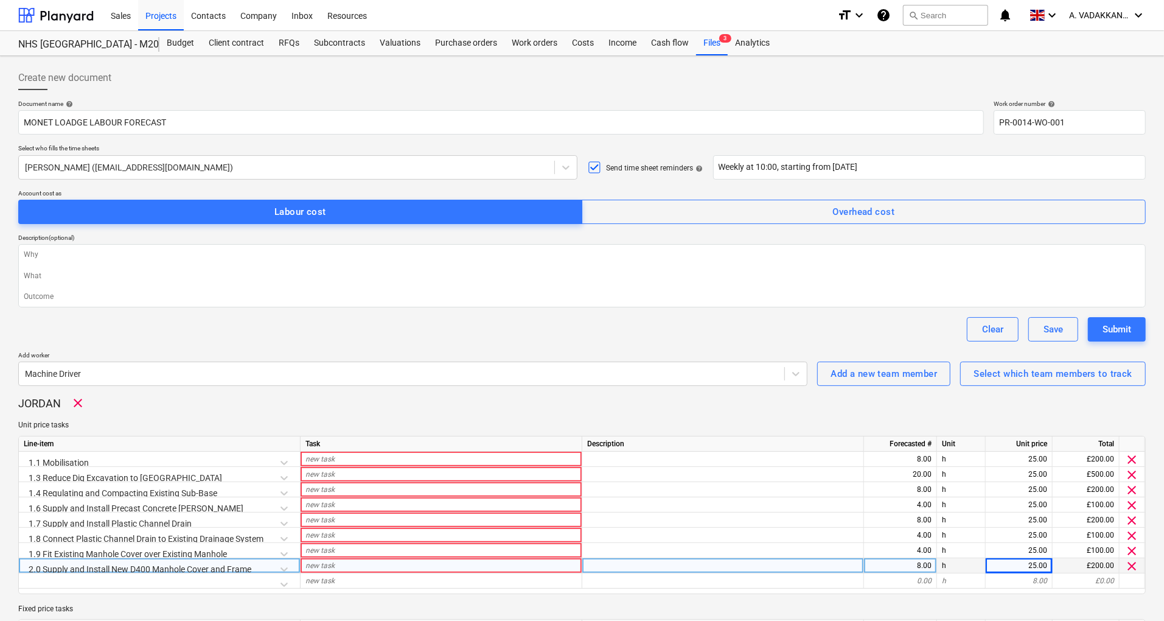
click at [598, 169] on icon at bounding box center [594, 167] width 15 height 15
click at [601, 169] on icon at bounding box center [594, 167] width 15 height 15
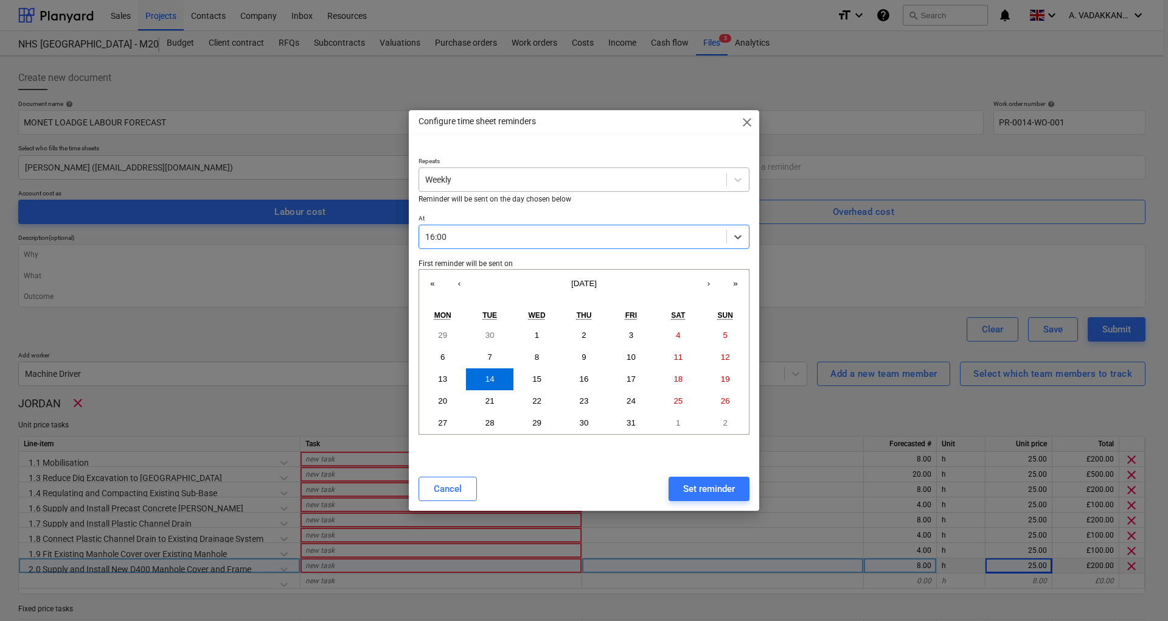
click at [582, 179] on div at bounding box center [572, 179] width 295 height 12
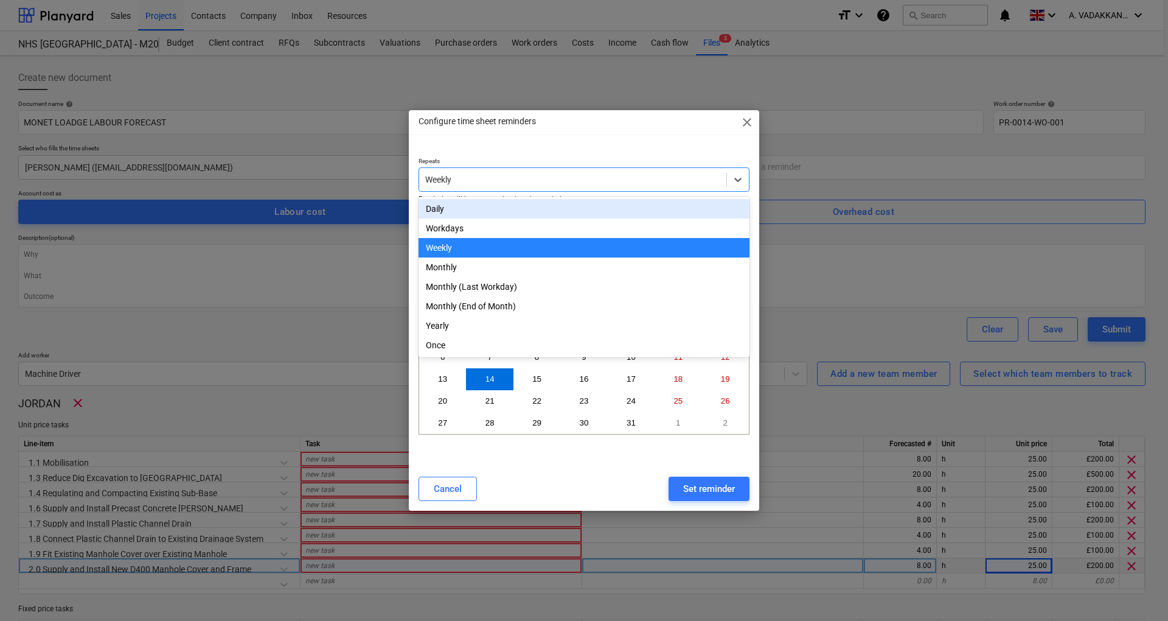
click at [479, 202] on div "Daily" at bounding box center [584, 208] width 331 height 19
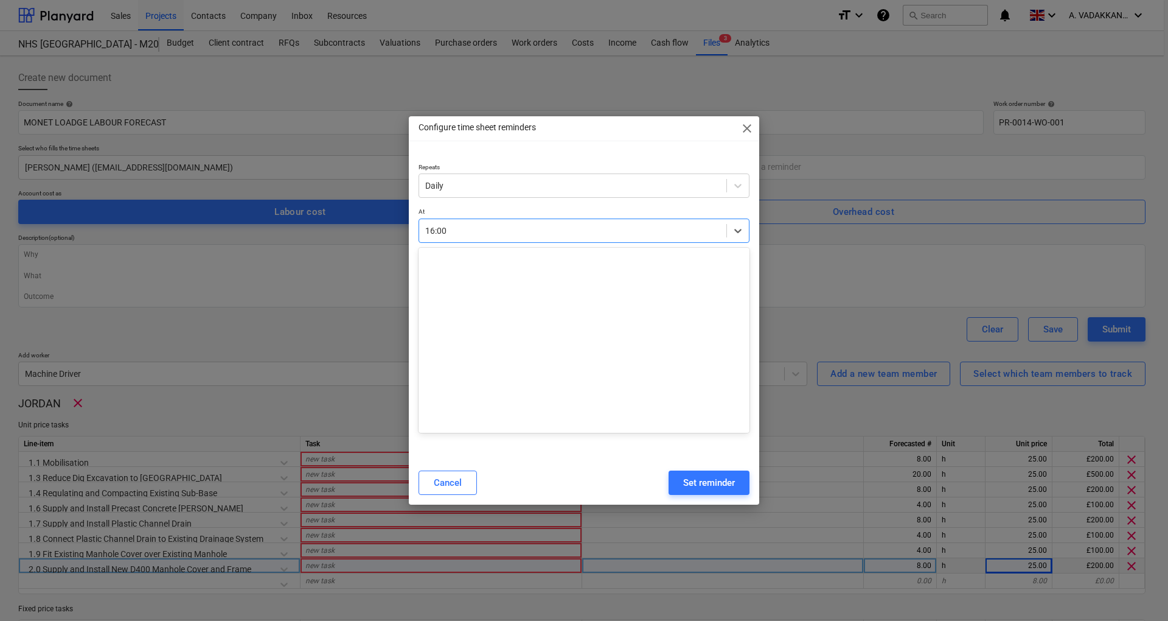
click at [575, 229] on div at bounding box center [572, 231] width 295 height 12
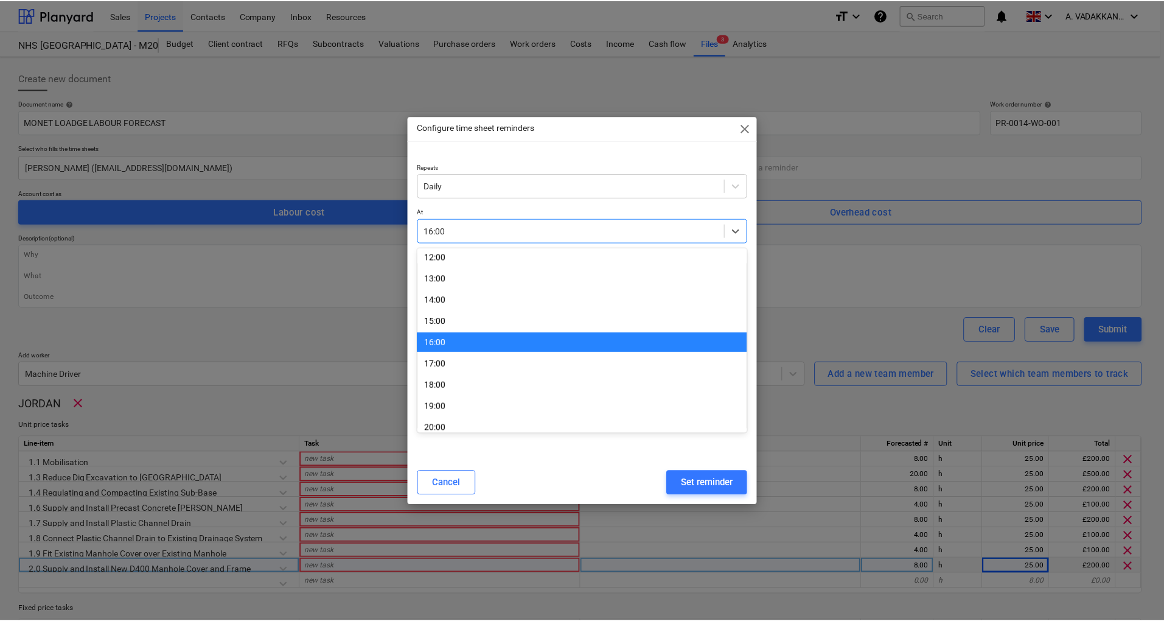
scroll to position [247, 0]
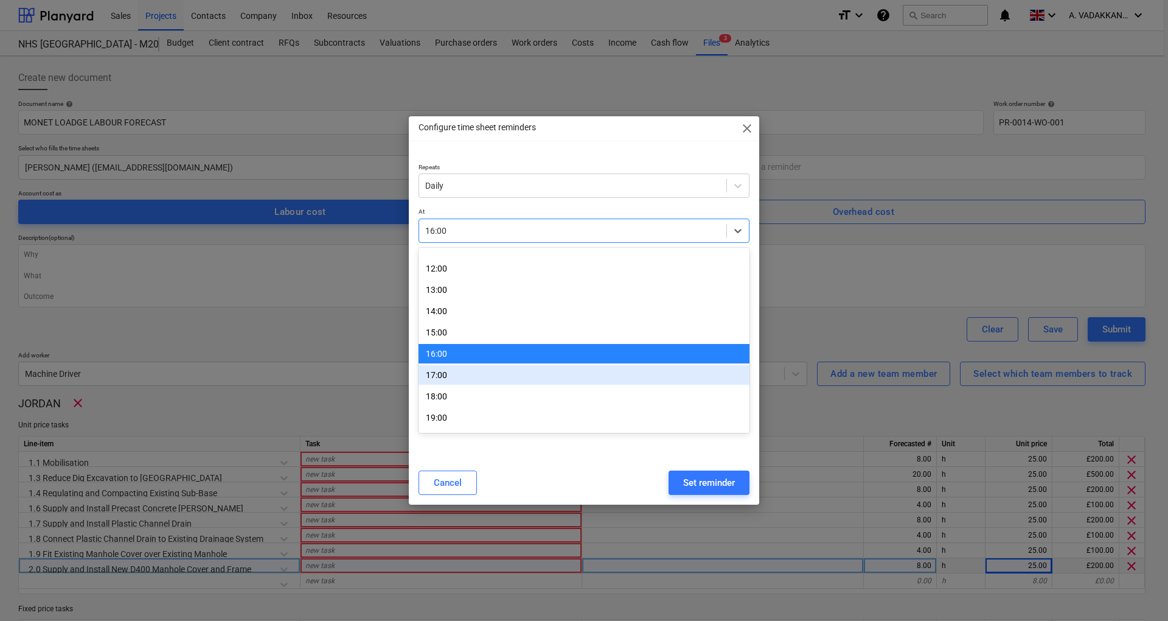
click at [446, 366] on div "17:00" at bounding box center [584, 374] width 331 height 19
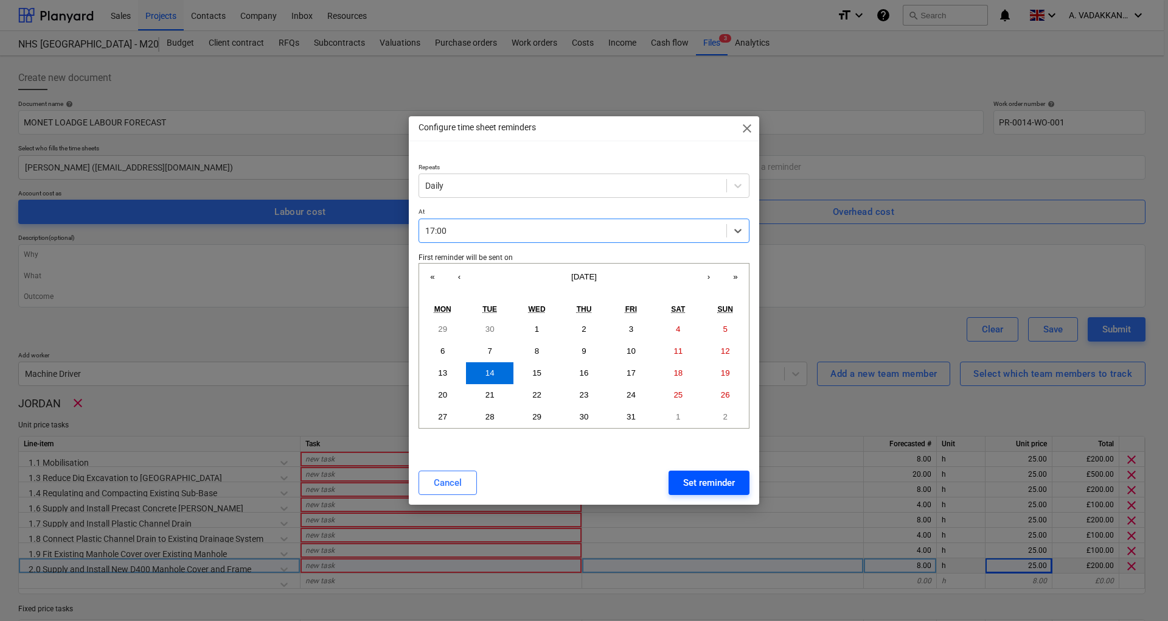
click at [712, 488] on div "Set reminder" at bounding box center [709, 483] width 52 height 16
type textarea "x"
type input "Daily at 17:00, starting from [GEOGRAPHIC_DATA][DATE]"
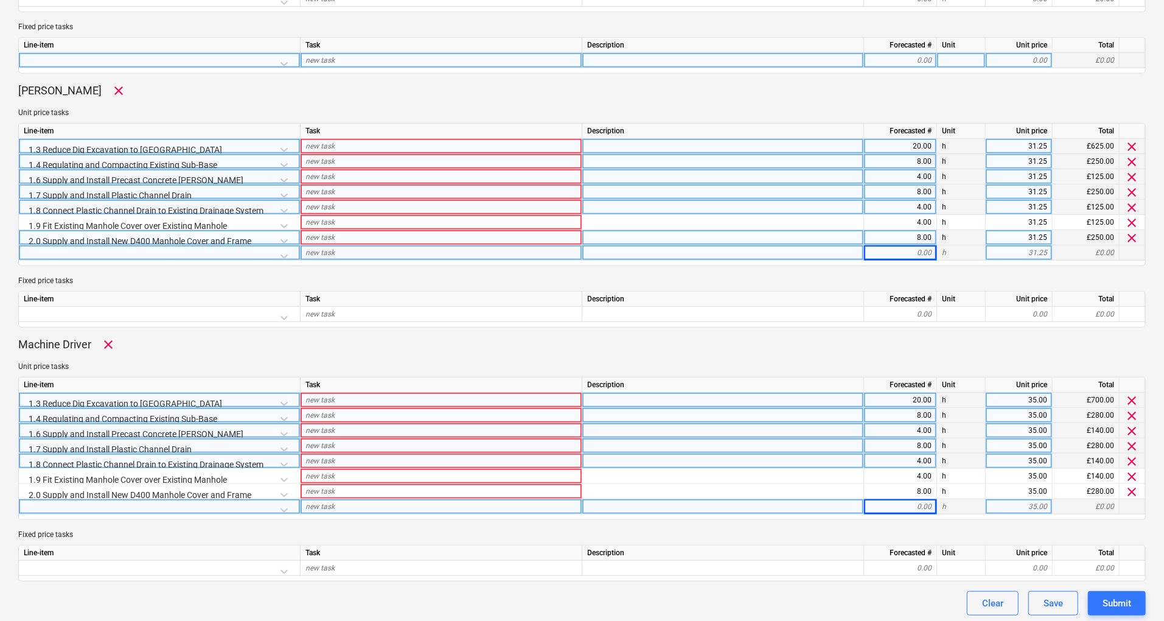
scroll to position [585, 0]
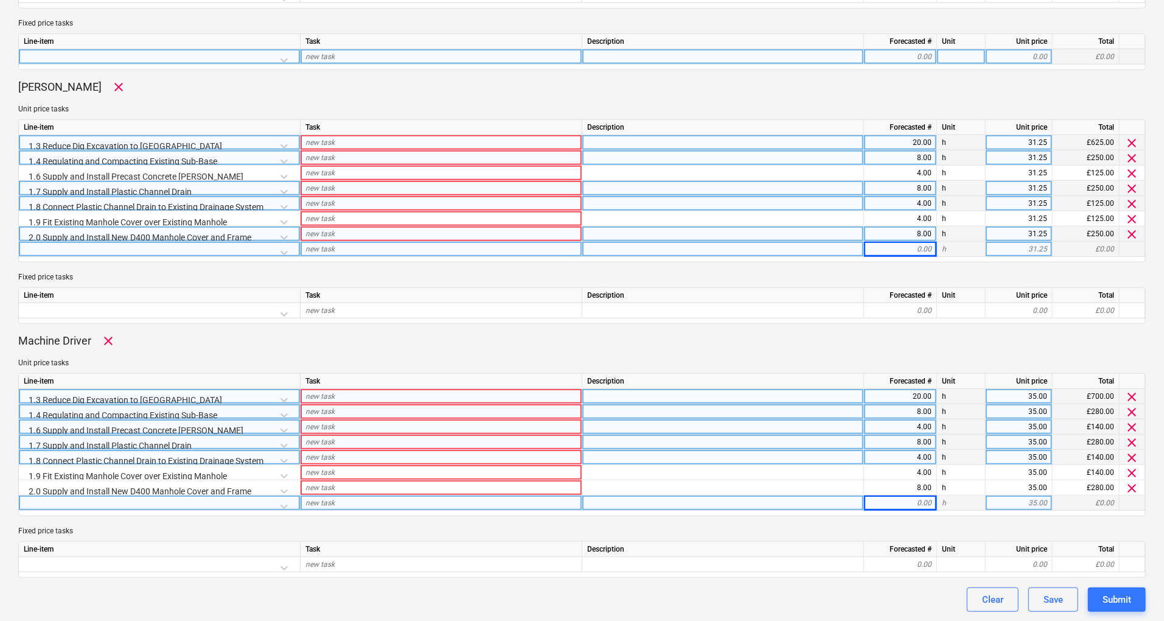
click at [1090, 601] on button "Submit" at bounding box center [1117, 599] width 58 height 24
type textarea "x"
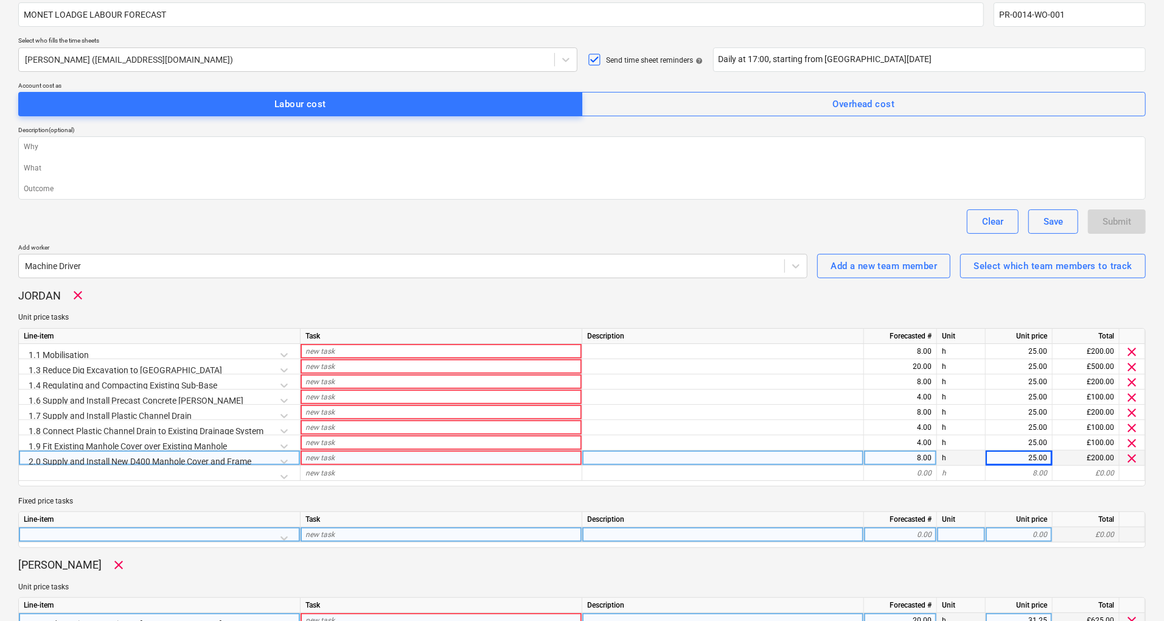
scroll to position [179, 0]
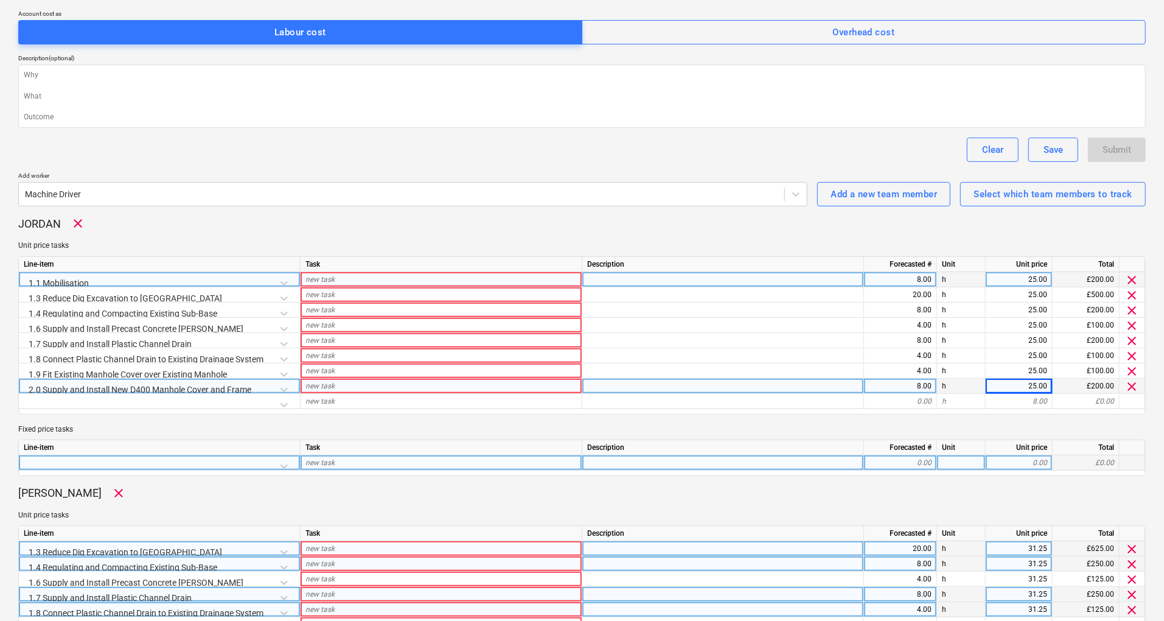
click at [471, 276] on div "new task" at bounding box center [442, 279] width 282 height 15
type input "labour"
type textarea "x"
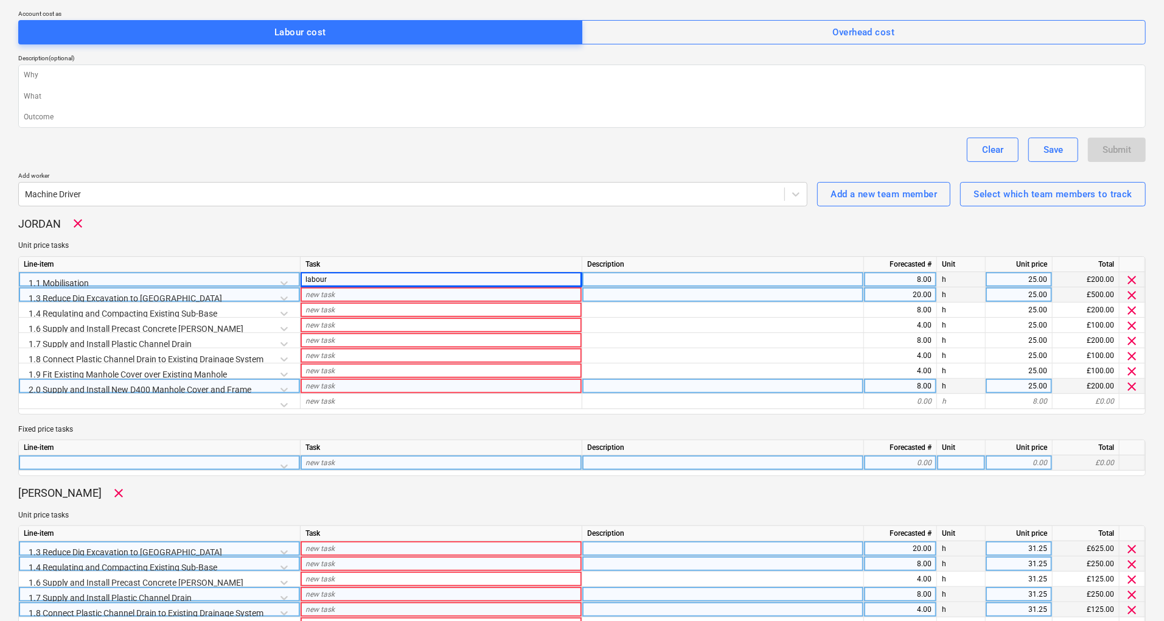
click at [456, 287] on div "new task" at bounding box center [442, 294] width 282 height 15
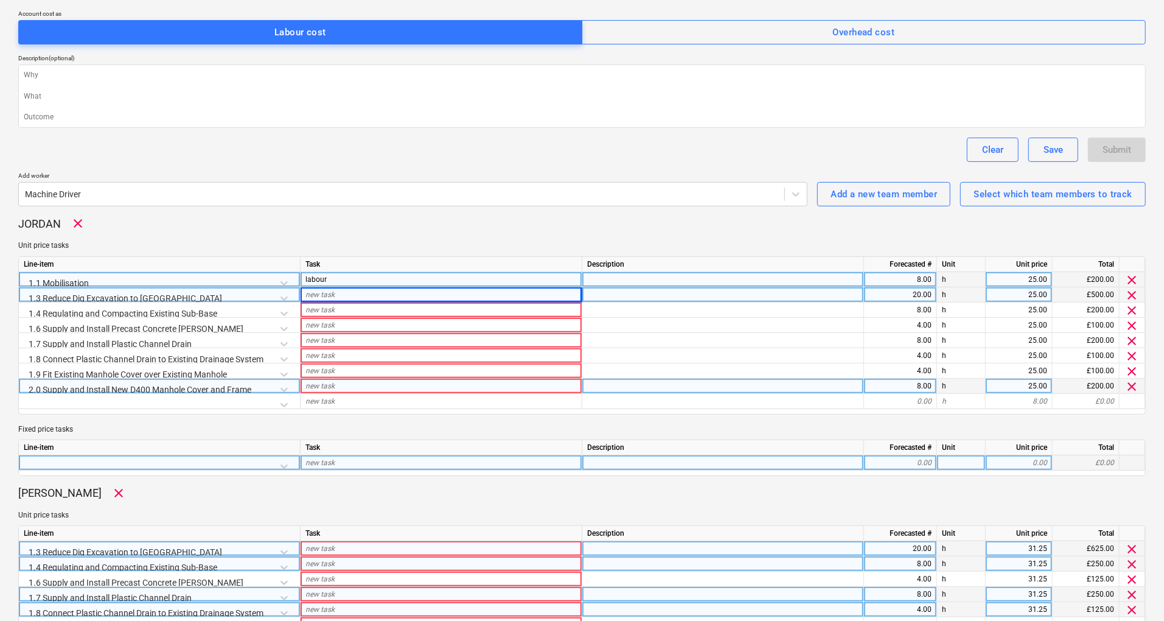
click at [363, 272] on div "labour" at bounding box center [442, 279] width 282 height 15
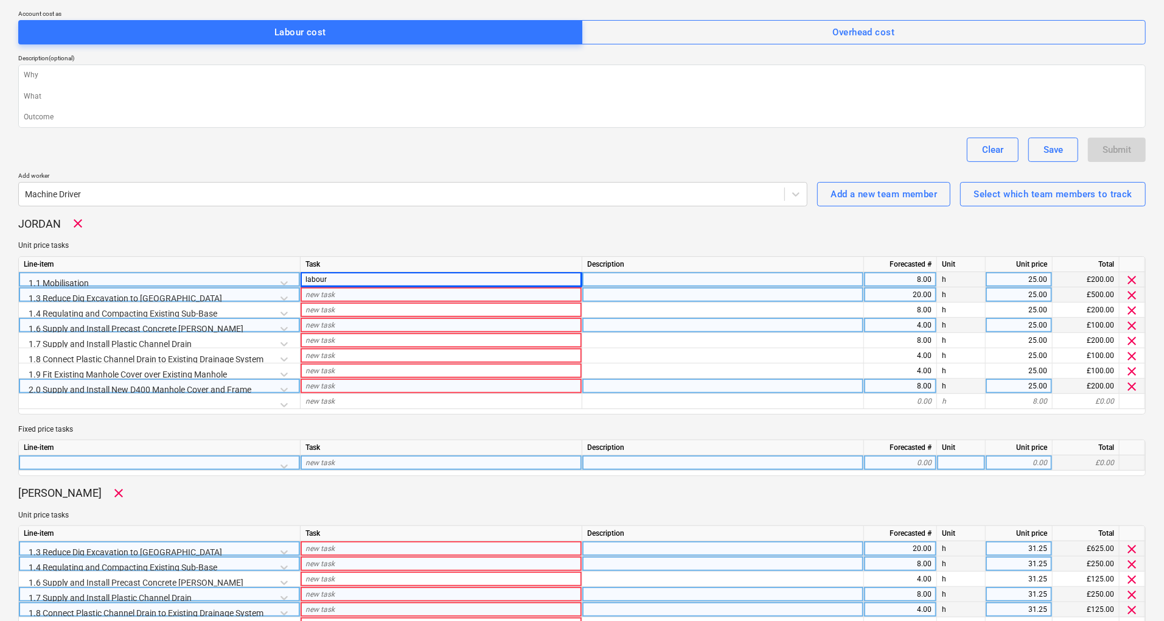
click at [386, 324] on div "new task" at bounding box center [442, 325] width 282 height 15
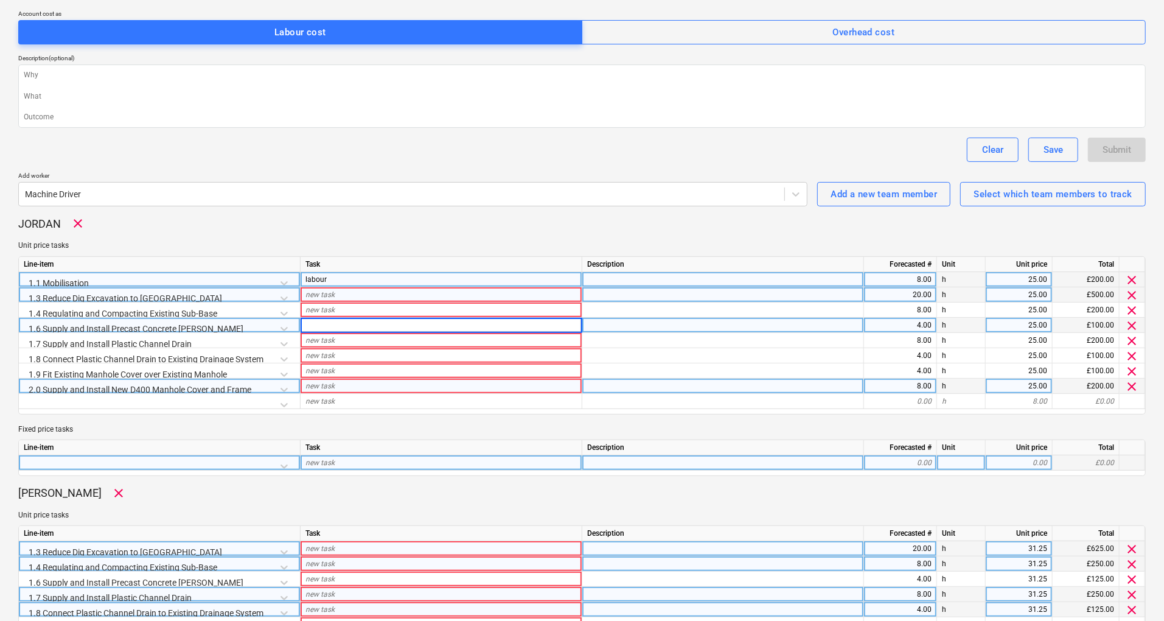
click at [395, 292] on div "new task" at bounding box center [442, 294] width 282 height 15
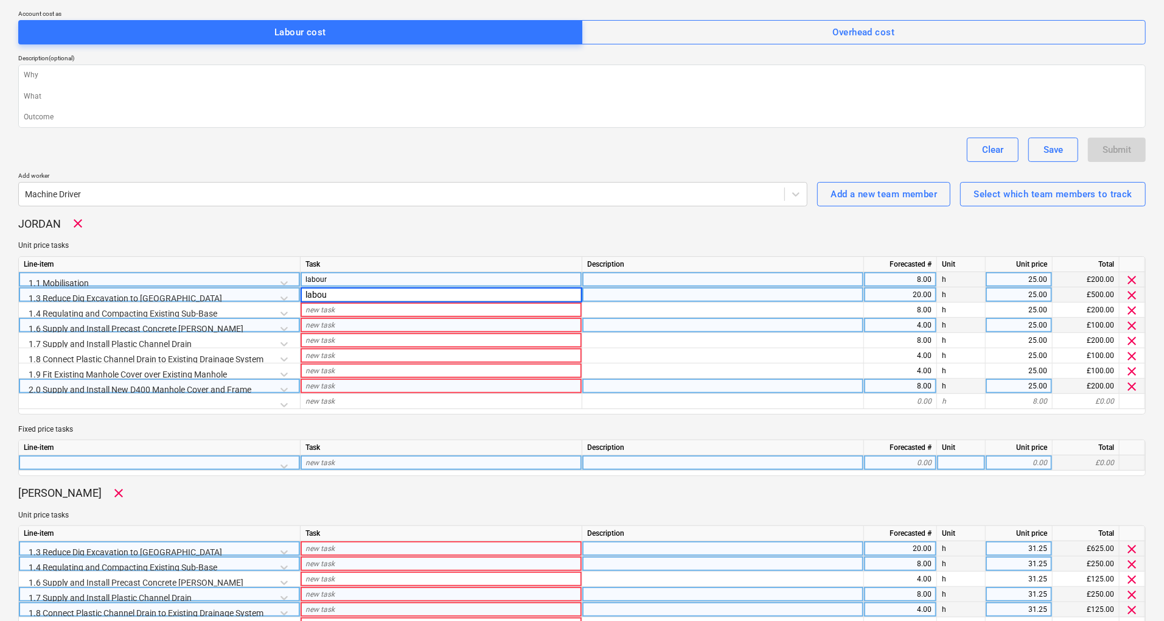
type input "labour"
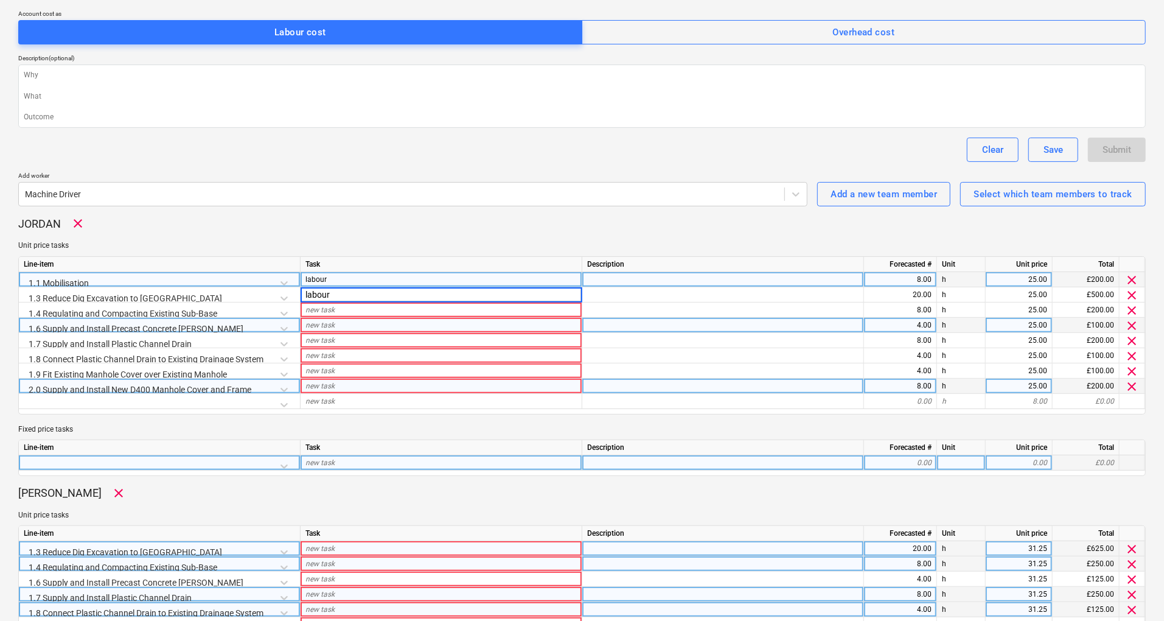
drag, startPoint x: 373, startPoint y: 287, endPoint x: 297, endPoint y: 284, distance: 76.1
click at [297, 284] on div "Line-item Task Description Forecasted # Unit Unit price Total 1.1 Mobilisation …" at bounding box center [581, 335] width 1127 height 158
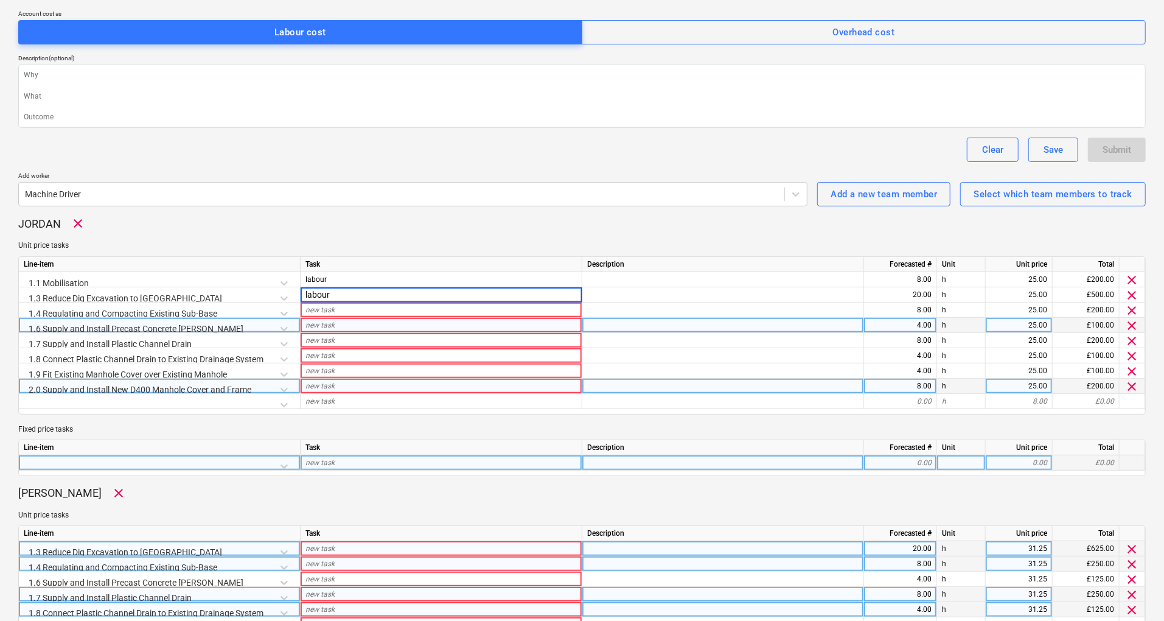
click at [335, 318] on div "new task" at bounding box center [442, 325] width 282 height 15
type textarea "x"
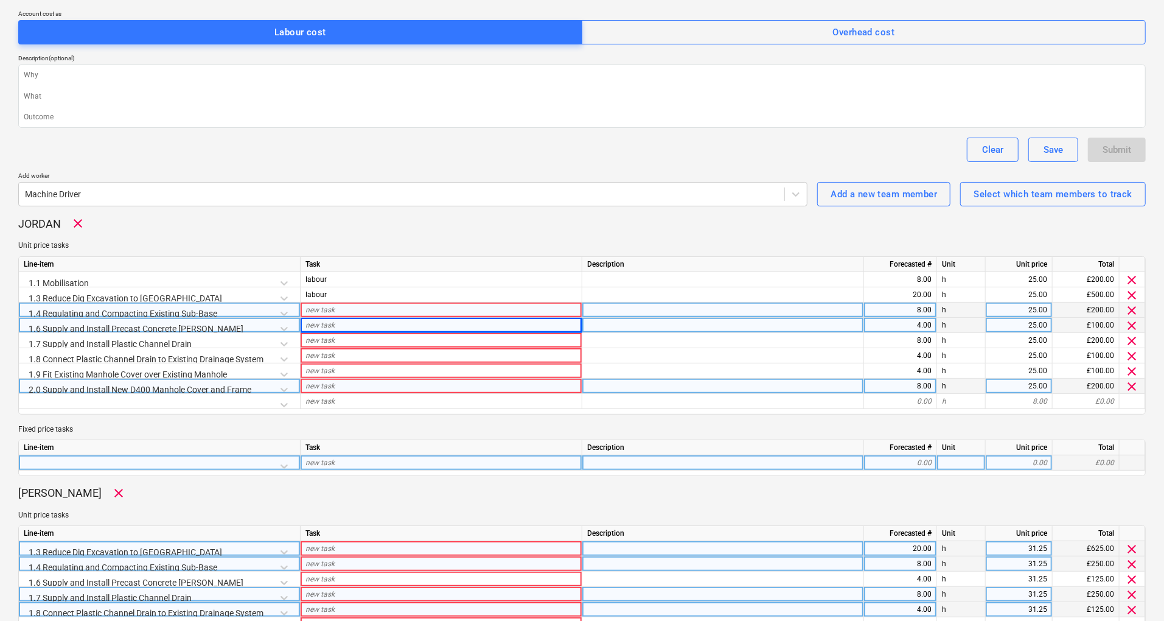
click at [339, 313] on div "new task" at bounding box center [442, 309] width 282 height 15
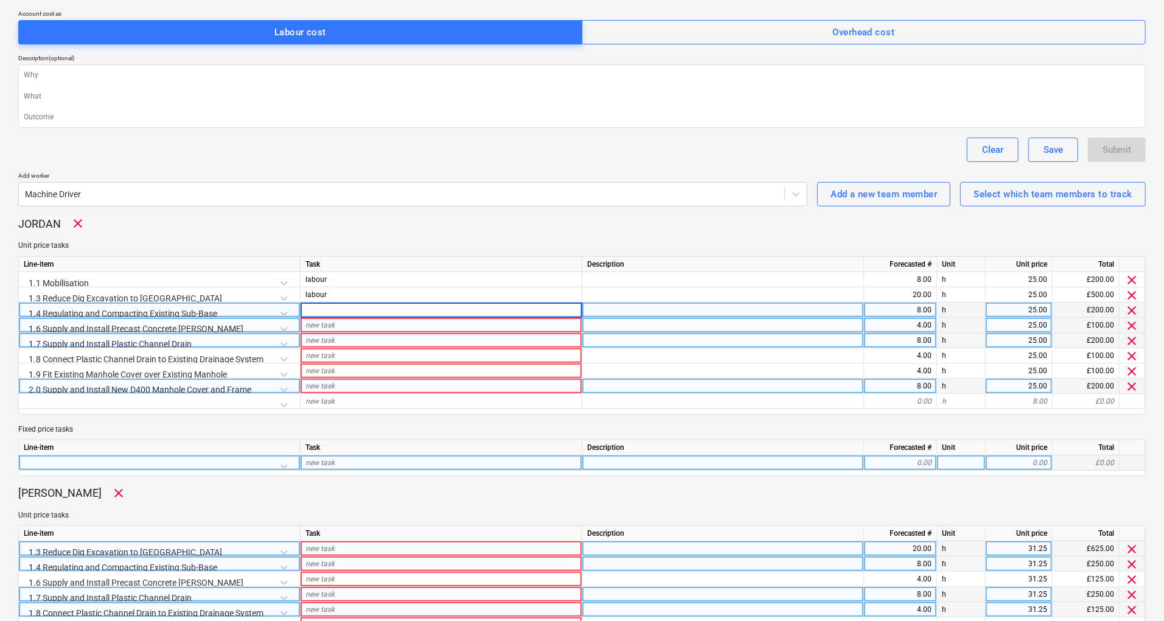
type input "labour"
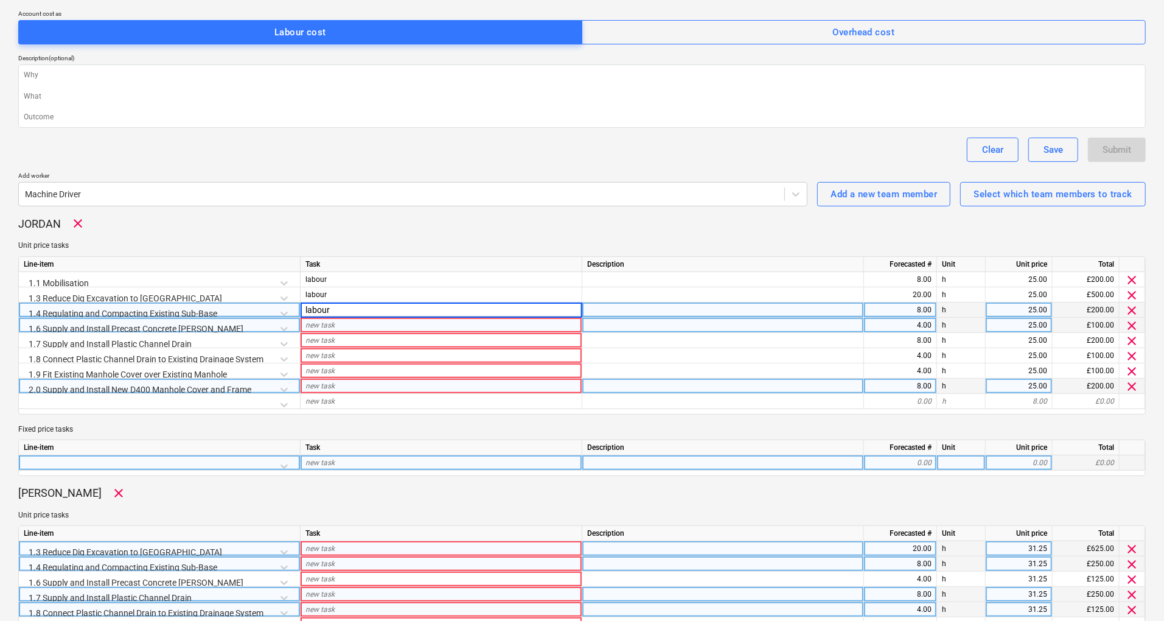
click at [343, 324] on div "new task" at bounding box center [442, 325] width 282 height 15
type textarea "x"
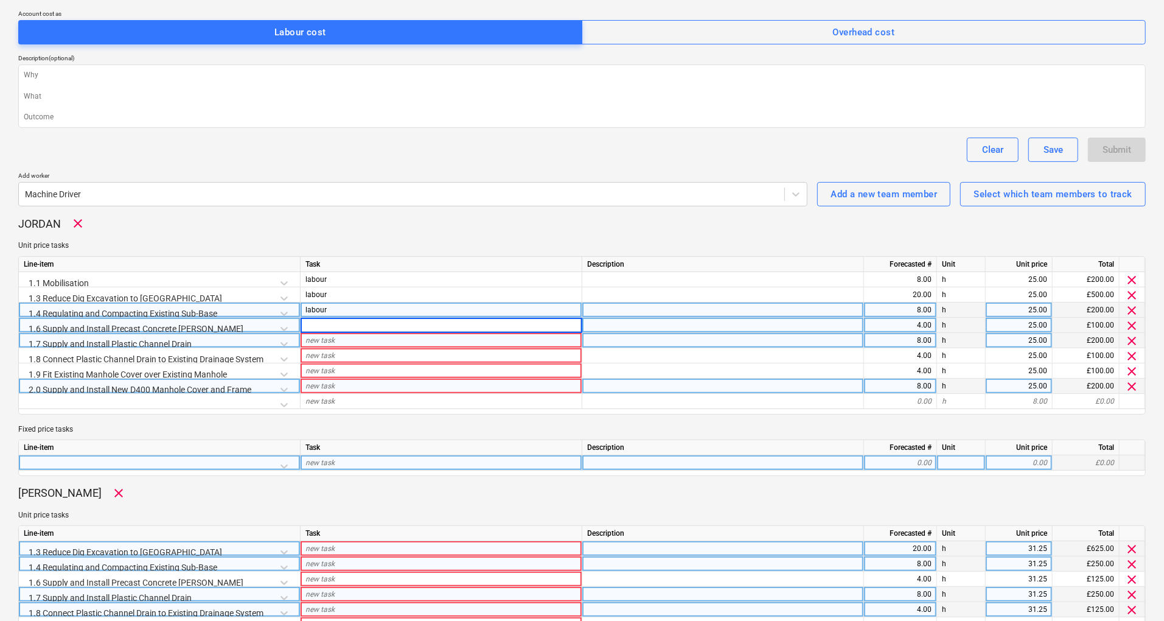
type input "labour"
click at [342, 333] on div "new task" at bounding box center [442, 340] width 282 height 15
type textarea "x"
type input "labour"
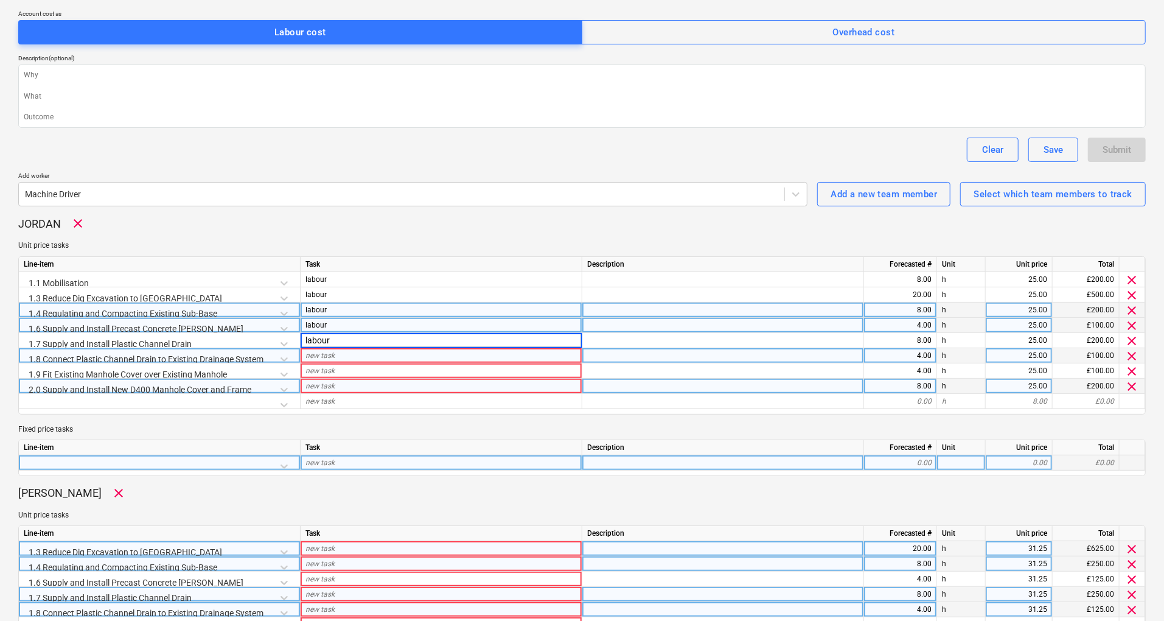
click at [346, 352] on div "new task" at bounding box center [442, 355] width 282 height 15
type textarea "x"
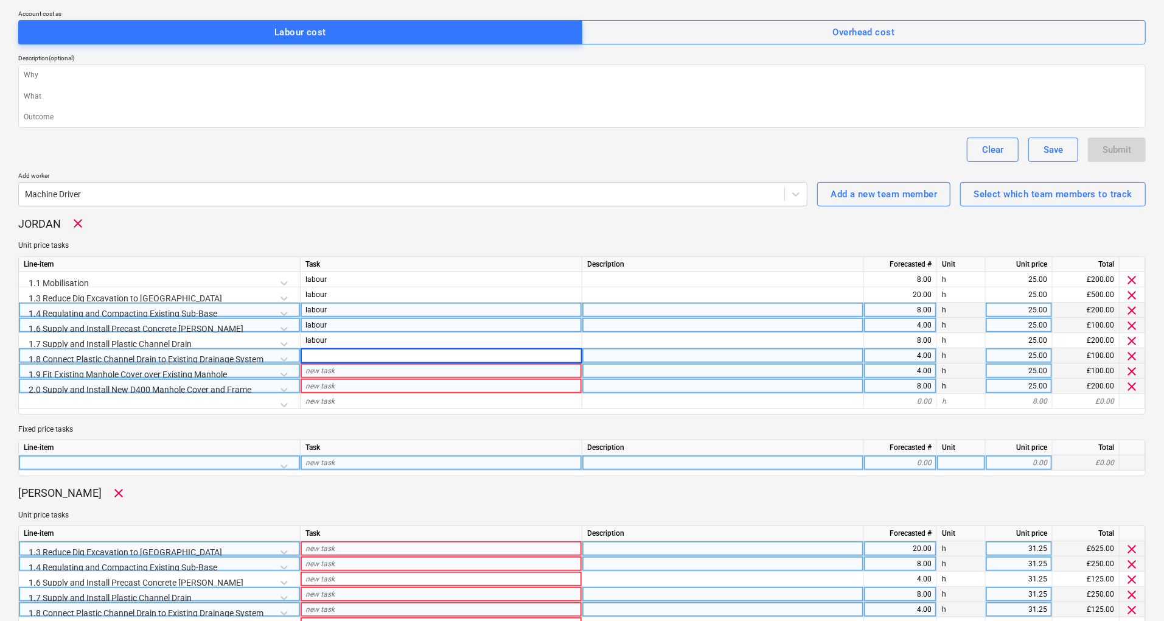
type input "labour"
click at [352, 369] on div "new task" at bounding box center [442, 370] width 282 height 15
type textarea "x"
type input "labour"
click at [353, 380] on div "new task" at bounding box center [442, 385] width 282 height 15
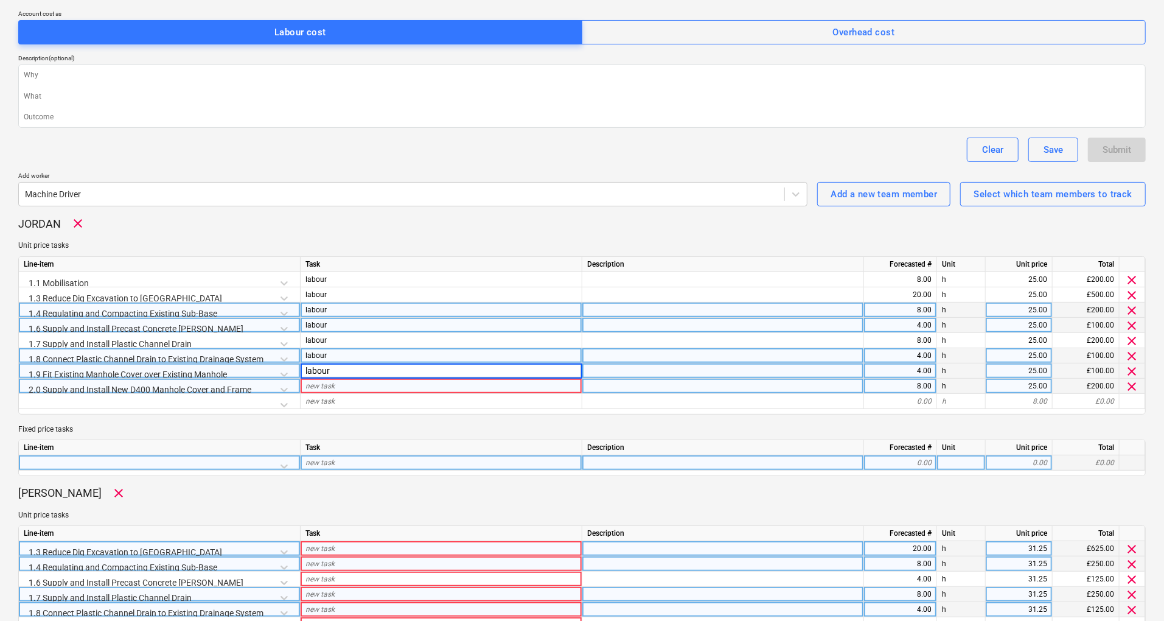
type textarea "x"
type input "labour"
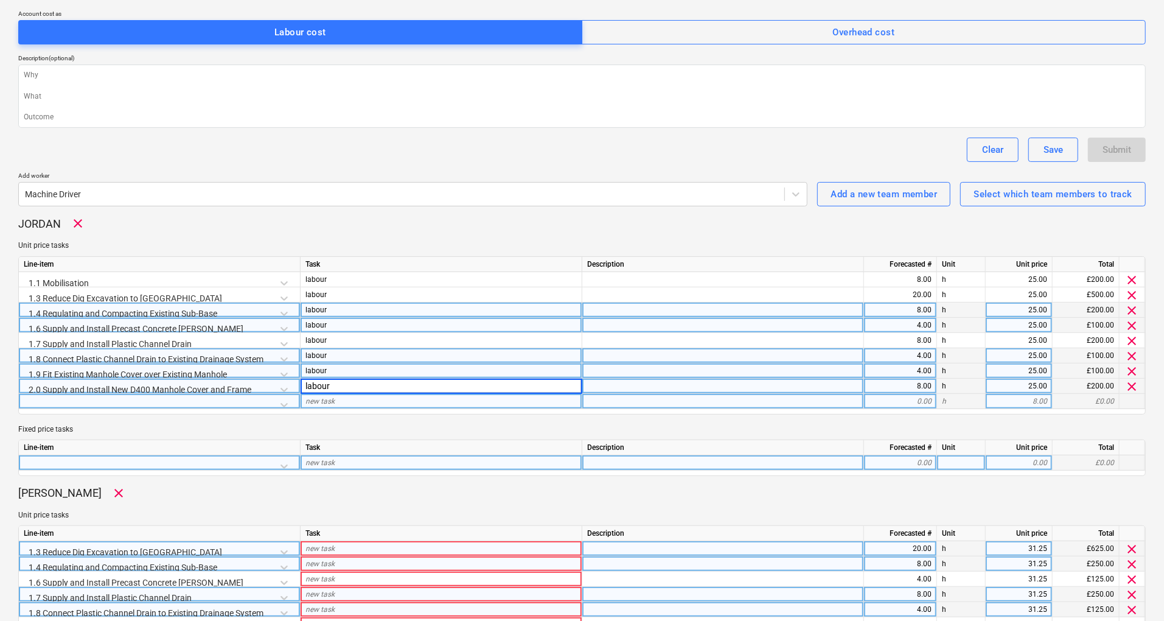
click at [381, 403] on div "new task" at bounding box center [442, 401] width 282 height 15
type textarea "x"
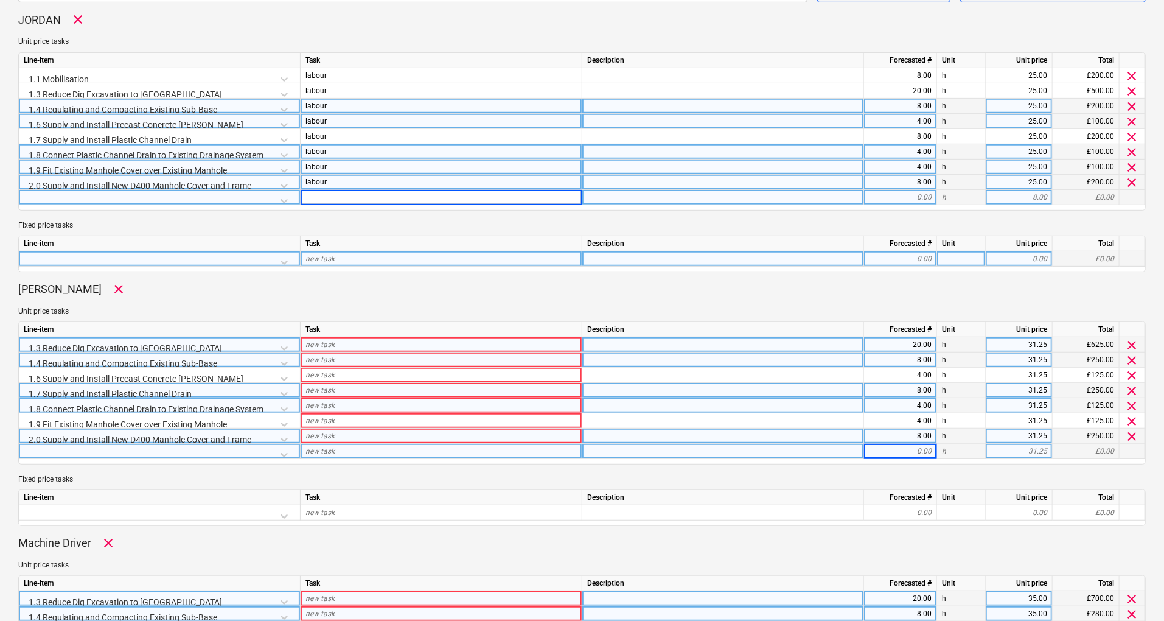
scroll to position [423, 0]
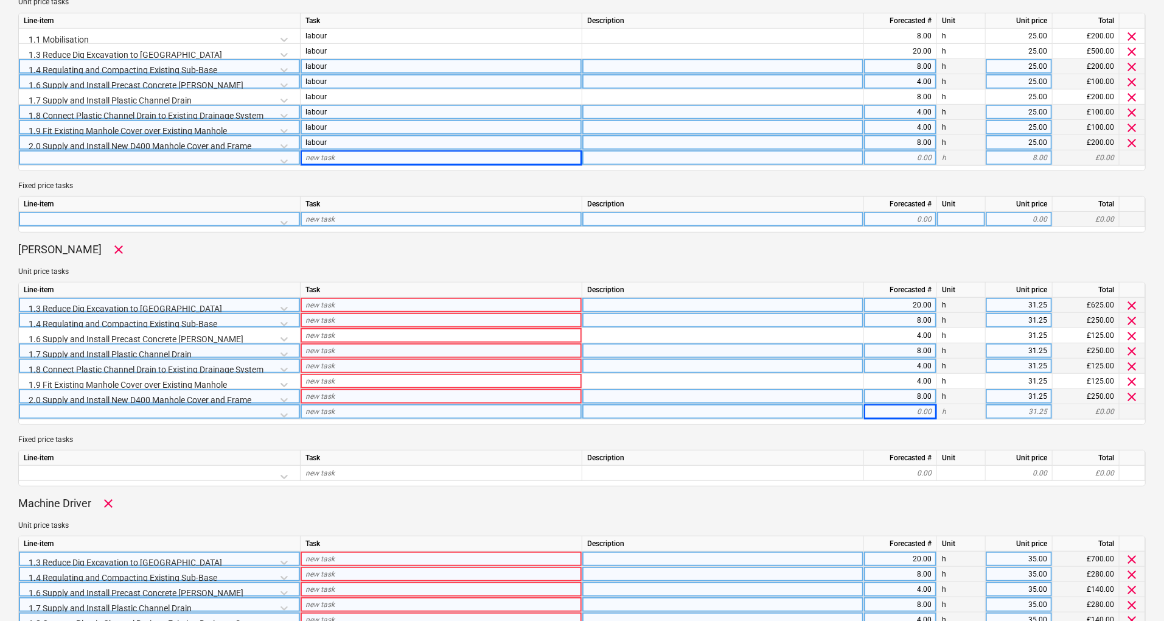
click at [366, 307] on div "new task" at bounding box center [442, 305] width 282 height 15
type input "labour"
click at [369, 321] on div "new task" at bounding box center [442, 320] width 282 height 15
type textarea "x"
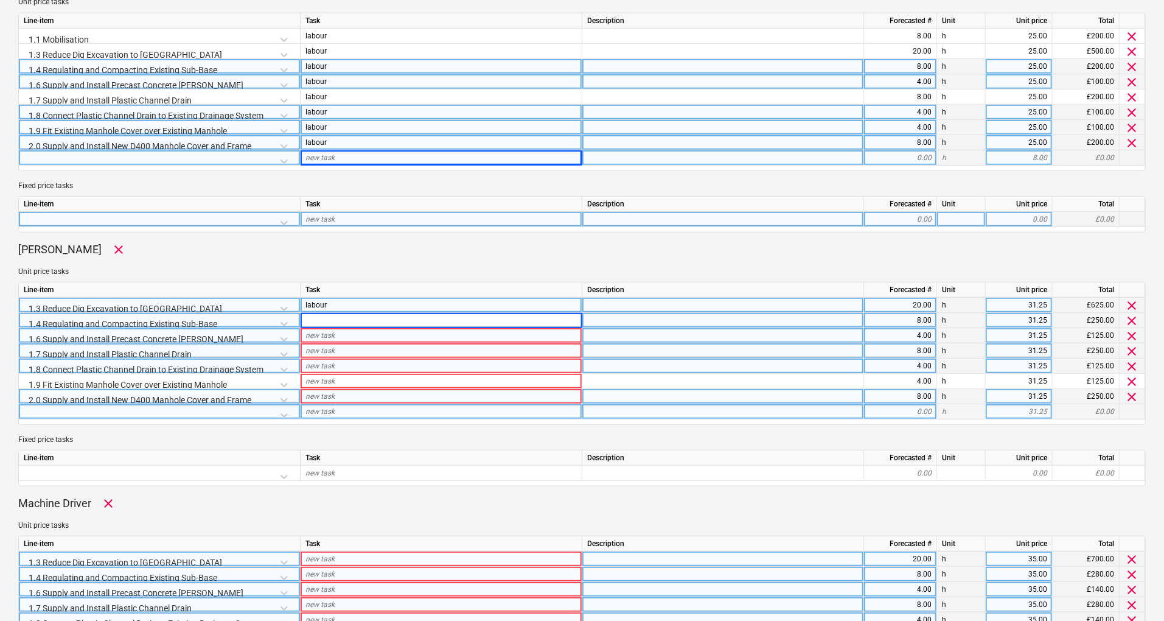
type input "labour"
click at [365, 337] on div "new task" at bounding box center [442, 335] width 282 height 15
type textarea "x"
type input "labour"
click at [374, 358] on div "new task" at bounding box center [442, 365] width 282 height 15
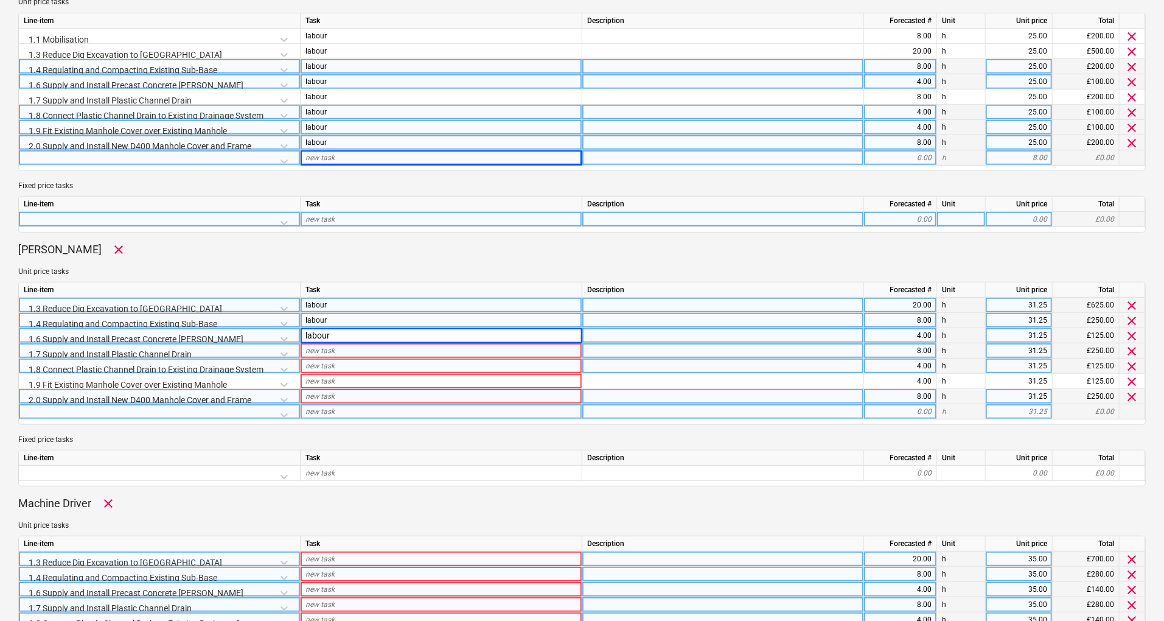
type textarea "x"
click at [374, 353] on div "new task" at bounding box center [442, 350] width 282 height 15
type input "labour"
click at [375, 361] on div "new task" at bounding box center [442, 365] width 282 height 15
type textarea "x"
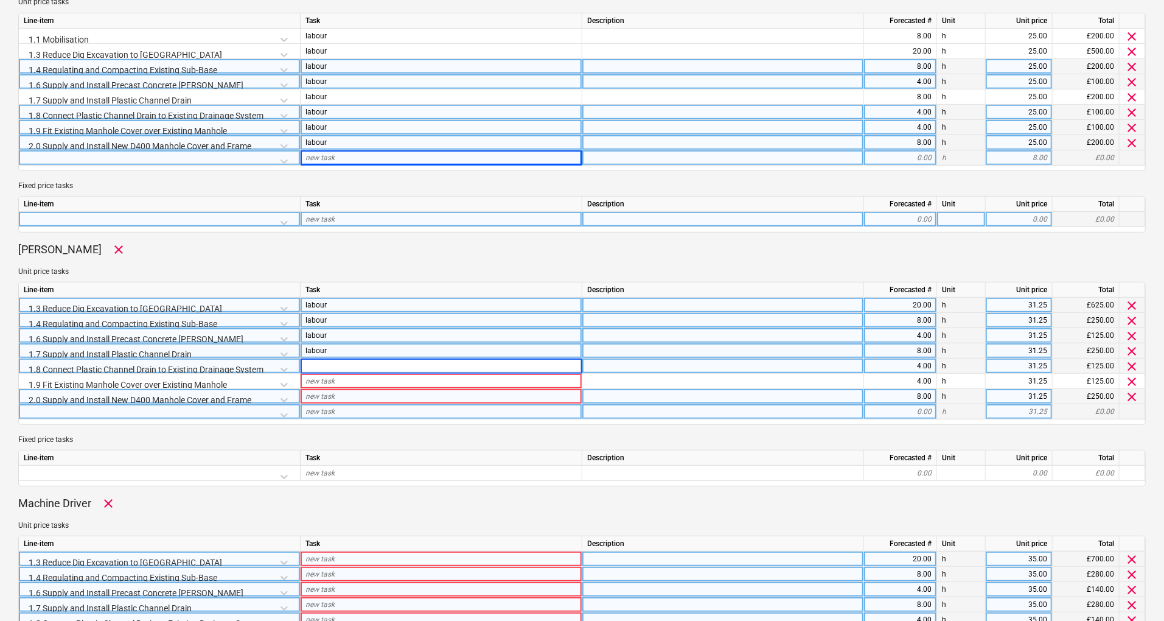
type input "labour"
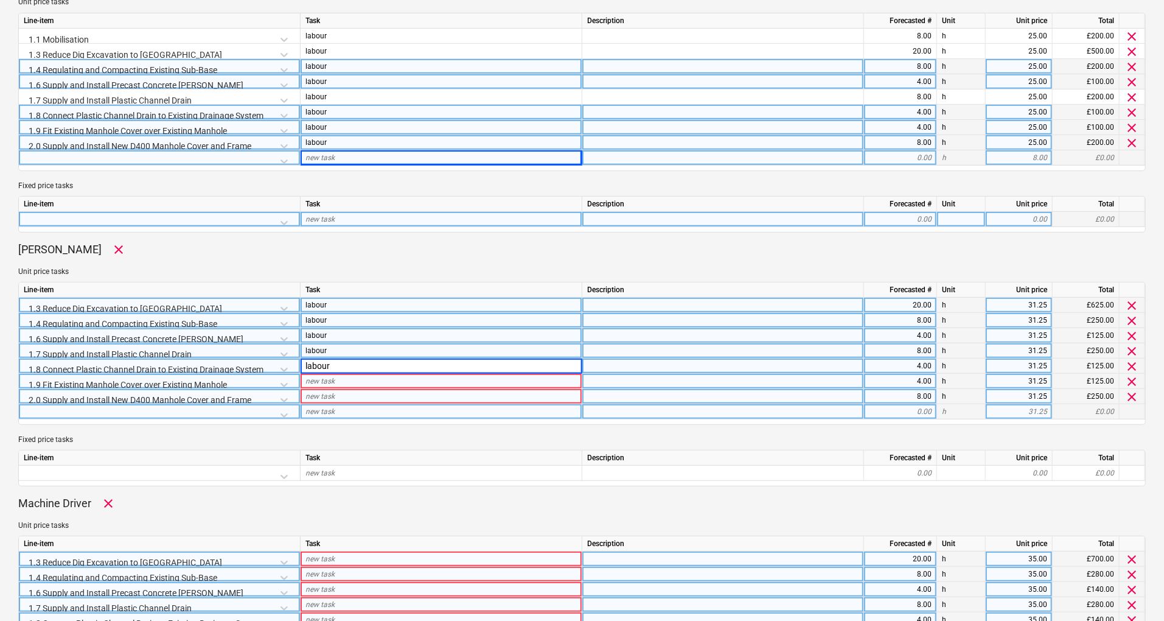
click at [373, 380] on div "new task" at bounding box center [442, 381] width 282 height 15
type textarea "x"
type input "labour"
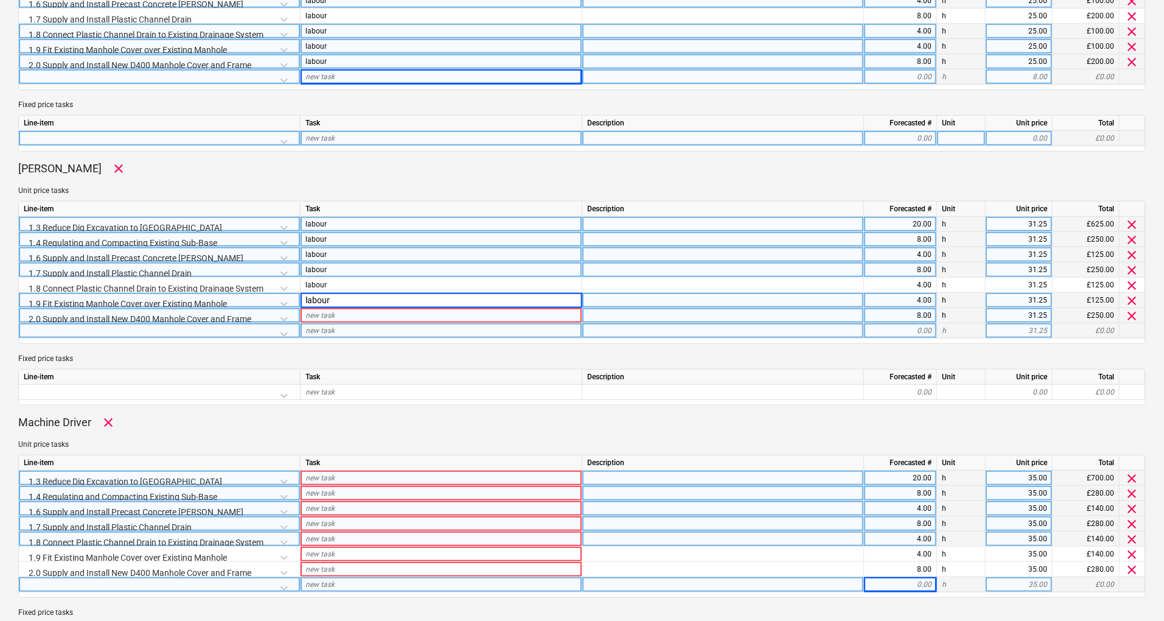
click at [360, 316] on div "new task" at bounding box center [442, 315] width 282 height 15
type textarea "x"
type input "labour"
click at [359, 475] on div "new task" at bounding box center [442, 477] width 282 height 15
type textarea "x"
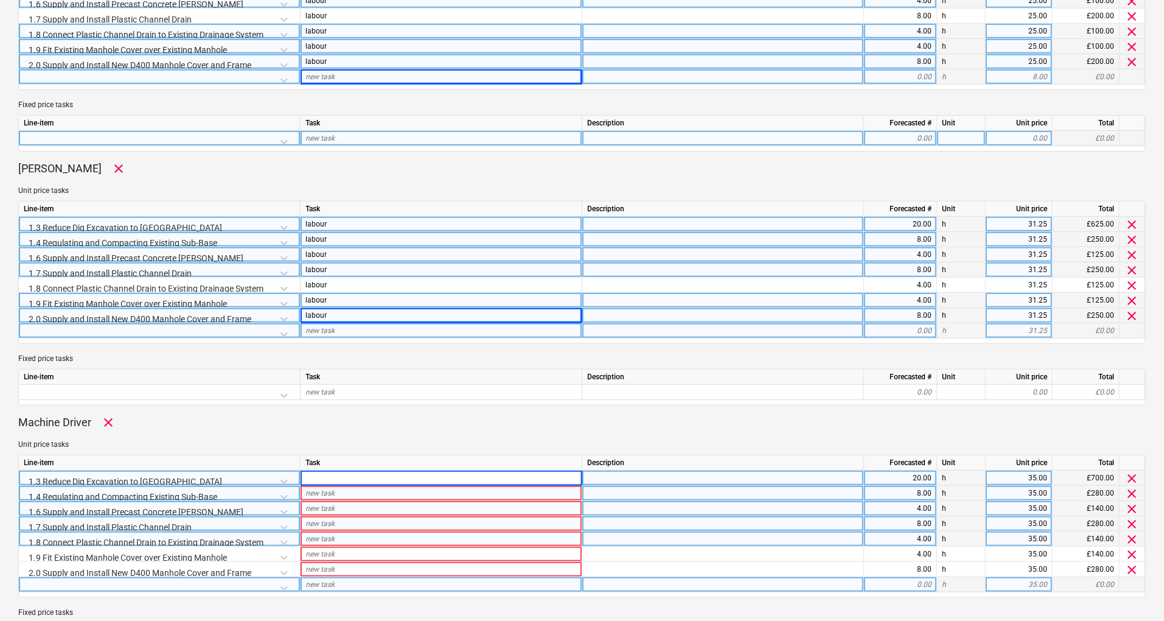
type input "labour"
click at [352, 494] on div "new task" at bounding box center [442, 493] width 282 height 15
type textarea "x"
type input "labour"
click at [348, 504] on div "new task" at bounding box center [442, 508] width 282 height 15
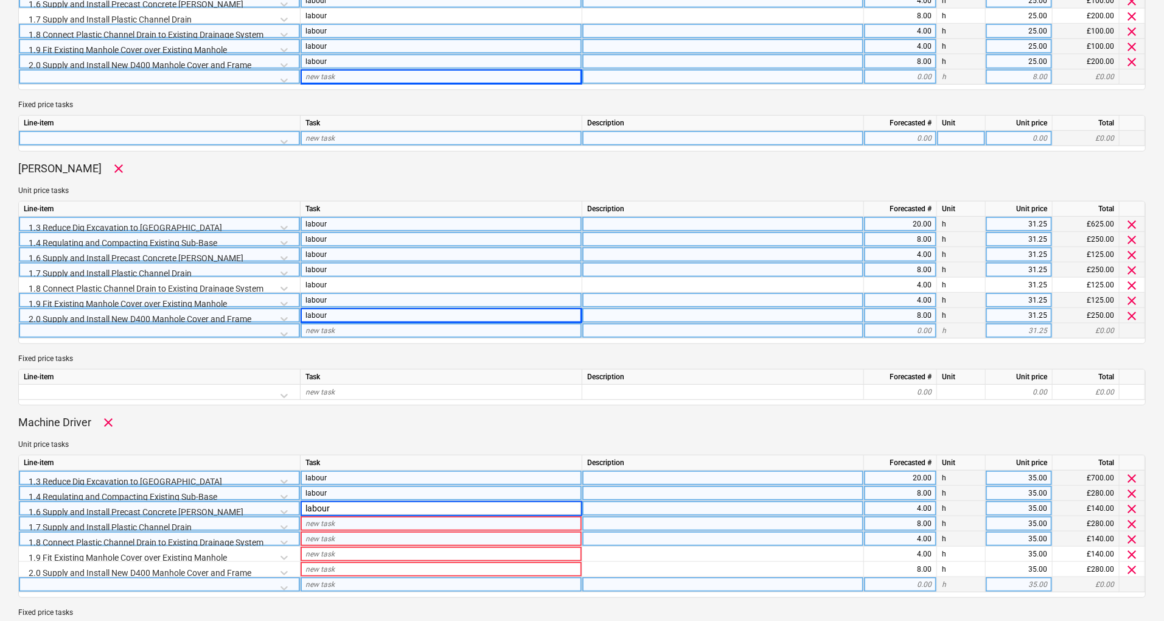
click at [350, 522] on div "new task" at bounding box center [442, 523] width 282 height 15
click at [352, 535] on div "new task" at bounding box center [442, 538] width 282 height 15
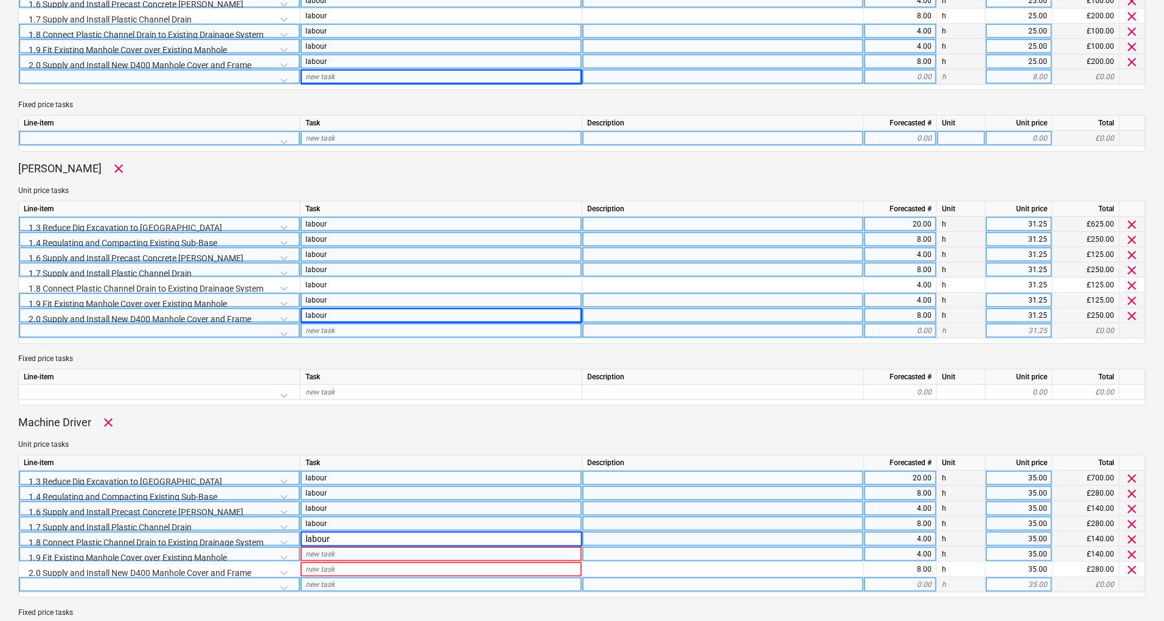
click at [352, 549] on div "new task" at bounding box center [442, 553] width 282 height 15
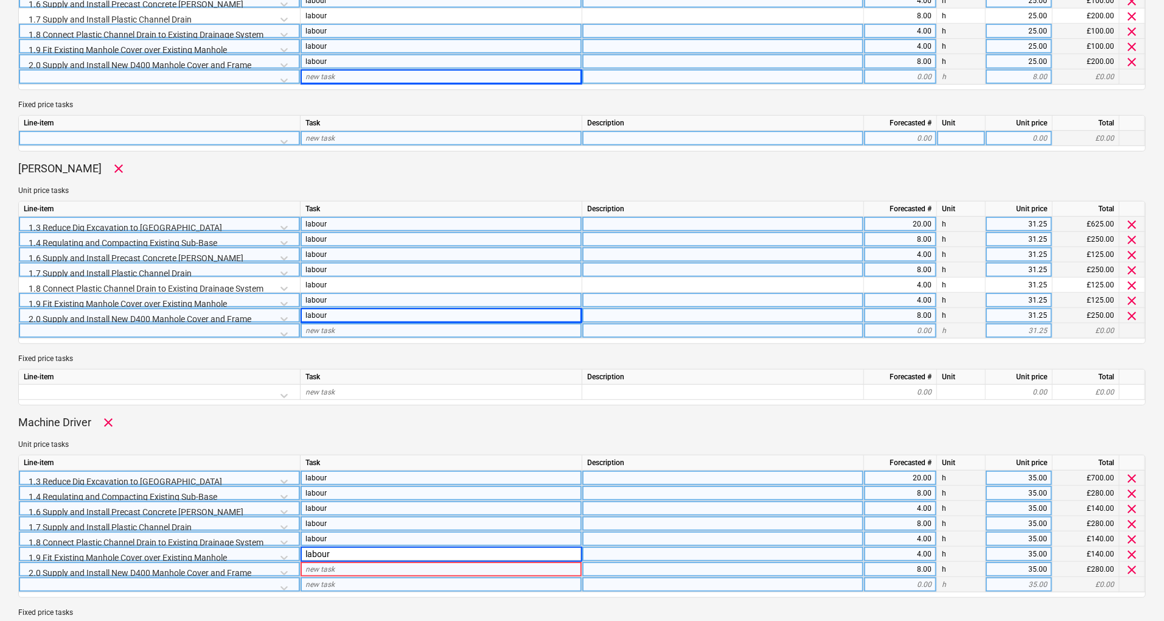
click at [349, 566] on div "new task" at bounding box center [442, 569] width 282 height 15
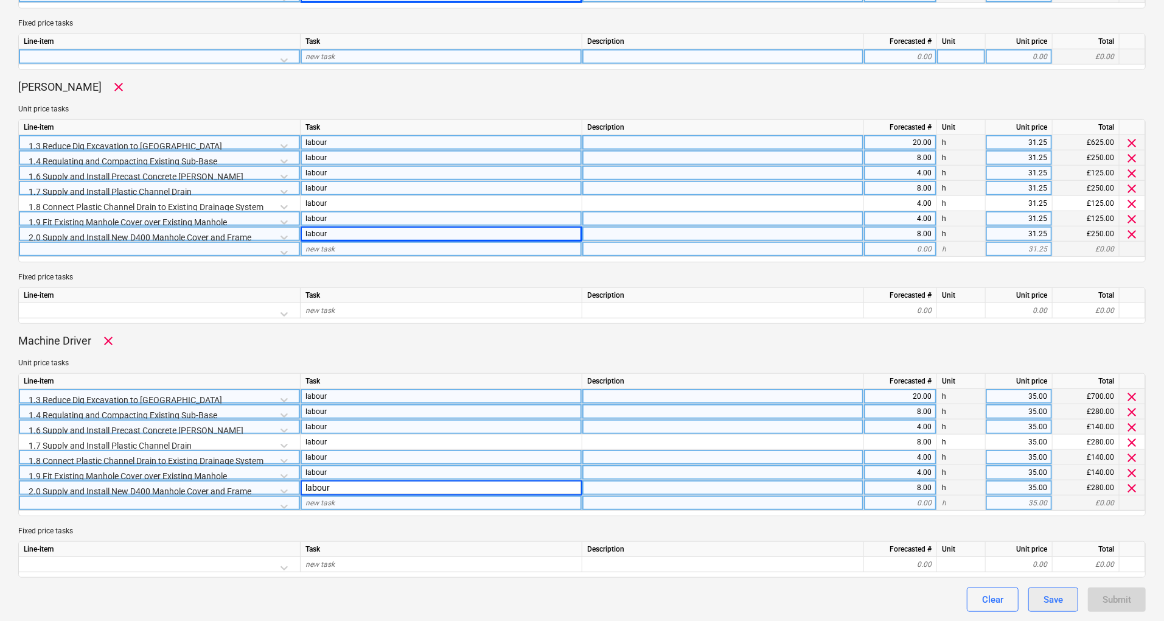
click at [1071, 602] on button "Save" at bounding box center [1053, 599] width 50 height 24
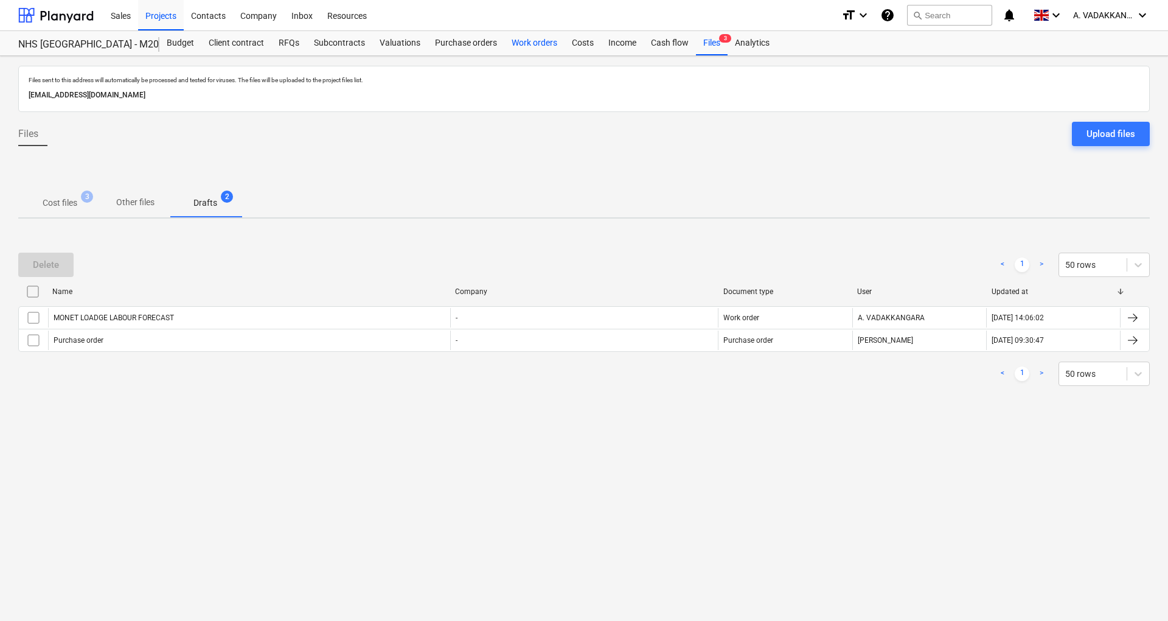
click at [554, 46] on div "Work orders" at bounding box center [534, 43] width 60 height 24
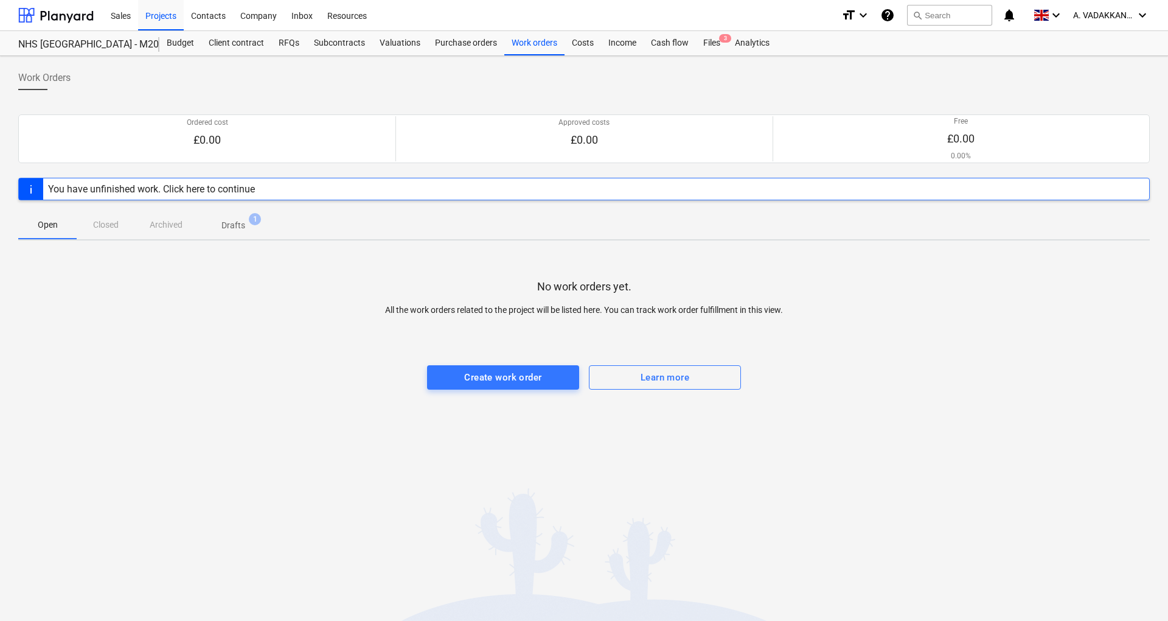
click at [243, 186] on div "You have unfinished work. Click here to continue" at bounding box center [151, 189] width 207 height 12
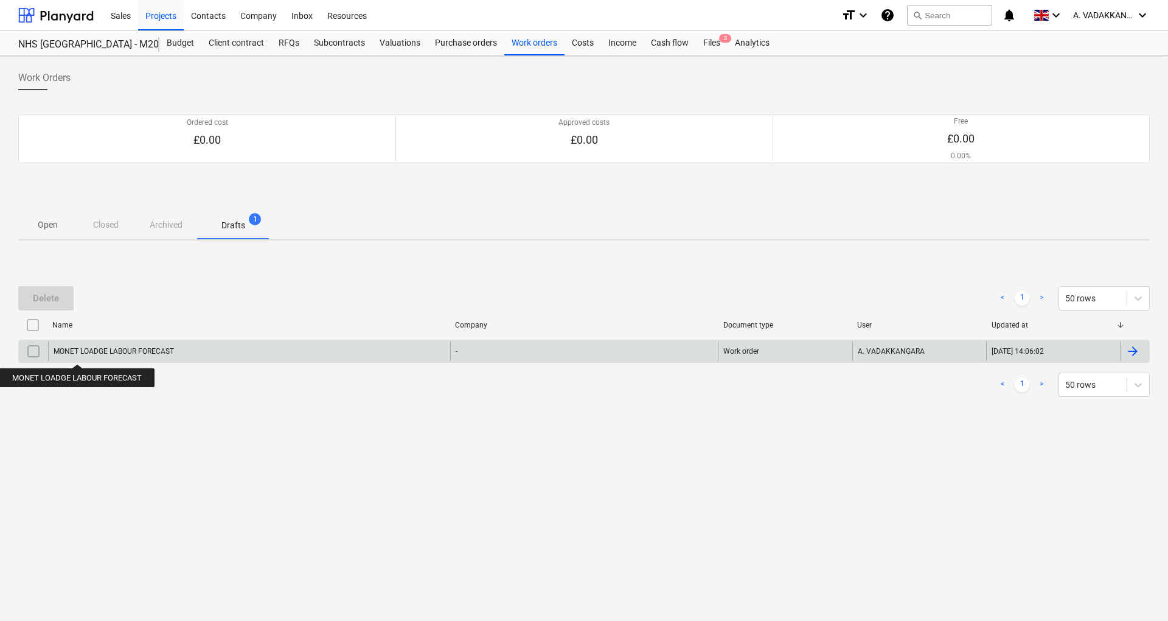
click at [124, 360] on div "MONET LOADGE LABOUR FORECAST - Work order A. VADAKKANGARA [DATE] 14:06:02" at bounding box center [584, 350] width 1132 height 23
click at [1127, 350] on div at bounding box center [1133, 351] width 15 height 15
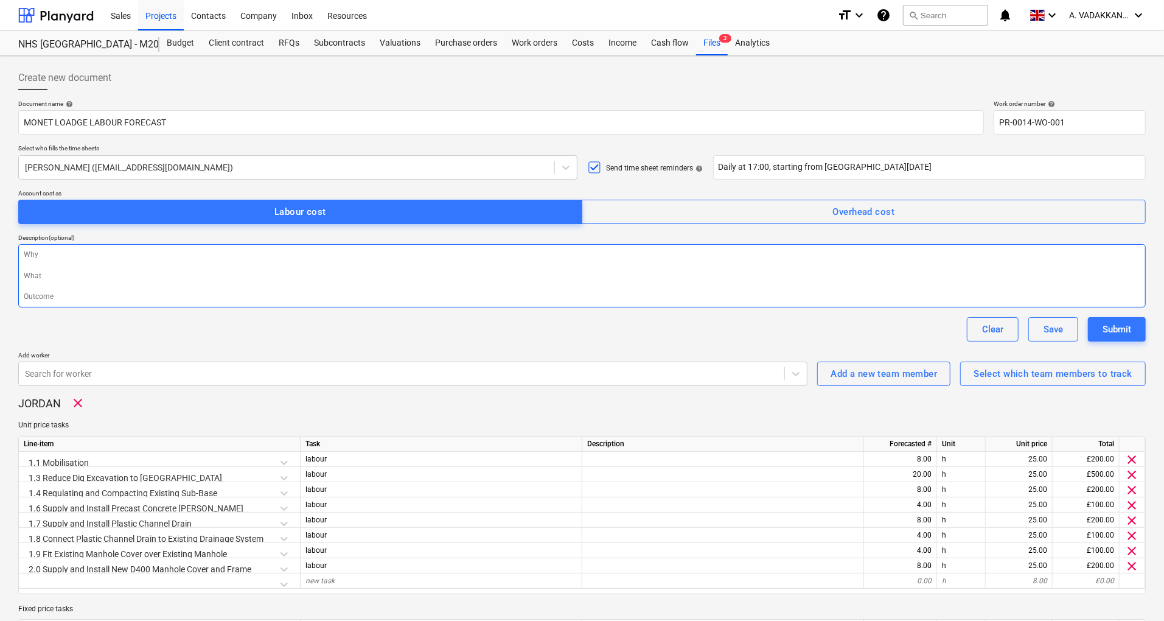
click at [43, 259] on textarea at bounding box center [581, 275] width 1127 height 63
click at [0, 0] on span "forecast" at bounding box center [0, 0] width 0 height 0
click at [206, 256] on textarea "This is labour forecast for this project based on 3 Man" at bounding box center [581, 275] width 1127 height 63
click at [0, 0] on span "men." at bounding box center [0, 0] width 0 height 0
click at [1121, 333] on div "Submit" at bounding box center [1116, 329] width 29 height 16
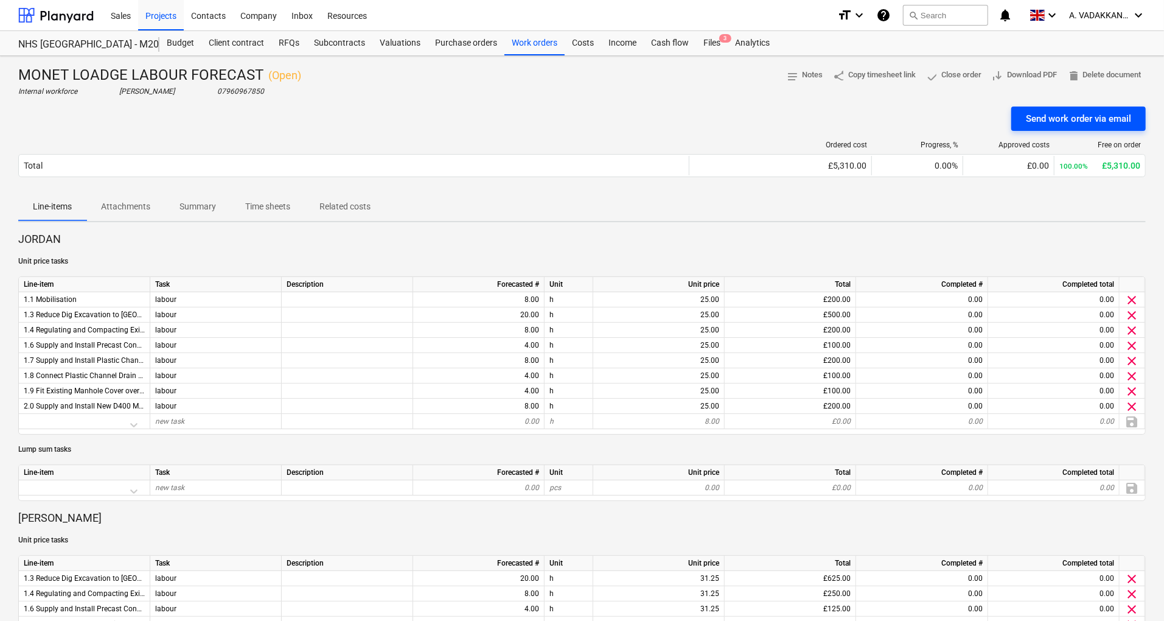
click at [1070, 122] on div "Send work order via email" at bounding box center [1078, 119] width 105 height 16
click at [714, 41] on div "Files 3" at bounding box center [712, 43] width 32 height 24
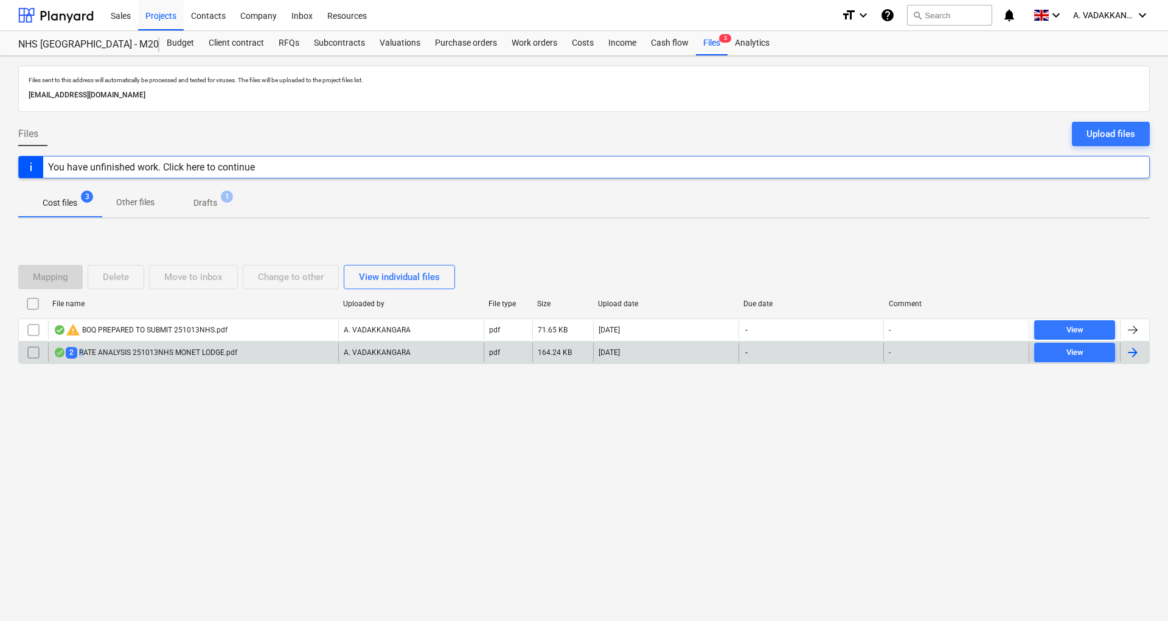
click at [81, 354] on div "2 RATE ANALYSIS 251013NHS MONET LODGE.pdf" at bounding box center [146, 353] width 184 height 12
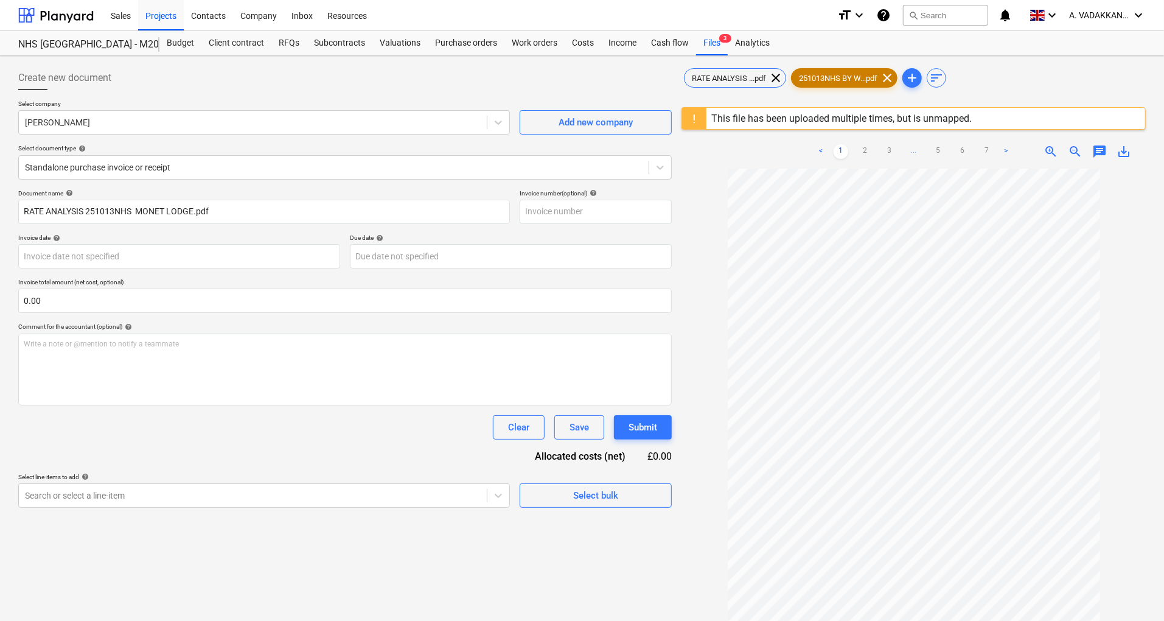
click at [836, 74] on span "251013NHS BY W...pdf" at bounding box center [838, 78] width 93 height 9
click at [889, 75] on span "clear" at bounding box center [887, 78] width 15 height 15
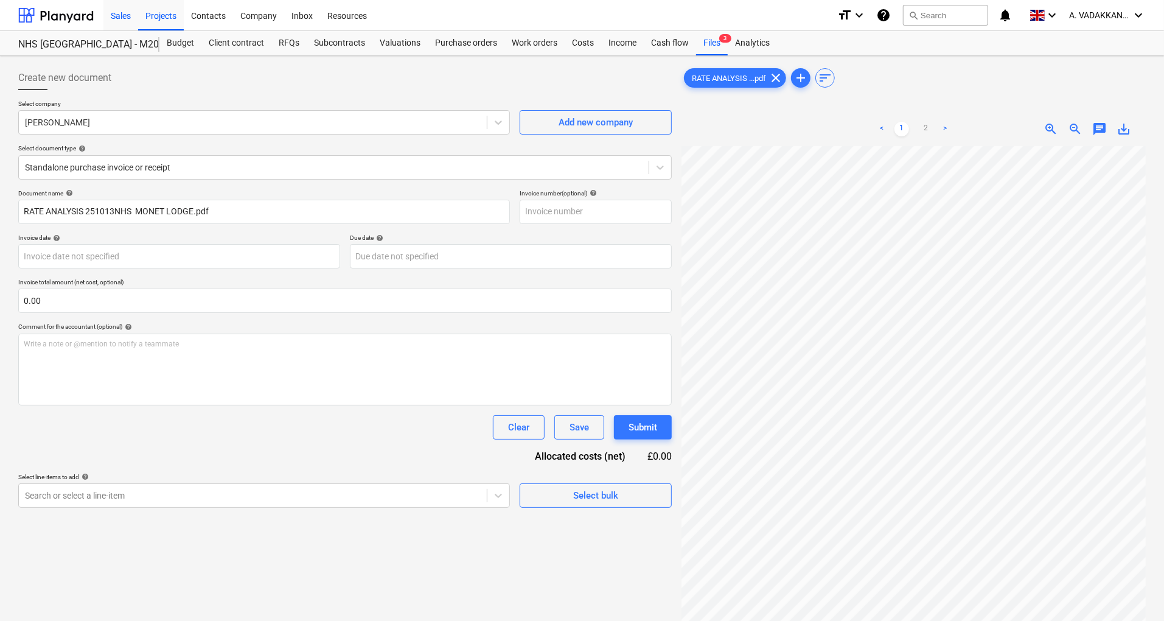
click at [129, 18] on div "Sales" at bounding box center [120, 14] width 35 height 31
